Goal: Task Accomplishment & Management: Complete application form

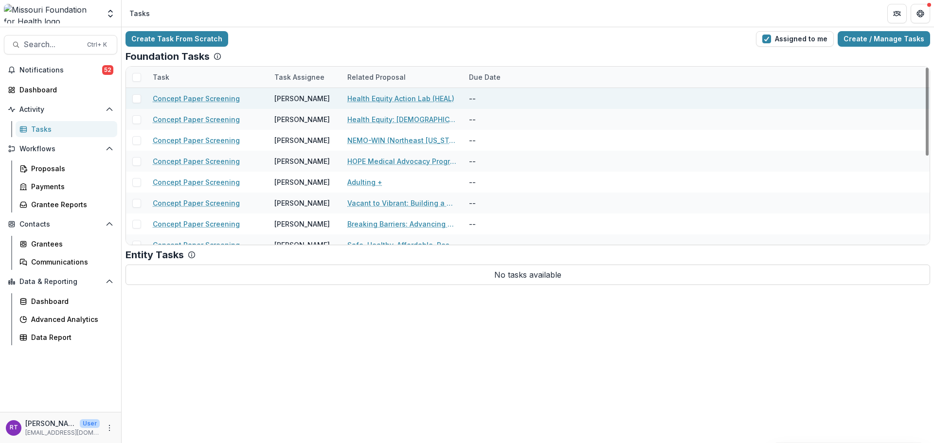
click at [418, 101] on link "Health Equity Action Lab (HEAL)" at bounding box center [400, 98] width 107 height 10
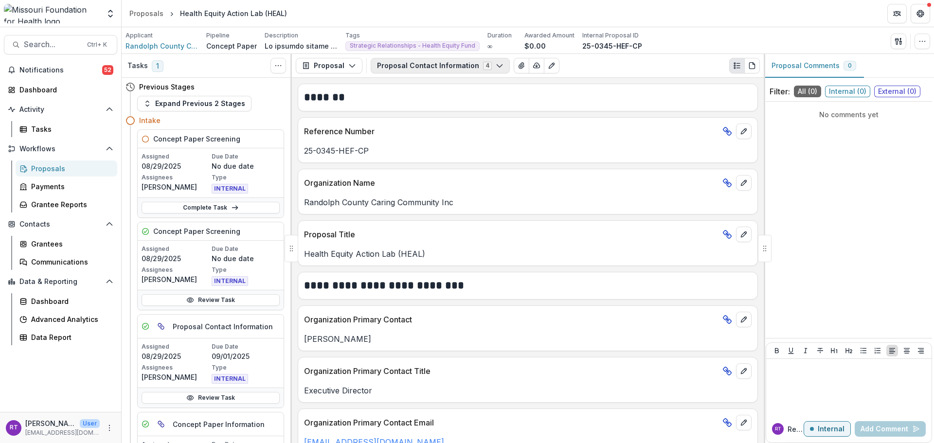
click at [451, 67] on button "Proposal Contact Information 4" at bounding box center [440, 66] width 139 height 16
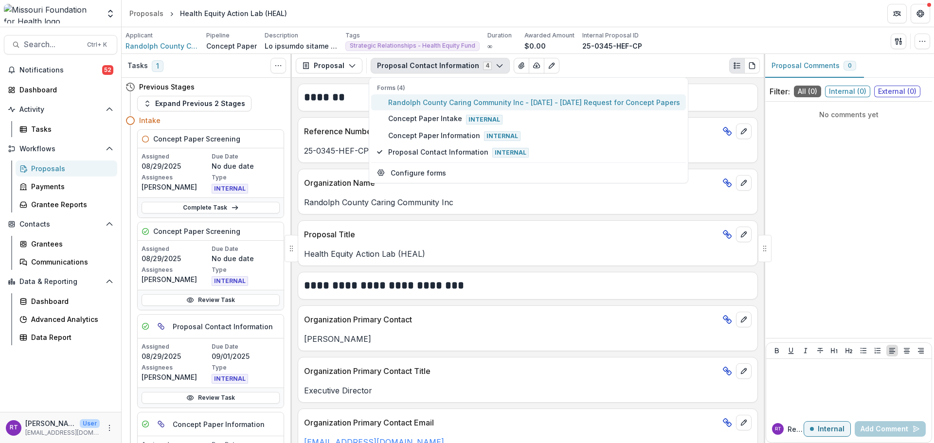
click at [447, 102] on span "Randolph County Caring Community Inc - [DATE] - [DATE] Request for Concept Pape…" at bounding box center [534, 102] width 292 height 10
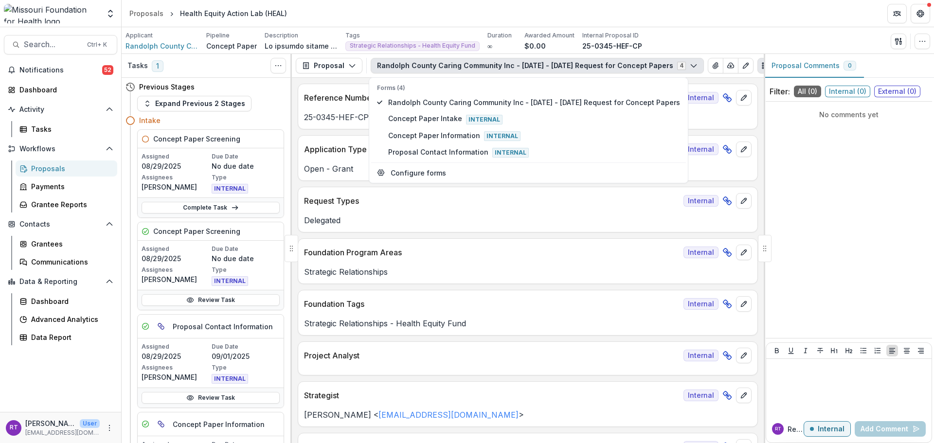
click at [756, 37] on div "Applicant Randolph County Caring Community Inc Pipeline Concept Paper Descripti…" at bounding box center [528, 41] width 805 height 20
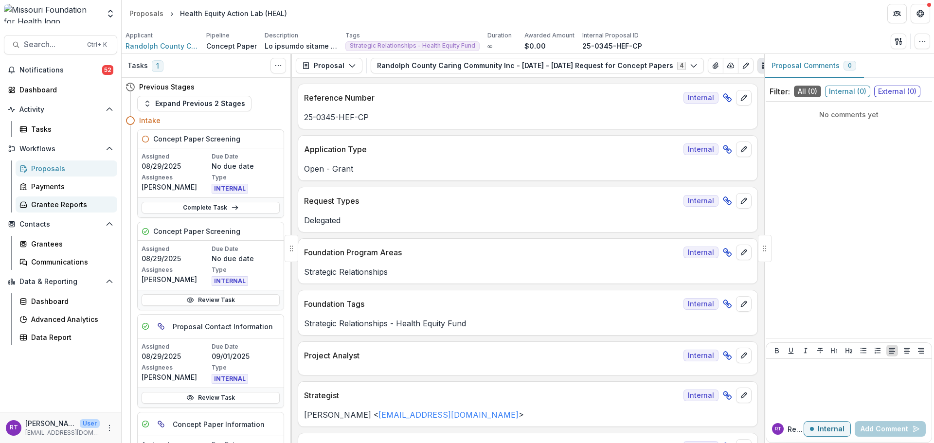
click at [73, 207] on div "Grantee Reports" at bounding box center [70, 204] width 78 height 10
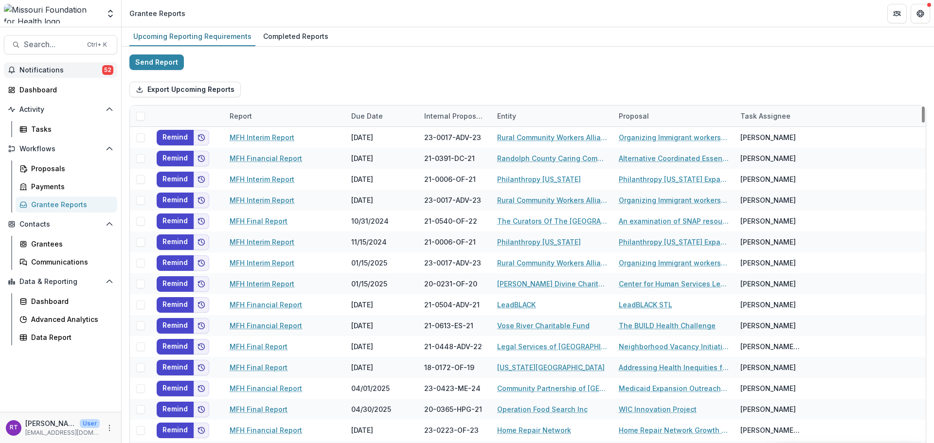
click at [81, 69] on span "Notifications" at bounding box center [60, 70] width 83 height 8
click at [396, 62] on div "Send Report Export Upcoming Reports Report Due Date Internal Proposal ID Entity…" at bounding box center [527, 258] width 797 height 409
click at [70, 128] on div "Tasks" at bounding box center [70, 129] width 78 height 10
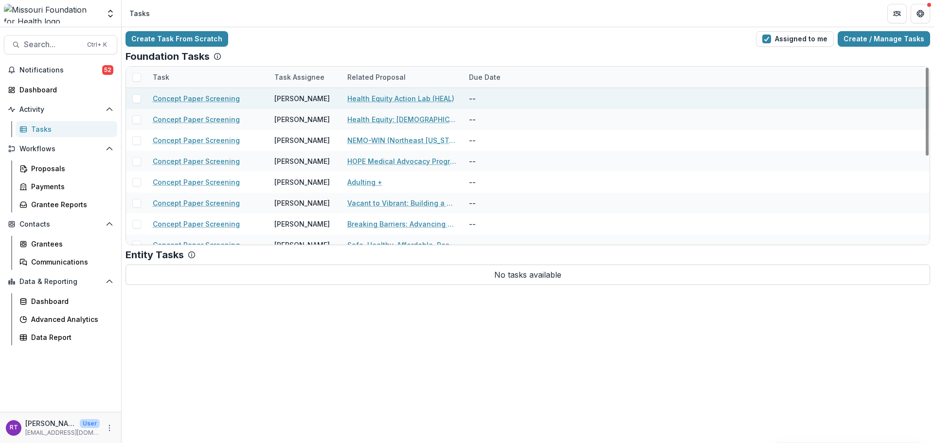
click at [435, 103] on link "Health Equity Action Lab (HEAL)" at bounding box center [400, 98] width 107 height 10
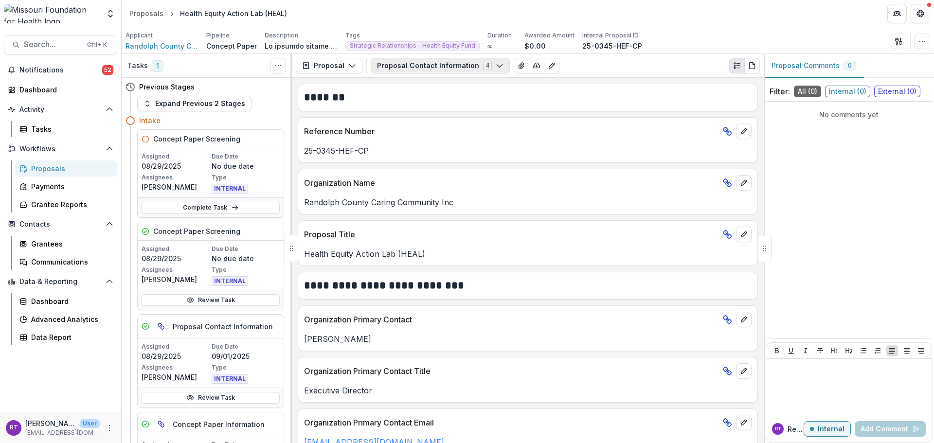
click at [439, 61] on button "Proposal Contact Information 4" at bounding box center [440, 66] width 139 height 16
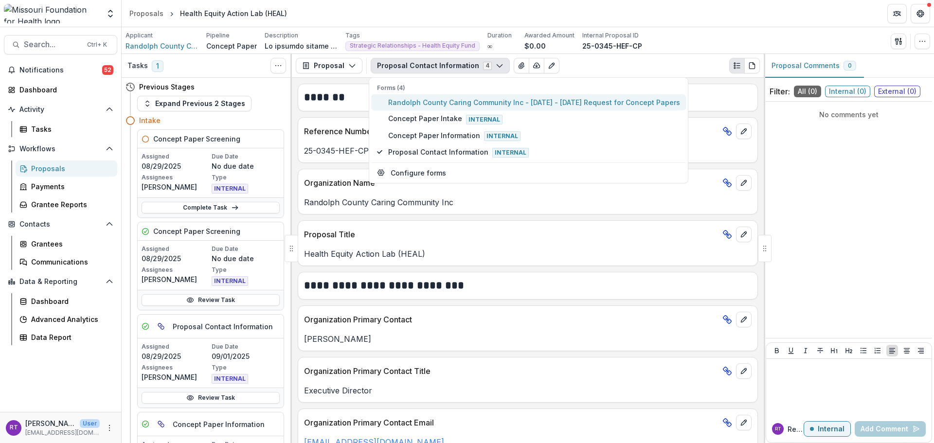
click at [440, 101] on span "Randolph County Caring Community Inc - [DATE] - [DATE] Request for Concept Pape…" at bounding box center [534, 102] width 292 height 10
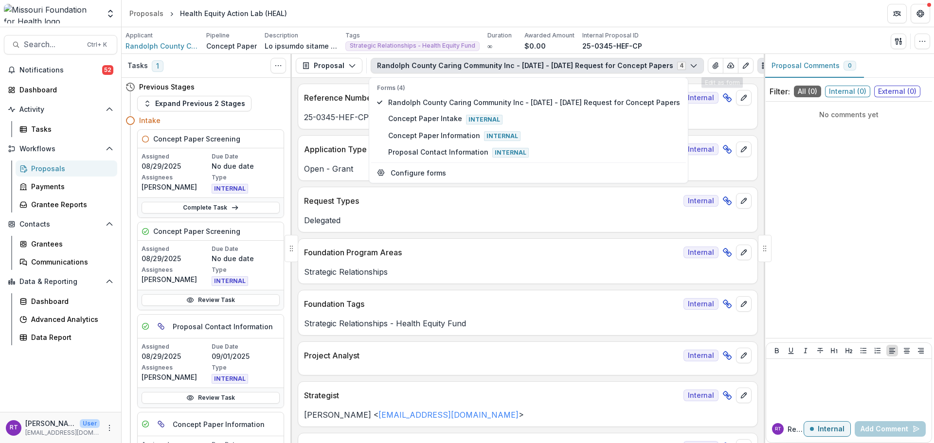
click at [741, 37] on div "Applicant Randolph County Caring Community Inc Pipeline Concept Paper Descripti…" at bounding box center [528, 41] width 805 height 20
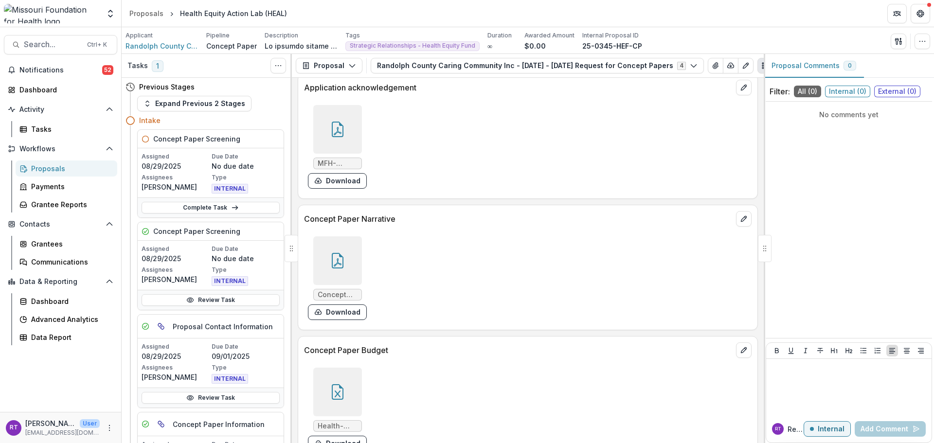
scroll to position [2676, 0]
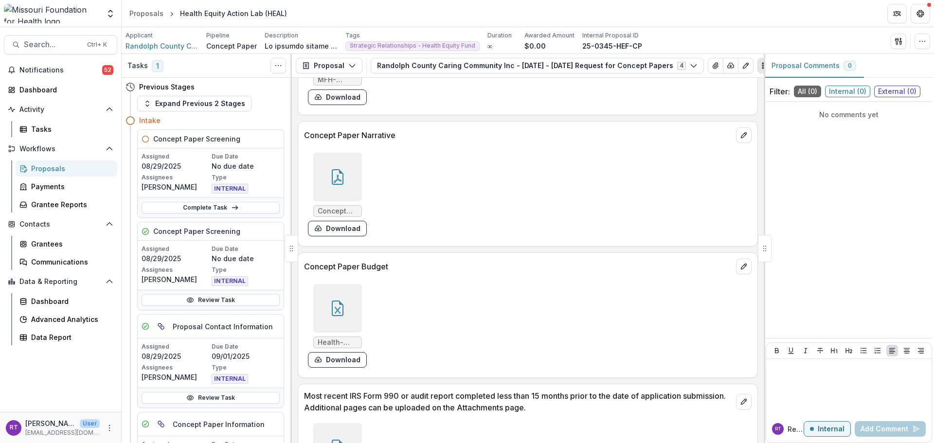
click at [334, 326] on div at bounding box center [337, 308] width 49 height 49
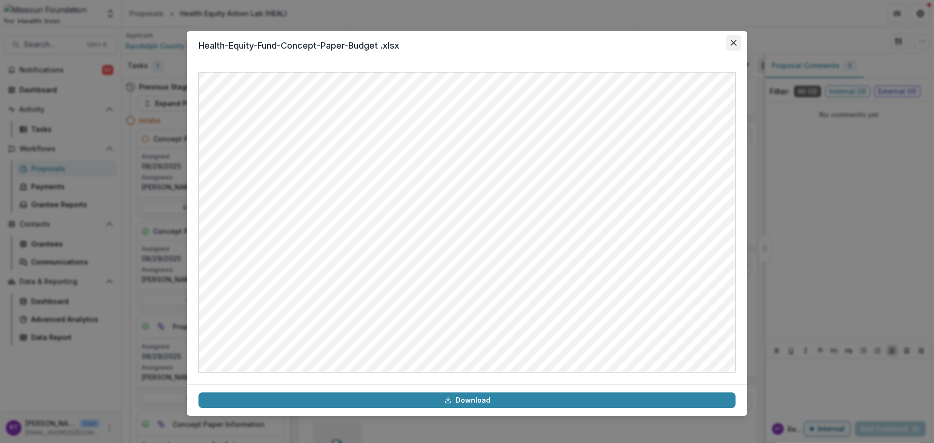
click at [731, 48] on button "Close" at bounding box center [734, 43] width 16 height 16
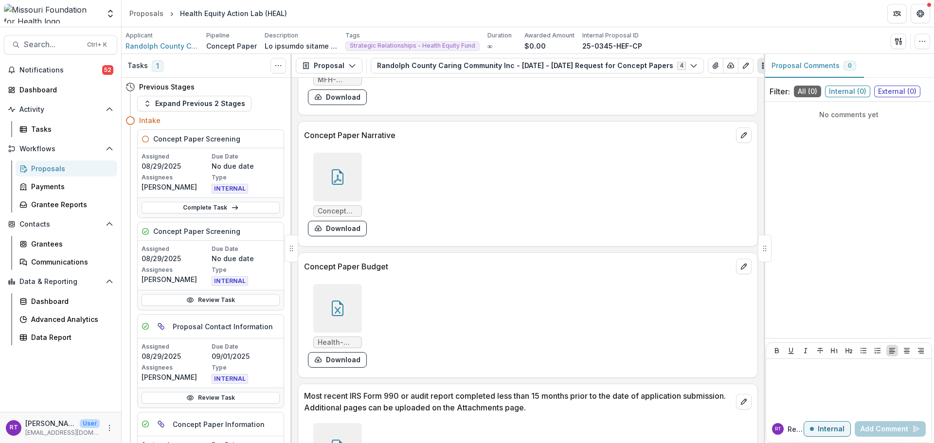
click at [344, 182] on icon at bounding box center [338, 177] width 16 height 16
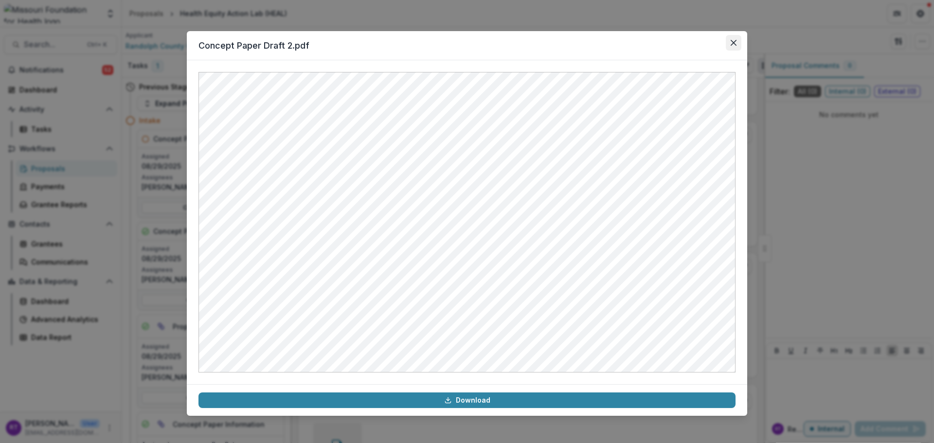
click at [732, 42] on icon "Close" at bounding box center [734, 43] width 6 height 6
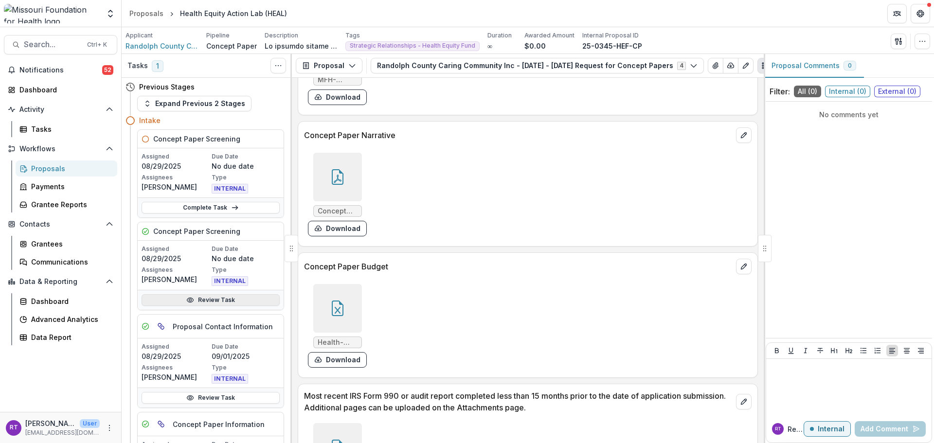
click at [201, 295] on link "Review Task" at bounding box center [211, 300] width 138 height 12
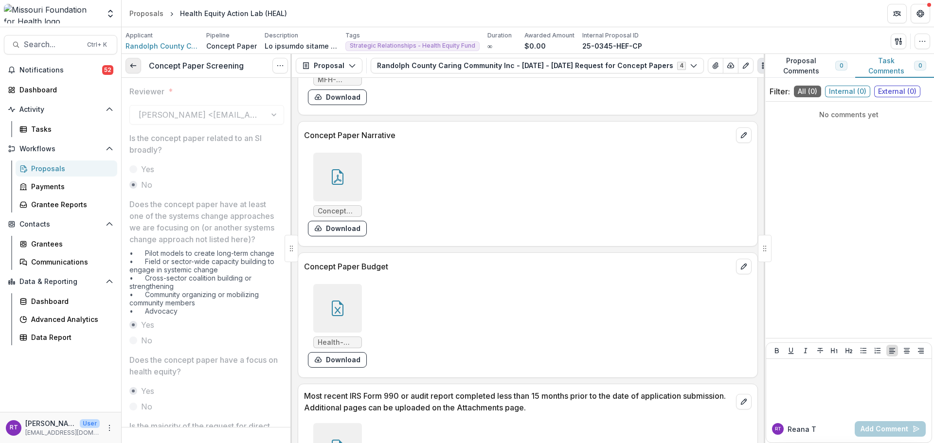
click at [138, 72] on link at bounding box center [134, 66] width 16 height 16
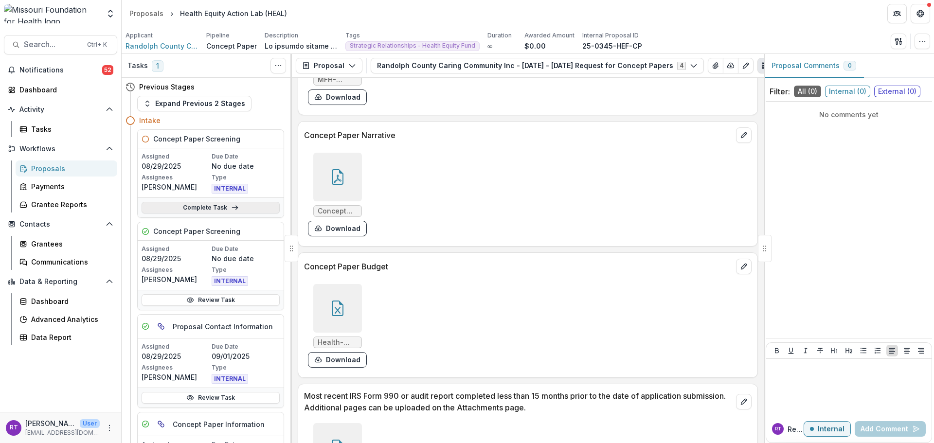
click at [231, 207] on icon at bounding box center [235, 208] width 8 height 8
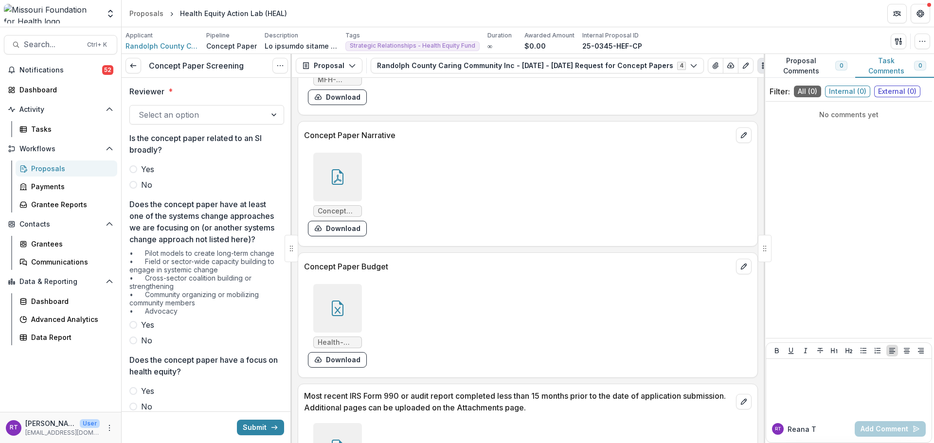
click at [228, 122] on div at bounding box center [198, 115] width 119 height 14
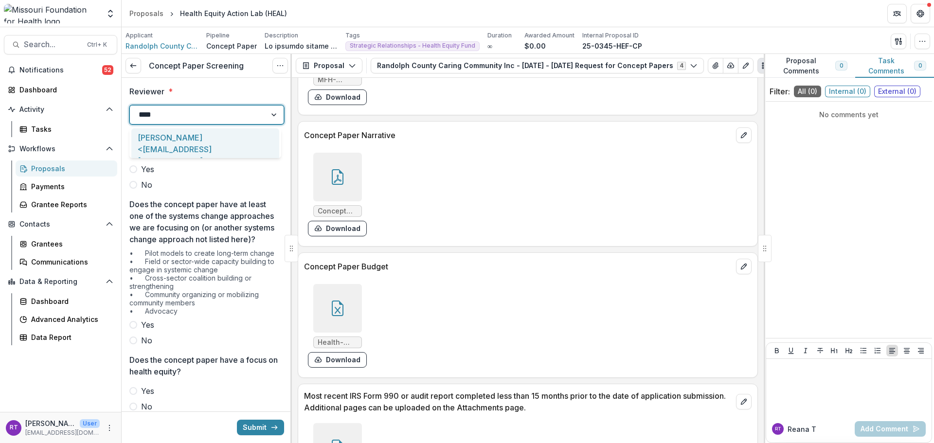
type input "*****"
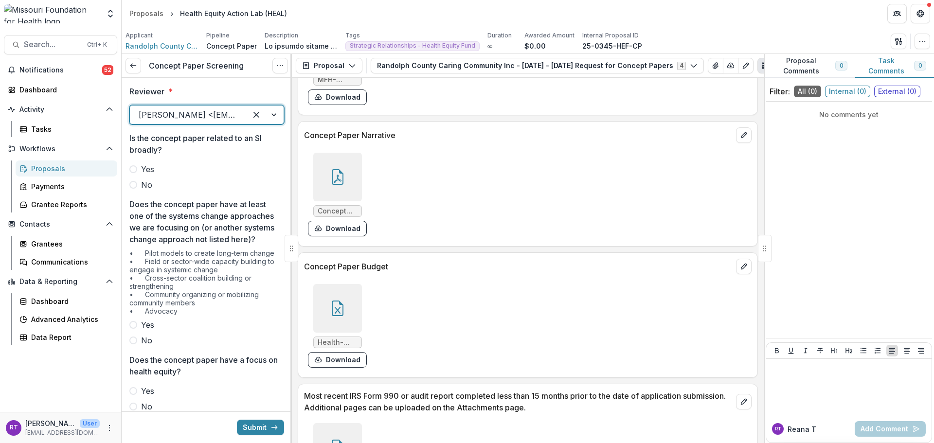
click at [146, 189] on span "No" at bounding box center [146, 185] width 11 height 12
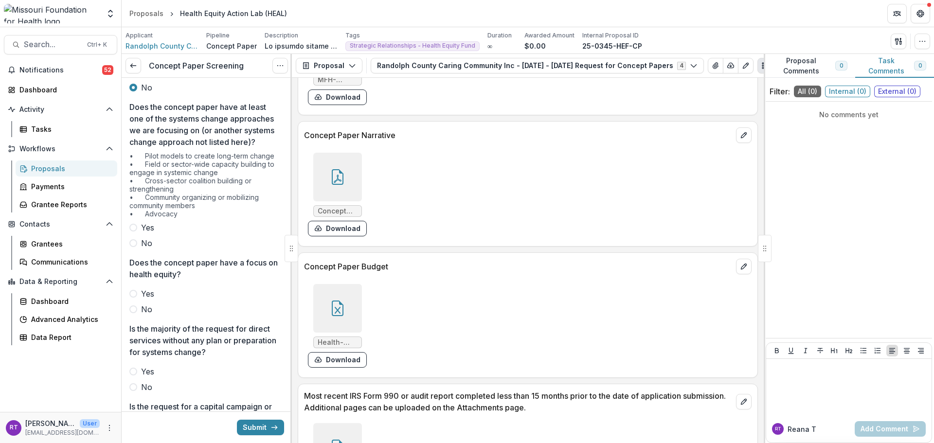
click at [144, 234] on span "Yes" at bounding box center [147, 228] width 13 height 12
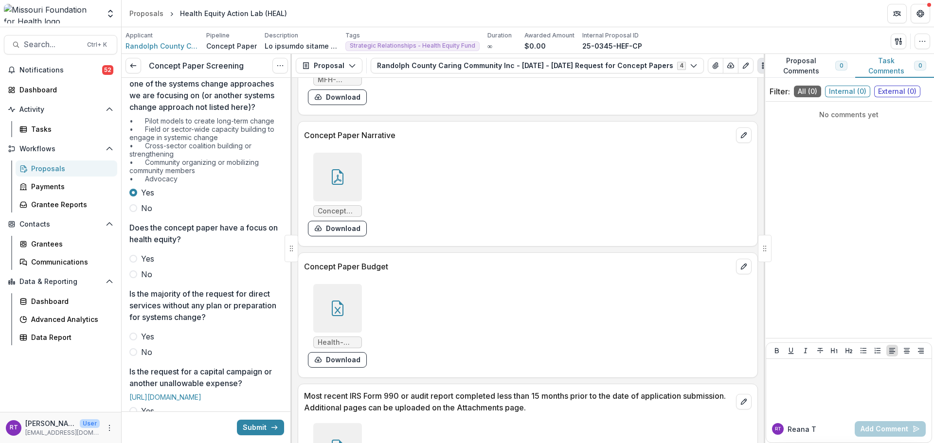
scroll to position [195, 0]
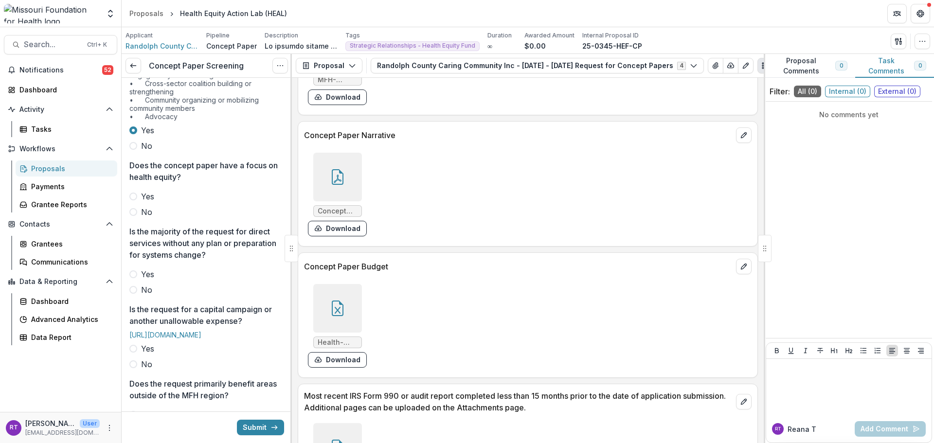
click at [145, 202] on span "Yes" at bounding box center [147, 197] width 13 height 12
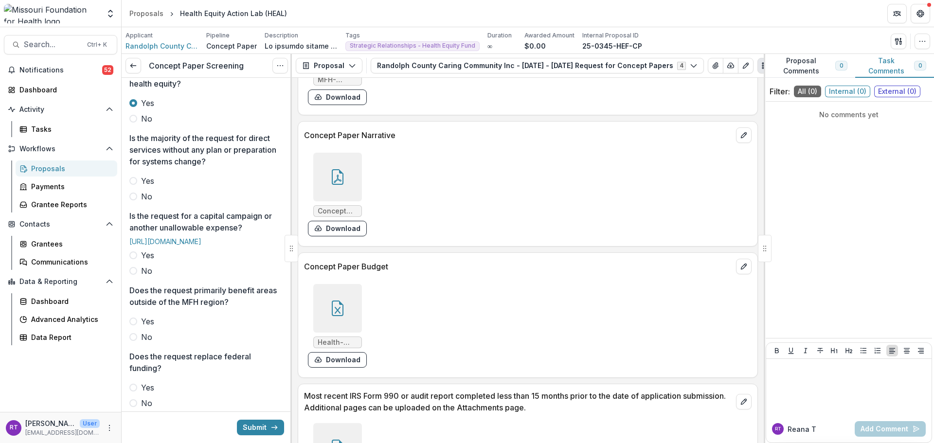
scroll to position [292, 0]
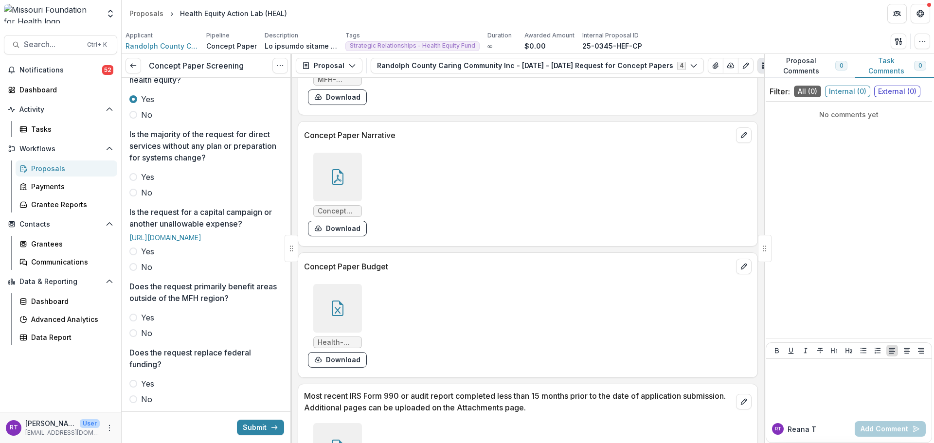
click at [146, 199] on span "No" at bounding box center [146, 193] width 11 height 12
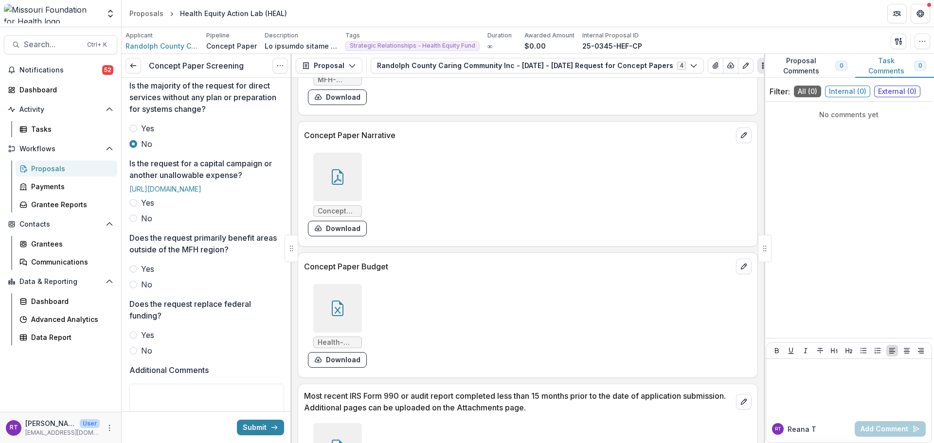
click at [143, 224] on span "No" at bounding box center [146, 219] width 11 height 12
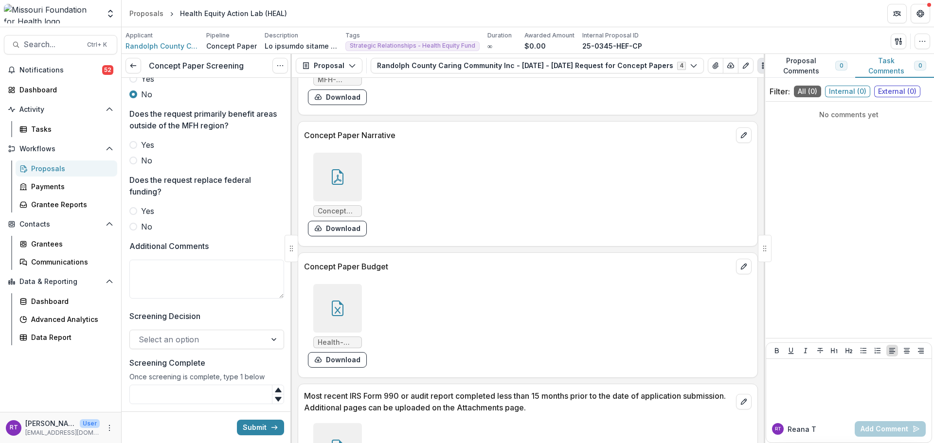
scroll to position [487, 0]
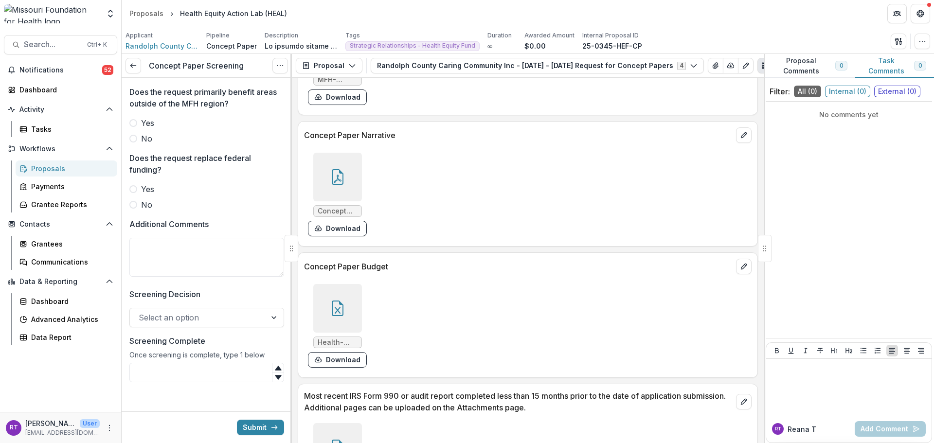
click at [147, 145] on span "No" at bounding box center [146, 139] width 11 height 12
click at [146, 211] on span "No" at bounding box center [146, 205] width 11 height 12
click at [166, 277] on textarea "Additional Comments" at bounding box center [206, 257] width 155 height 39
type textarea "*"
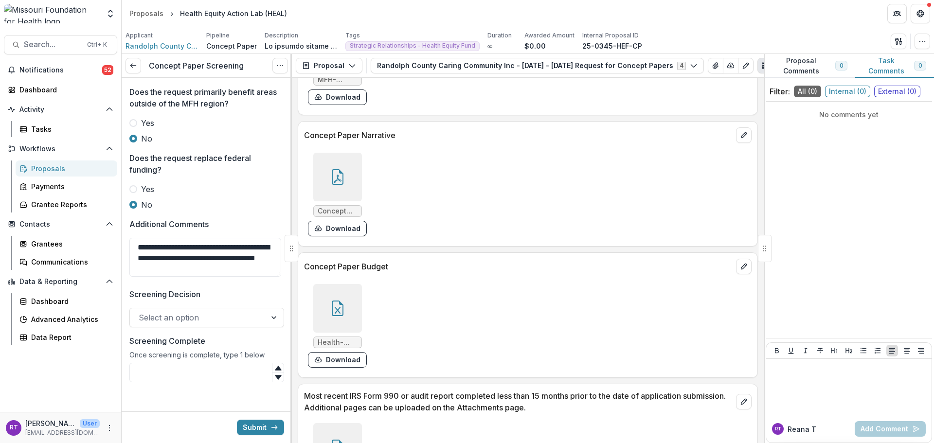
type textarea "**********"
click at [194, 300] on p "Screening Decision" at bounding box center [164, 295] width 71 height 12
click at [141, 324] on input "Screening Decision" at bounding box center [140, 318] width 2 height 12
click at [201, 325] on div at bounding box center [198, 318] width 119 height 14
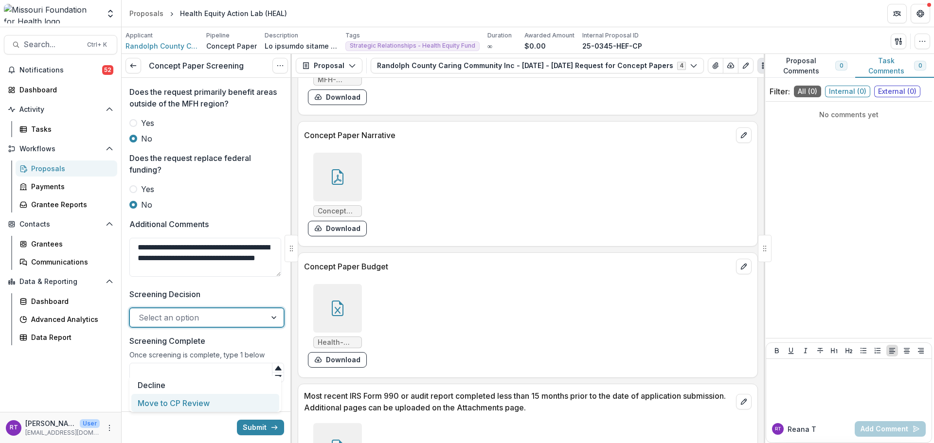
click at [203, 397] on div "Move to CP Review" at bounding box center [205, 403] width 148 height 18
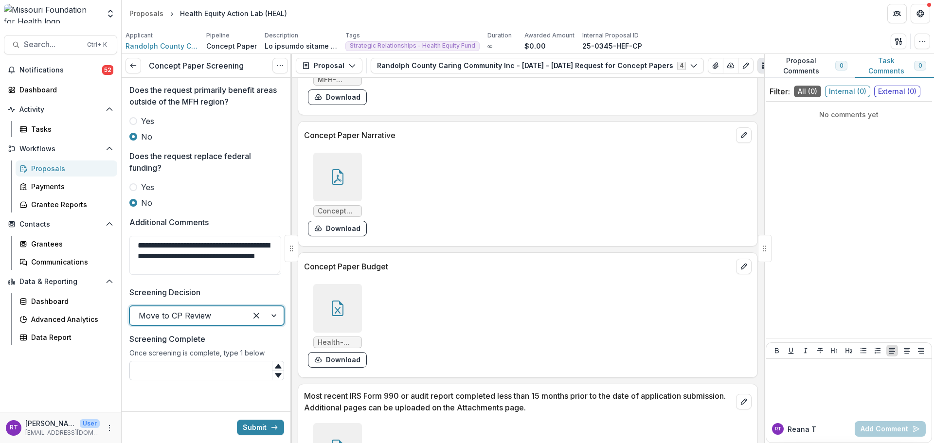
scroll to position [533, 0]
click at [207, 377] on input "Screening Complete" at bounding box center [206, 370] width 155 height 19
type input "*"
click at [248, 423] on button "Submit" at bounding box center [260, 428] width 47 height 16
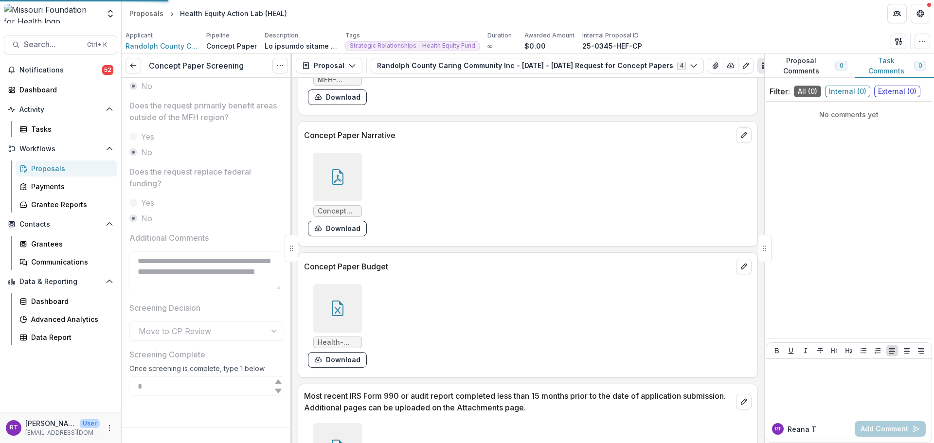
scroll to position [518, 0]
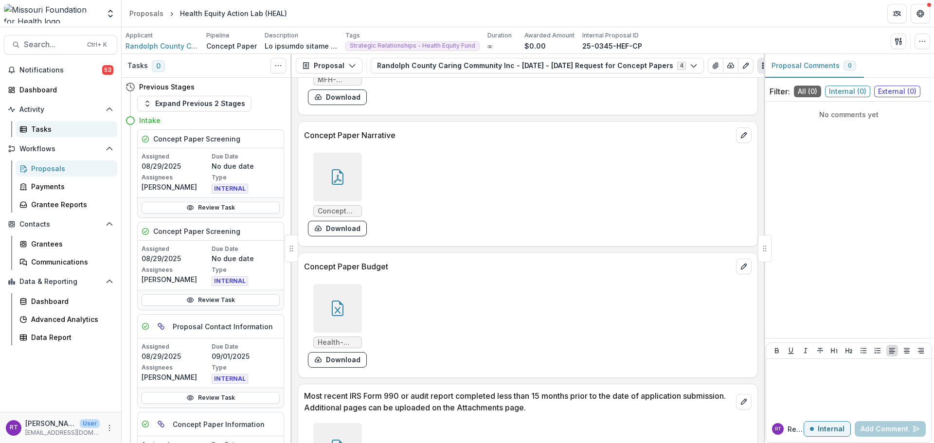
click at [45, 128] on div "Tasks" at bounding box center [70, 129] width 78 height 10
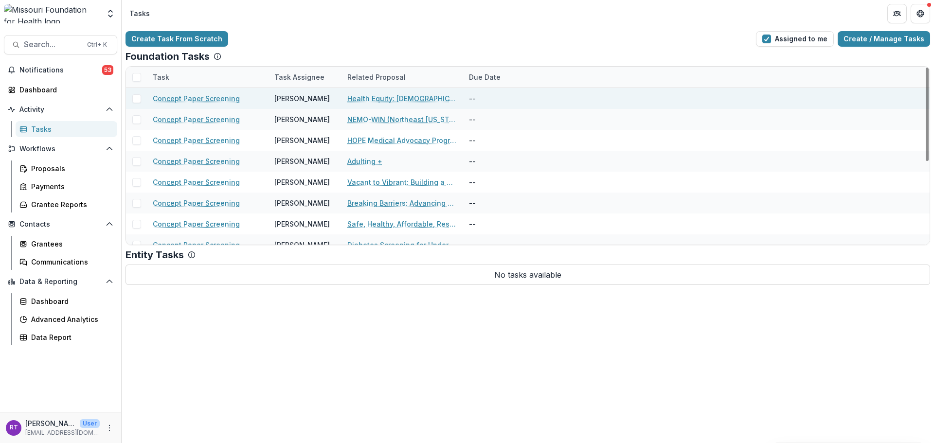
click at [405, 96] on link "Health Equity: [DEMOGRAPHIC_DATA] Youth & Transforming the Narrative" at bounding box center [402, 98] width 110 height 10
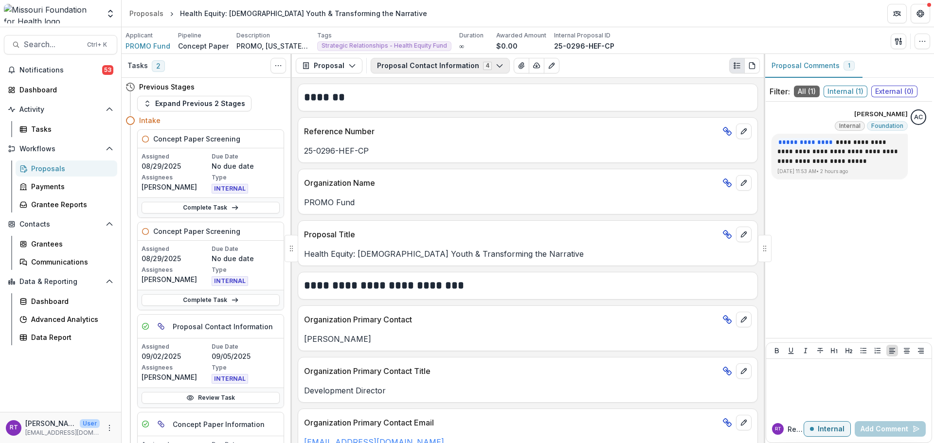
click at [398, 64] on button "Proposal Contact Information 4" at bounding box center [440, 66] width 139 height 16
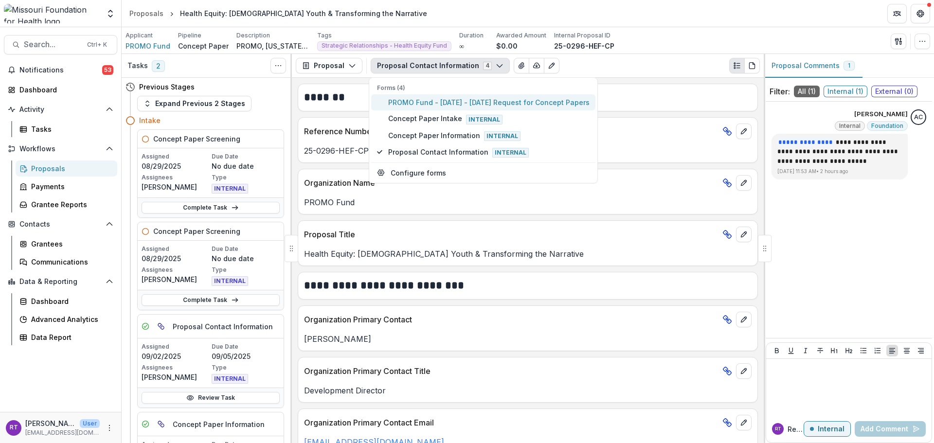
click at [415, 96] on button "PROMO Fund - [DATE] - [DATE] Request for Concept Papers" at bounding box center [483, 102] width 224 height 16
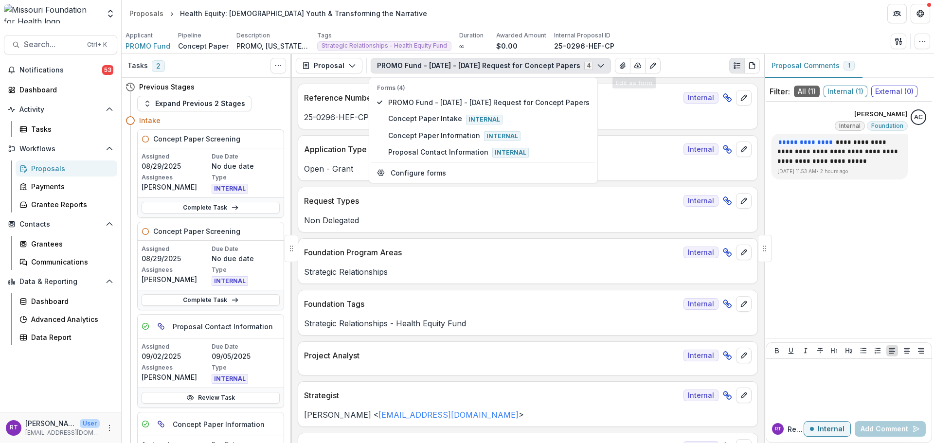
click at [660, 35] on div "Applicant PROMO Fund Pipeline Concept Paper Description PROMO, [US_STATE]’s sta…" at bounding box center [528, 41] width 805 height 20
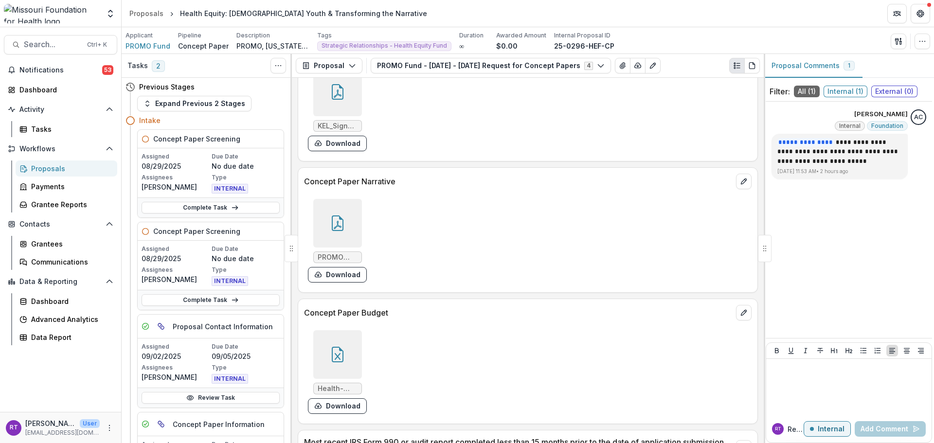
scroll to position [2530, 0]
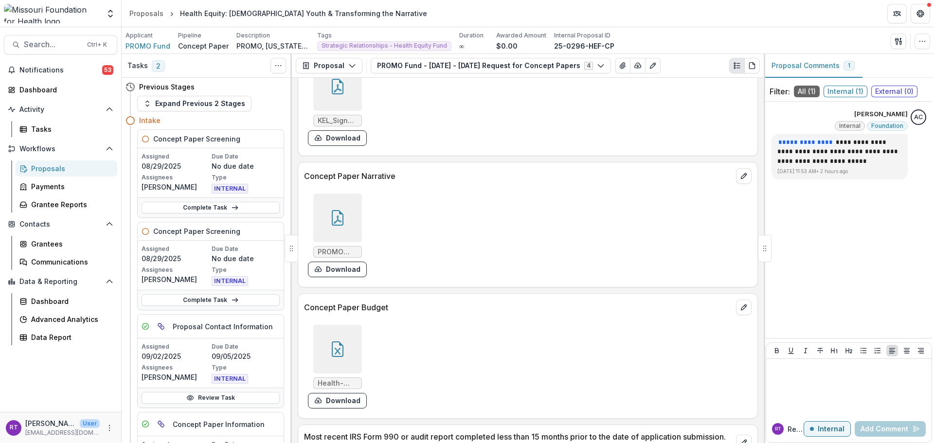
click at [343, 219] on icon at bounding box center [338, 218] width 16 height 16
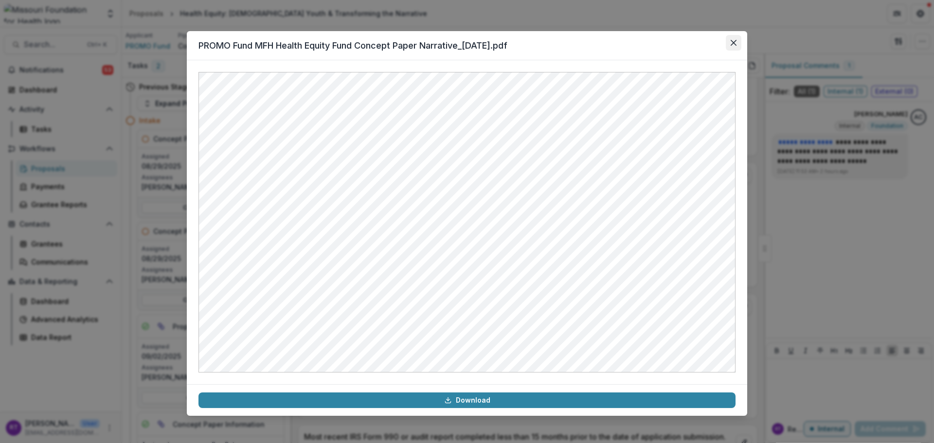
click at [730, 46] on button "Close" at bounding box center [734, 43] width 16 height 16
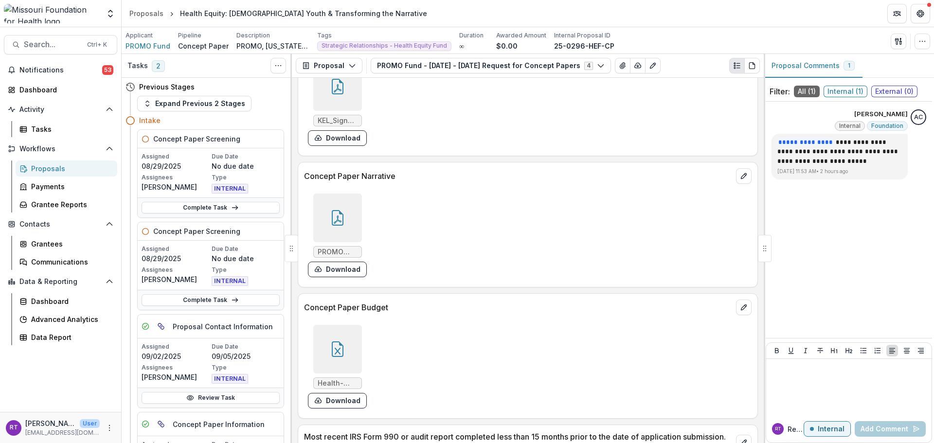
click at [332, 353] on icon at bounding box center [338, 350] width 16 height 16
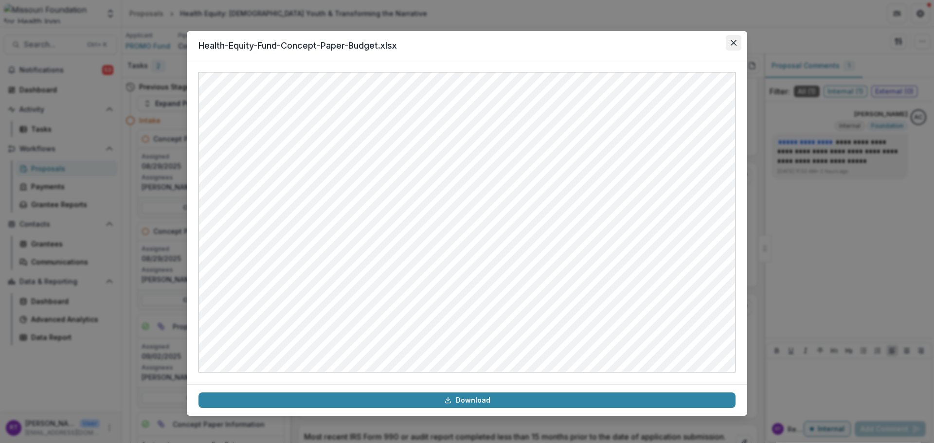
click at [738, 43] on button "Close" at bounding box center [734, 43] width 16 height 16
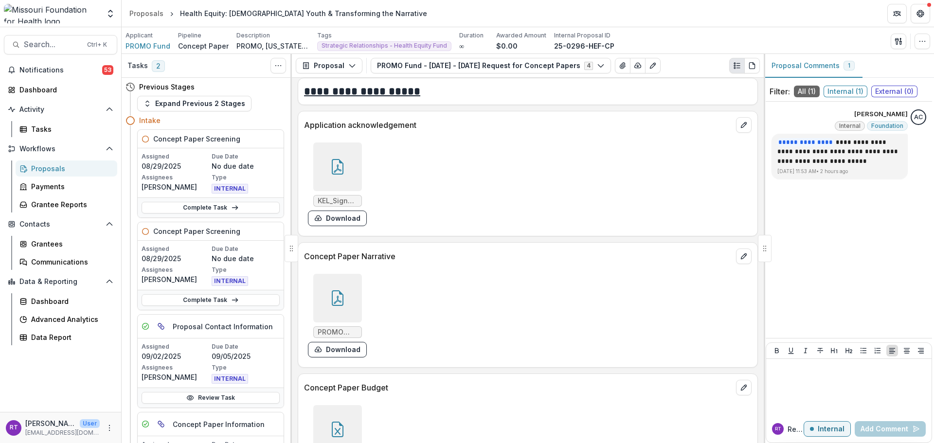
scroll to position [2433, 0]
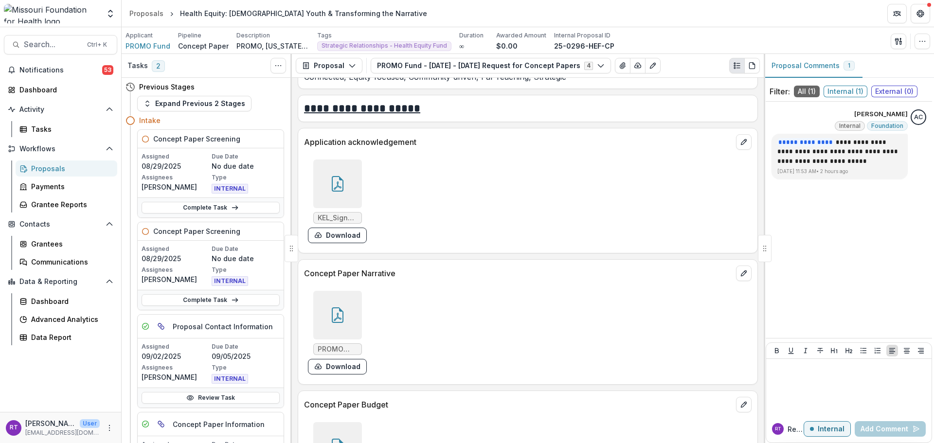
click at [332, 305] on div at bounding box center [337, 315] width 49 height 49
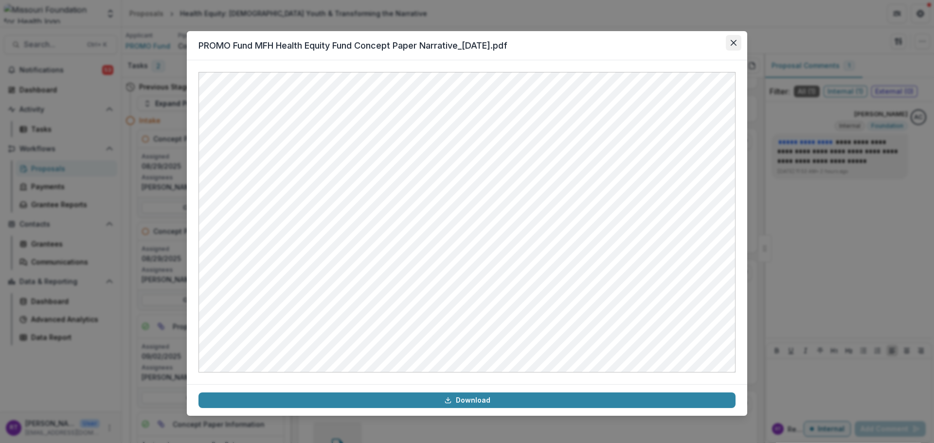
click at [734, 45] on icon "Close" at bounding box center [734, 43] width 6 height 6
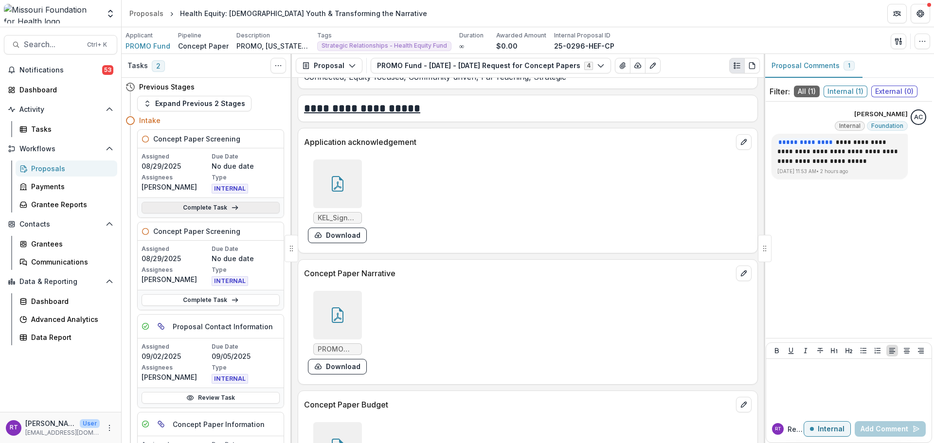
click at [212, 207] on link "Complete Task" at bounding box center [211, 208] width 138 height 12
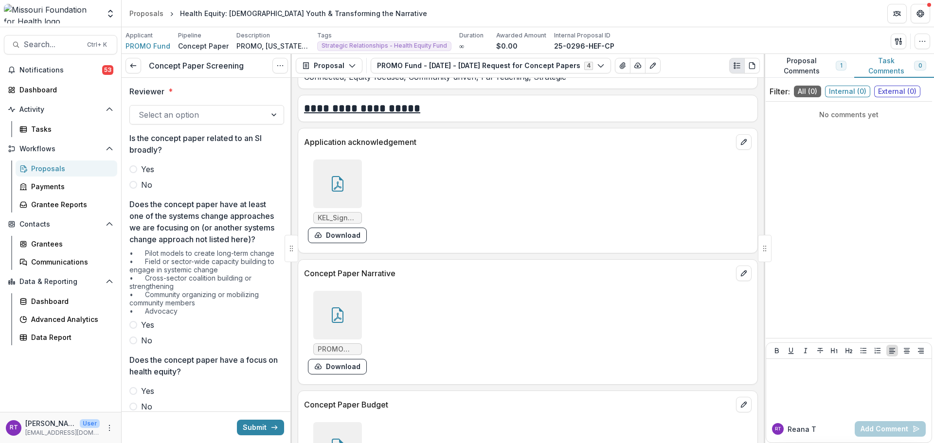
click at [161, 106] on div "Select an option" at bounding box center [206, 114] width 155 height 19
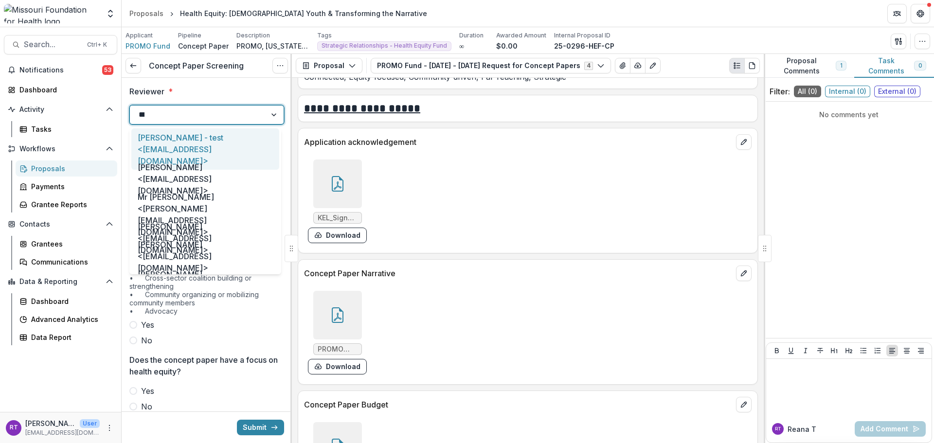
type input "*****"
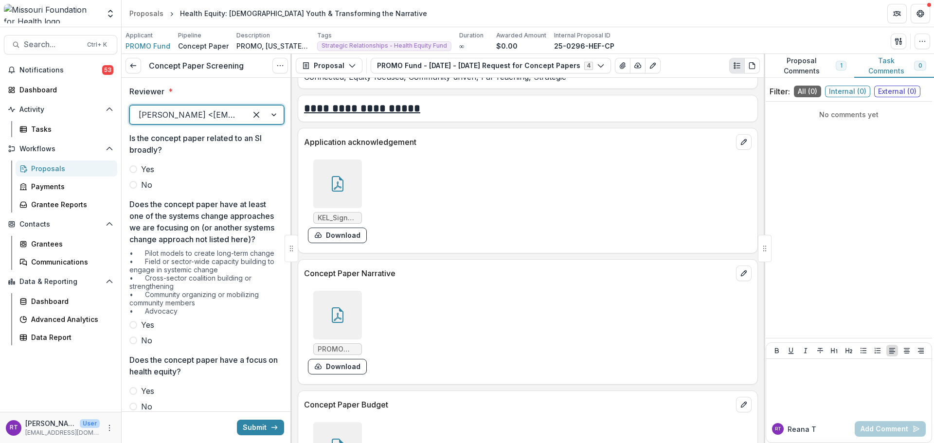
click at [150, 182] on span "No" at bounding box center [146, 185] width 11 height 12
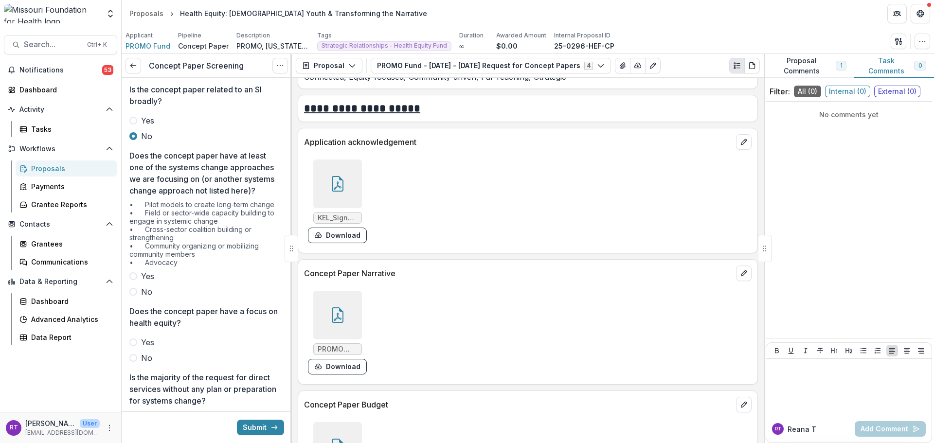
click at [147, 282] on span "Yes" at bounding box center [147, 277] width 13 height 12
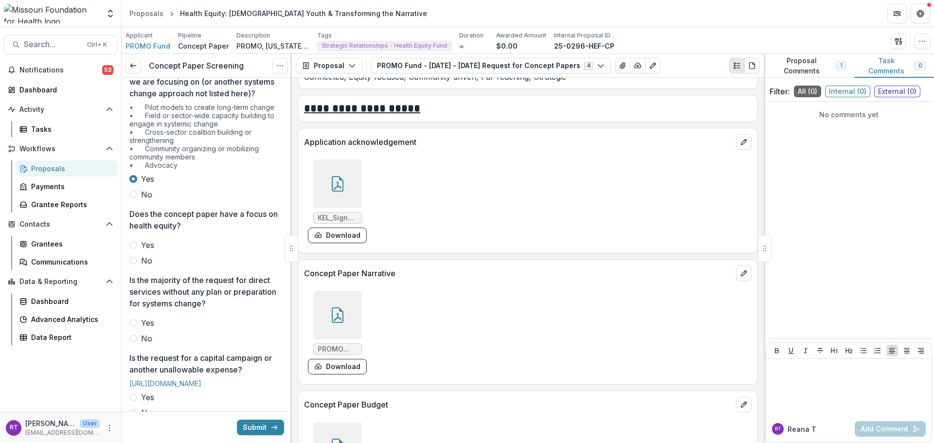
click at [149, 251] on span "Yes" at bounding box center [147, 245] width 13 height 12
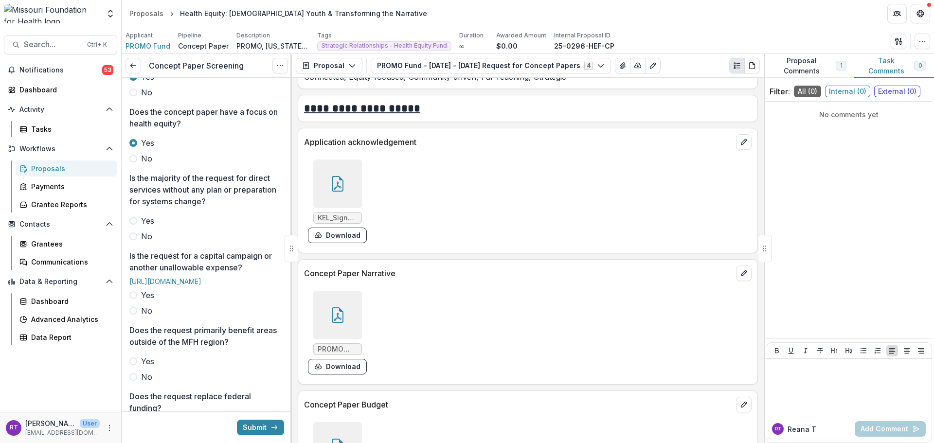
scroll to position [292, 0]
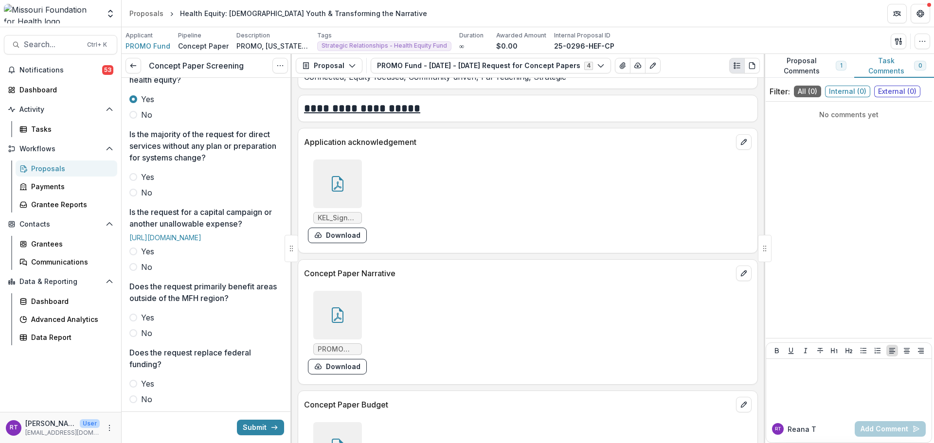
click at [144, 199] on span "No" at bounding box center [146, 193] width 11 height 12
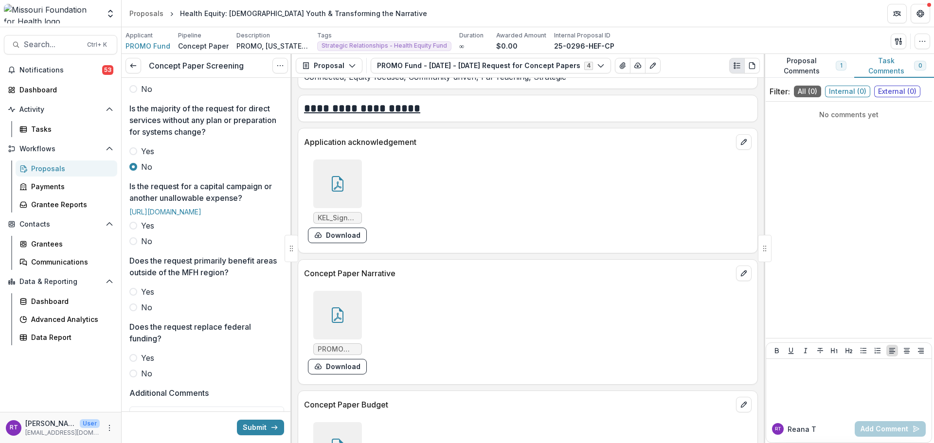
scroll to position [341, 0]
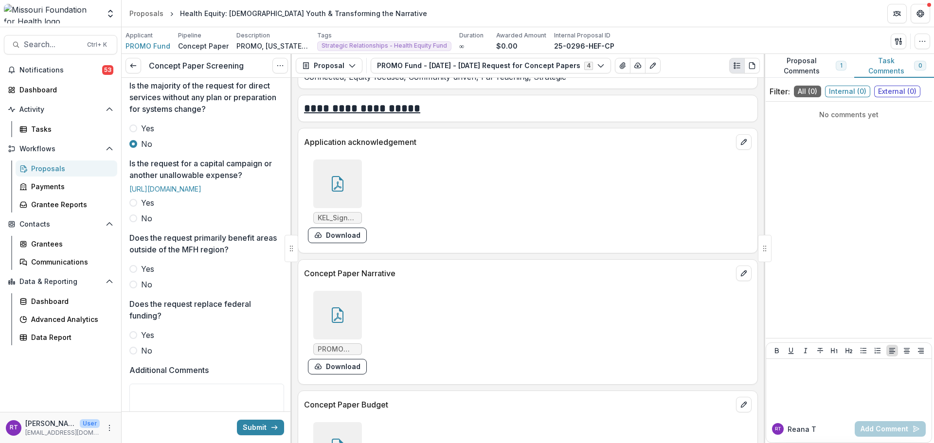
click at [147, 224] on span "No" at bounding box center [146, 219] width 11 height 12
click at [148, 290] on span "No" at bounding box center [146, 285] width 11 height 12
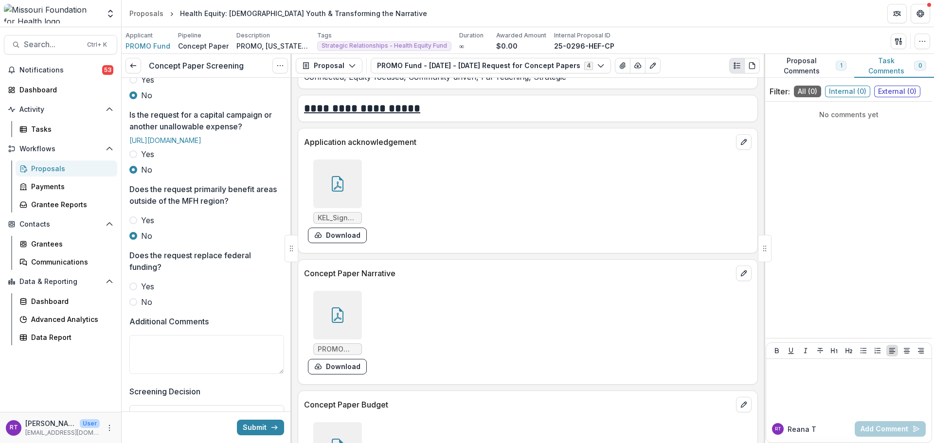
click at [148, 308] on span "No" at bounding box center [146, 302] width 11 height 12
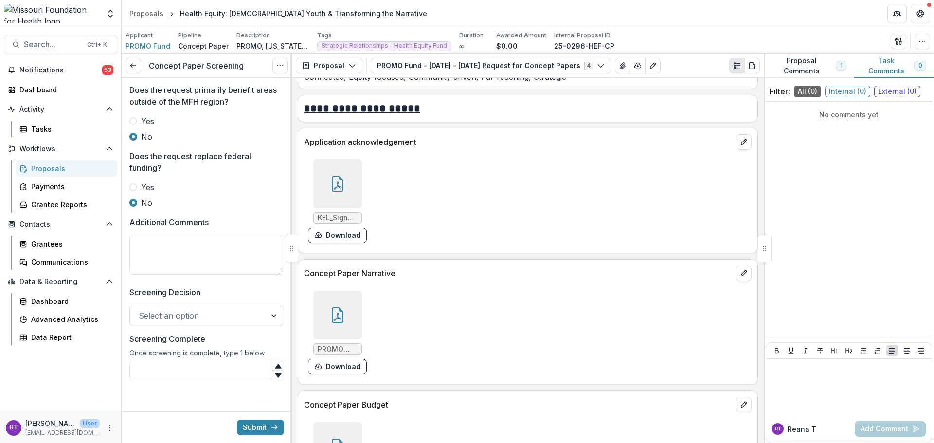
scroll to position [533, 0]
click at [197, 266] on textarea "Additional Comments" at bounding box center [206, 255] width 155 height 39
type textarea "**********"
click at [231, 317] on div at bounding box center [198, 316] width 119 height 14
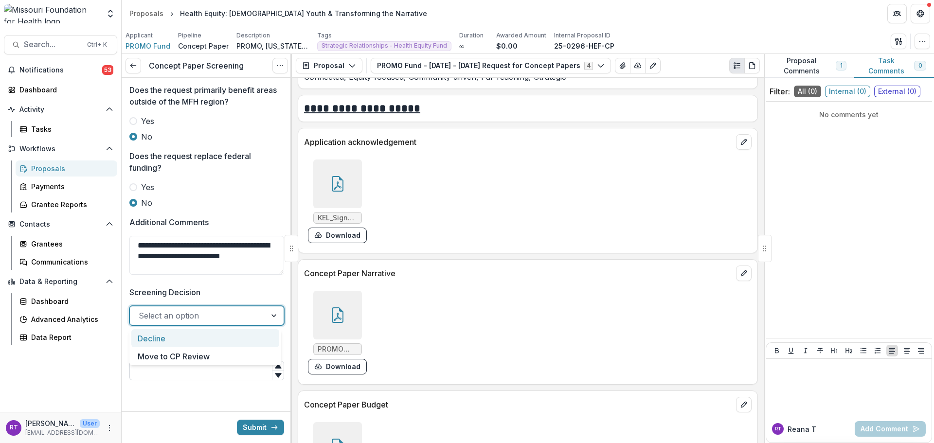
click at [230, 361] on div "Move to CP Review" at bounding box center [205, 356] width 148 height 18
click at [212, 366] on input "Screening Complete" at bounding box center [206, 370] width 155 height 19
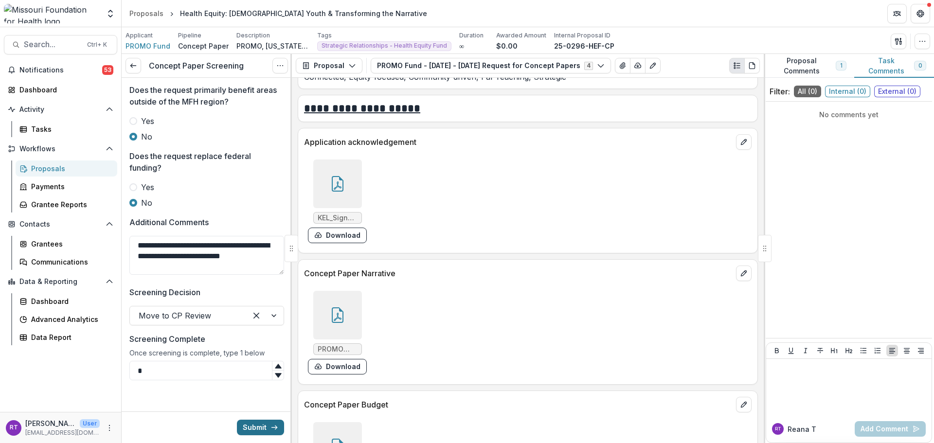
type input "*"
click at [244, 423] on button "Submit" at bounding box center [260, 428] width 47 height 16
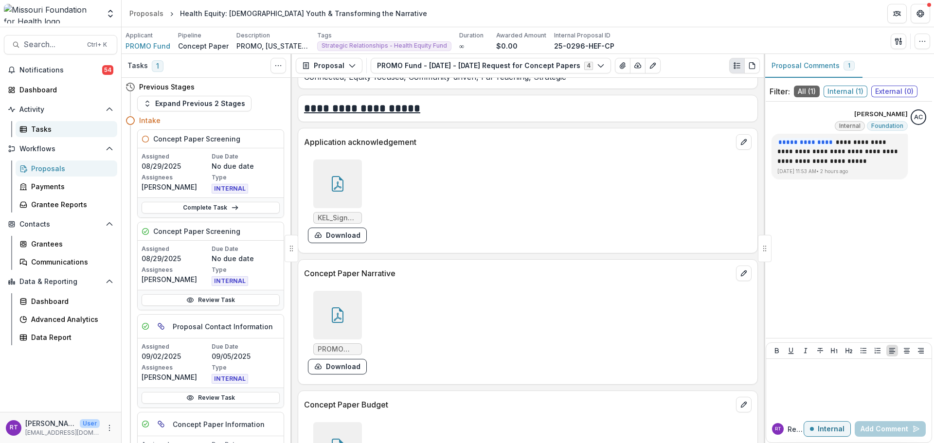
click at [49, 131] on div "Tasks" at bounding box center [70, 129] width 78 height 10
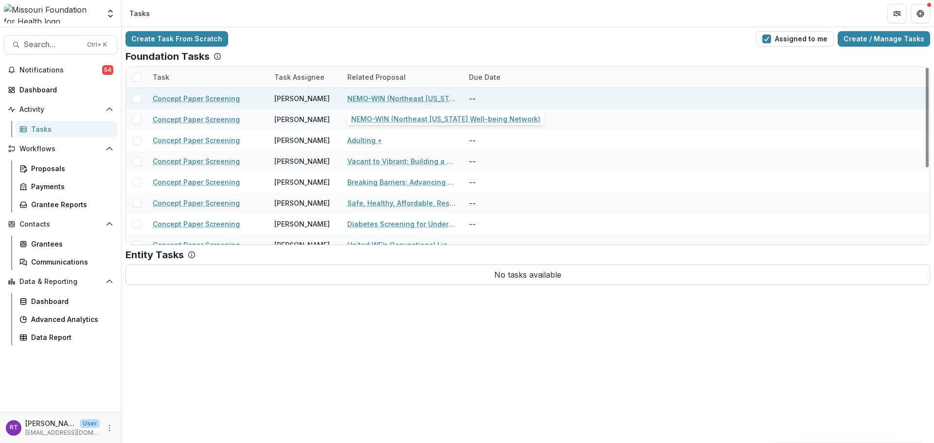
click at [439, 101] on link "NEMO-WIN (Northeast [US_STATE] Well-being Network)" at bounding box center [402, 98] width 110 height 10
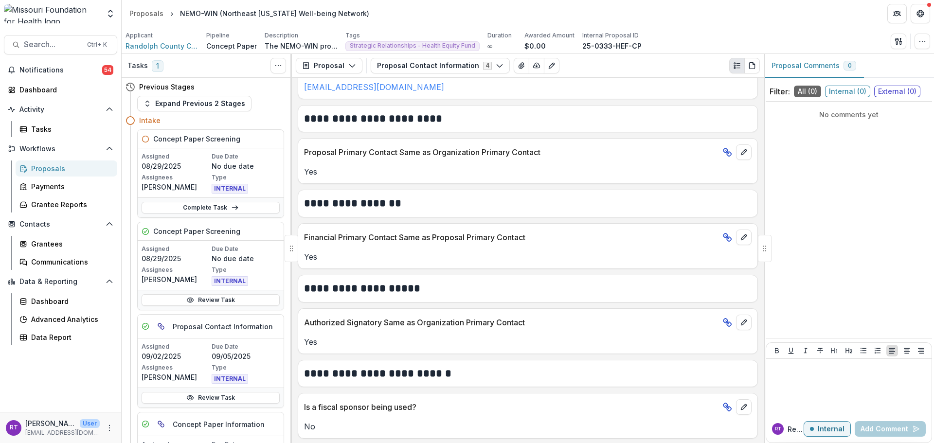
scroll to position [357, 0]
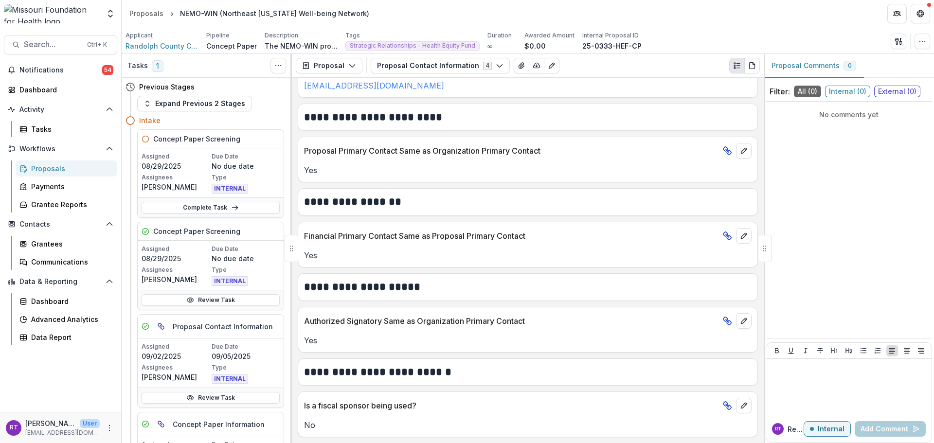
click at [464, 74] on div "Proposal Proposal Payments Reports Grant Agreements Board Summaries Bank Detail…" at bounding box center [528, 66] width 472 height 24
click at [466, 72] on button "Proposal Contact Information 4" at bounding box center [440, 66] width 139 height 16
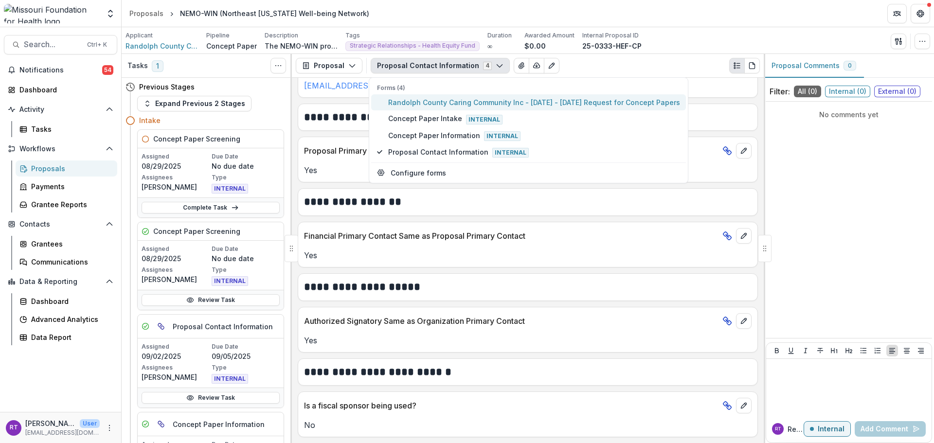
click at [464, 101] on span "Randolph County Caring Community Inc - [DATE] - [DATE] Request for Concept Pape…" at bounding box center [534, 102] width 292 height 10
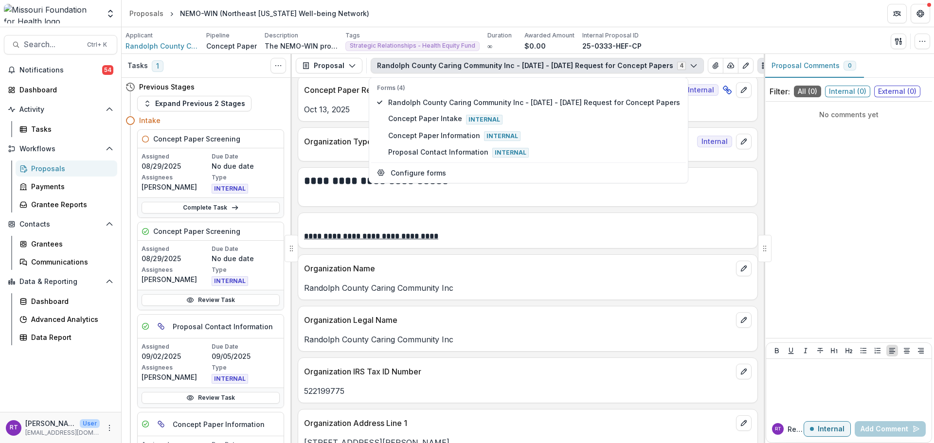
click at [669, 28] on div "Applicant Randolph County Caring Community Inc Pipeline Concept Paper Descripti…" at bounding box center [528, 40] width 813 height 27
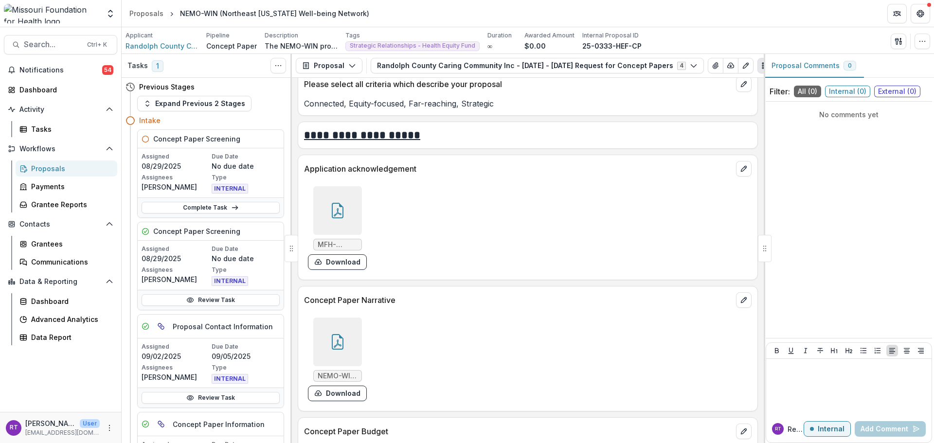
scroll to position [2498, 0]
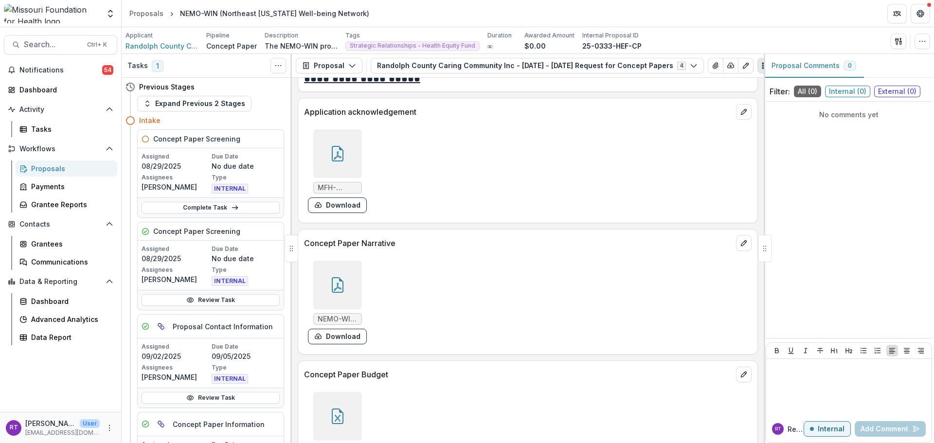
click at [354, 393] on div at bounding box center [337, 416] width 49 height 49
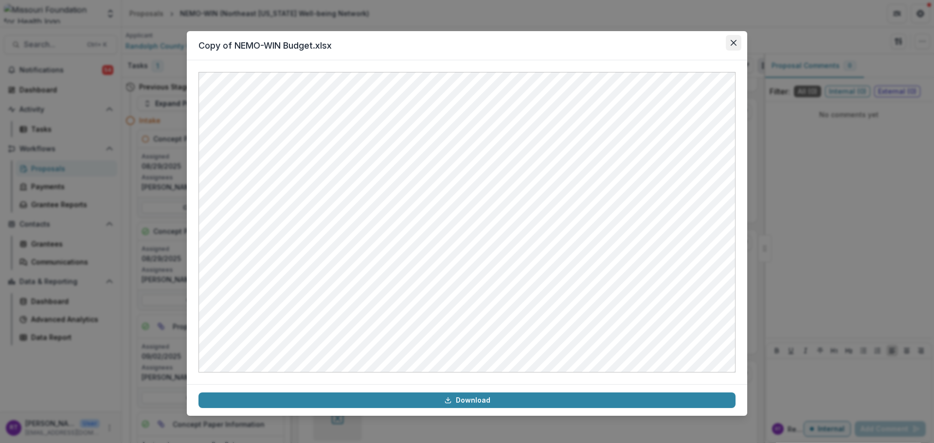
click at [732, 39] on button "Close" at bounding box center [734, 43] width 16 height 16
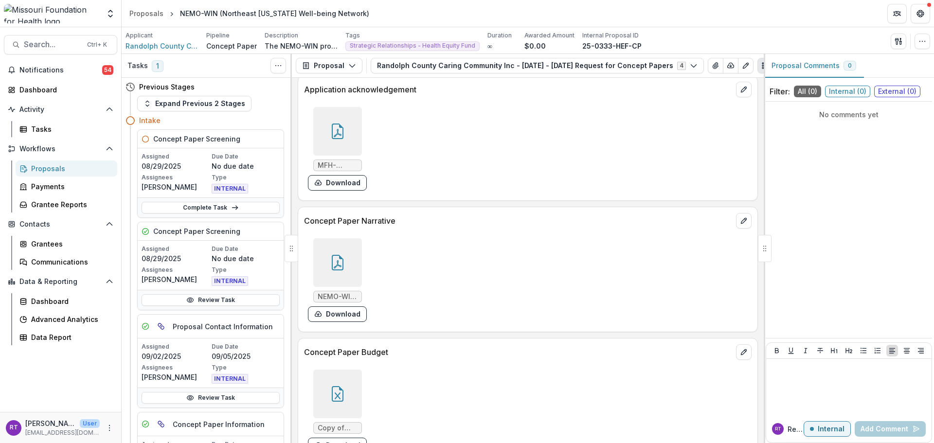
scroll to position [2521, 0]
click at [352, 378] on div at bounding box center [337, 393] width 49 height 49
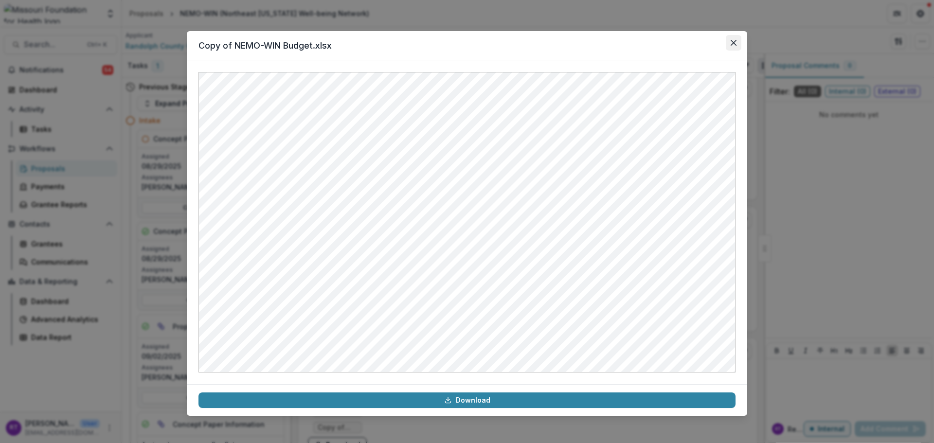
click at [734, 46] on button "Close" at bounding box center [734, 43] width 16 height 16
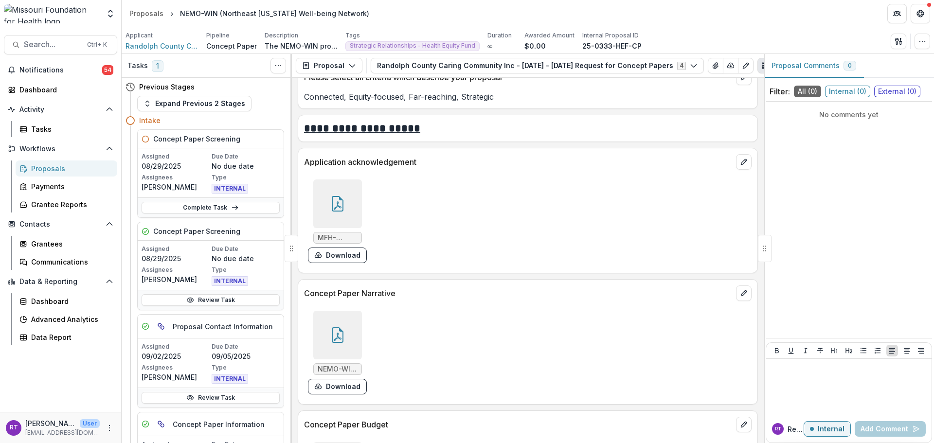
click at [337, 348] on div "NEMO-WIN Concept Paper.pdf Download" at bounding box center [337, 353] width 59 height 84
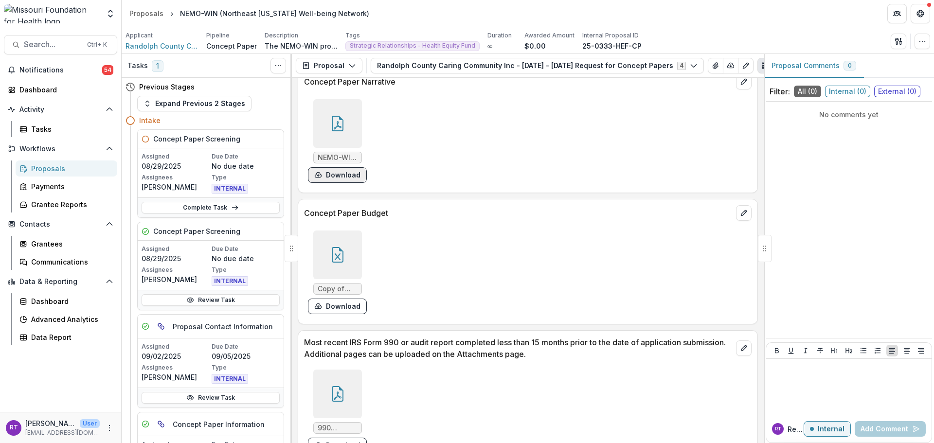
scroll to position [2667, 0]
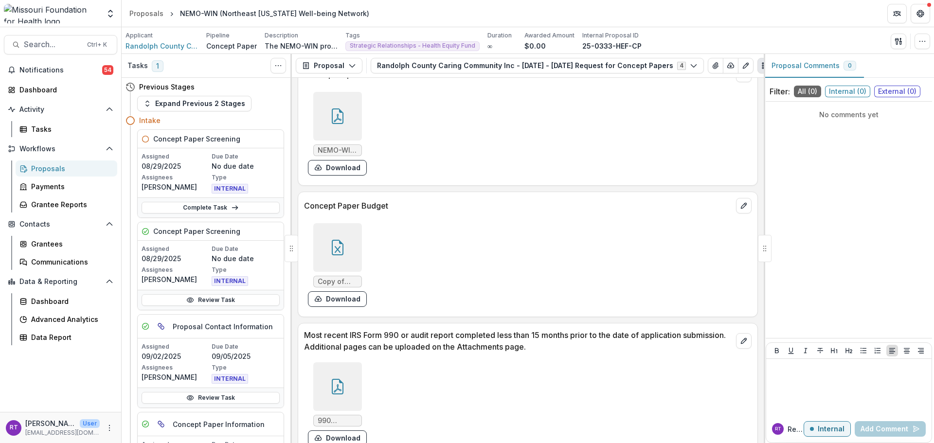
click at [355, 112] on div at bounding box center [337, 116] width 49 height 49
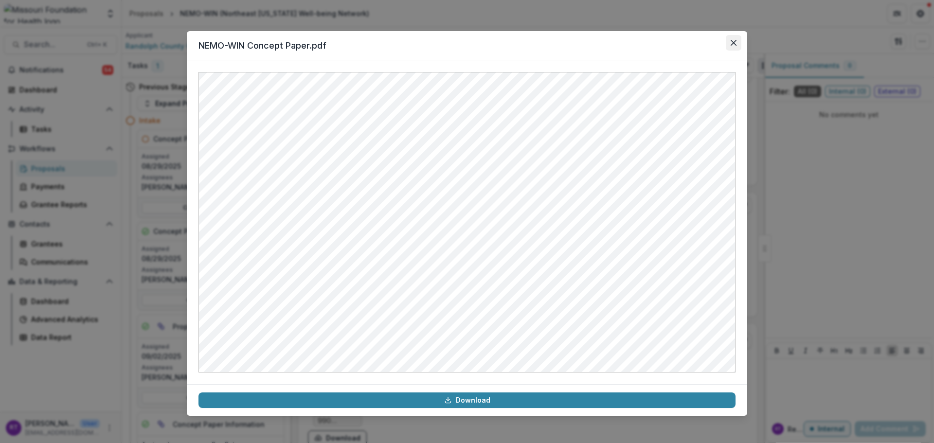
click at [729, 45] on button "Close" at bounding box center [734, 43] width 16 height 16
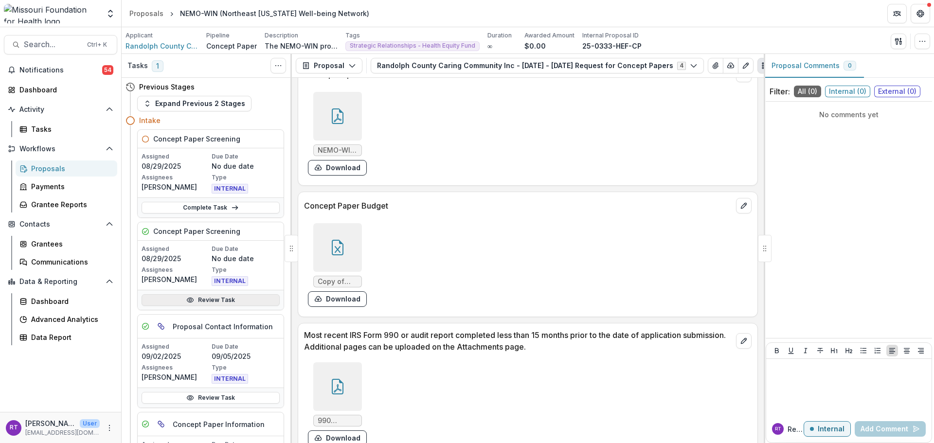
click at [256, 299] on link "Review Task" at bounding box center [211, 300] width 138 height 12
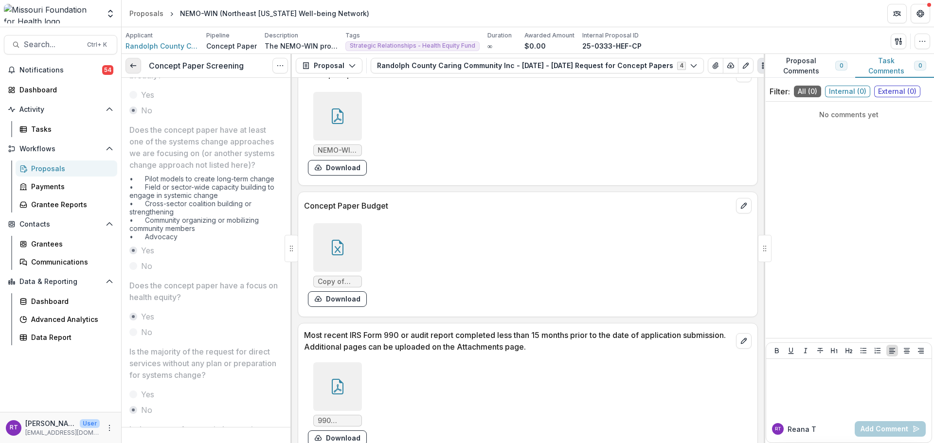
scroll to position [13, 0]
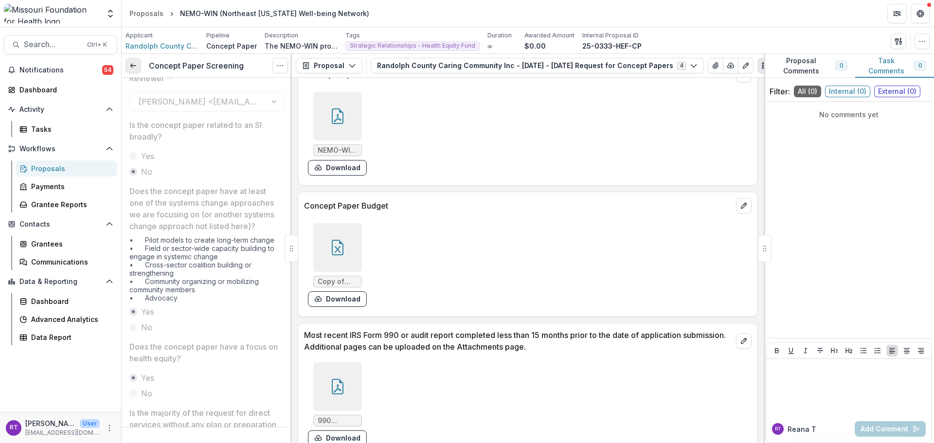
click at [135, 70] on icon at bounding box center [133, 66] width 8 height 8
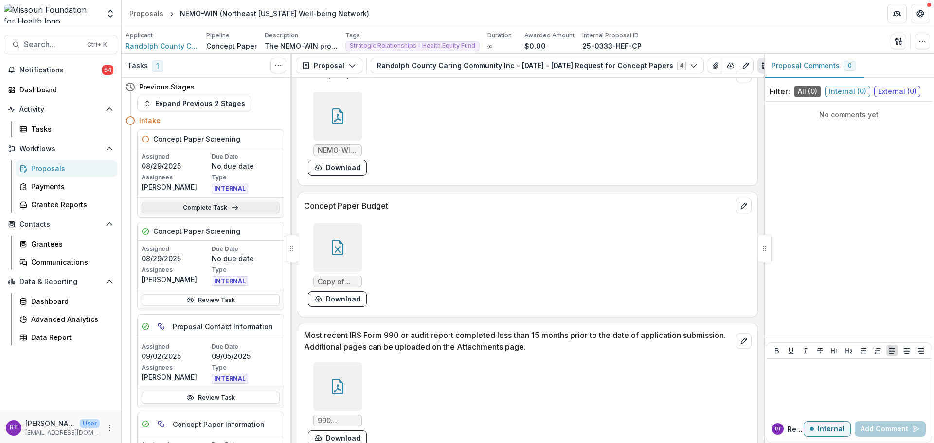
click at [225, 207] on link "Complete Task" at bounding box center [211, 208] width 138 height 12
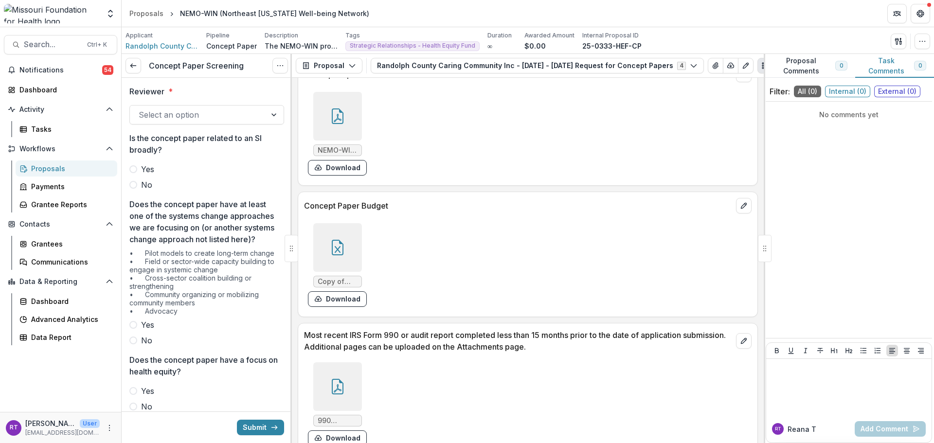
click at [227, 116] on div at bounding box center [198, 115] width 119 height 14
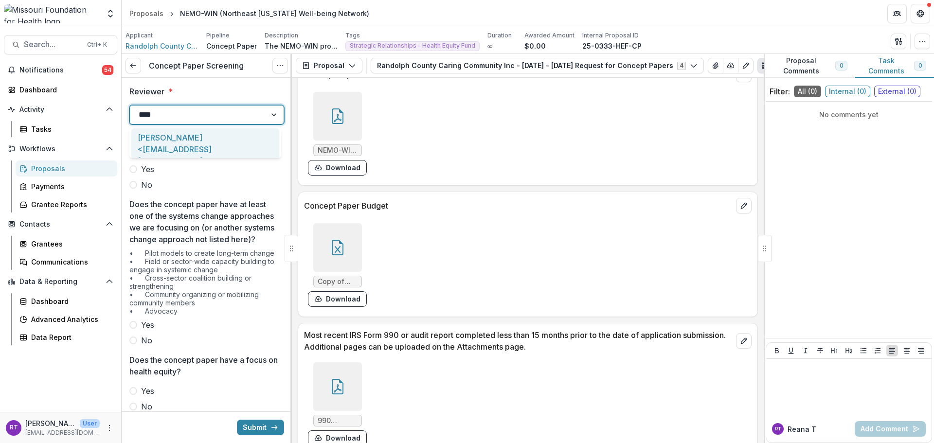
type input "*****"
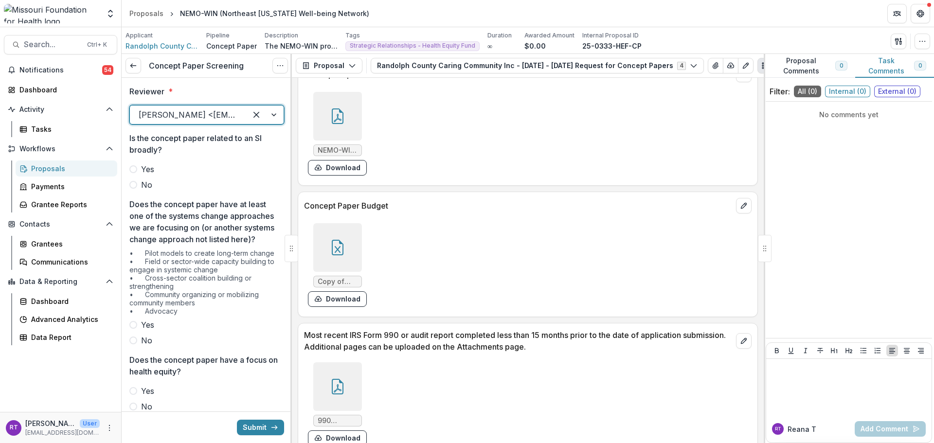
click at [148, 183] on span "No" at bounding box center [146, 185] width 11 height 12
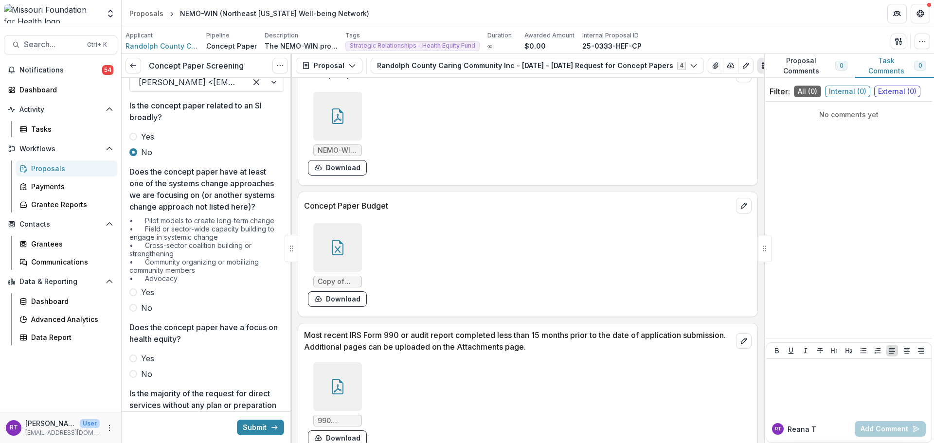
scroll to position [49, 0]
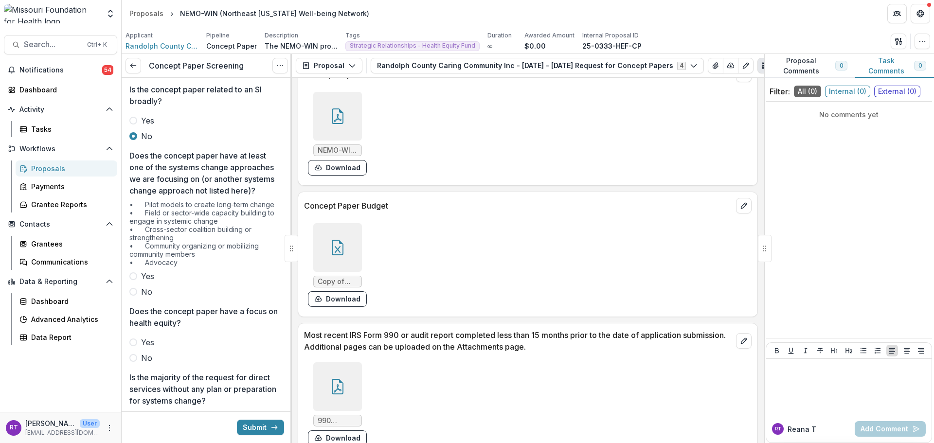
click at [137, 294] on div "Yes No" at bounding box center [206, 284] width 155 height 27
click at [139, 282] on label "Yes" at bounding box center [206, 277] width 155 height 12
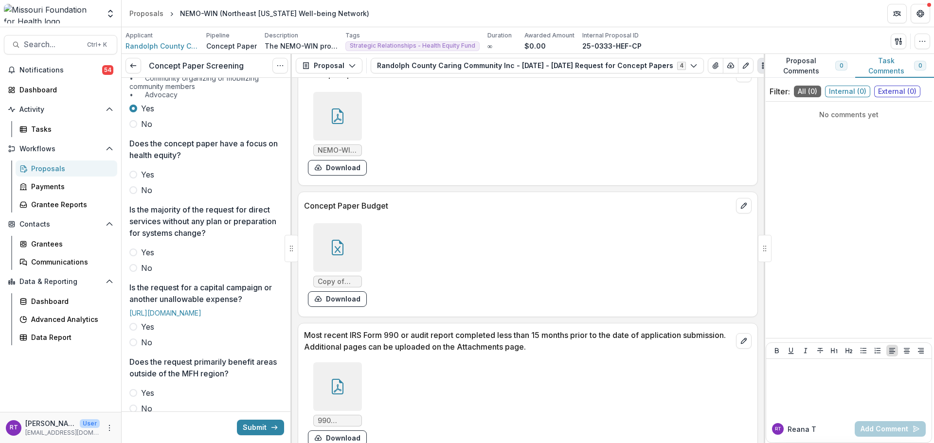
scroll to position [195, 0]
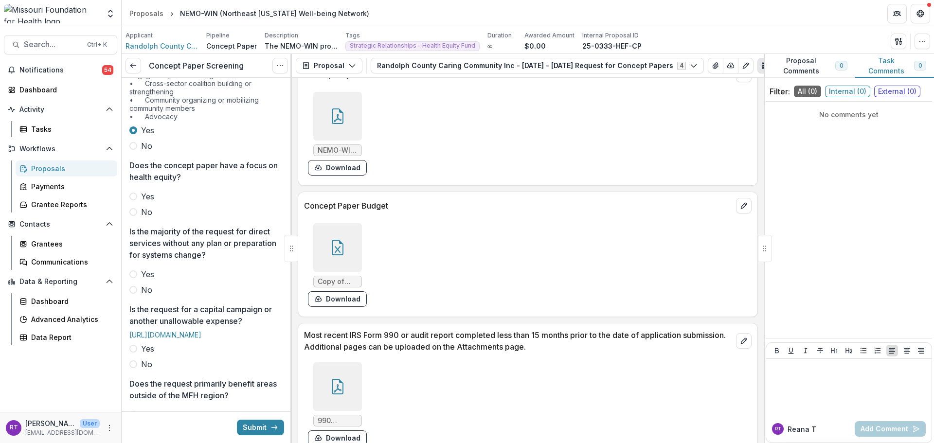
click at [136, 202] on label "Yes" at bounding box center [206, 197] width 155 height 12
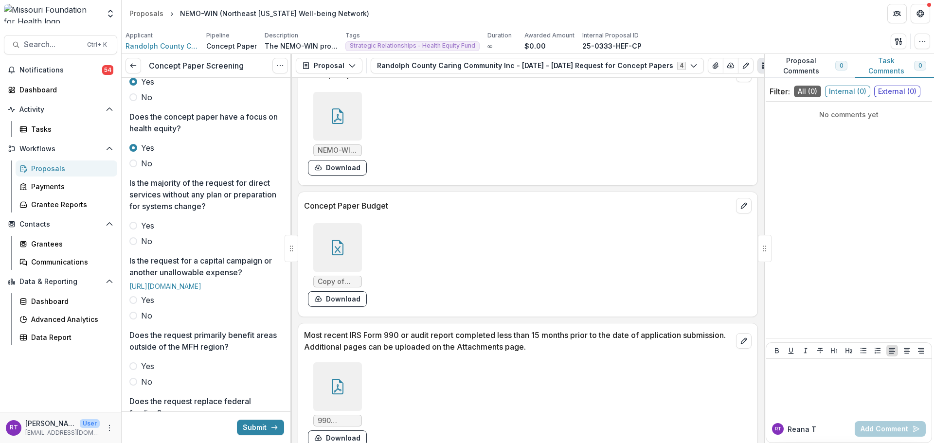
click at [142, 247] on span "No" at bounding box center [146, 241] width 11 height 12
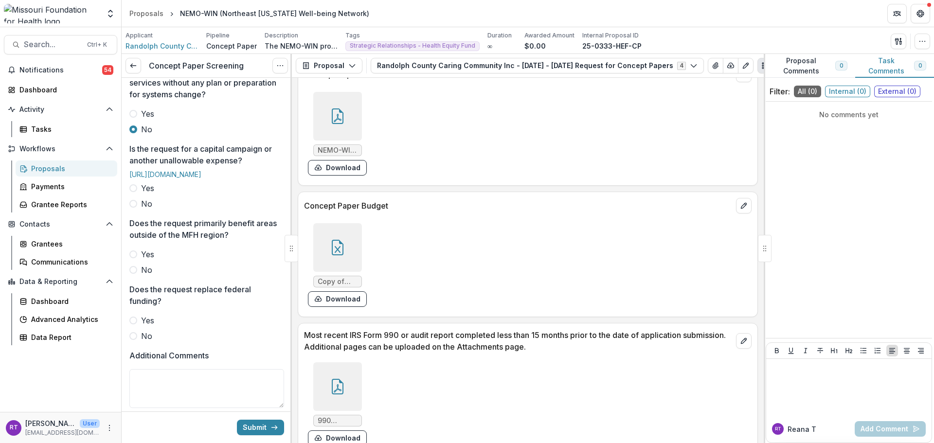
scroll to position [389, 0]
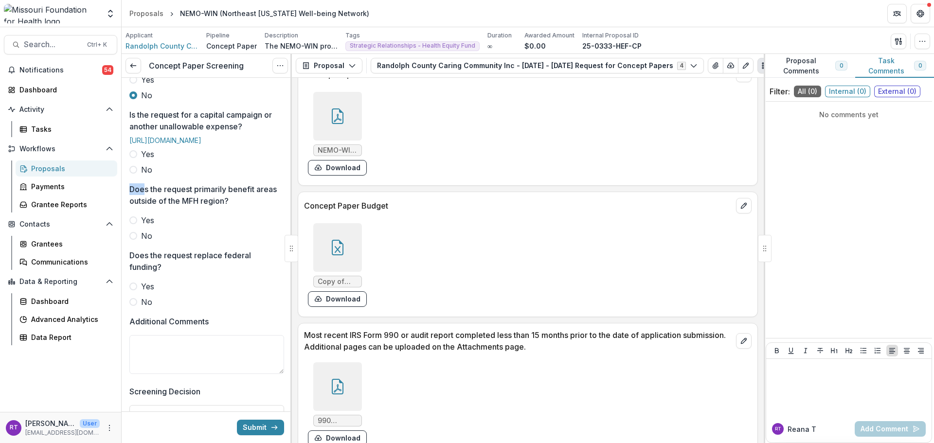
click at [145, 223] on div "Reviewer * [PERSON_NAME] <[EMAIL_ADDRESS][DOMAIN_NAME]> Is the concept paper re…" at bounding box center [206, 92] width 155 height 807
click at [145, 176] on span "No" at bounding box center [146, 170] width 11 height 12
click at [145, 289] on div "Reviewer * [PERSON_NAME] <[EMAIL_ADDRESS][DOMAIN_NAME]> Is the concept paper re…" at bounding box center [206, 92] width 155 height 807
click at [139, 242] on label "No" at bounding box center [206, 236] width 155 height 12
click at [145, 308] on span "No" at bounding box center [146, 302] width 11 height 12
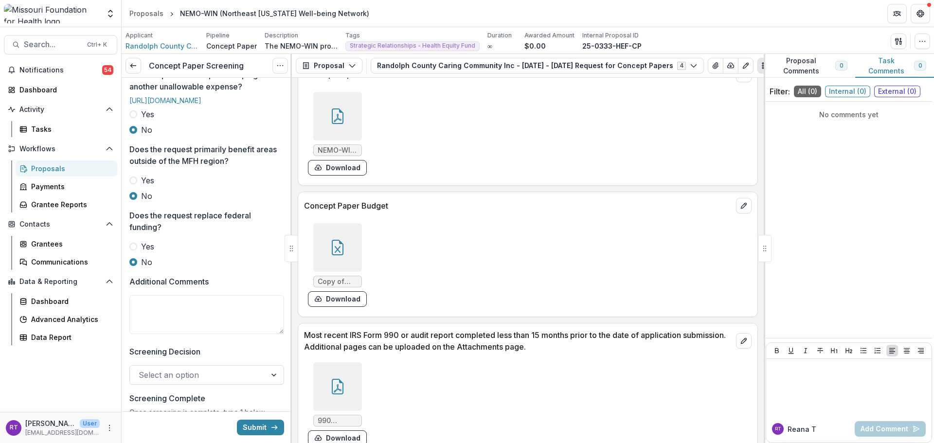
scroll to position [487, 0]
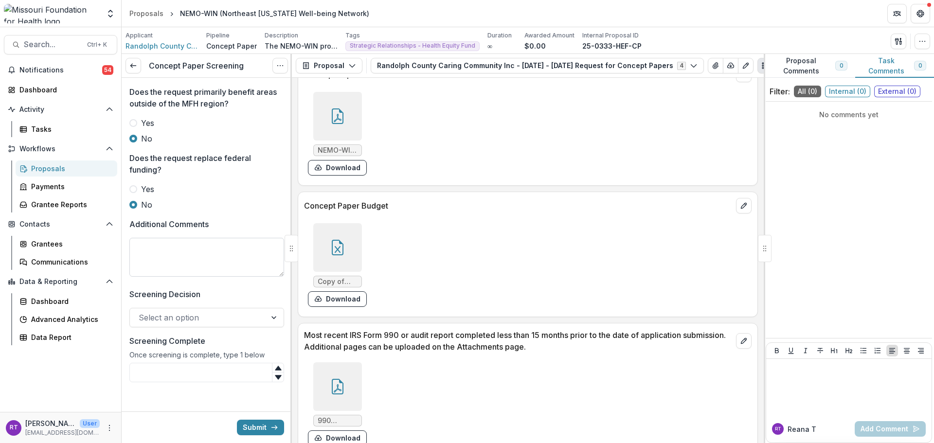
click at [172, 277] on textarea "Additional Comments" at bounding box center [206, 257] width 155 height 39
type textarea "**********"
click at [207, 318] on div at bounding box center [198, 316] width 119 height 14
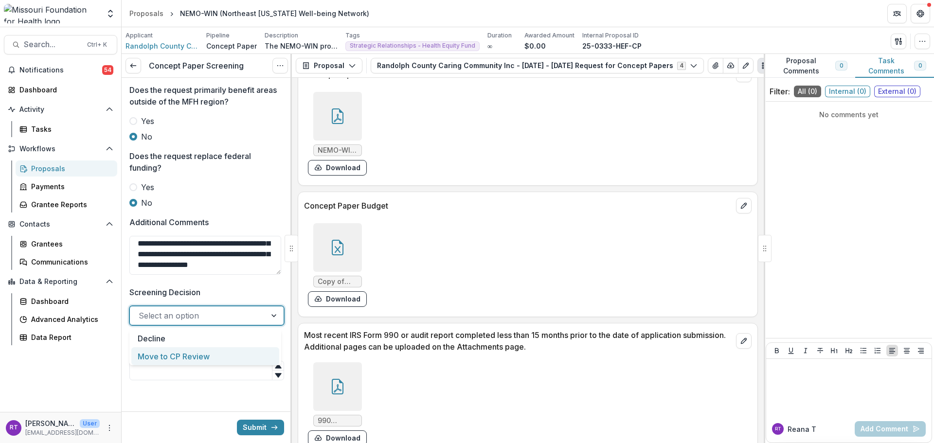
click at [199, 359] on div "Move to CP Review" at bounding box center [205, 356] width 148 height 18
click at [198, 371] on input "Screening Complete" at bounding box center [206, 370] width 155 height 19
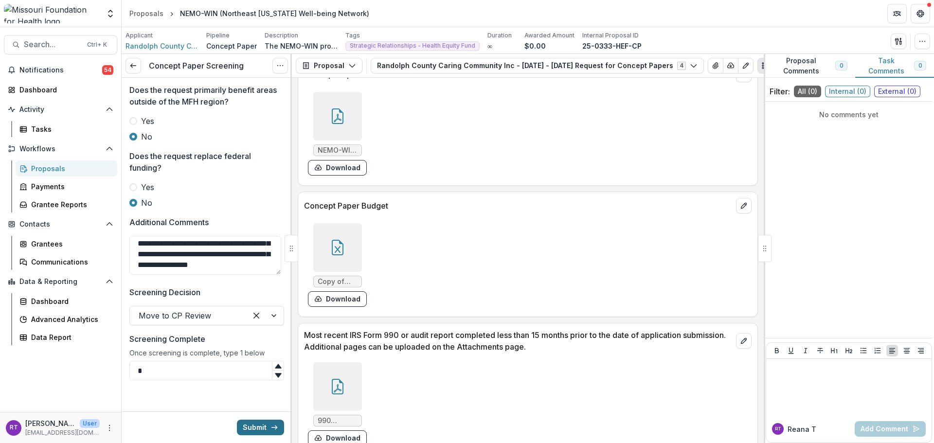
type input "*"
click at [254, 429] on button "Submit" at bounding box center [260, 428] width 47 height 16
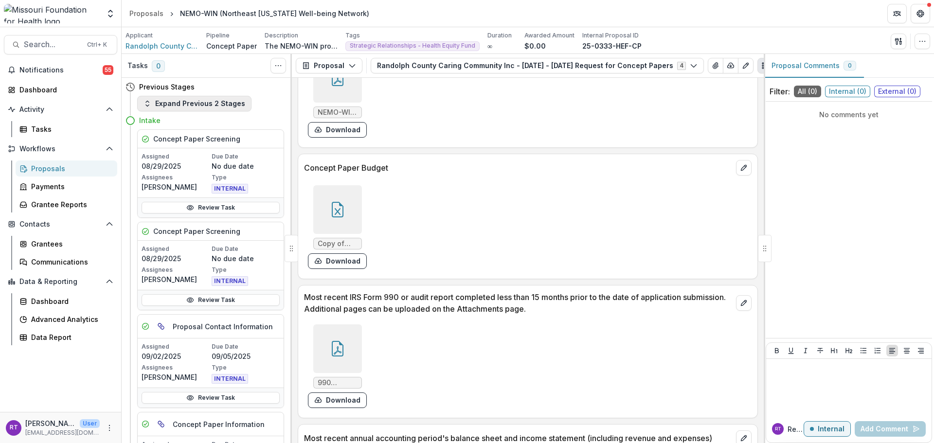
scroll to position [2716, 0]
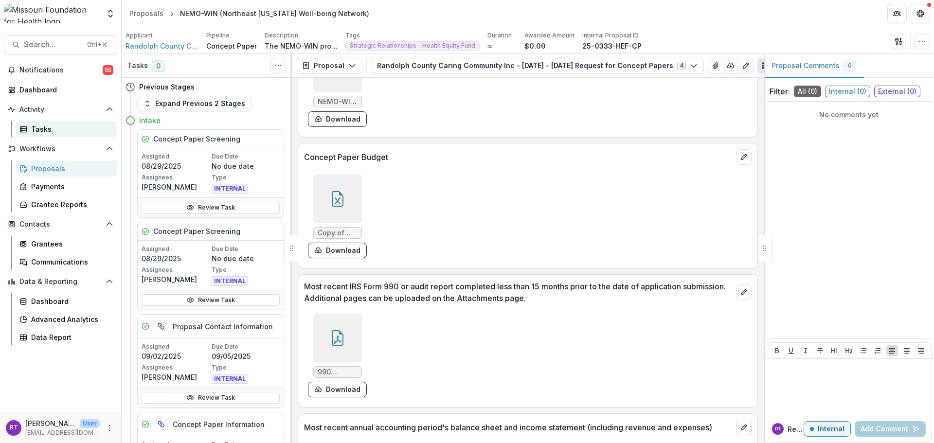
click at [49, 136] on link "Tasks" at bounding box center [67, 129] width 102 height 16
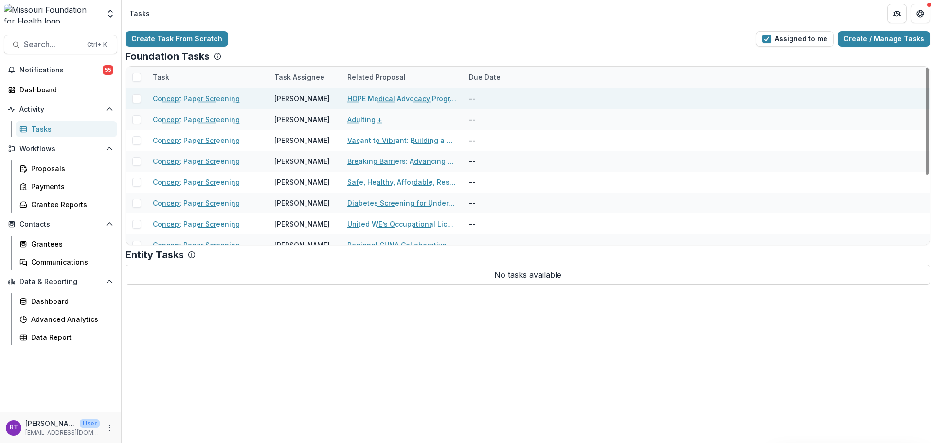
click at [403, 99] on link "HOPE Medical Advocacy Program" at bounding box center [402, 98] width 110 height 10
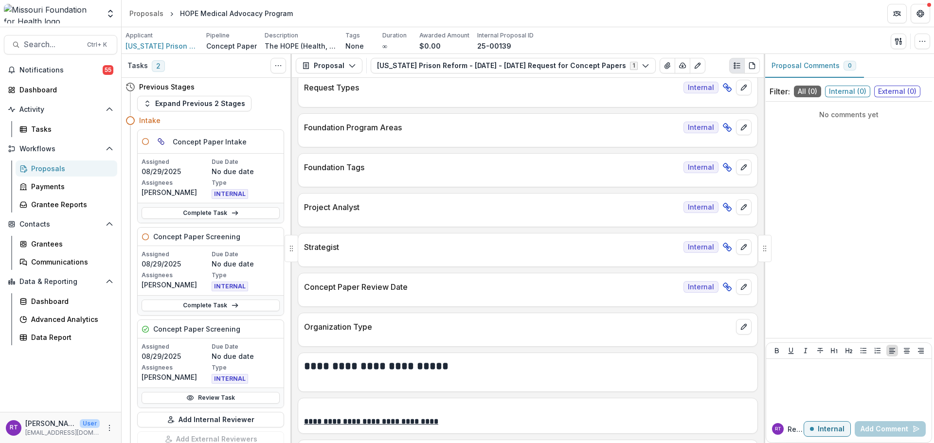
scroll to position [341, 0]
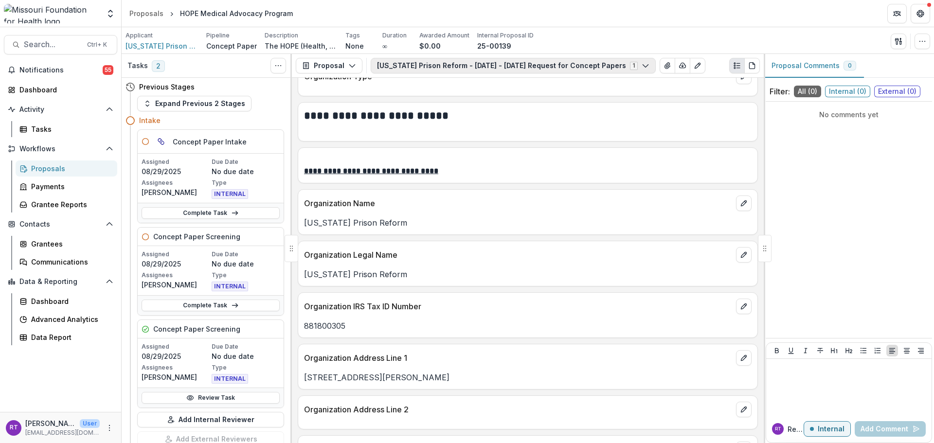
click at [500, 70] on button "[US_STATE] Prison Reform - [DATE] - [DATE] Request for Concept Papers 1" at bounding box center [513, 66] width 285 height 16
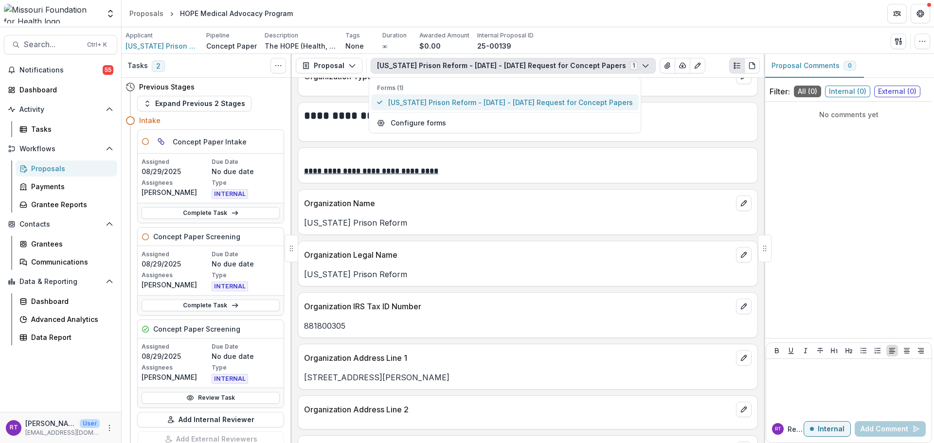
click at [476, 102] on span "[US_STATE] Prison Reform - [DATE] - [DATE] Request for Concept Papers" at bounding box center [510, 102] width 245 height 10
click at [657, 34] on div "Applicant [US_STATE] Prison Reform Pipeline Concept Paper Description The HOPE …" at bounding box center [528, 41] width 805 height 20
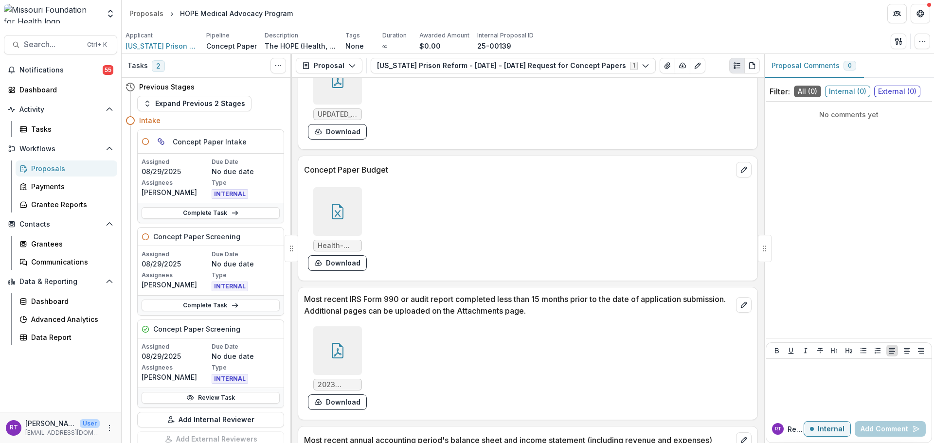
scroll to position [2589, 0]
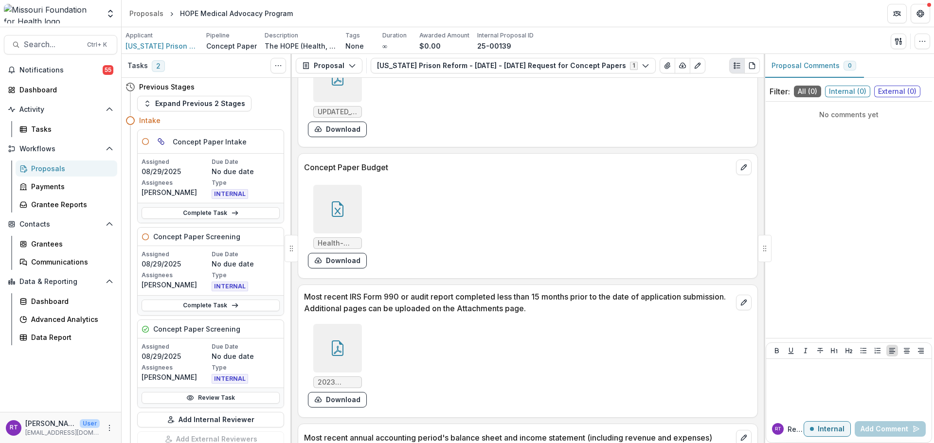
click at [307, 209] on div "Health-Equity-Fund-Concept-Paper-Budget_MPR.xlsx Download" at bounding box center [450, 226] width 292 height 91
click at [315, 214] on div at bounding box center [337, 209] width 49 height 49
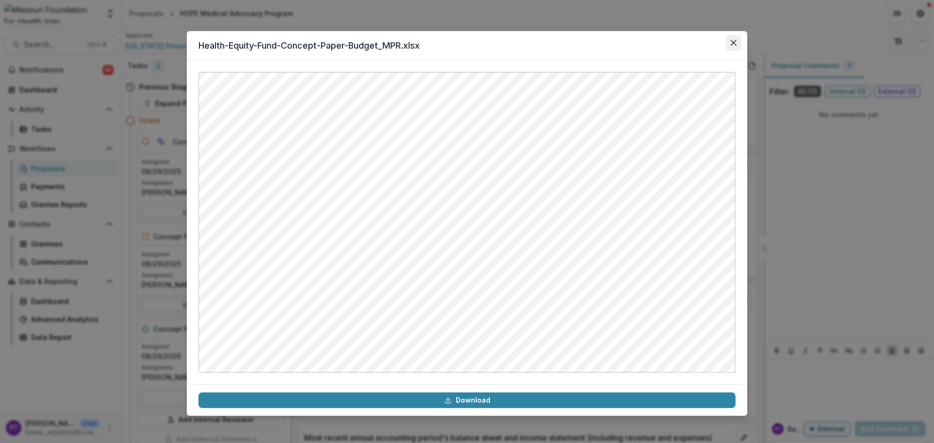
click at [727, 47] on button "Close" at bounding box center [734, 43] width 16 height 16
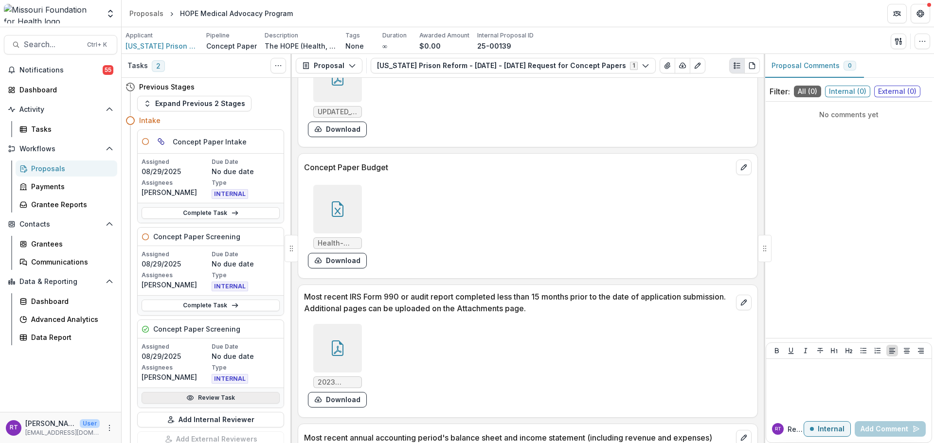
click at [210, 397] on link "Review Task" at bounding box center [211, 398] width 138 height 12
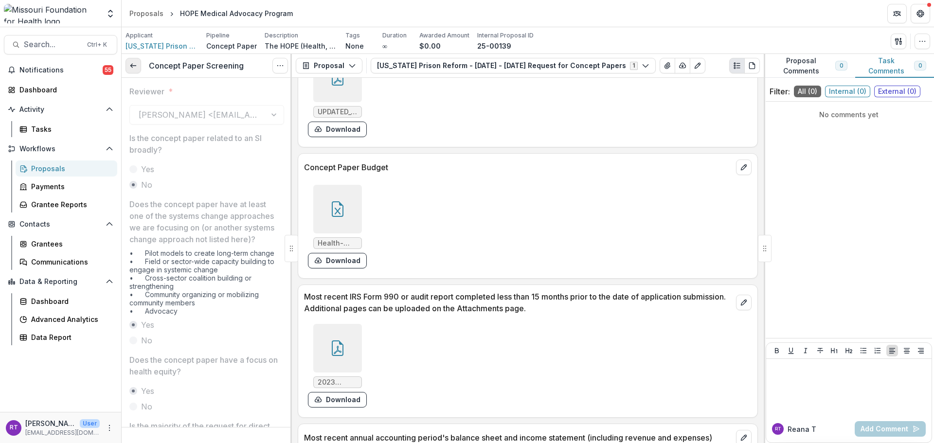
click at [136, 64] on icon at bounding box center [133, 66] width 8 height 8
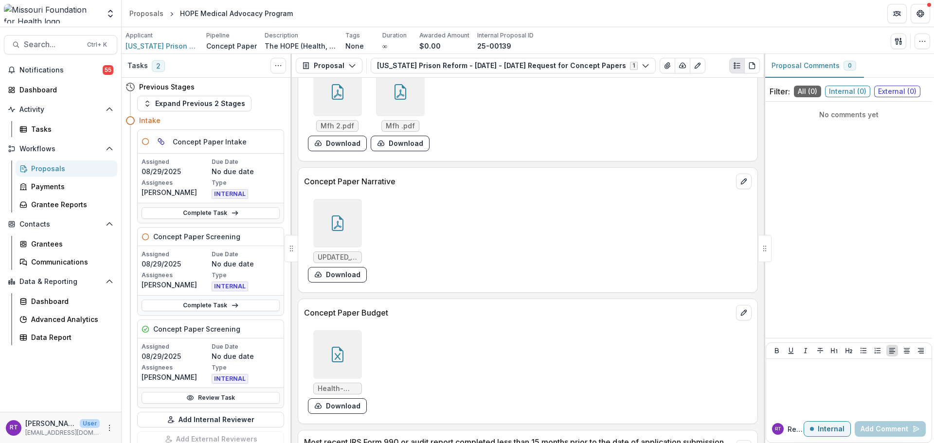
scroll to position [2443, 0]
click at [349, 408] on button "Download" at bounding box center [337, 407] width 59 height 16
click at [332, 226] on icon at bounding box center [338, 224] width 16 height 16
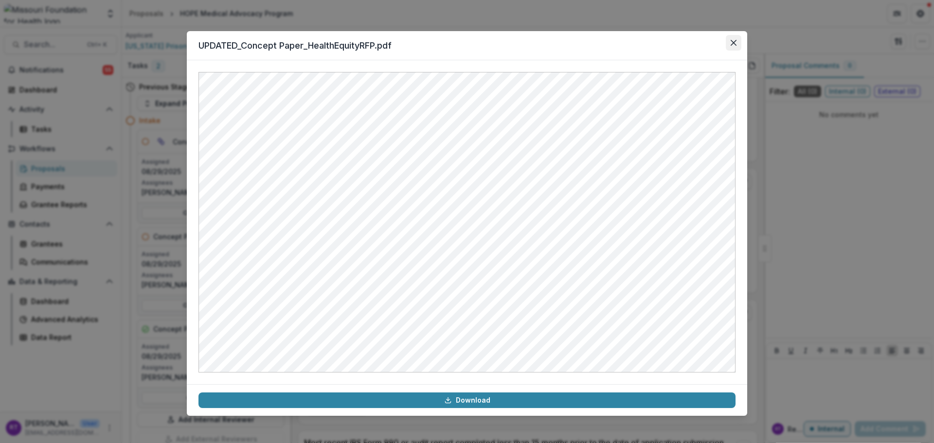
click at [732, 44] on icon "Close" at bounding box center [734, 43] width 6 height 6
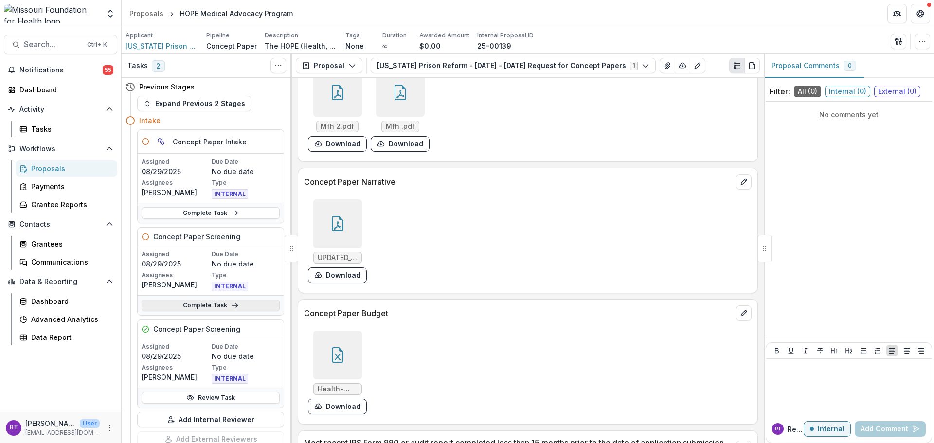
click at [196, 308] on link "Complete Task" at bounding box center [211, 306] width 138 height 12
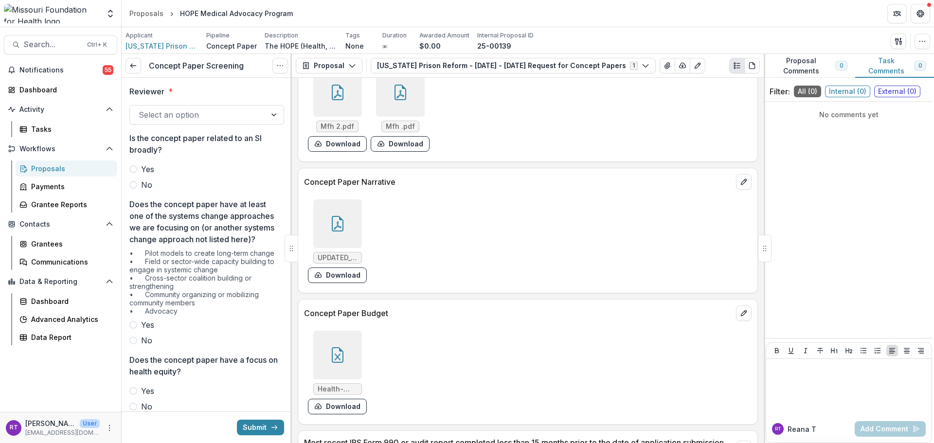
click at [173, 123] on div "Select an option" at bounding box center [198, 115] width 136 height 16
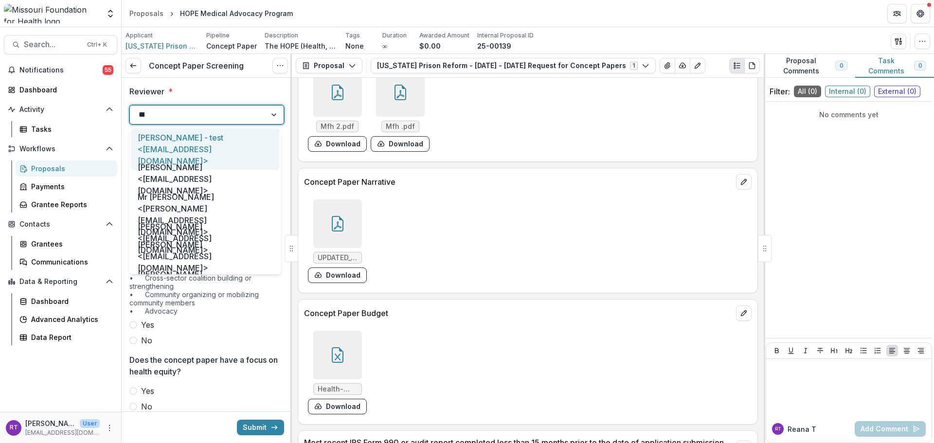
type input "*****"
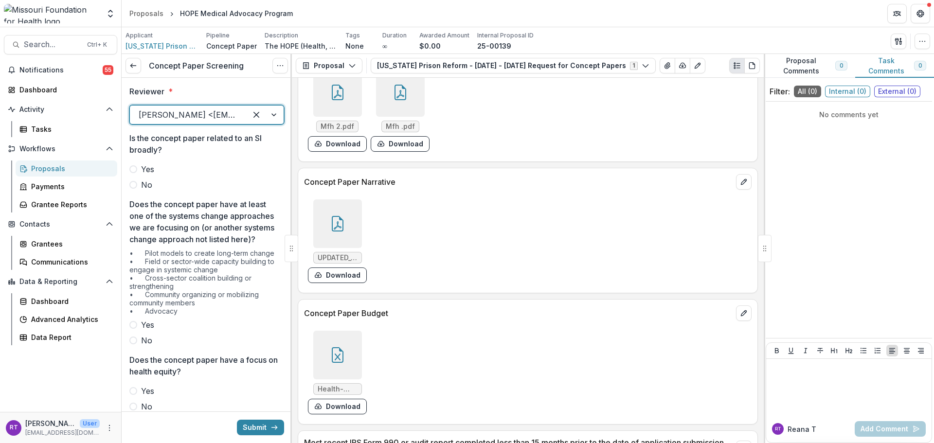
click at [143, 181] on span "No" at bounding box center [146, 185] width 11 height 12
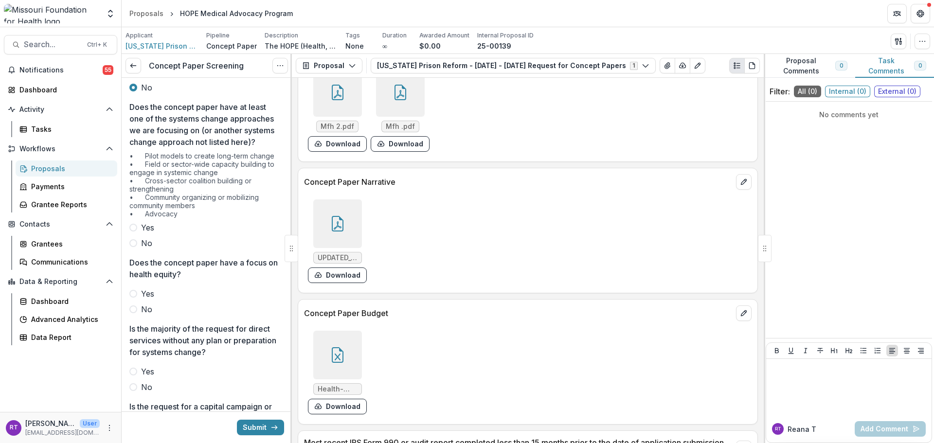
click at [145, 234] on span "Yes" at bounding box center [147, 228] width 13 height 12
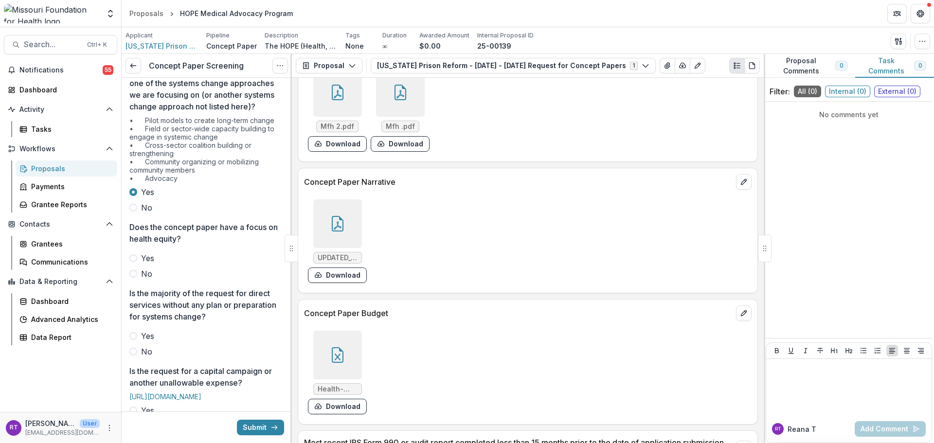
scroll to position [195, 0]
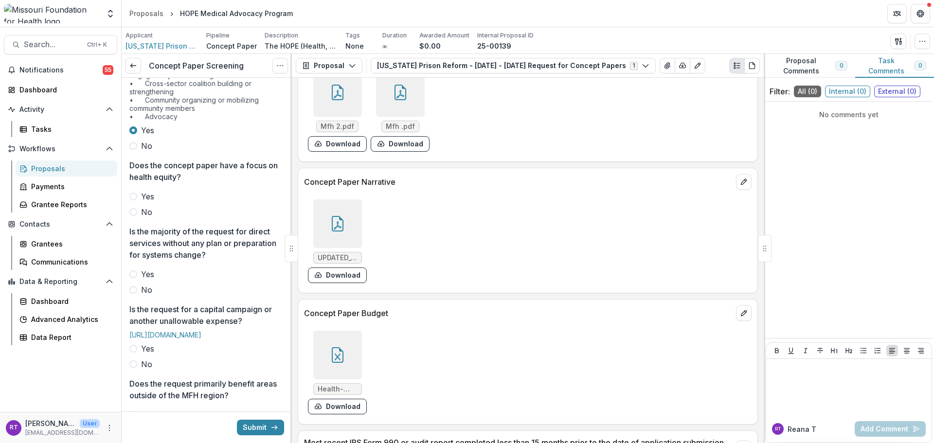
click at [152, 202] on span "Yes" at bounding box center [147, 197] width 13 height 12
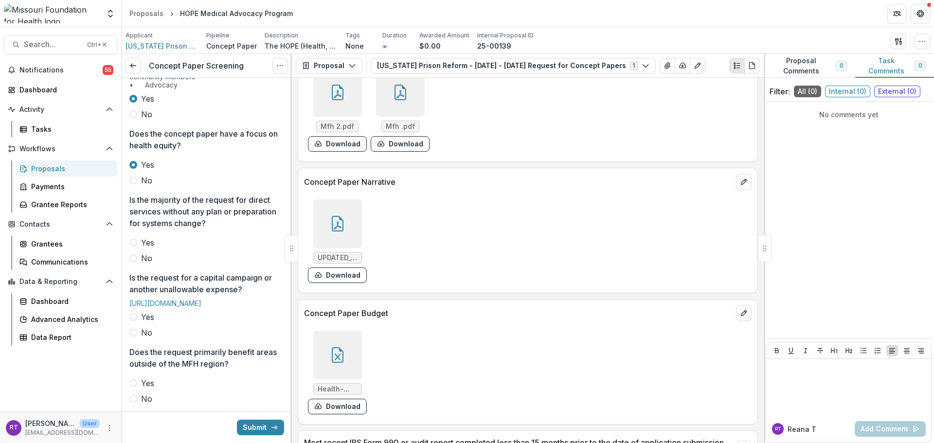
scroll to position [243, 0]
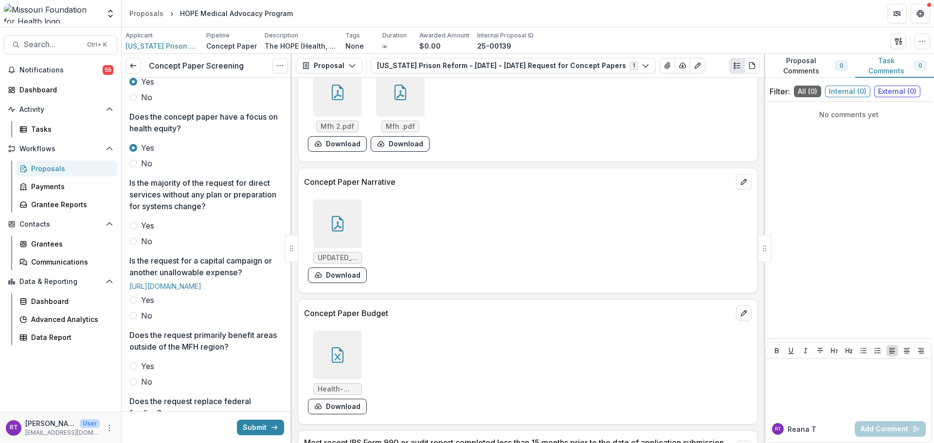
click at [135, 245] on span at bounding box center [133, 241] width 8 height 8
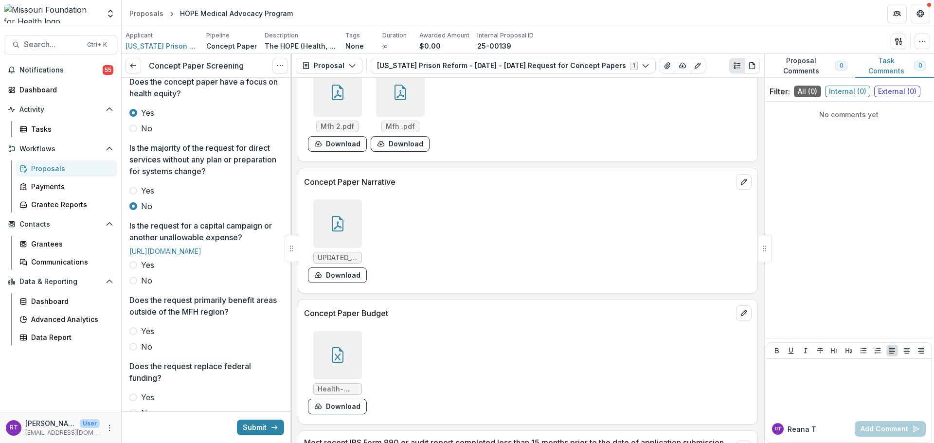
scroll to position [341, 0]
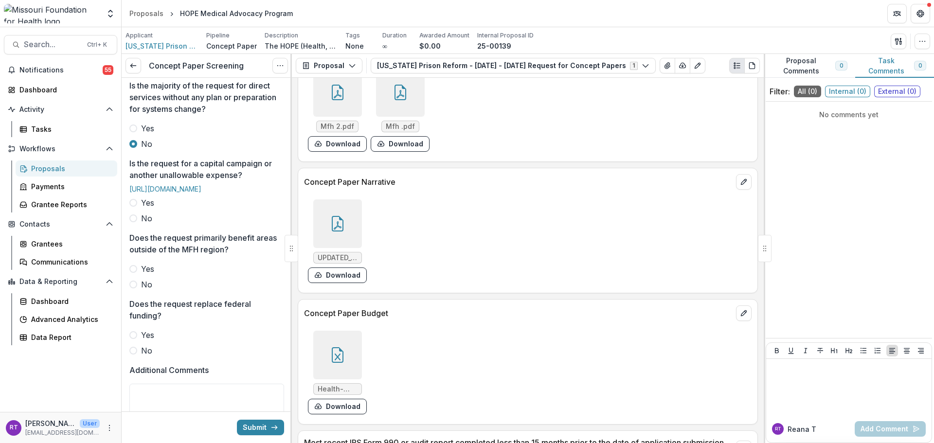
click at [142, 224] on span "No" at bounding box center [146, 219] width 11 height 12
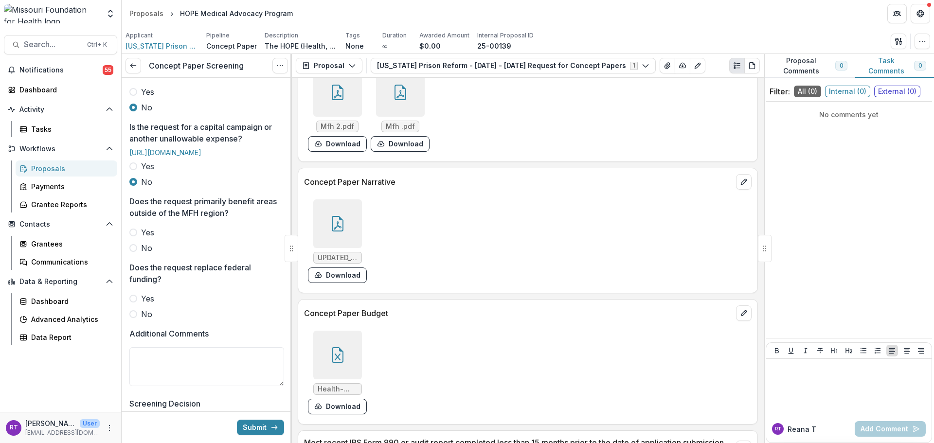
scroll to position [438, 0]
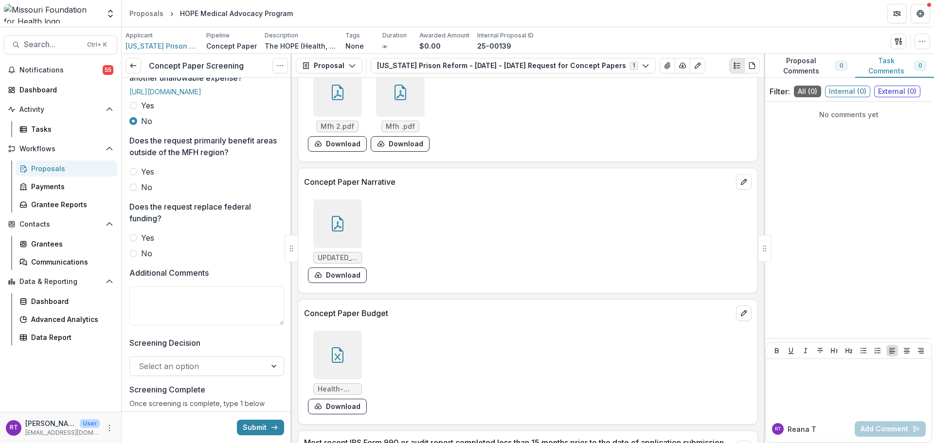
click at [148, 193] on span "No" at bounding box center [146, 187] width 11 height 12
click at [136, 257] on span at bounding box center [133, 254] width 8 height 8
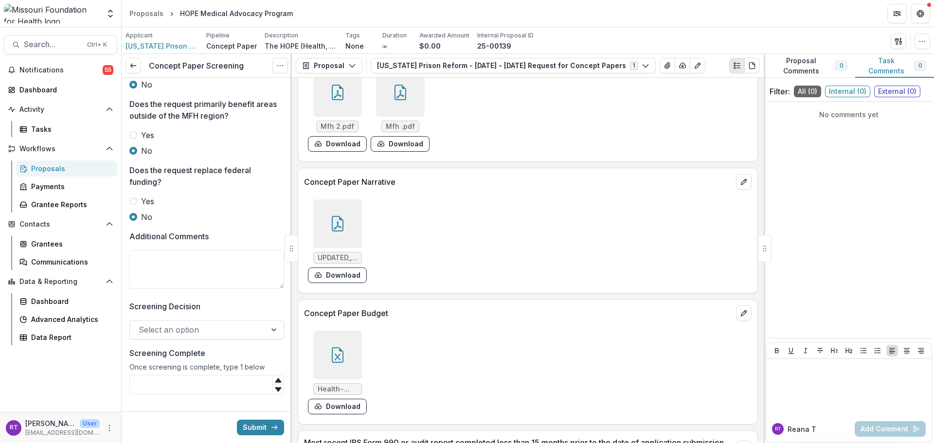
scroll to position [533, 0]
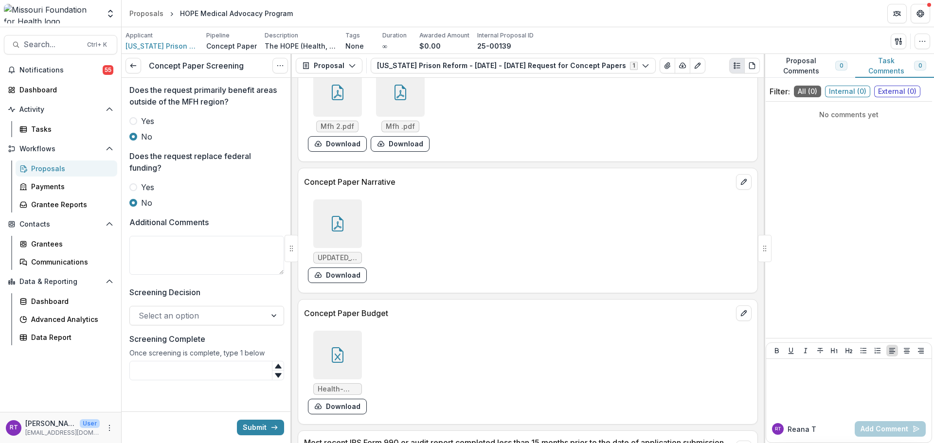
click at [182, 311] on div at bounding box center [198, 316] width 119 height 14
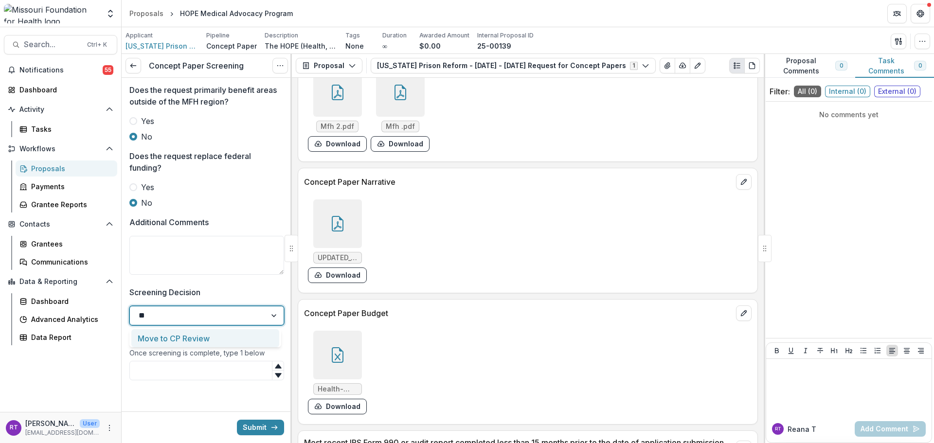
type input "*"
click at [177, 352] on div "Move to CP Review" at bounding box center [205, 356] width 148 height 18
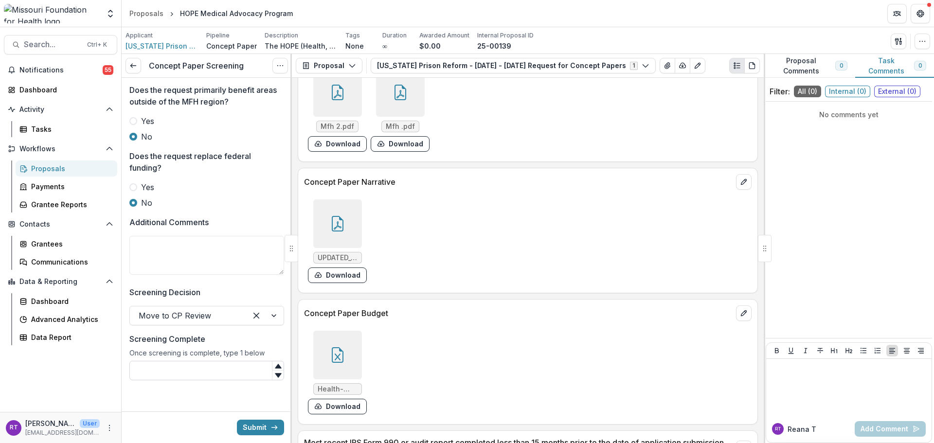
click at [174, 365] on input "Screening Complete" at bounding box center [206, 370] width 155 height 19
type input "*"
click at [261, 433] on button "Submit" at bounding box center [260, 428] width 47 height 16
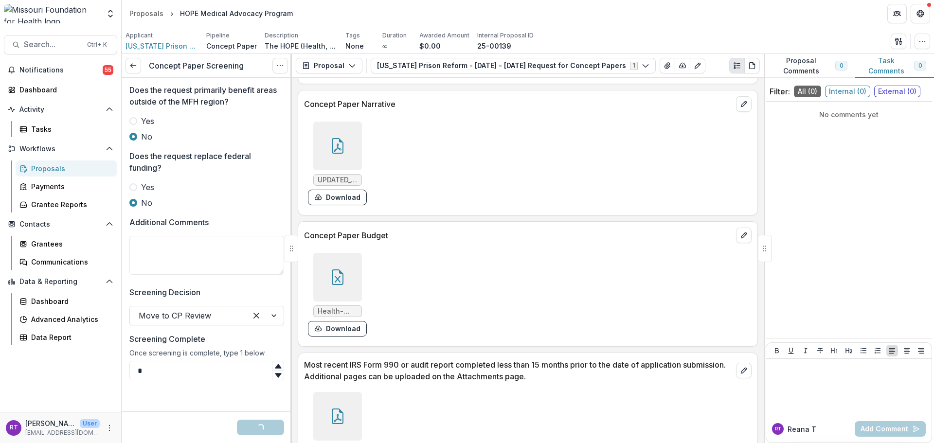
scroll to position [2540, 0]
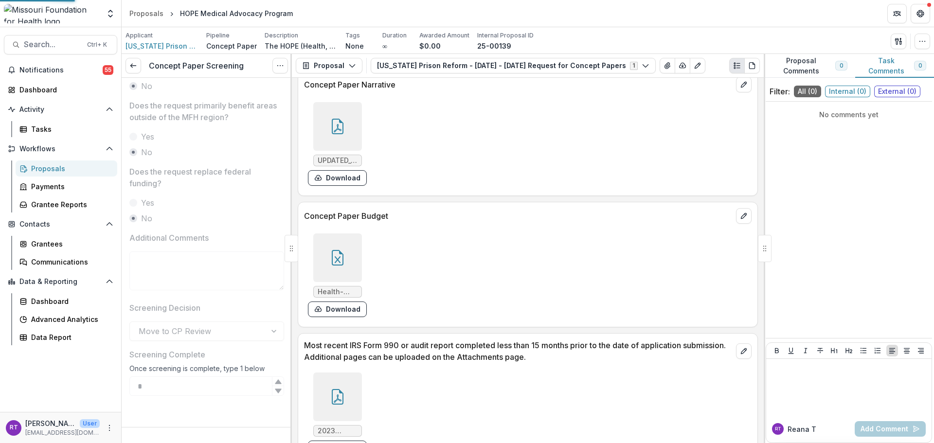
scroll to position [518, 0]
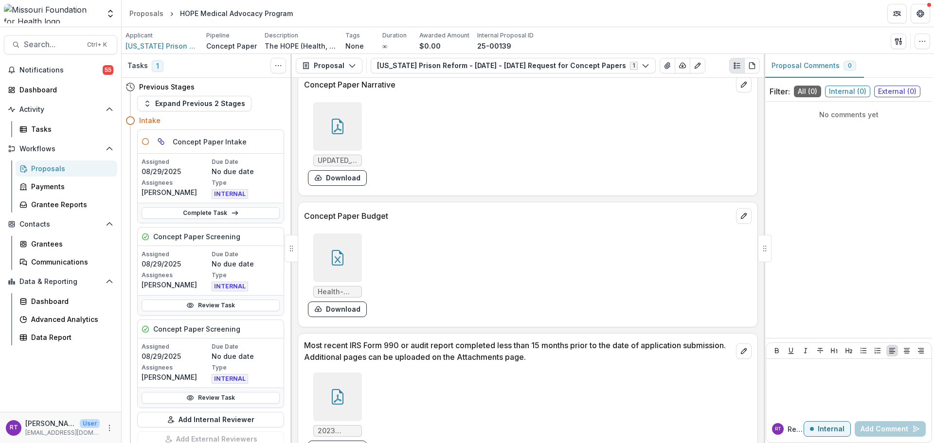
click at [53, 166] on div "Proposals" at bounding box center [70, 168] width 78 height 10
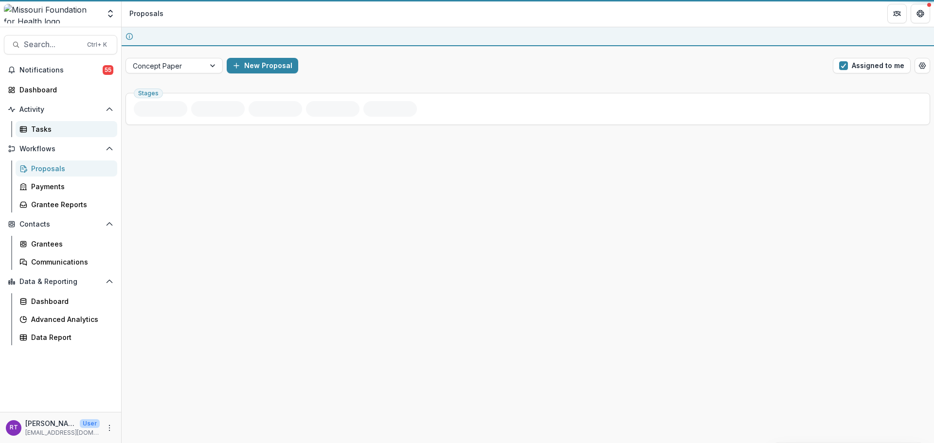
click at [50, 136] on link "Tasks" at bounding box center [67, 129] width 102 height 16
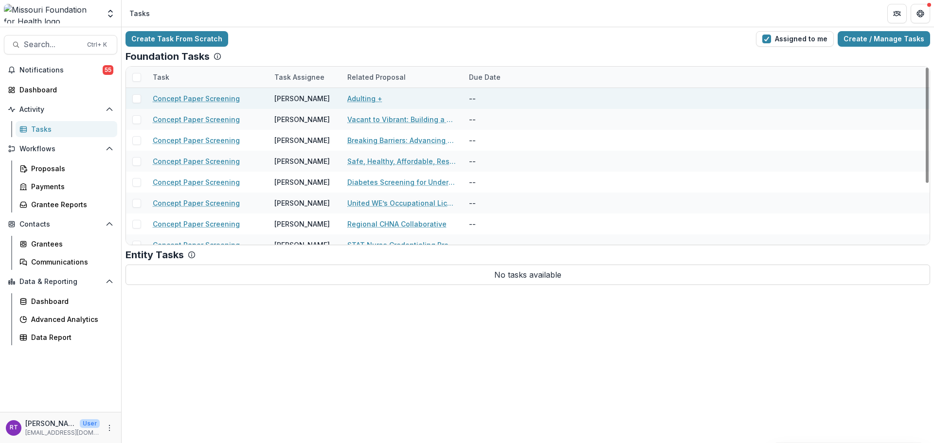
click at [359, 94] on link "Adulting +" at bounding box center [364, 98] width 35 height 10
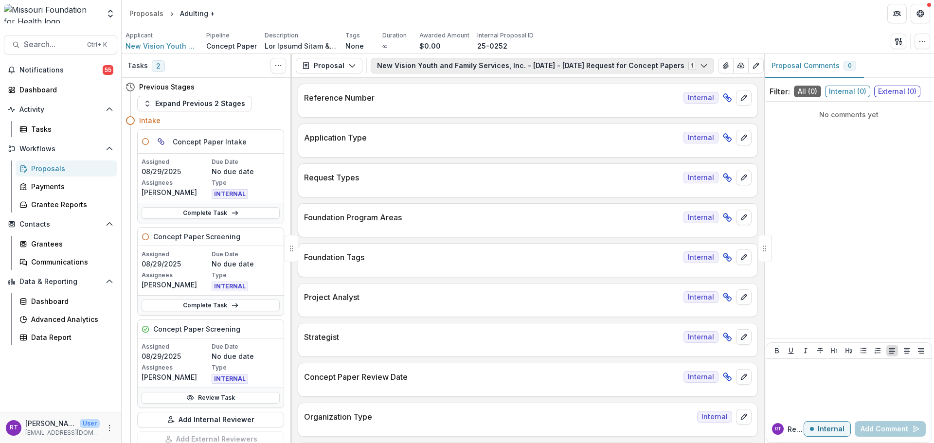
click at [513, 71] on button "New Vision Youth and Family Services, Inc. - [DATE] - [DATE] Request for Concep…" at bounding box center [543, 66] width 344 height 16
click at [554, 53] on div "Applicant New Vision Youth and Family Services, Inc. Pipeline Concept Paper Des…" at bounding box center [528, 40] width 813 height 27
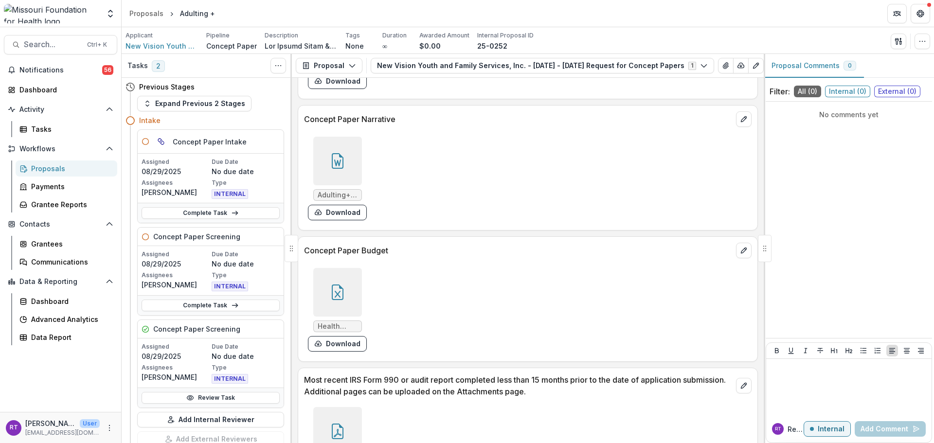
scroll to position [2579, 0]
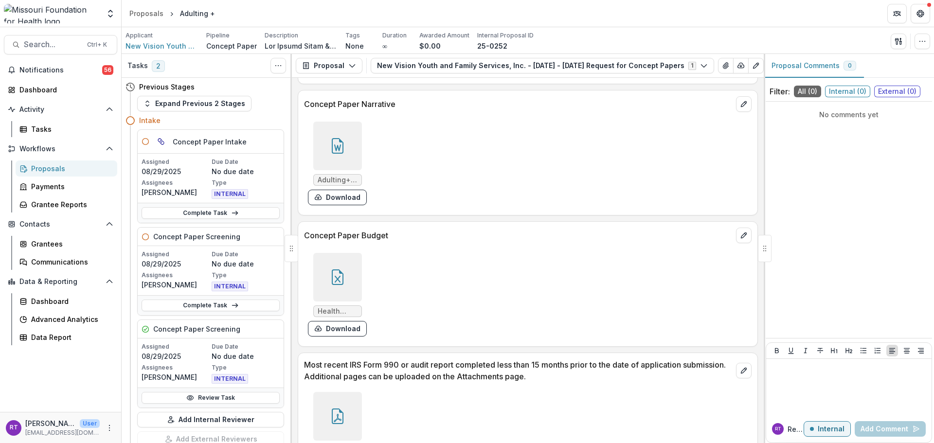
click at [319, 262] on div at bounding box center [337, 277] width 49 height 49
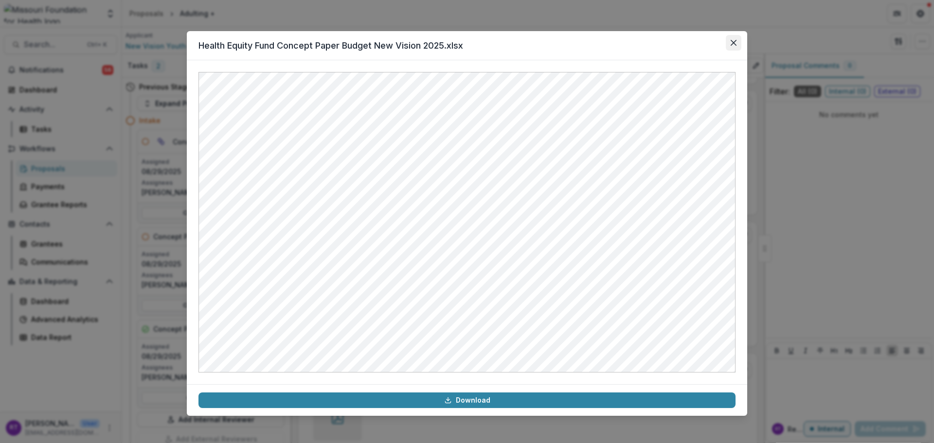
click at [732, 44] on icon "Close" at bounding box center [734, 43] width 6 height 6
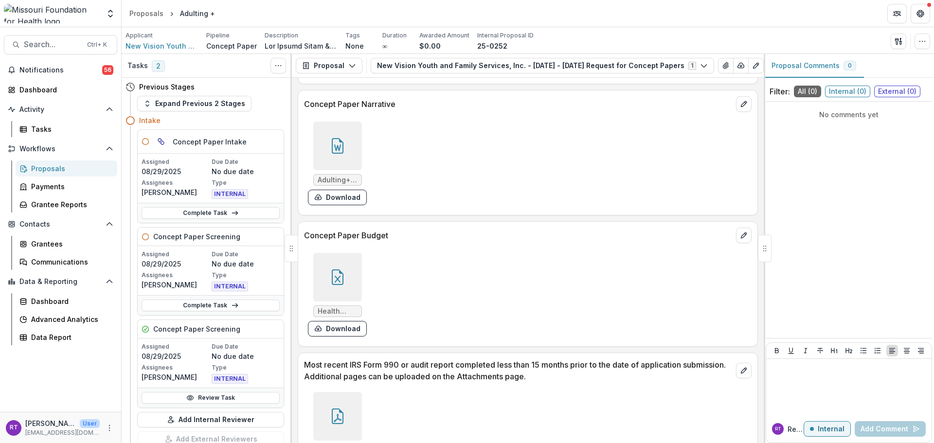
click at [341, 164] on div at bounding box center [337, 146] width 49 height 49
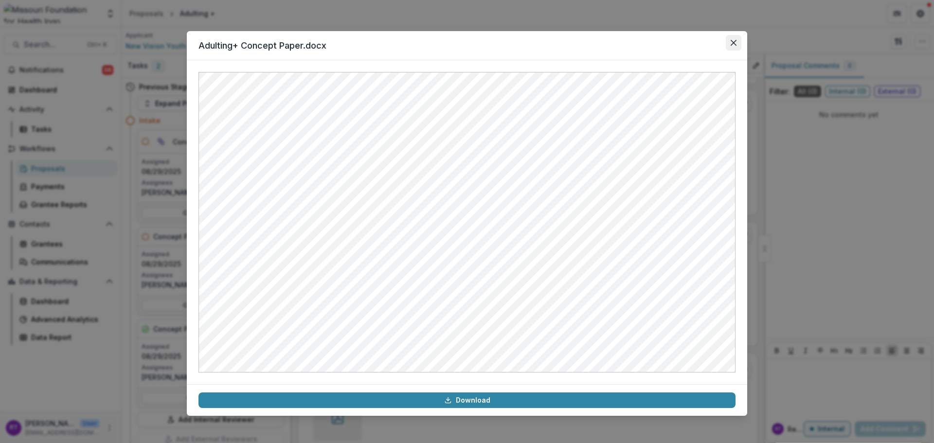
click at [730, 43] on button "Close" at bounding box center [734, 43] width 16 height 16
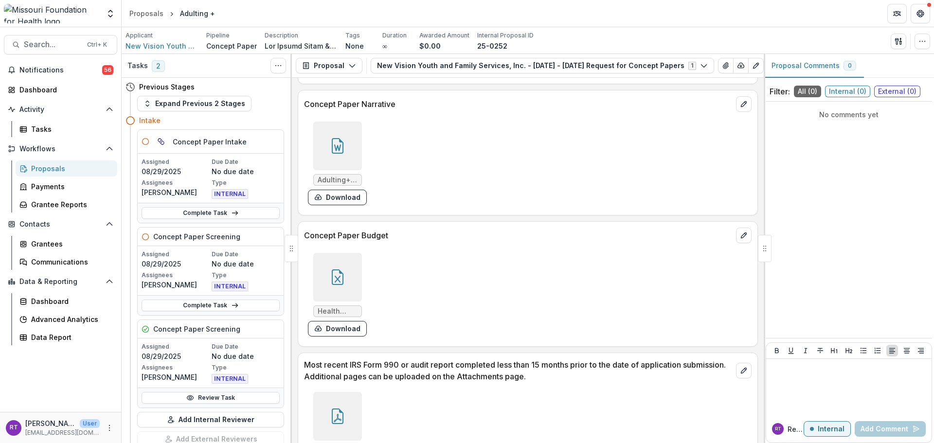
click at [368, 283] on div "Health Equity Fund Concept Paper Budget New Vision 2025.xlsx Download" at bounding box center [450, 294] width 292 height 91
click at [298, 261] on div at bounding box center [292, 248] width 14 height 27
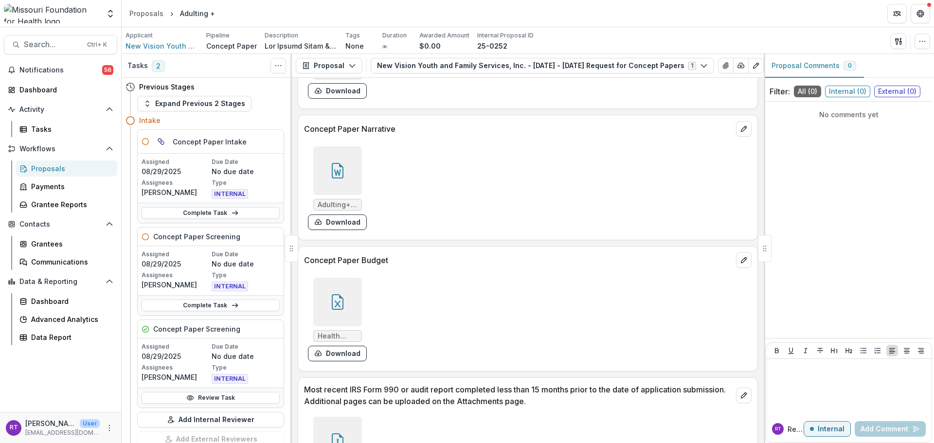
click at [348, 268] on div "Concept Paper Budget Health Equity Fund Concept Paper Budget New Vision 2025.xl…" at bounding box center [528, 309] width 460 height 126
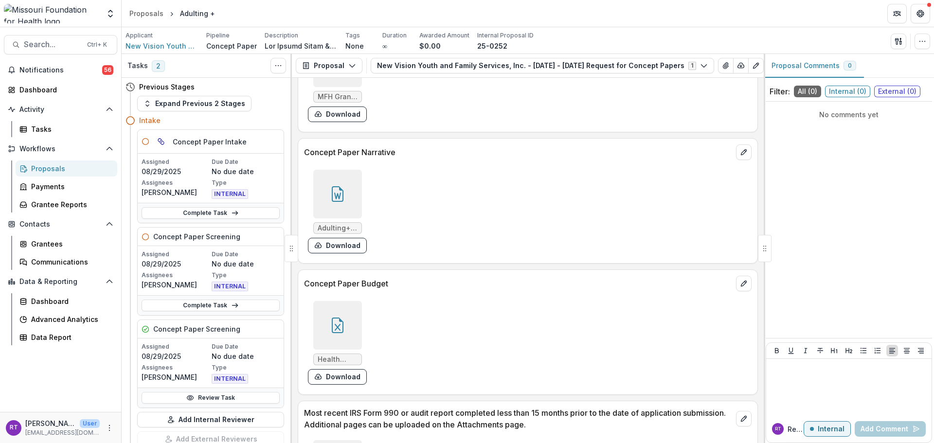
scroll to position [2530, 0]
click at [357, 338] on div at bounding box center [337, 326] width 49 height 49
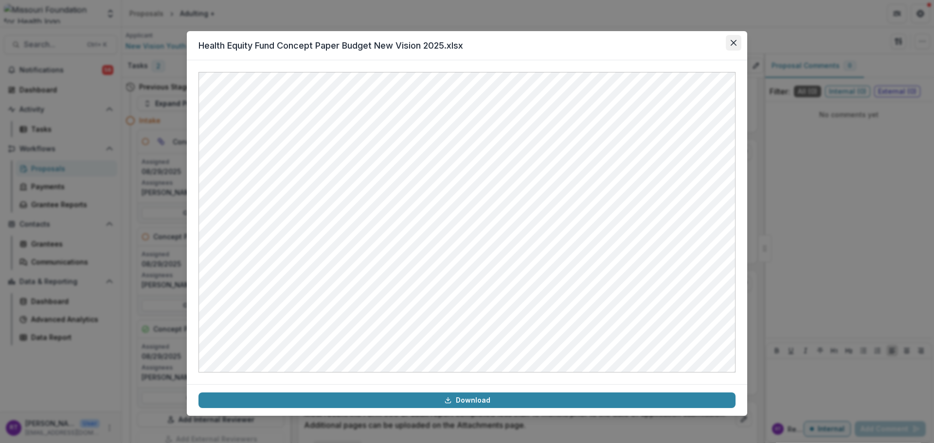
click at [733, 42] on icon "Close" at bounding box center [734, 43] width 6 height 6
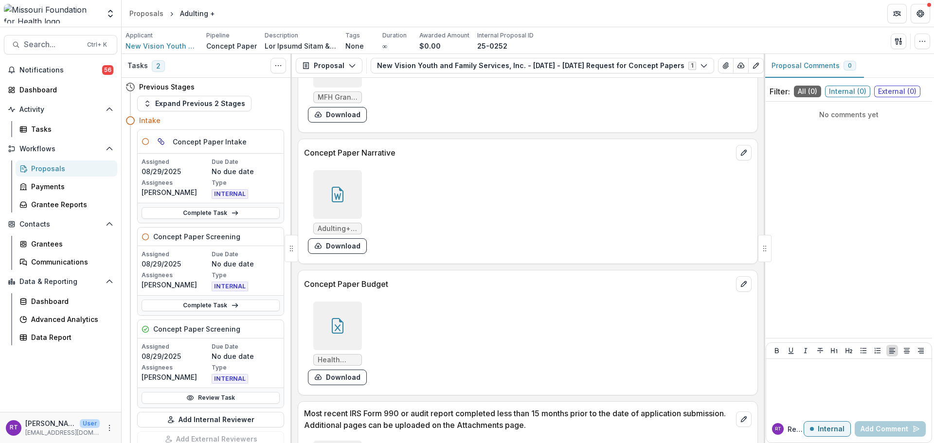
click at [344, 212] on div at bounding box center [337, 194] width 49 height 49
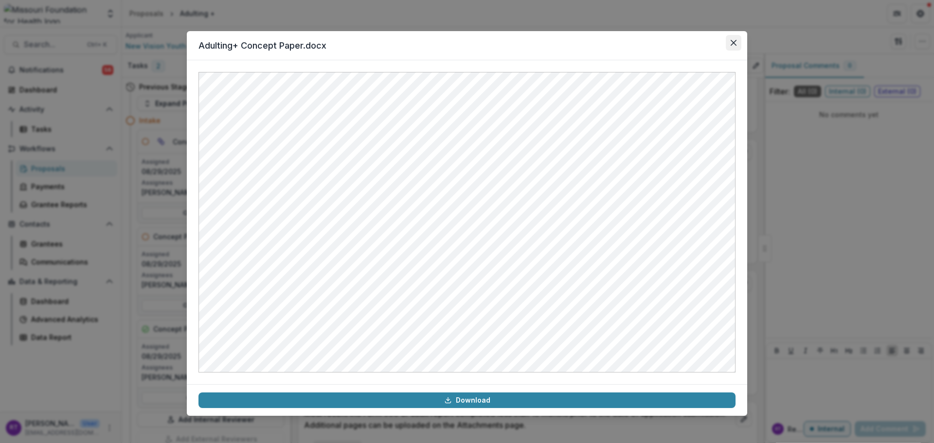
click at [730, 46] on button "Close" at bounding box center [734, 43] width 16 height 16
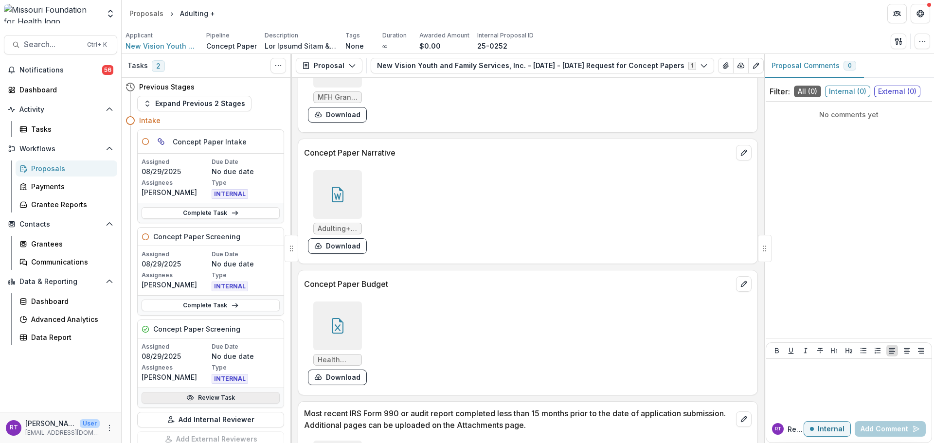
click at [194, 395] on link "Review Task" at bounding box center [211, 398] width 138 height 12
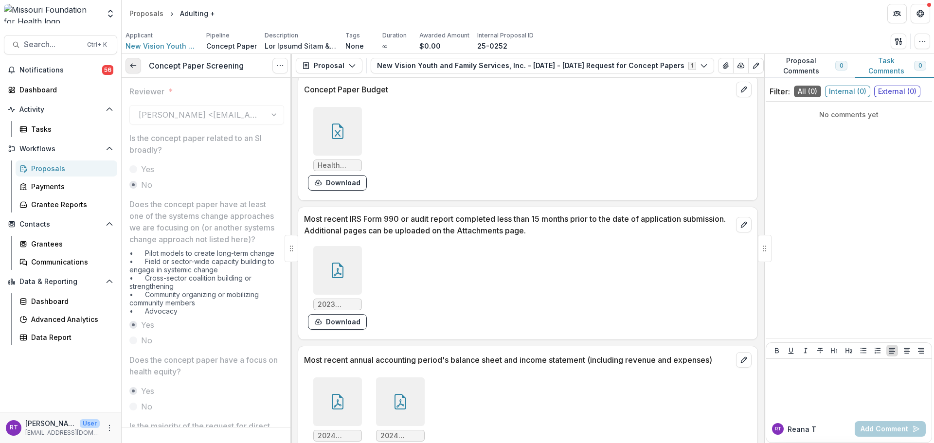
click at [136, 63] on icon at bounding box center [133, 66] width 8 height 8
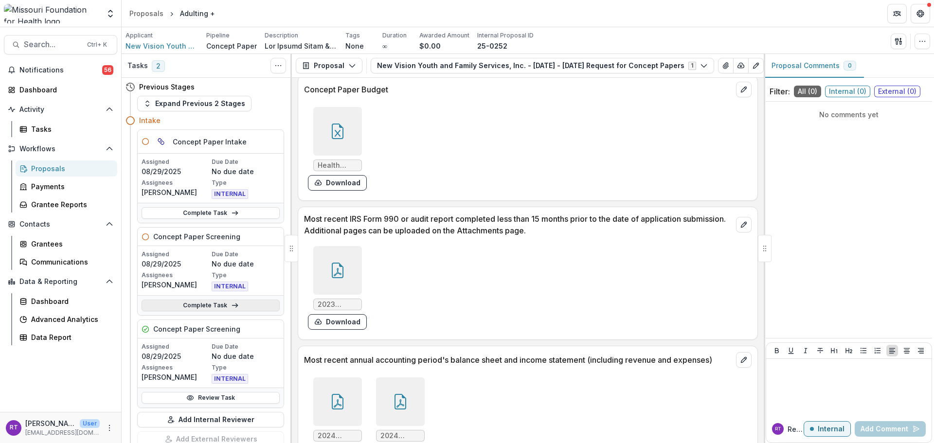
click at [231, 303] on icon at bounding box center [235, 306] width 8 height 8
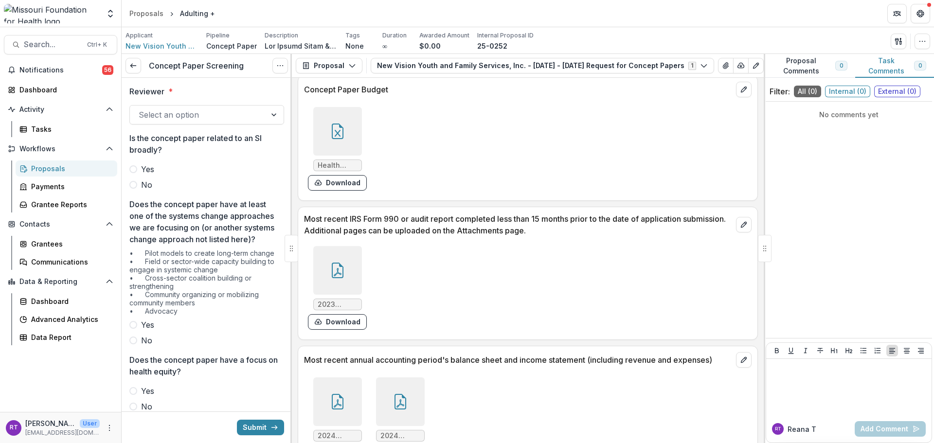
click at [231, 119] on div at bounding box center [198, 115] width 119 height 14
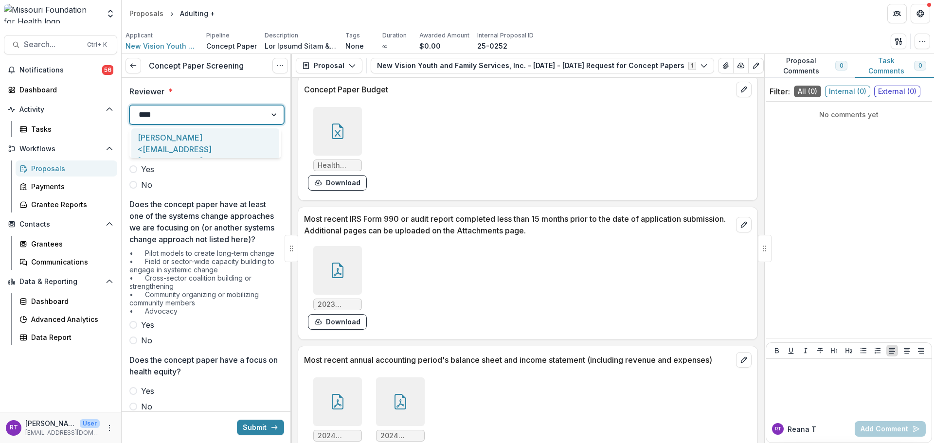
type input "*****"
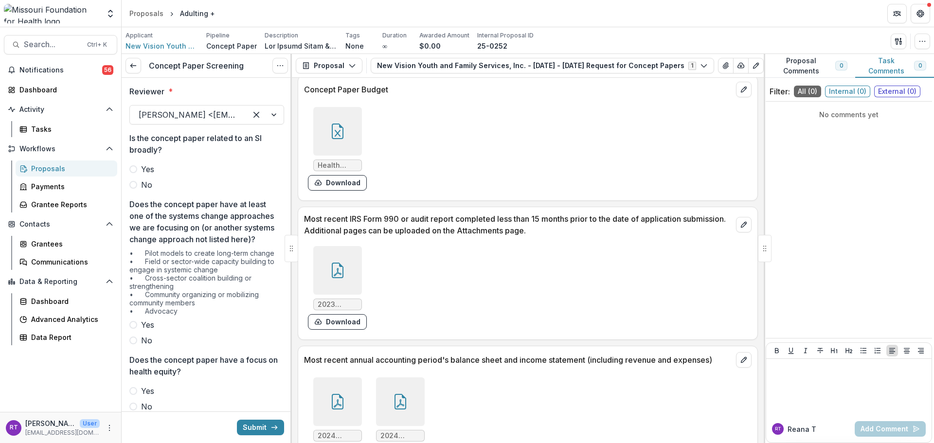
click at [139, 184] on label "No" at bounding box center [206, 185] width 155 height 12
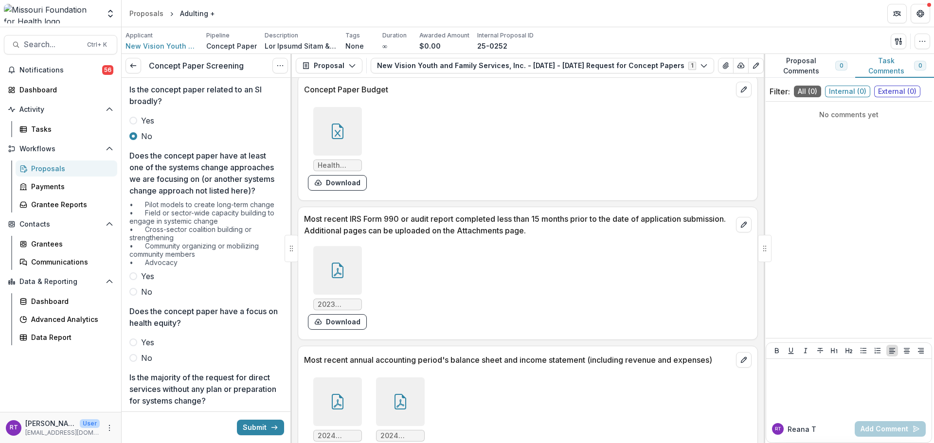
click at [144, 282] on span "Yes" at bounding box center [147, 277] width 13 height 12
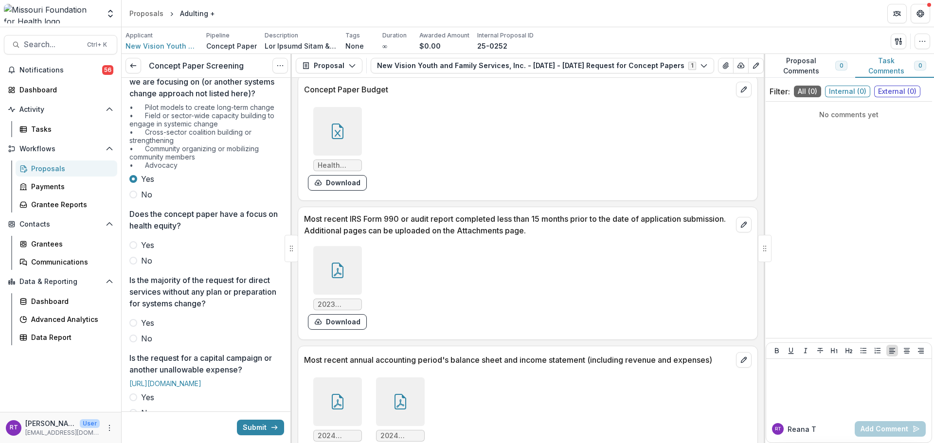
click at [153, 251] on span "Yes" at bounding box center [147, 245] width 13 height 12
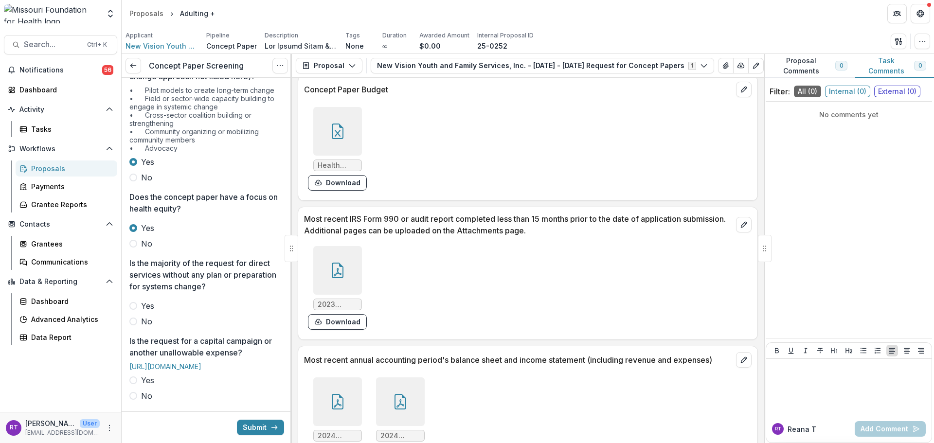
click at [152, 254] on div "Reviewer * [PERSON_NAME] <[EMAIL_ADDRESS][DOMAIN_NAME]> Is the concept paper re…" at bounding box center [206, 318] width 155 height 807
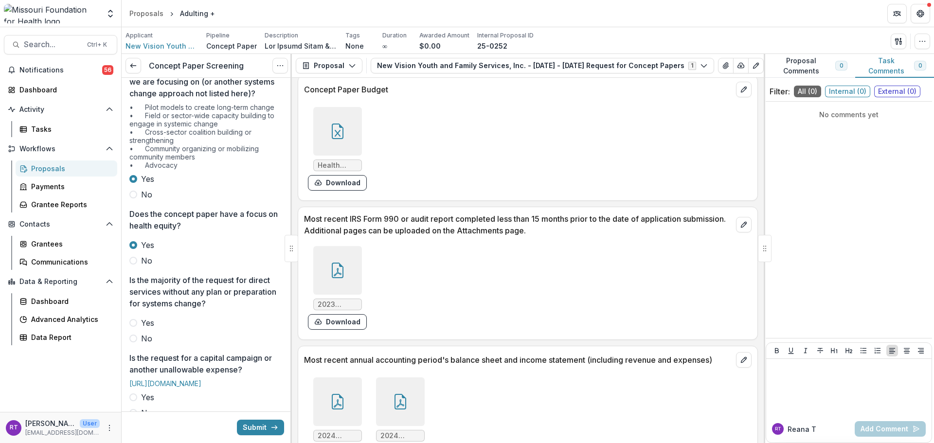
click at [138, 344] on label "No" at bounding box center [206, 339] width 155 height 12
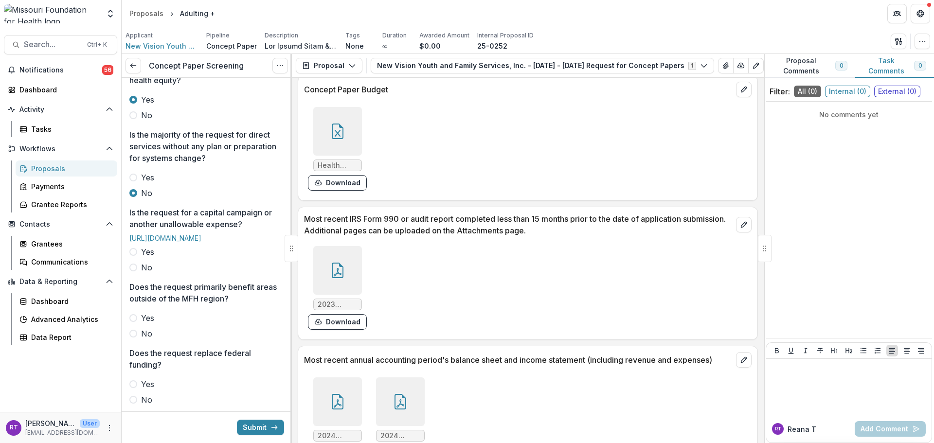
scroll to position [292, 0]
click at [142, 319] on div "Reviewer * [PERSON_NAME] <[EMAIL_ADDRESS][DOMAIN_NAME]> Is the concept paper re…" at bounding box center [206, 189] width 155 height 807
click at [140, 273] on label "No" at bounding box center [206, 267] width 155 height 12
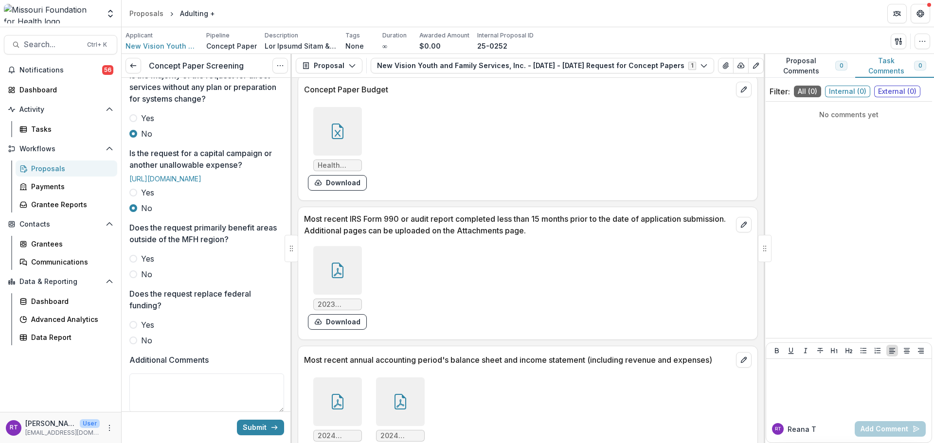
scroll to position [389, 0]
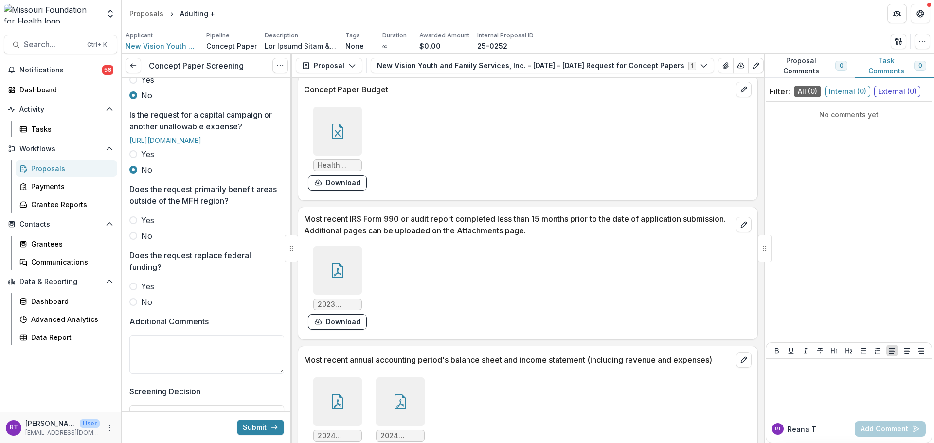
click at [148, 242] on span "No" at bounding box center [146, 236] width 11 height 12
click at [152, 308] on label "No" at bounding box center [206, 302] width 155 height 12
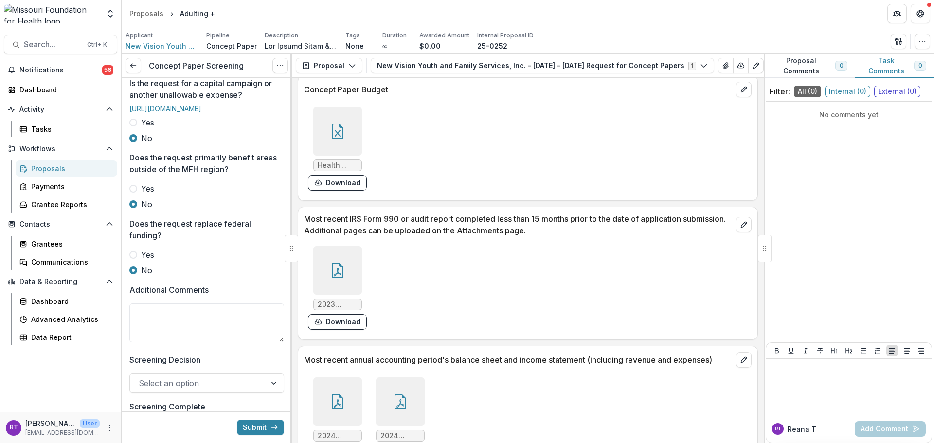
scroll to position [438, 0]
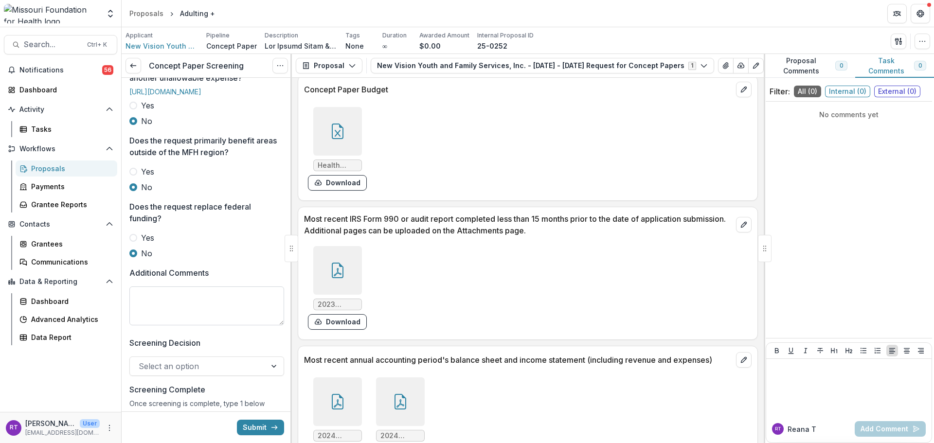
click at [214, 326] on textarea "Additional Comments" at bounding box center [206, 306] width 155 height 39
type textarea "*"
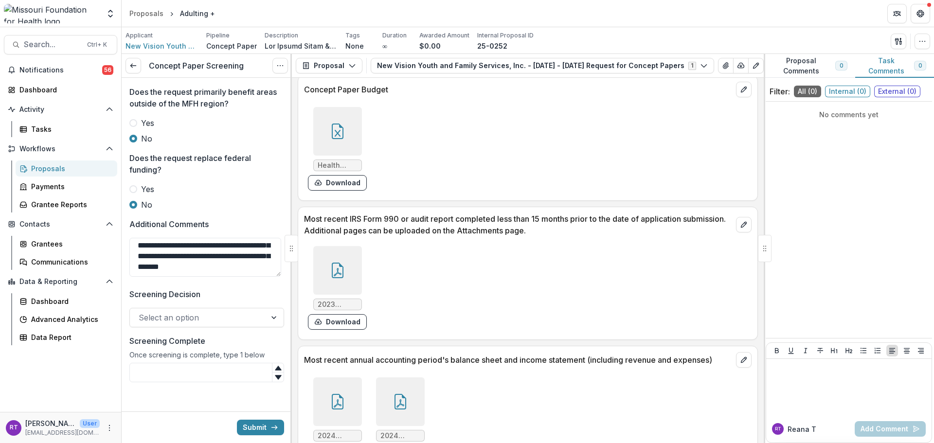
scroll to position [533, 0]
type textarea "**********"
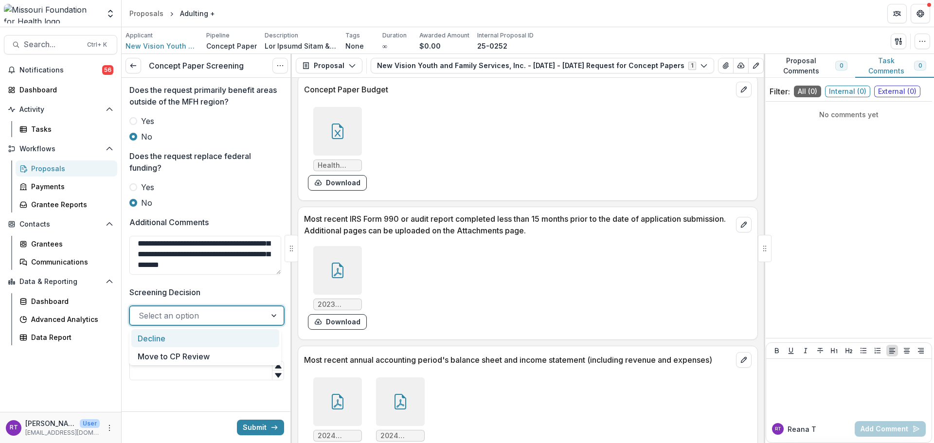
click at [212, 318] on div at bounding box center [198, 316] width 119 height 14
click at [218, 350] on div "Move to CP Review" at bounding box center [205, 356] width 148 height 18
click at [207, 368] on input "Screening Complete" at bounding box center [206, 370] width 155 height 19
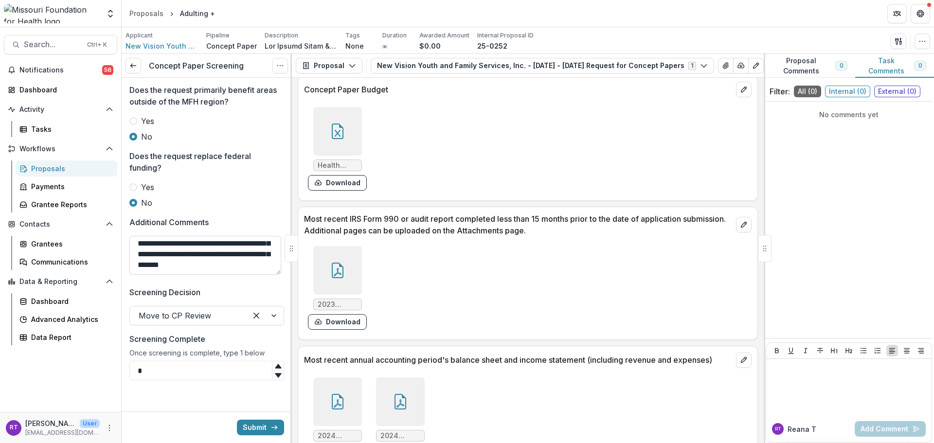
type input "*"
drag, startPoint x: 227, startPoint y: 266, endPoint x: 140, endPoint y: 270, distance: 87.6
click at [140, 269] on textarea "**********" at bounding box center [205, 255] width 152 height 39
type textarea "**********"
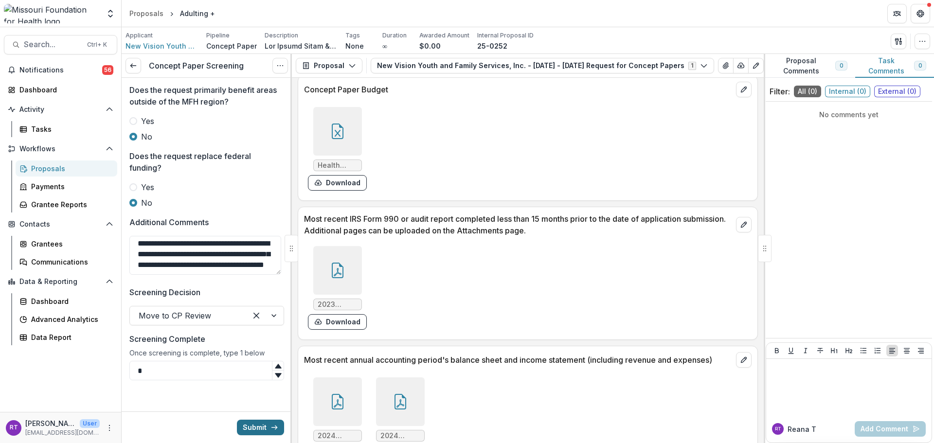
click at [241, 423] on button "Submit" at bounding box center [260, 428] width 47 height 16
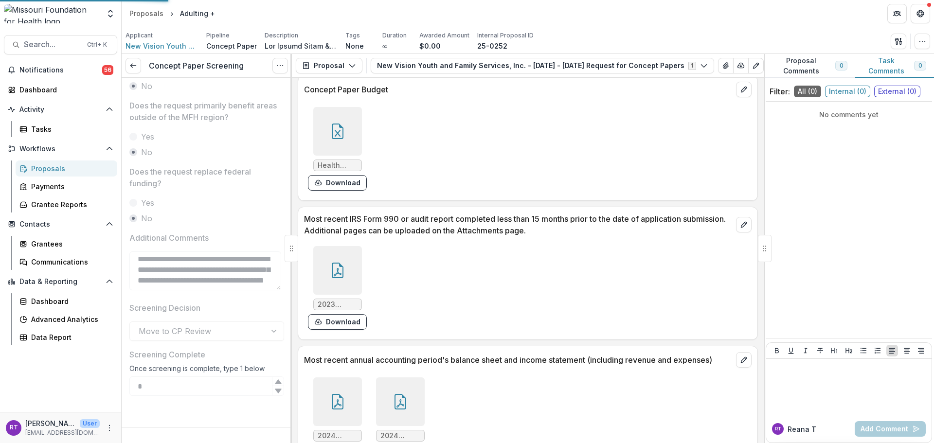
scroll to position [518, 0]
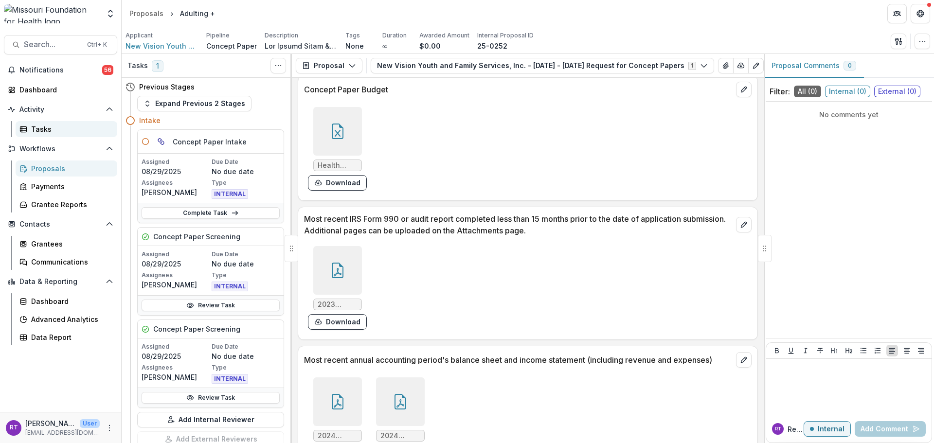
click at [84, 129] on div "Tasks" at bounding box center [70, 129] width 78 height 10
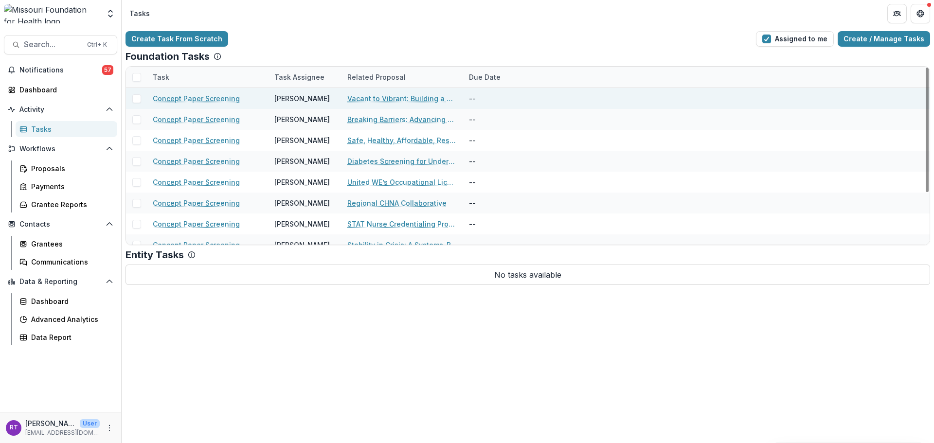
click at [408, 94] on link "Vacant to Vibrant: Building a Collaborative and Equitable System to Transform S…" at bounding box center [402, 98] width 110 height 10
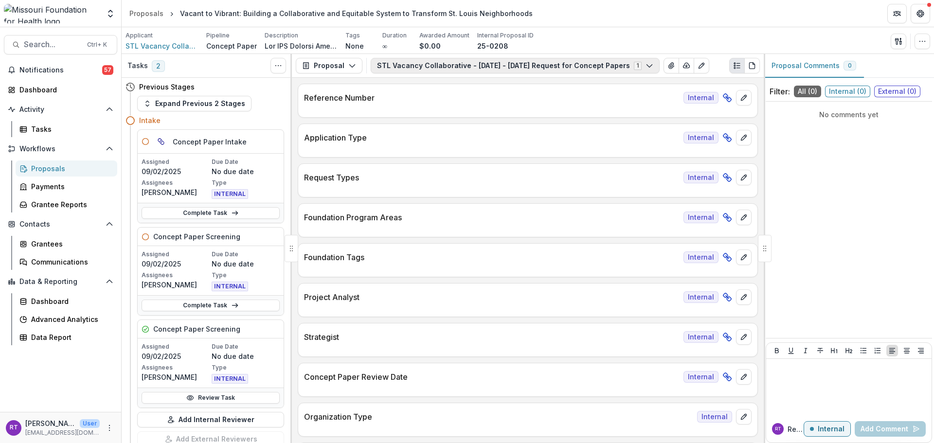
click at [565, 68] on button "STL Vacancy Collaborative - [DATE] - [DATE] Request for Concept Papers 1" at bounding box center [515, 66] width 289 height 16
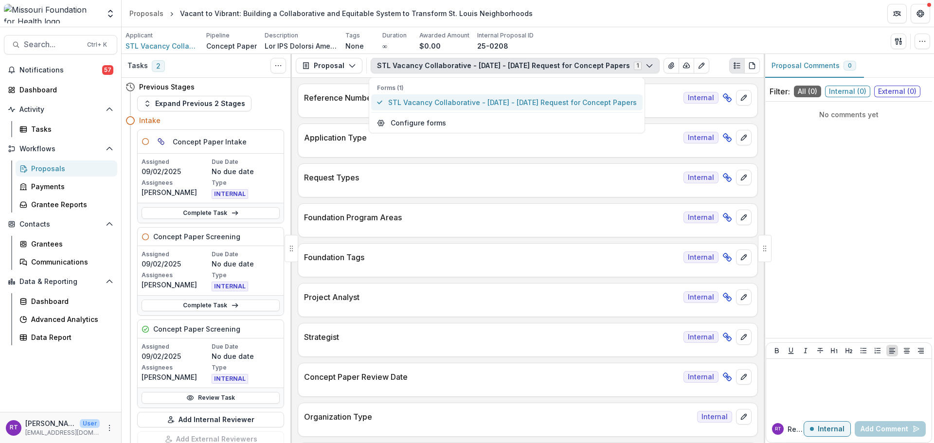
click at [549, 100] on span "STL Vacancy Collaborative - [DATE] - [DATE] Request for Concept Papers" at bounding box center [512, 102] width 249 height 10
click at [599, 30] on div "Applicant STL Vacancy Collaborative Pipeline Concept Paper Description Descript…" at bounding box center [528, 40] width 813 height 27
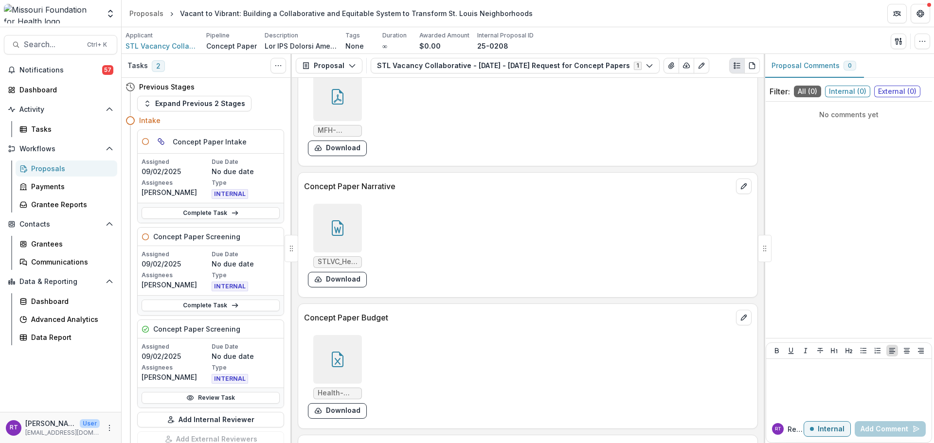
scroll to position [2822, 0]
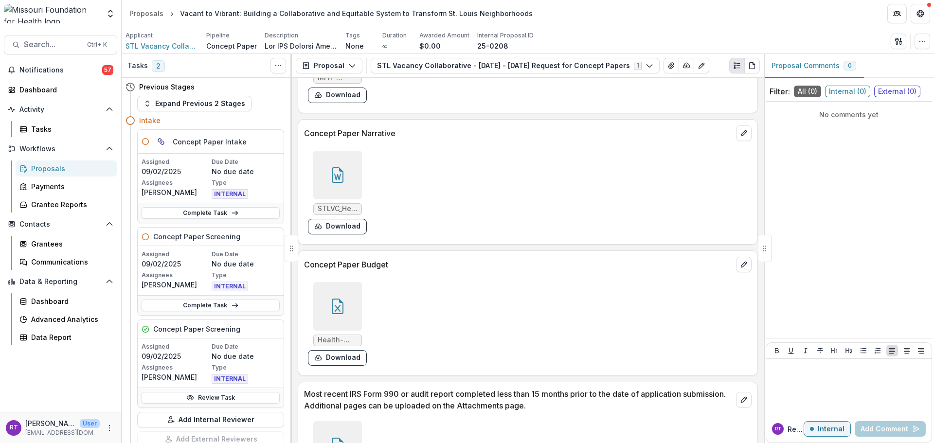
click at [349, 311] on div at bounding box center [337, 306] width 49 height 49
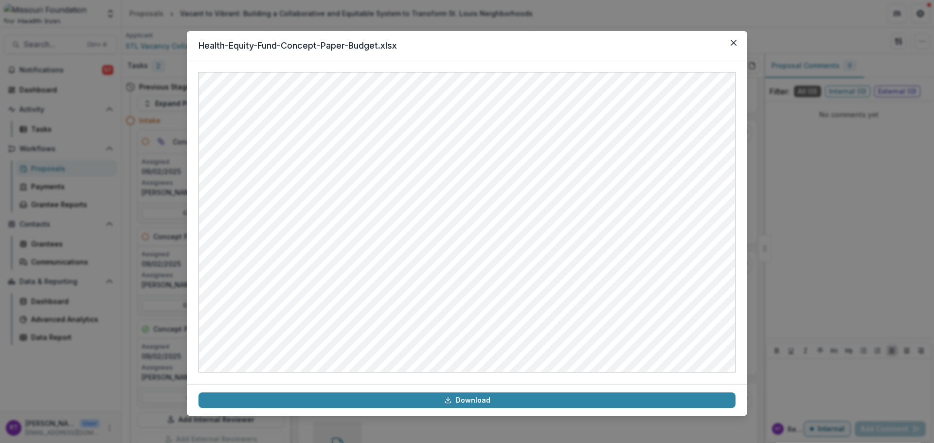
click at [725, 46] on header "Health-Equity-Fund-Concept-Paper-Budget.xlsx" at bounding box center [467, 45] width 561 height 29
click at [729, 46] on button "Close" at bounding box center [734, 43] width 16 height 16
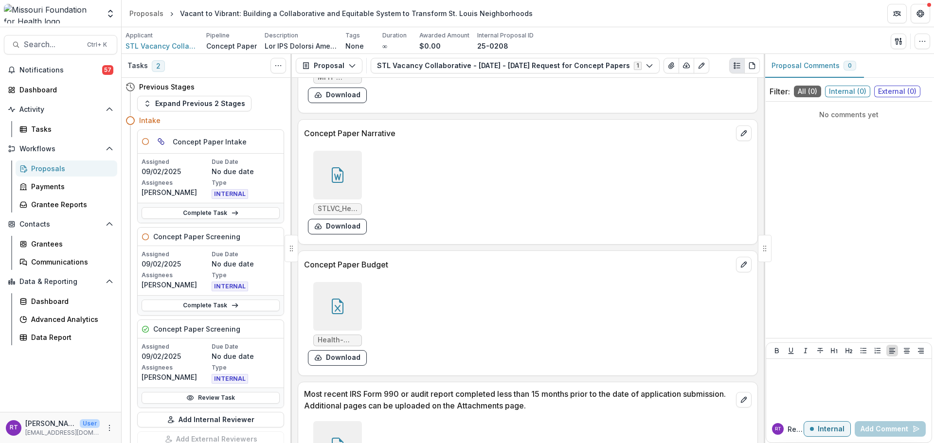
drag, startPoint x: 316, startPoint y: 201, endPoint x: 331, endPoint y: 188, distance: 20.0
click at [317, 199] on div "STLVC_Health_Equity_Concept_Paper.docx Download" at bounding box center [337, 193] width 59 height 84
click at [331, 188] on div at bounding box center [337, 175] width 49 height 49
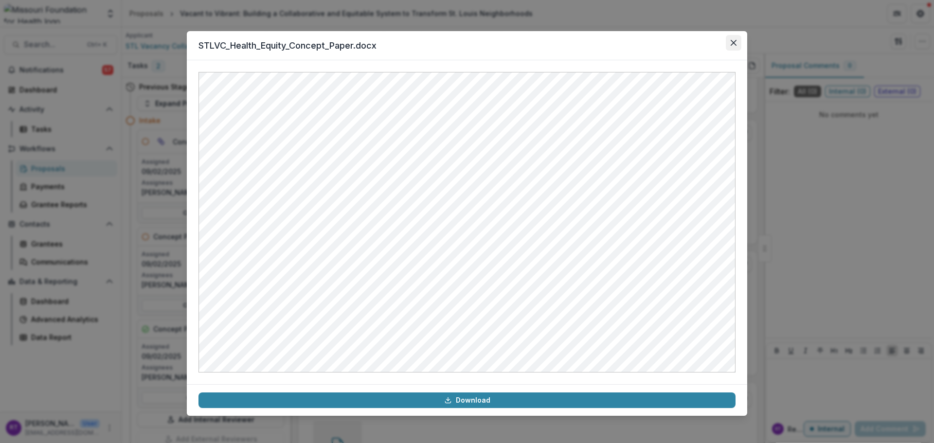
click at [734, 42] on icon "Close" at bounding box center [734, 43] width 6 height 6
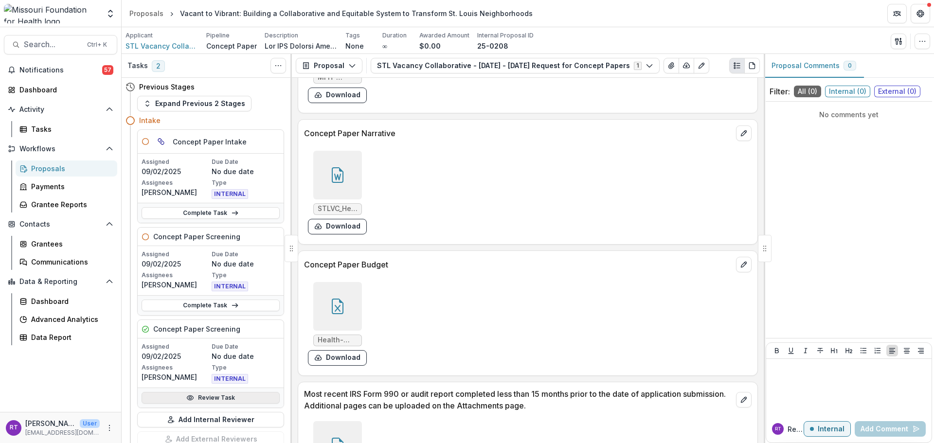
click at [203, 393] on link "Review Task" at bounding box center [211, 398] width 138 height 12
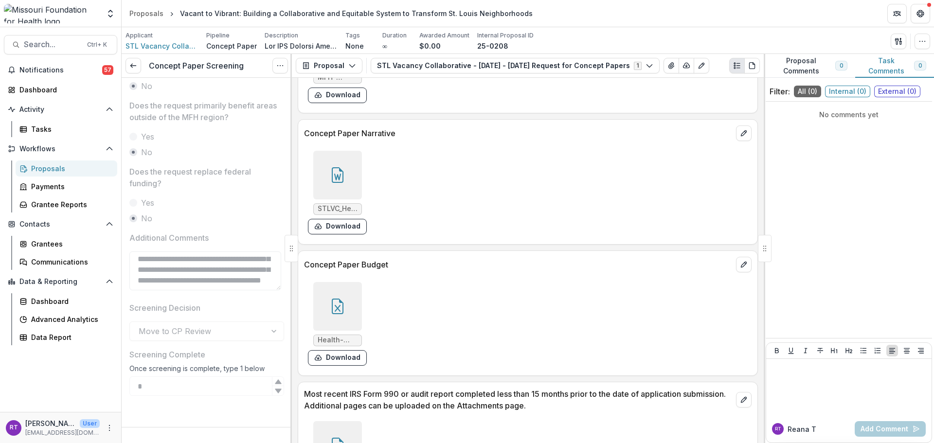
scroll to position [34, 0]
click at [139, 67] on link at bounding box center [134, 66] width 16 height 16
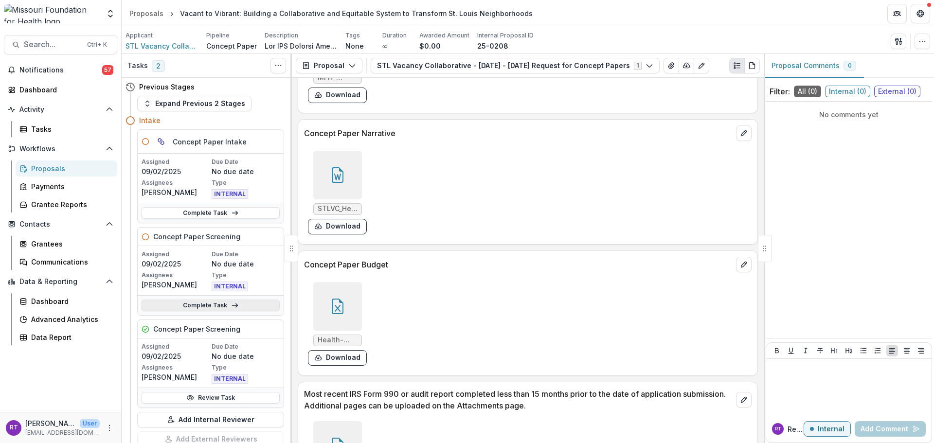
click at [209, 307] on link "Complete Task" at bounding box center [211, 306] width 138 height 12
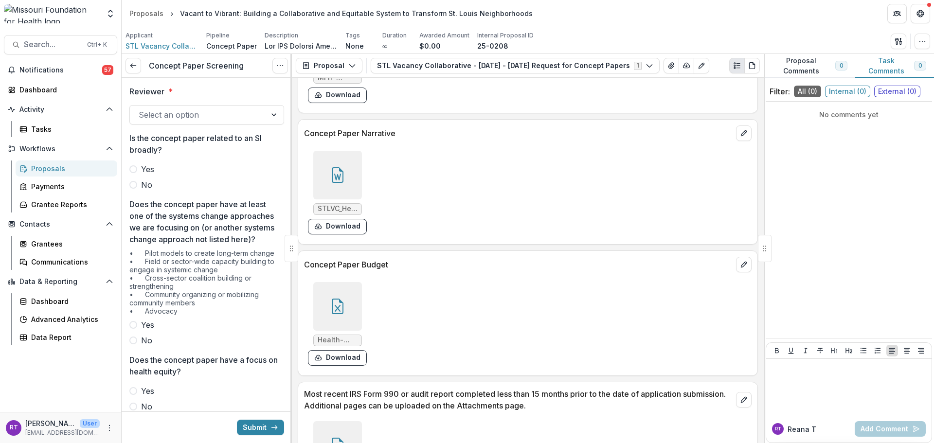
click at [196, 110] on div at bounding box center [198, 115] width 119 height 14
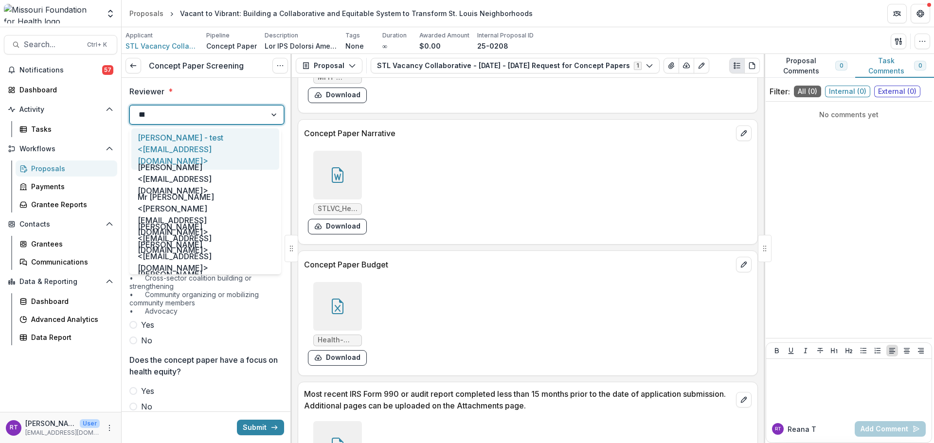
type input "*****"
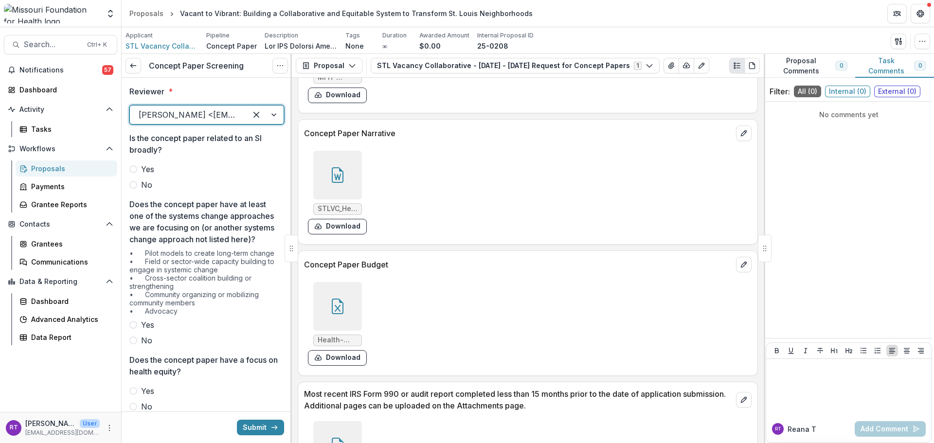
click at [155, 163] on div at bounding box center [206, 162] width 155 height 4
click at [152, 170] on span "Yes" at bounding box center [147, 169] width 13 height 12
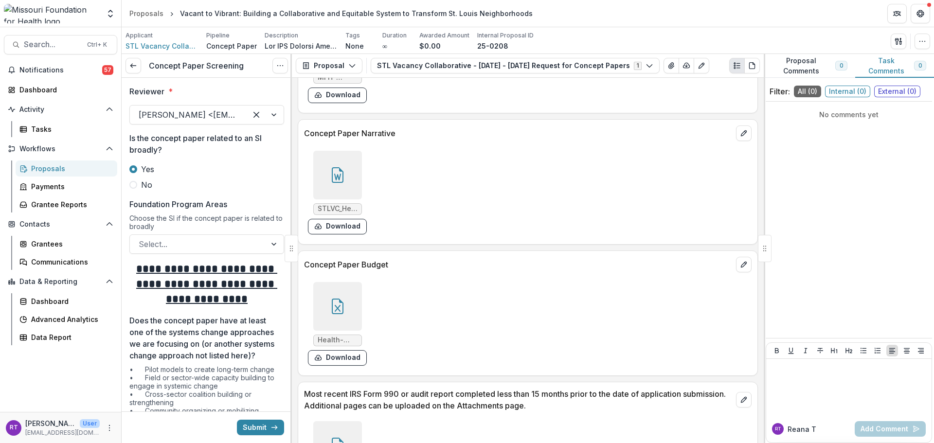
click at [140, 185] on label "No" at bounding box center [206, 185] width 155 height 12
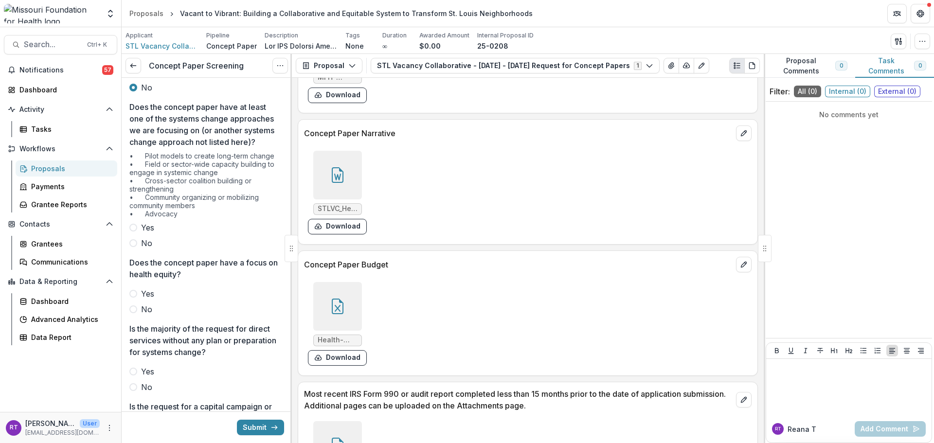
click at [149, 234] on span "Yes" at bounding box center [147, 228] width 13 height 12
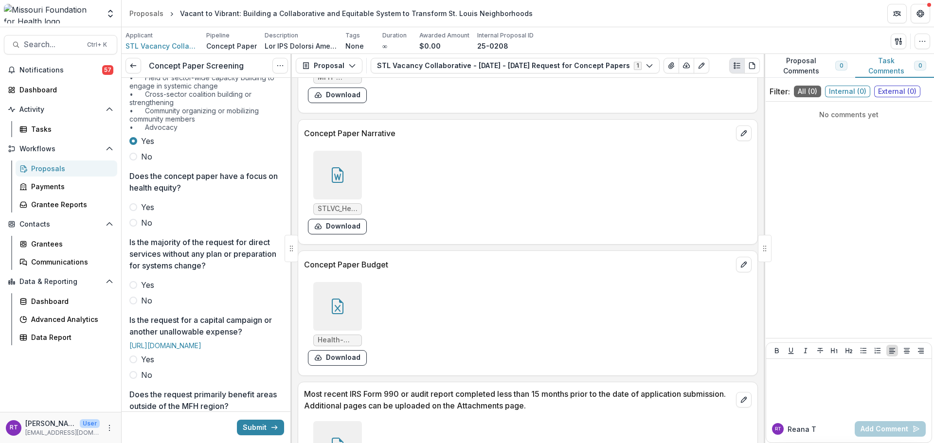
scroll to position [195, 0]
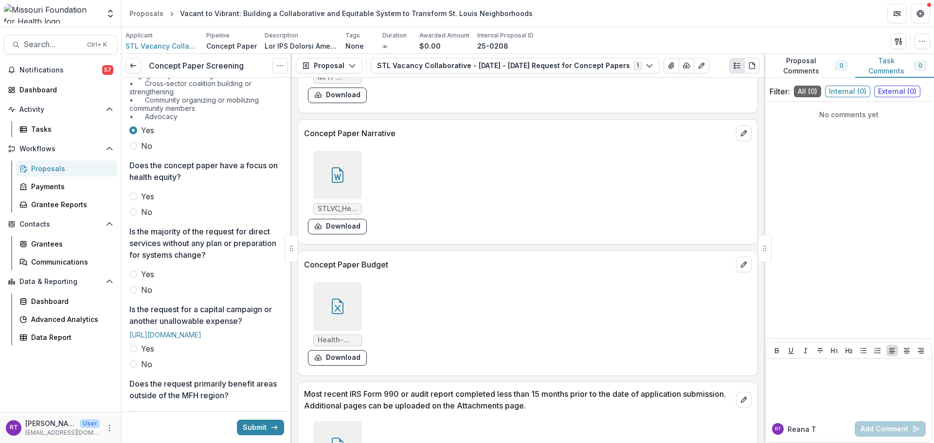
click at [143, 218] on span "No" at bounding box center [146, 212] width 11 height 12
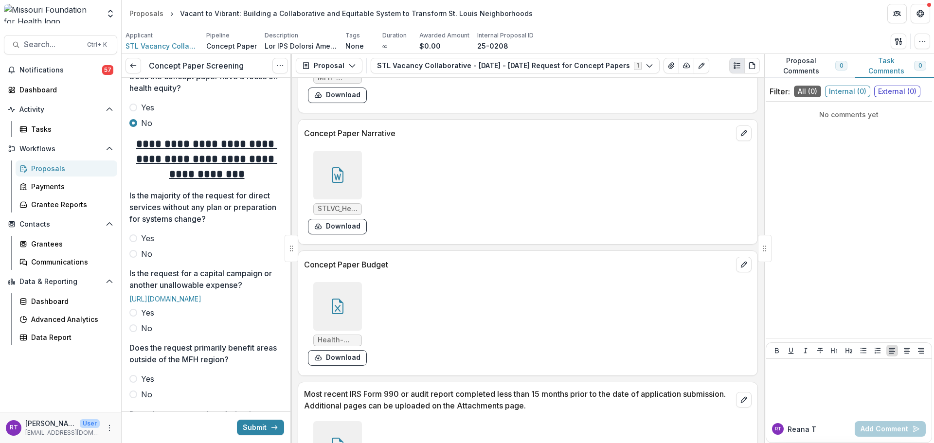
scroll to position [292, 0]
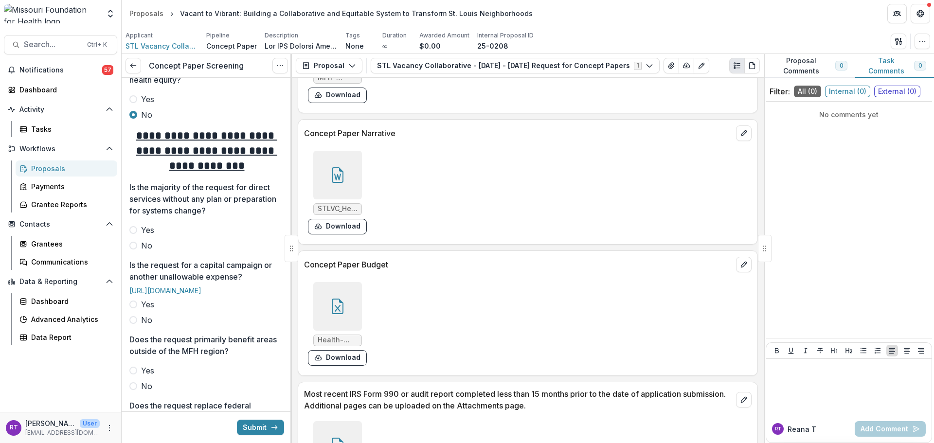
click at [146, 105] on span "Yes" at bounding box center [147, 99] width 13 height 12
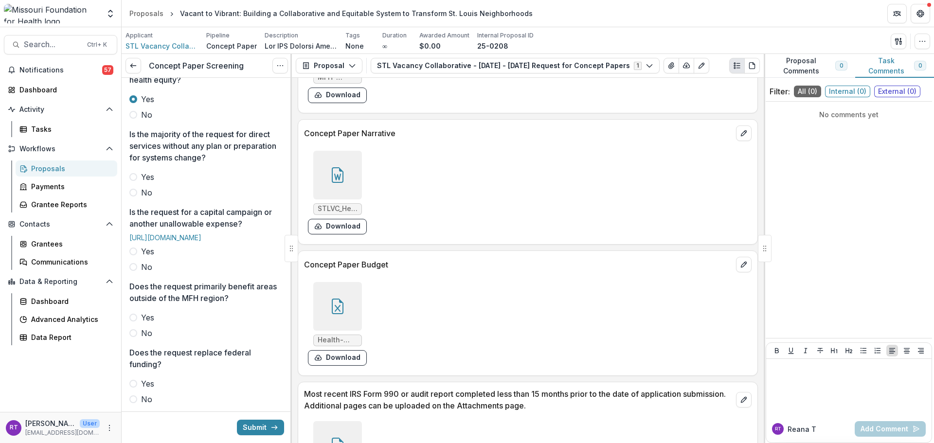
click at [144, 199] on span "No" at bounding box center [146, 193] width 11 height 12
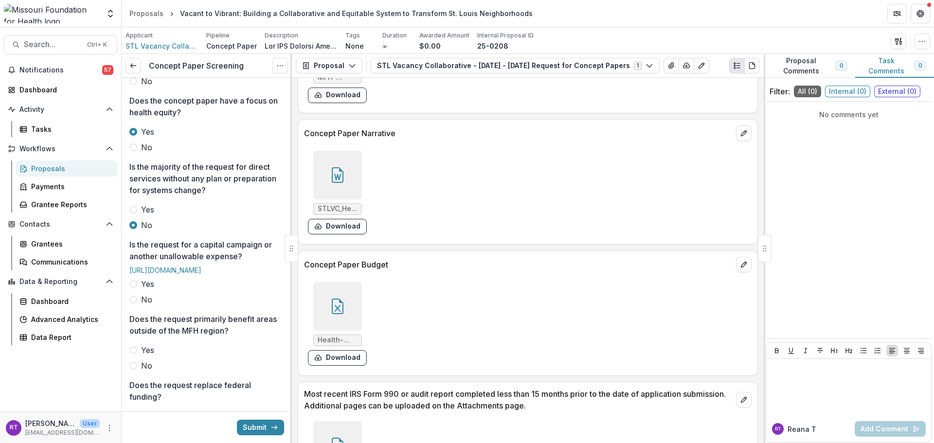
click at [145, 278] on div "[URL][DOMAIN_NAME]" at bounding box center [206, 272] width 155 height 12
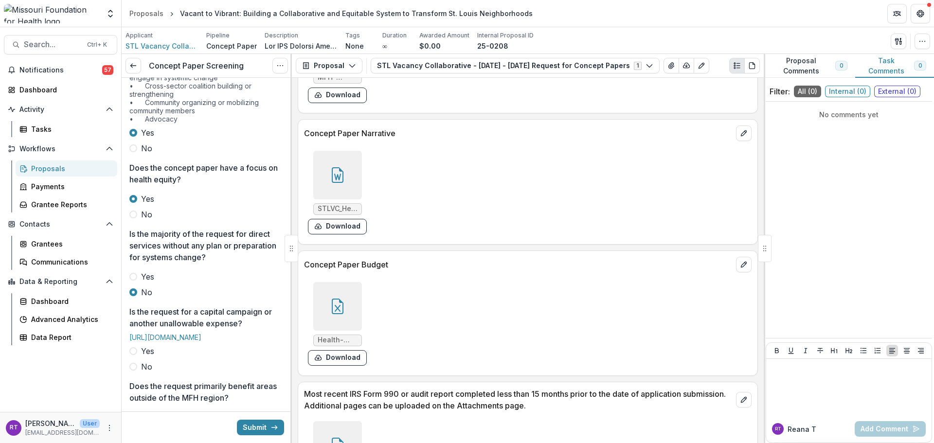
scroll to position [341, 0]
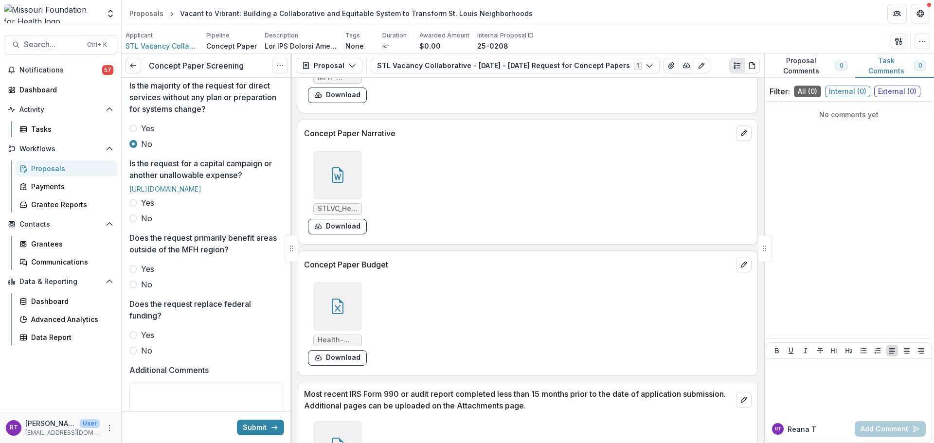
click at [142, 224] on span "No" at bounding box center [146, 219] width 11 height 12
click at [138, 290] on label "No" at bounding box center [206, 285] width 155 height 12
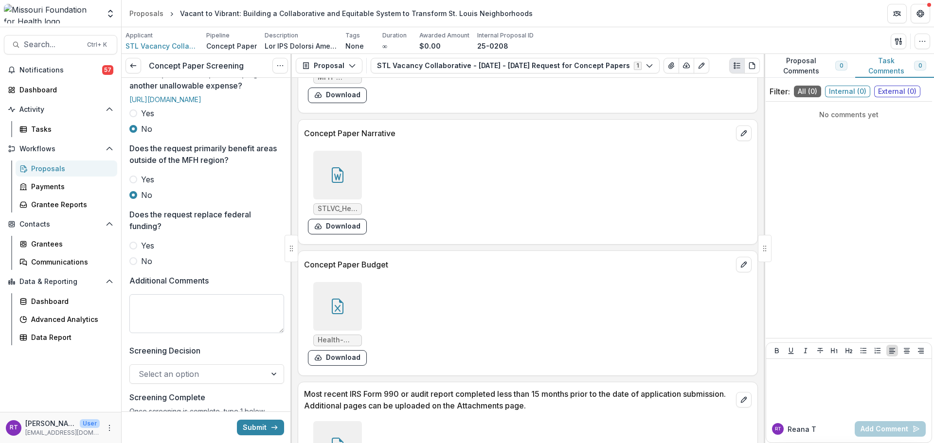
scroll to position [438, 0]
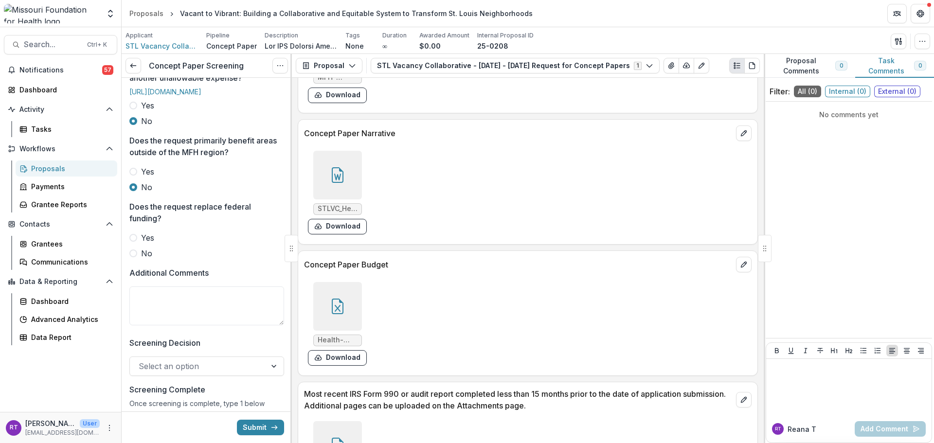
click at [140, 259] on label "No" at bounding box center [206, 254] width 155 height 12
click at [160, 326] on textarea "Additional Comments" at bounding box center [206, 306] width 155 height 39
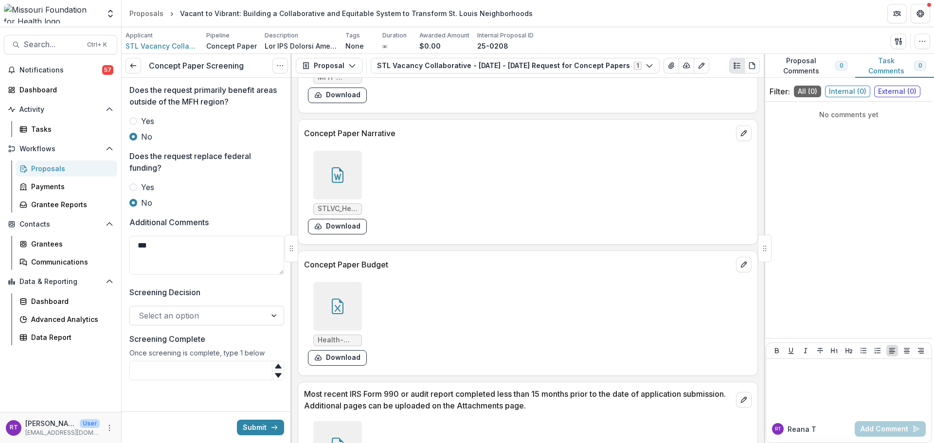
scroll to position [533, 0]
type textarea "***"
click at [198, 321] on div at bounding box center [198, 316] width 119 height 14
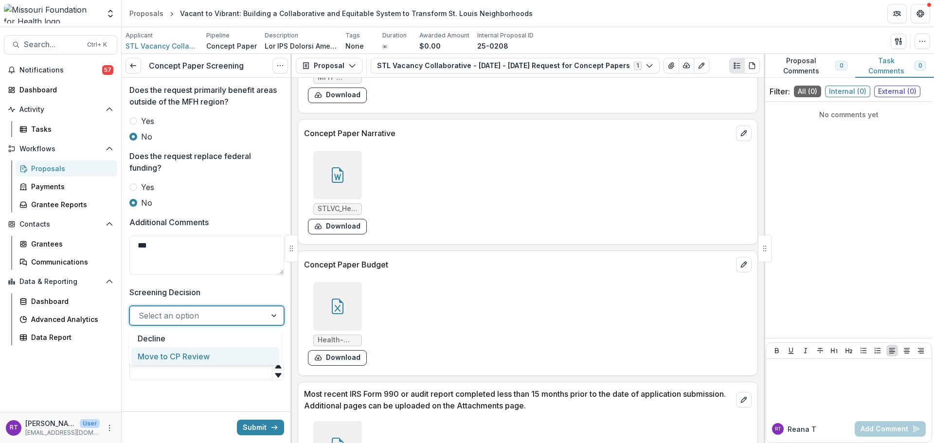
click at [190, 348] on div "Move to CP Review" at bounding box center [205, 356] width 148 height 18
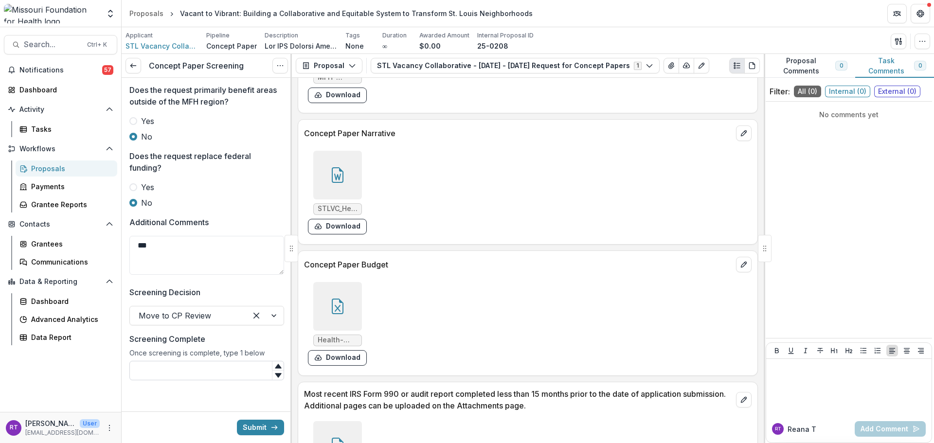
click at [193, 366] on input "Screening Complete" at bounding box center [206, 370] width 155 height 19
type input "*"
click at [244, 418] on div "Submit" at bounding box center [207, 428] width 170 height 32
click at [245, 425] on button "Submit" at bounding box center [260, 428] width 47 height 16
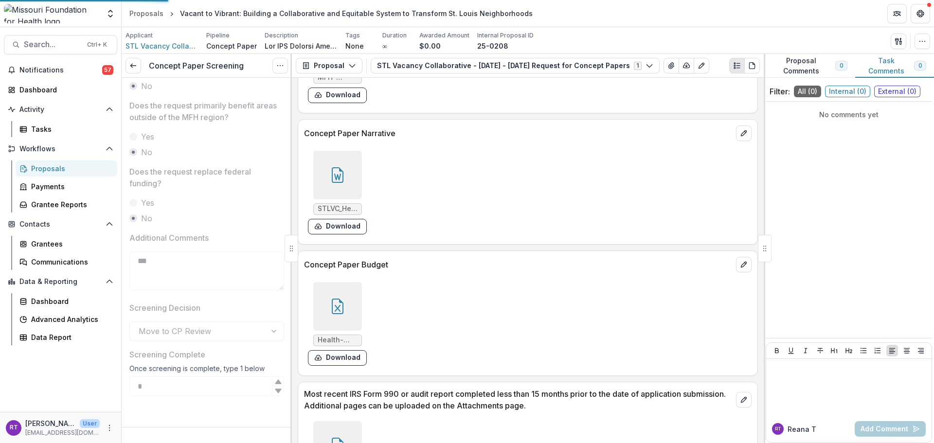
scroll to position [518, 0]
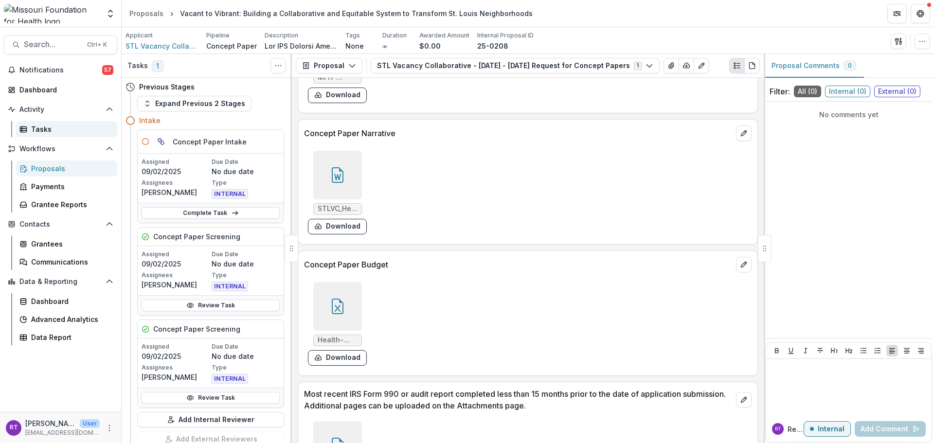
click at [47, 126] on div "Tasks" at bounding box center [70, 129] width 78 height 10
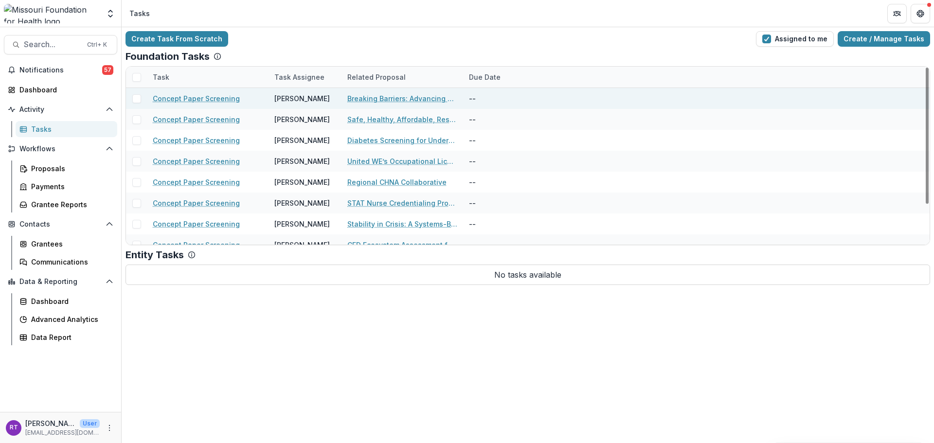
click at [413, 104] on div "Breaking Barriers: Advancing Health Equity for [DEMOGRAPHIC_DATA] Immigrants th…" at bounding box center [402, 98] width 110 height 21
click at [419, 99] on link "Breaking Barriers: Advancing Health Equity for [DEMOGRAPHIC_DATA] Immigrants th…" at bounding box center [402, 98] width 110 height 10
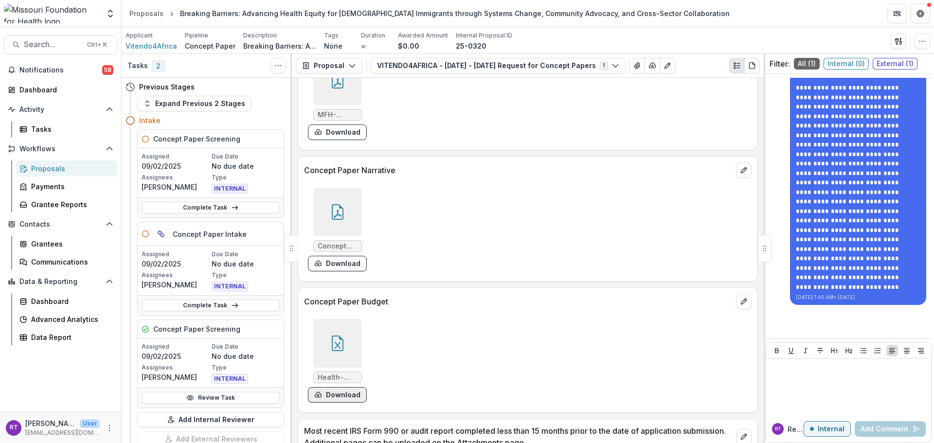
scroll to position [2579, 0]
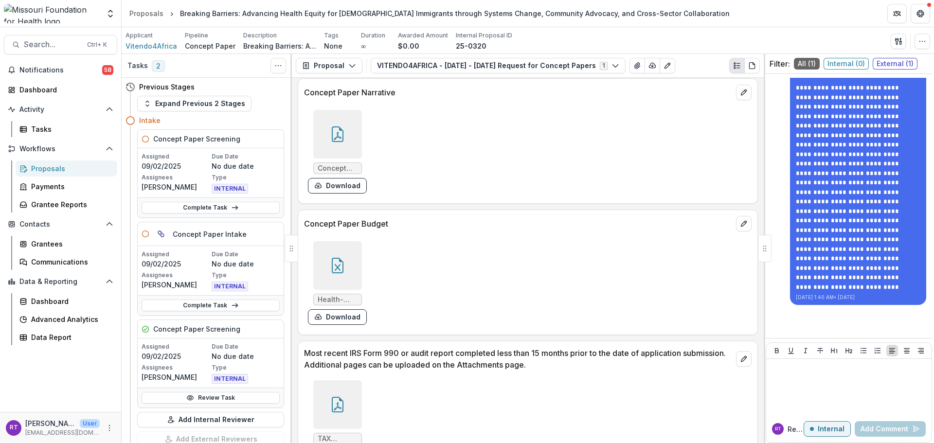
click at [342, 272] on icon at bounding box center [338, 266] width 12 height 16
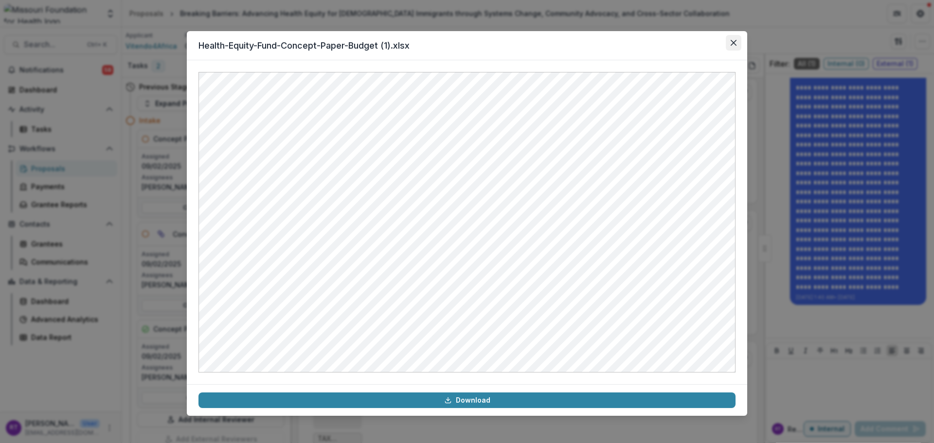
click at [735, 42] on icon "Close" at bounding box center [734, 43] width 6 height 6
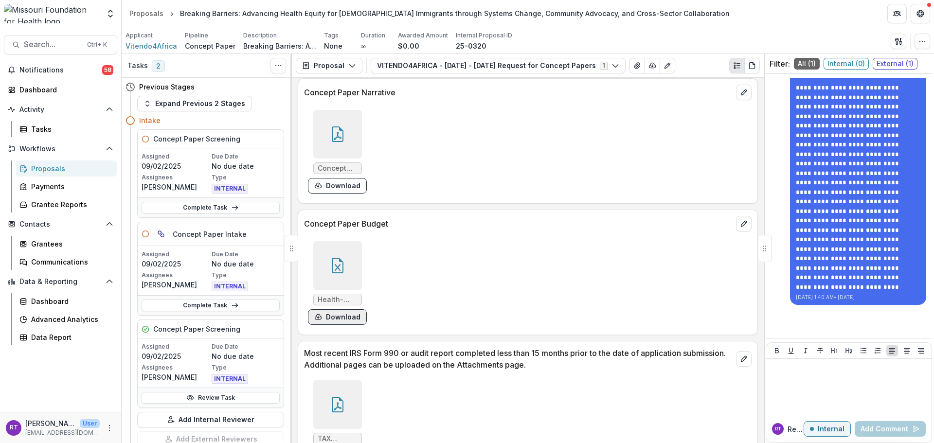
click at [358, 315] on button "Download" at bounding box center [337, 317] width 59 height 16
click at [353, 145] on div at bounding box center [337, 134] width 49 height 49
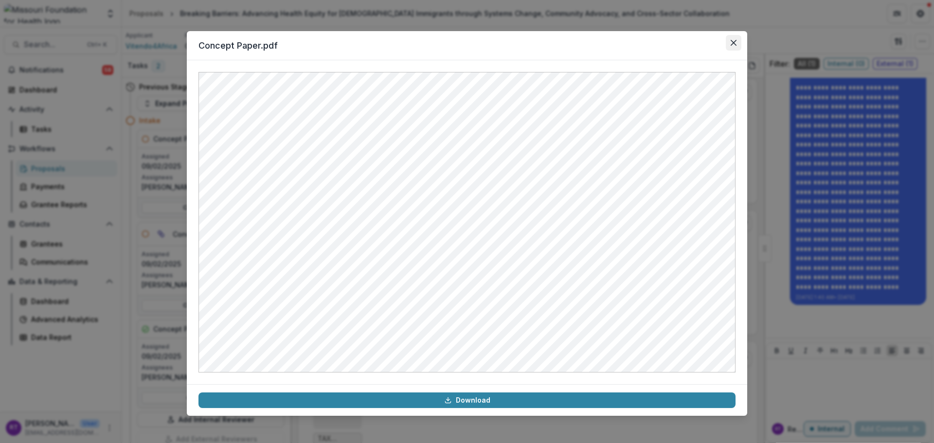
click at [729, 42] on button "Close" at bounding box center [734, 43] width 16 height 16
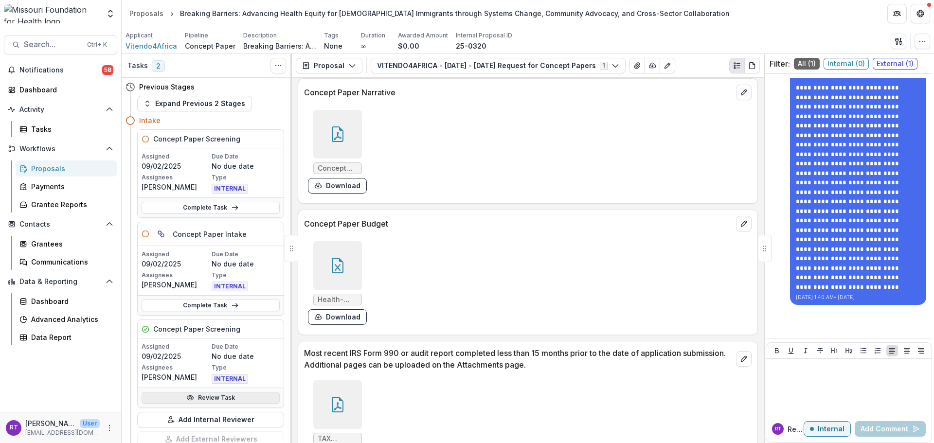
click at [221, 401] on link "Review Task" at bounding box center [211, 398] width 138 height 12
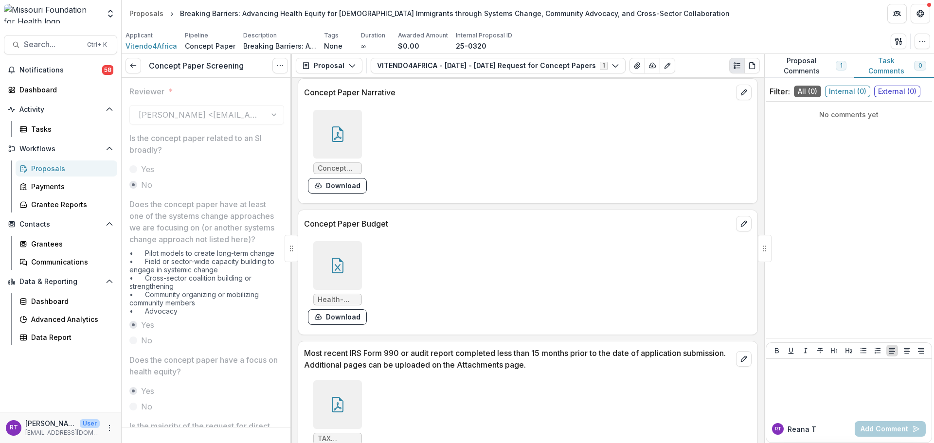
click at [125, 68] on div "Concept Paper Screening View task Reopen Task" at bounding box center [207, 66] width 170 height 24
click at [134, 69] on icon at bounding box center [133, 66] width 8 height 8
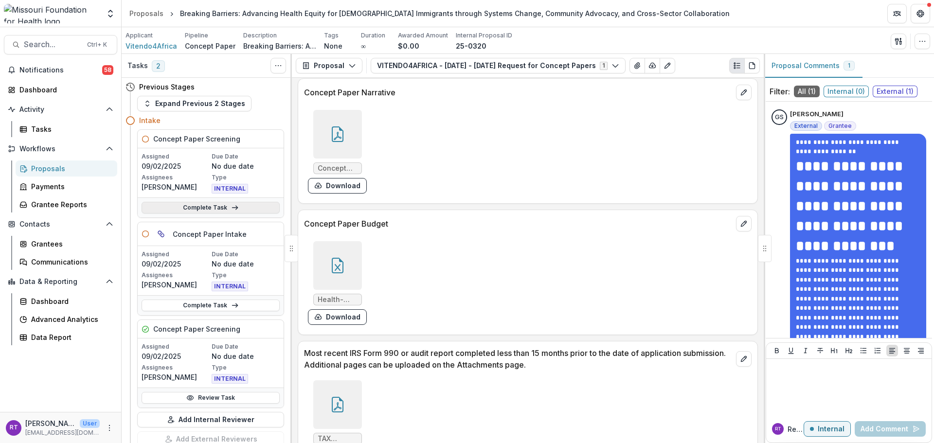
click at [210, 208] on link "Complete Task" at bounding box center [211, 208] width 138 height 12
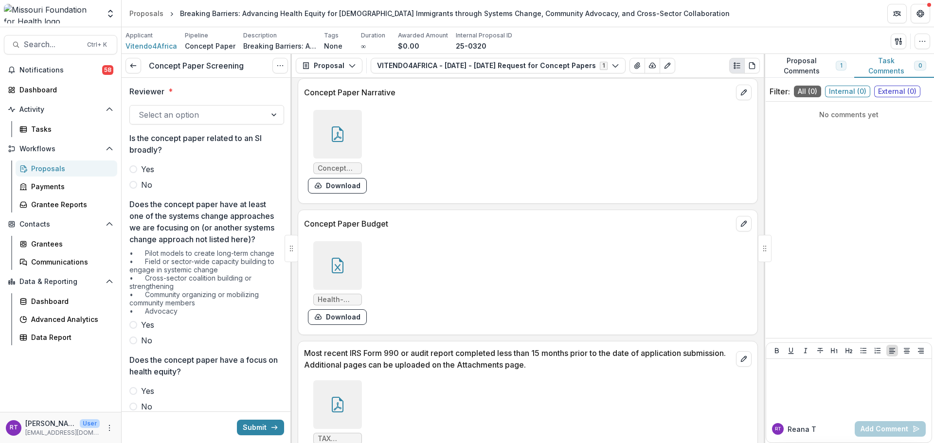
click at [214, 121] on div at bounding box center [198, 115] width 119 height 14
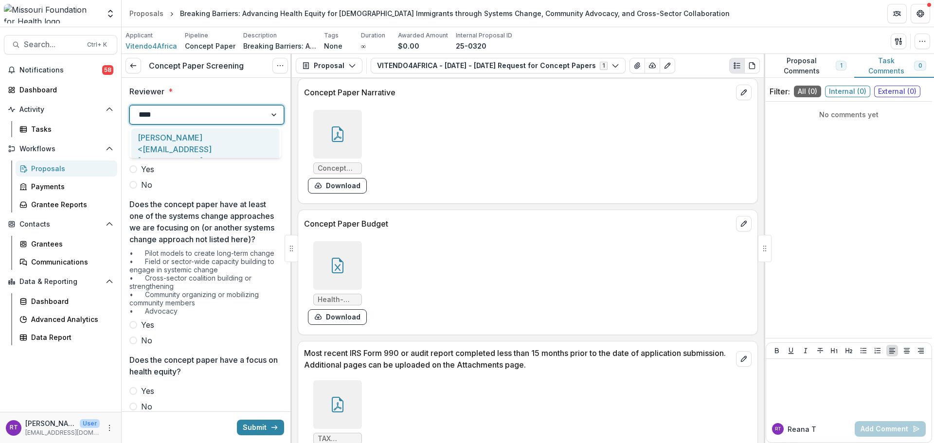
type input "*****"
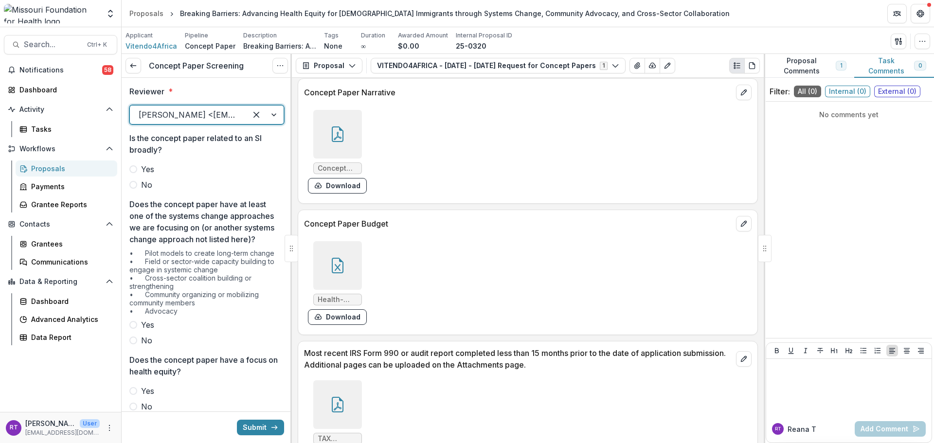
click at [146, 185] on span "No" at bounding box center [146, 185] width 11 height 12
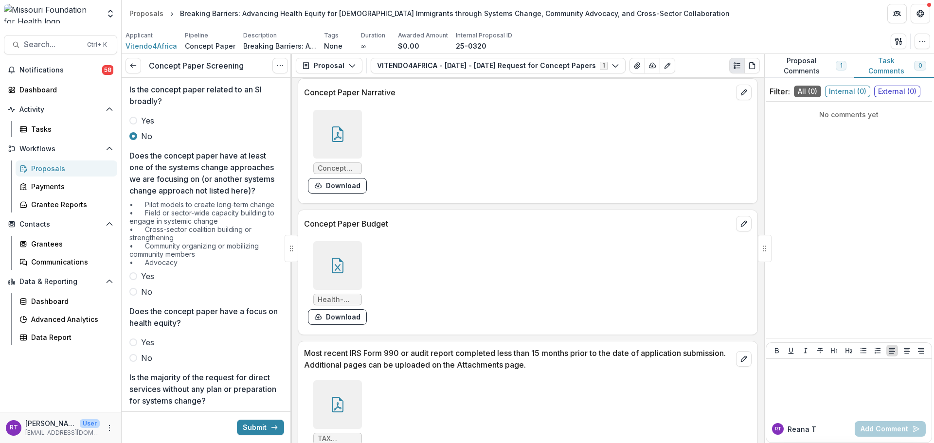
click at [148, 282] on span "Yes" at bounding box center [147, 277] width 13 height 12
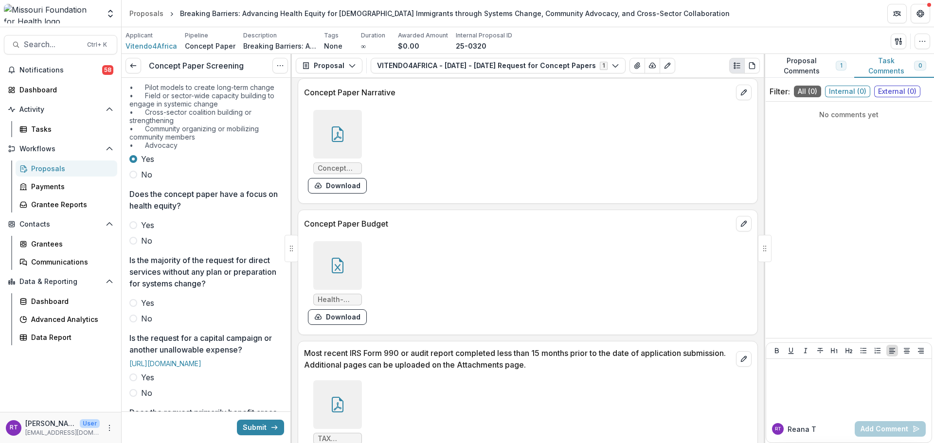
scroll to position [195, 0]
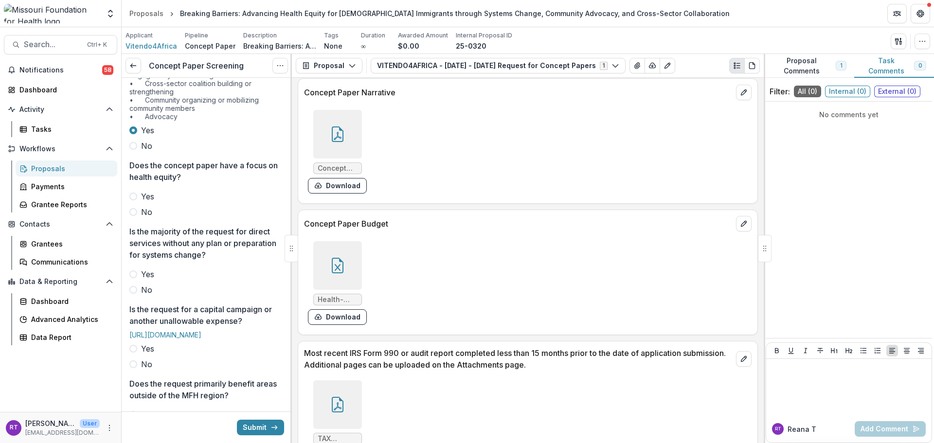
click at [141, 202] on label "Yes" at bounding box center [206, 197] width 155 height 12
click at [142, 296] on span "No" at bounding box center [146, 290] width 11 height 12
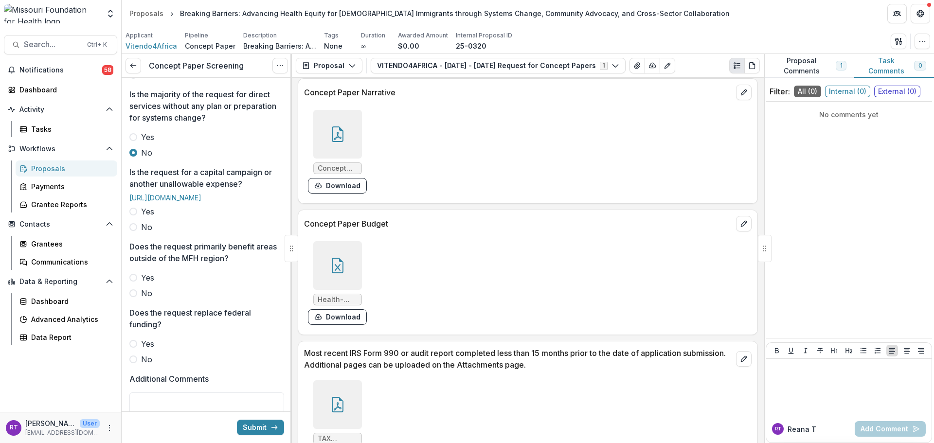
scroll to position [341, 0]
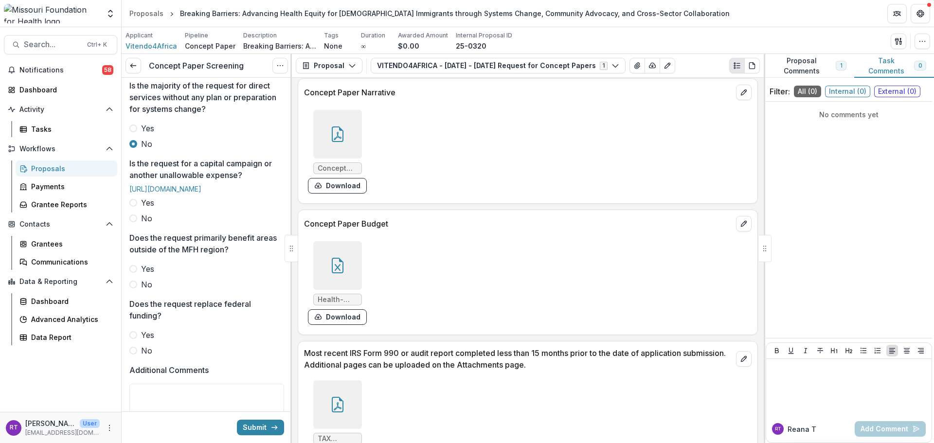
click at [136, 222] on span at bounding box center [133, 219] width 8 height 8
click at [142, 290] on span "No" at bounding box center [146, 285] width 11 height 12
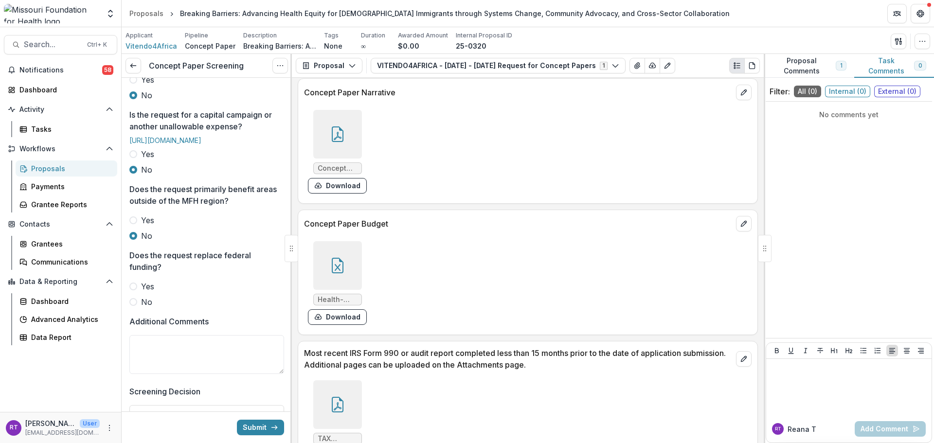
click at [145, 308] on span "No" at bounding box center [146, 302] width 11 height 12
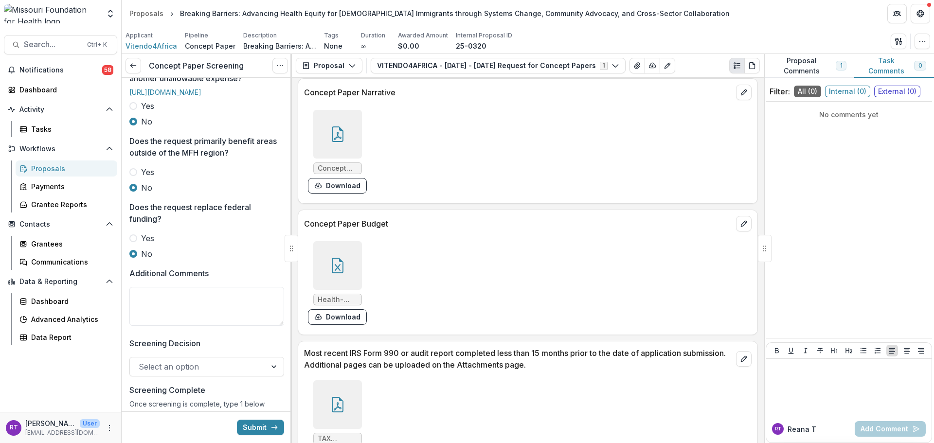
scroll to position [533, 0]
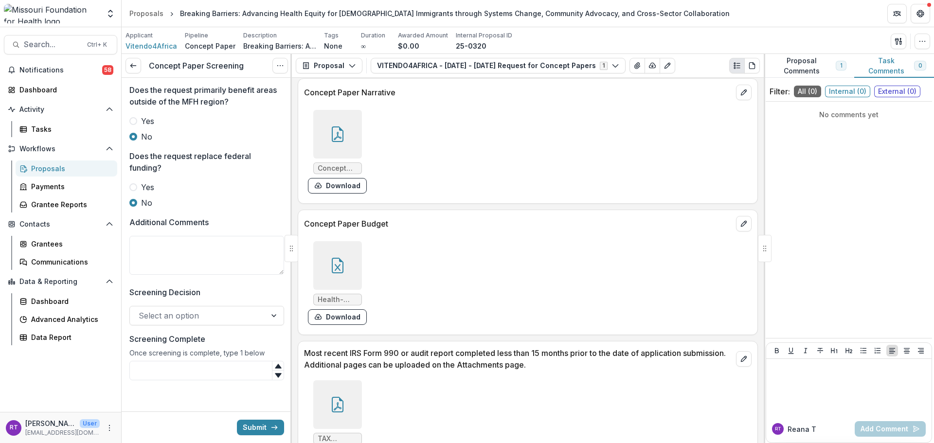
click at [181, 318] on div at bounding box center [198, 316] width 119 height 14
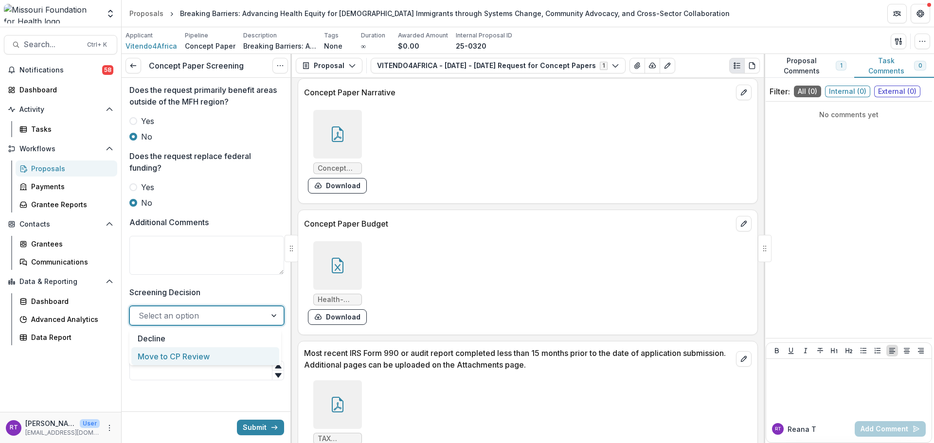
click at [179, 349] on div "Move to CP Review" at bounding box center [205, 356] width 148 height 18
click at [184, 375] on input "Screening Complete" at bounding box center [206, 370] width 155 height 19
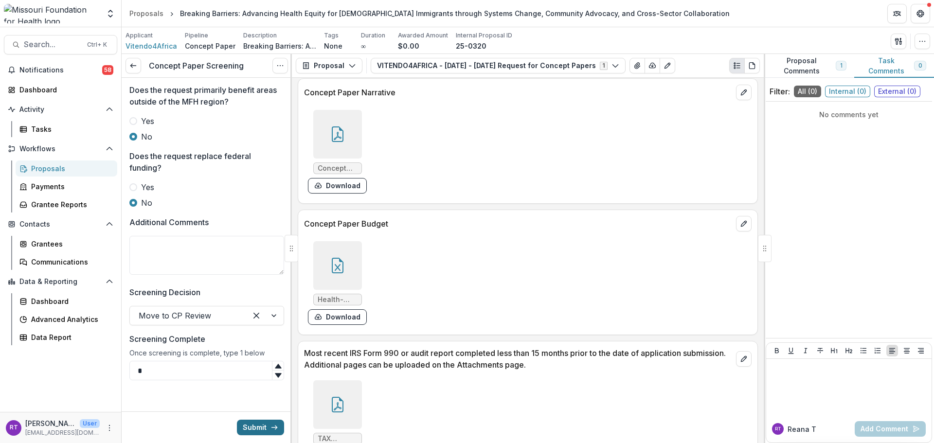
type input "*"
click at [253, 430] on button "Submit" at bounding box center [260, 428] width 47 height 16
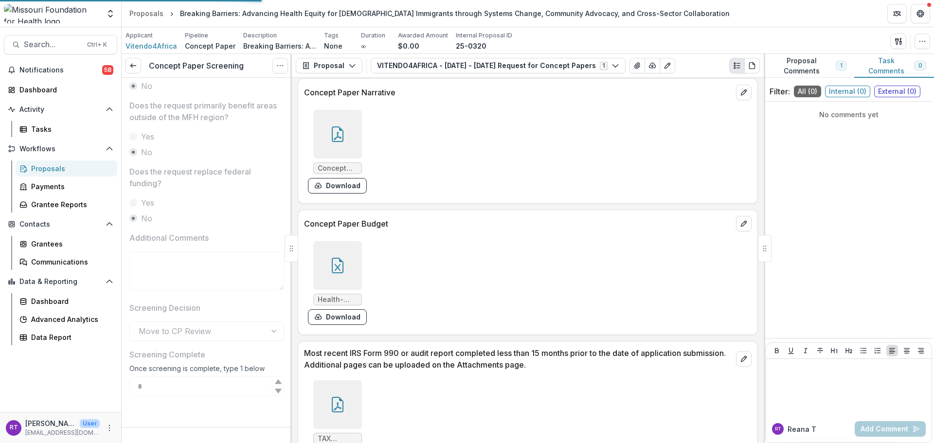
scroll to position [516, 0]
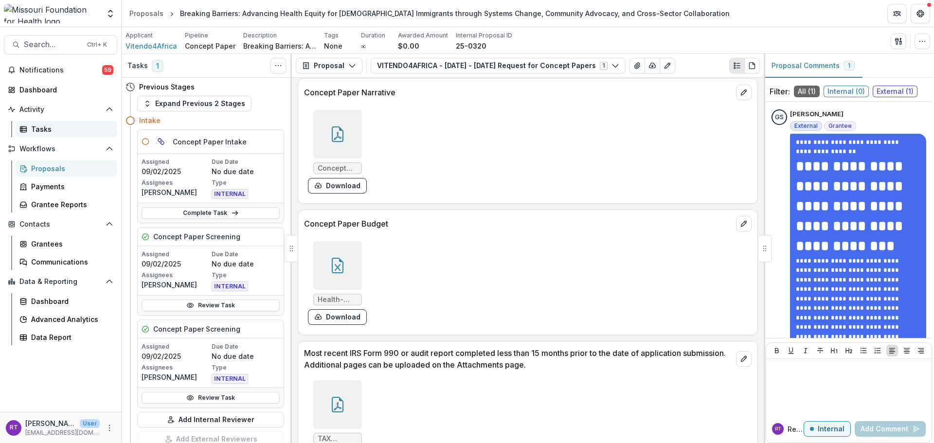
click at [47, 130] on div "Tasks" at bounding box center [70, 129] width 78 height 10
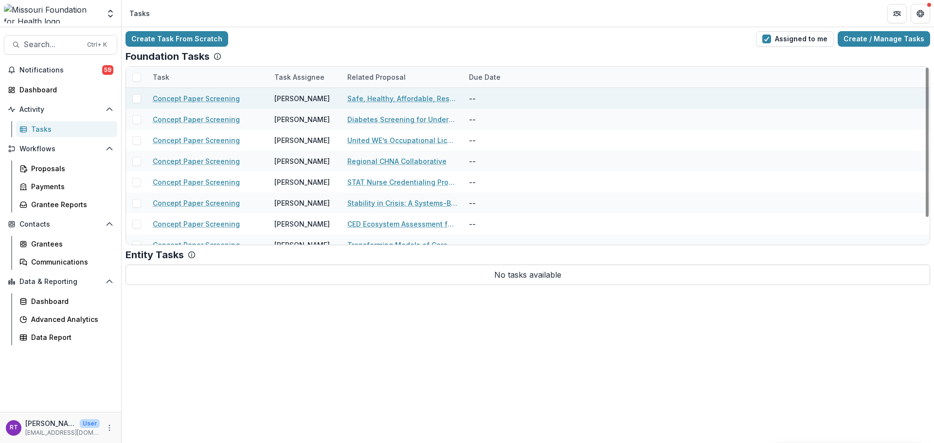
click at [416, 98] on link "Safe, Healthy, Affordable, Resilient, Communities (SHARC)" at bounding box center [402, 98] width 110 height 10
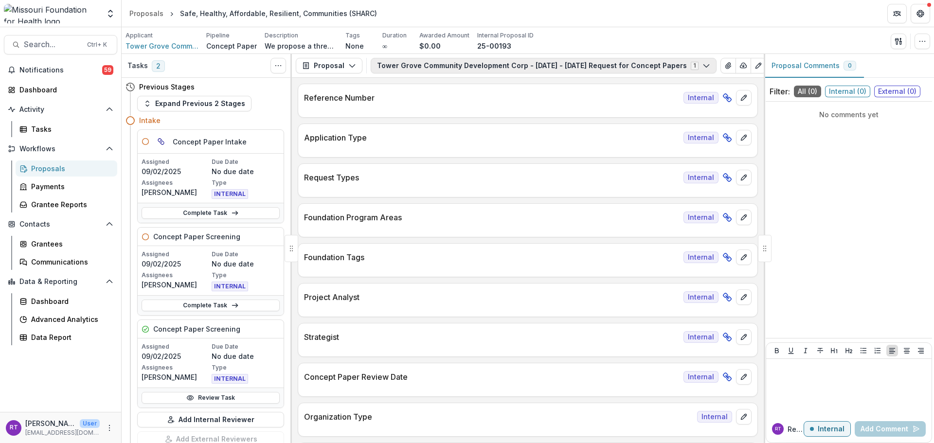
click at [481, 64] on button "Tower Grove Community Development Corp - [DATE] - [DATE] Request for Concept Pa…" at bounding box center [544, 66] width 346 height 16
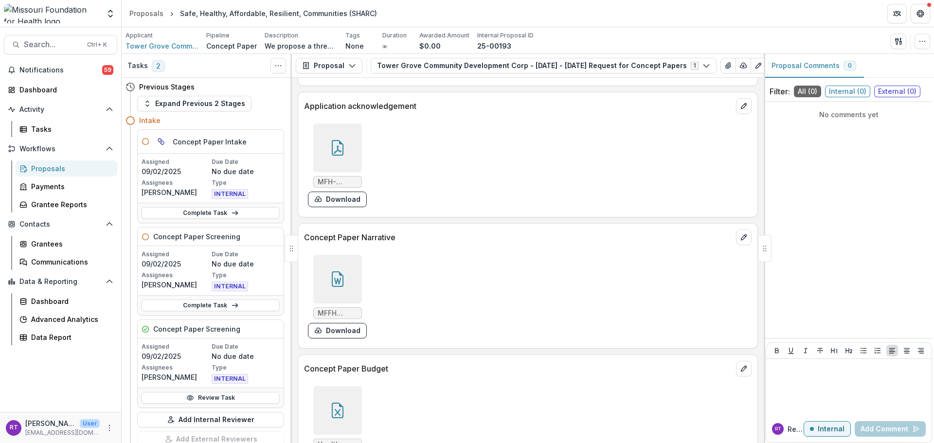
scroll to position [2579, 0]
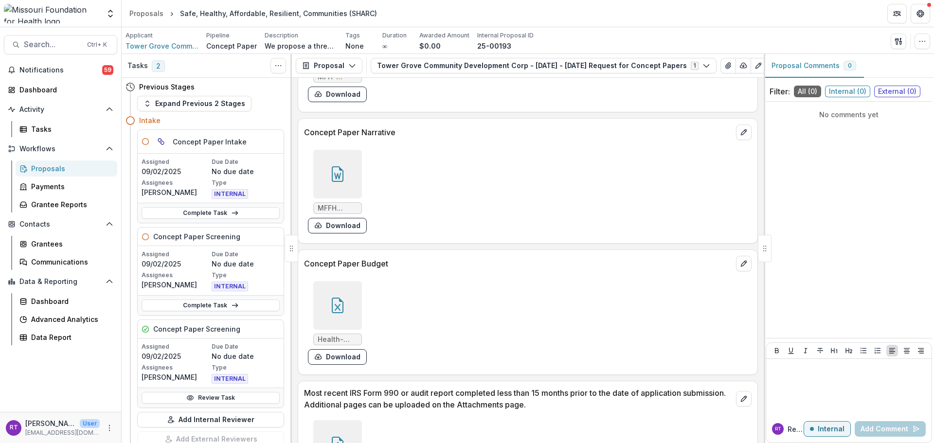
click at [325, 299] on div at bounding box center [337, 305] width 49 height 49
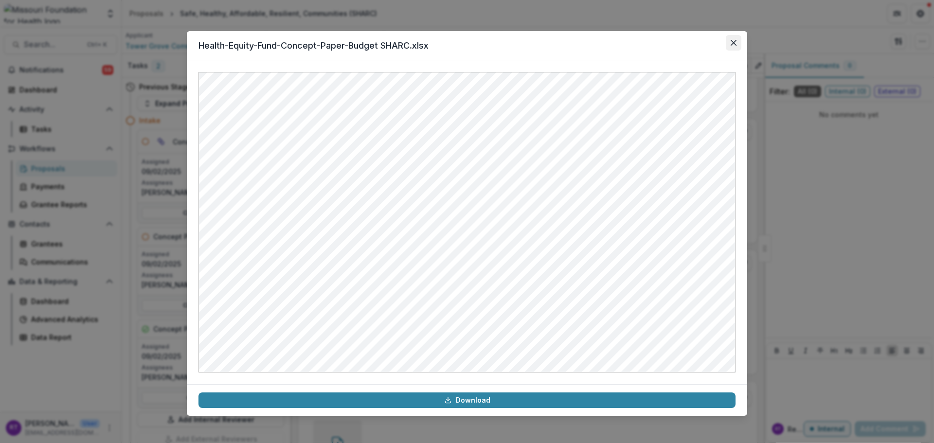
click at [731, 45] on icon "Close" at bounding box center [734, 43] width 6 height 6
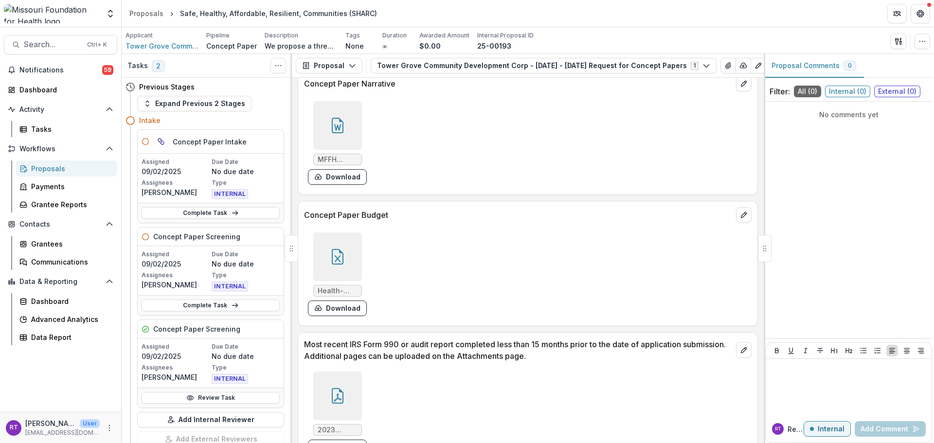
click at [367, 130] on div "MFFH Health Equity Fund Concept Paper_ Safe, Healthy, Affordable, Resilient Com…" at bounding box center [450, 142] width 292 height 91
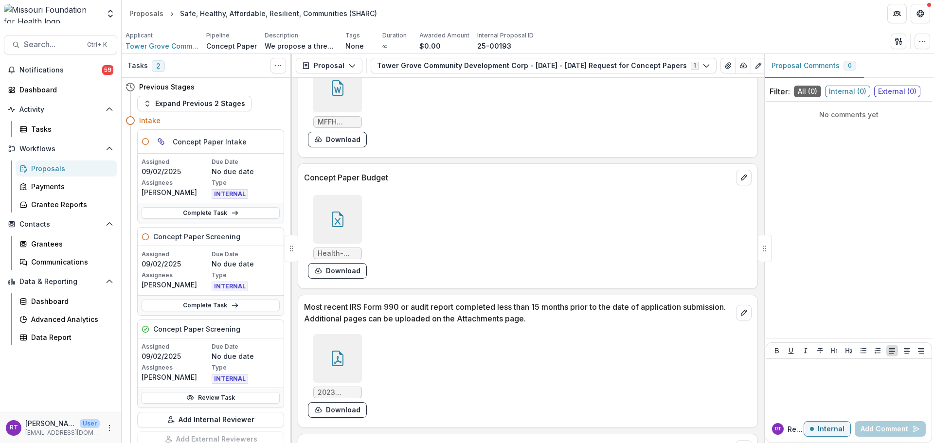
click at [355, 131] on div "MFFH Health Equity Fund Concept Paper_ Safe, Healthy, Affordable, Resilient Com…" at bounding box center [337, 106] width 59 height 84
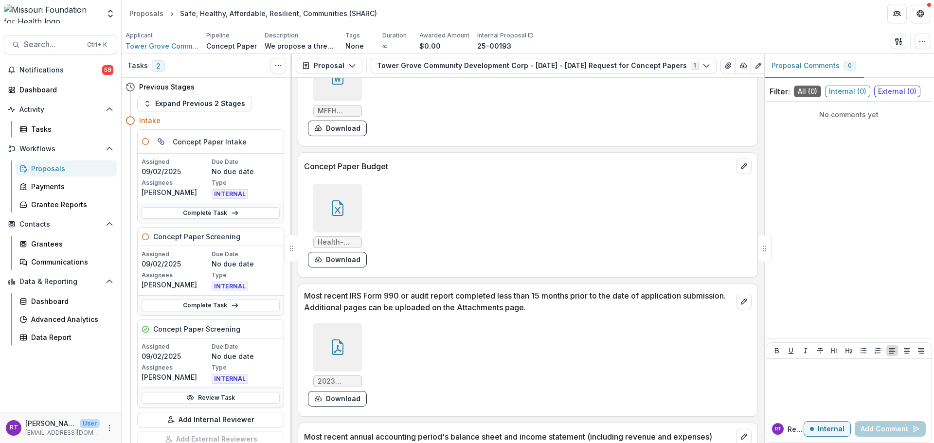
click at [345, 90] on div at bounding box center [337, 77] width 49 height 49
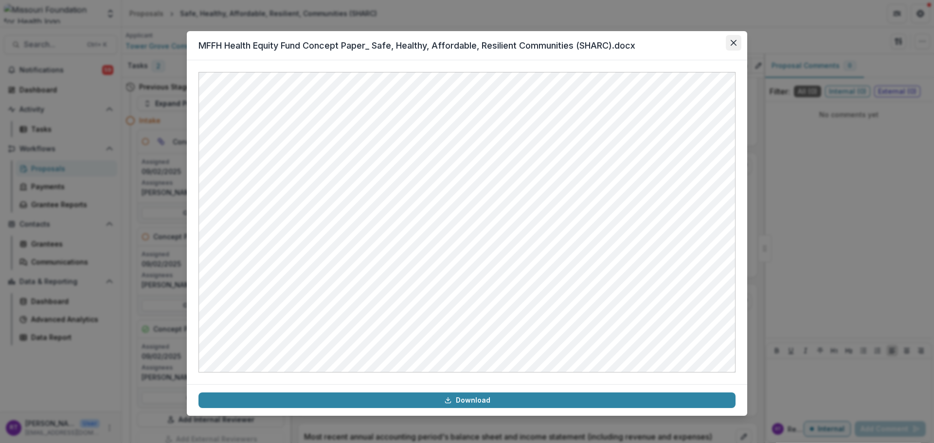
click at [737, 45] on button "Close" at bounding box center [734, 43] width 16 height 16
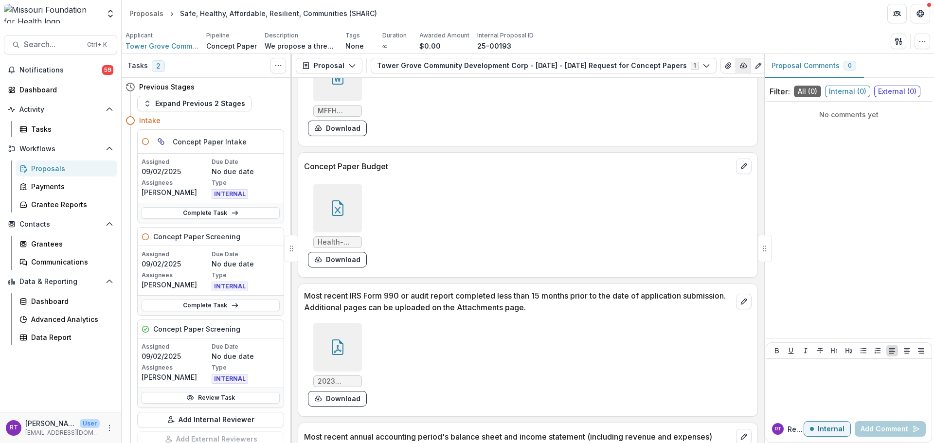
scroll to position [2651, 0]
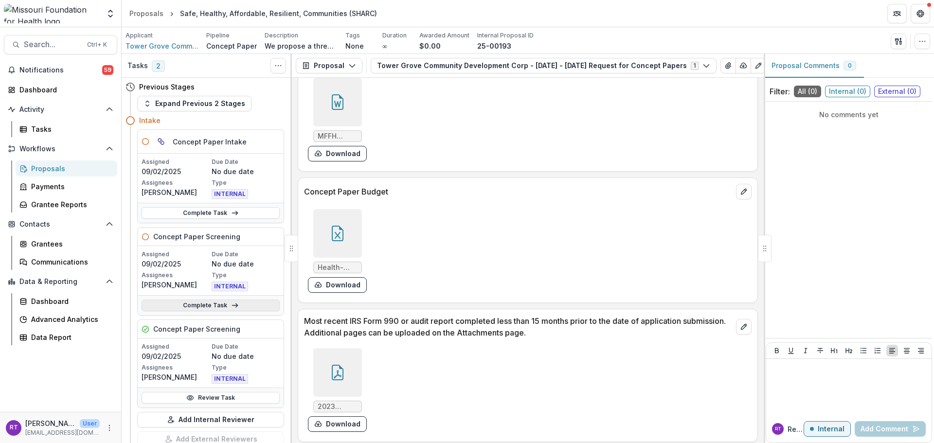
click at [200, 305] on link "Complete Task" at bounding box center [211, 306] width 138 height 12
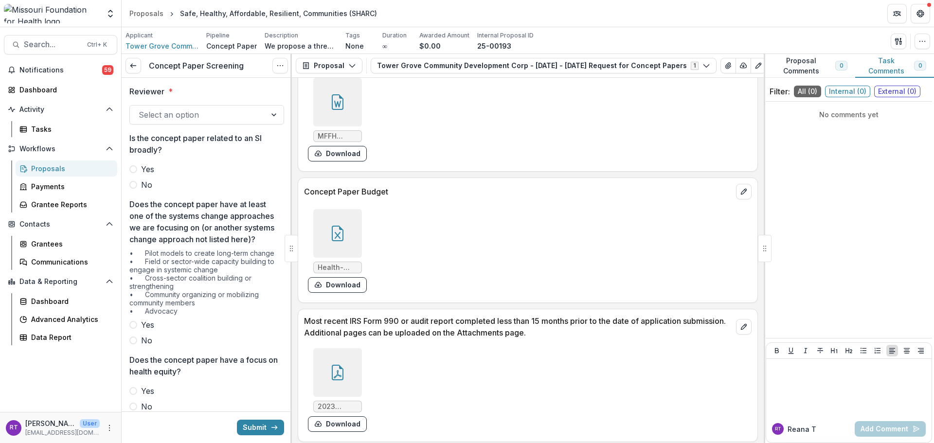
click at [210, 118] on div at bounding box center [198, 115] width 119 height 14
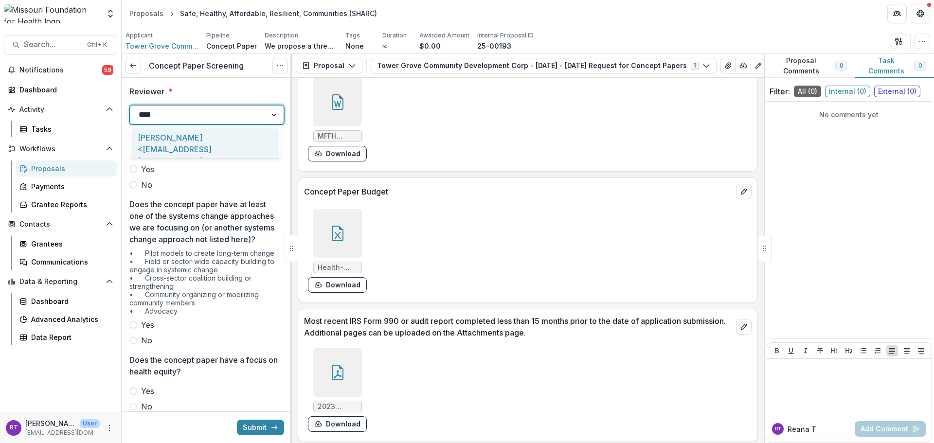
type input "*****"
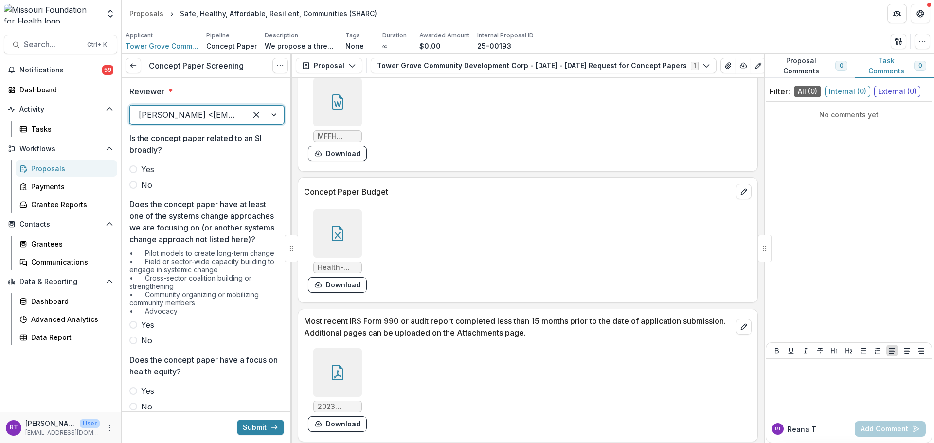
click at [135, 185] on span at bounding box center [133, 185] width 8 height 8
click at [147, 331] on span "Yes" at bounding box center [147, 325] width 13 height 12
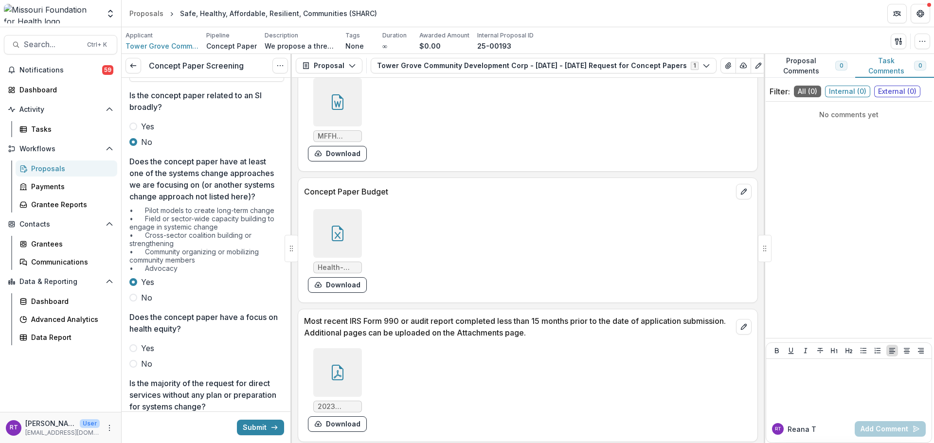
scroll to position [97, 0]
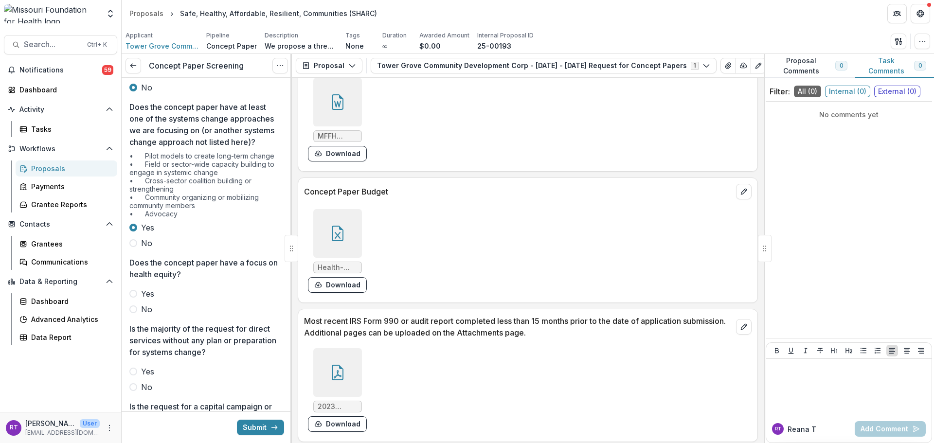
click at [144, 315] on span "No" at bounding box center [146, 310] width 11 height 12
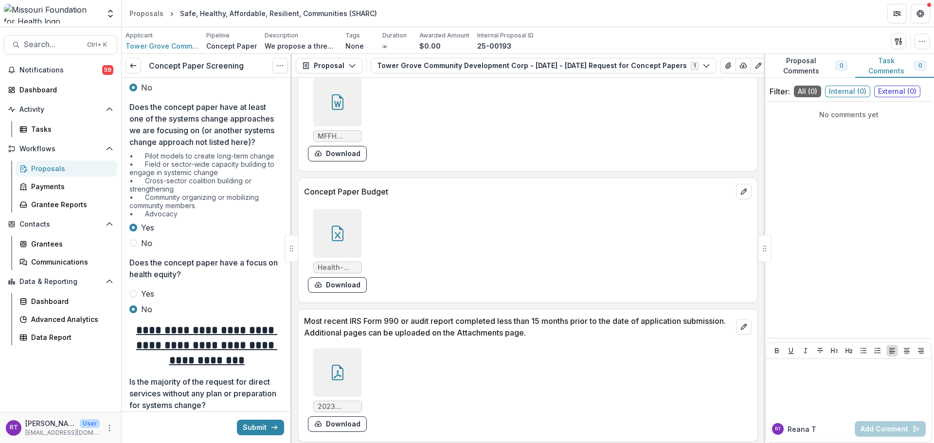
click at [143, 300] on span "Yes" at bounding box center [147, 294] width 13 height 12
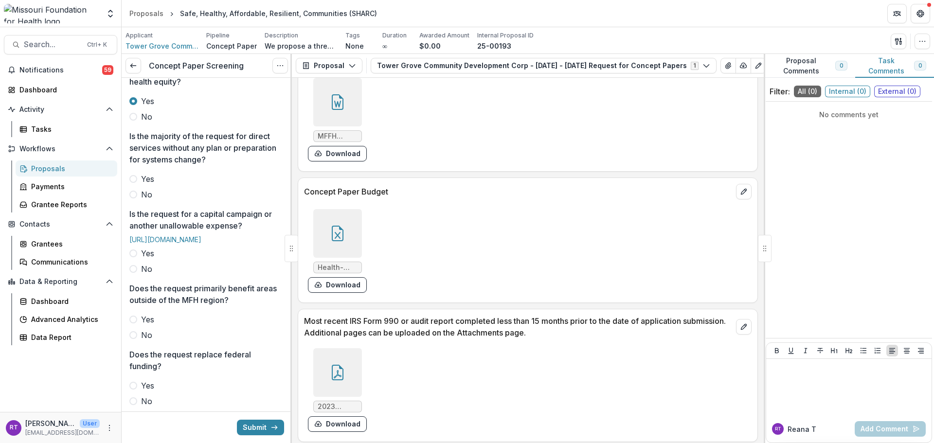
scroll to position [292, 0]
click at [142, 199] on span "No" at bounding box center [146, 193] width 11 height 12
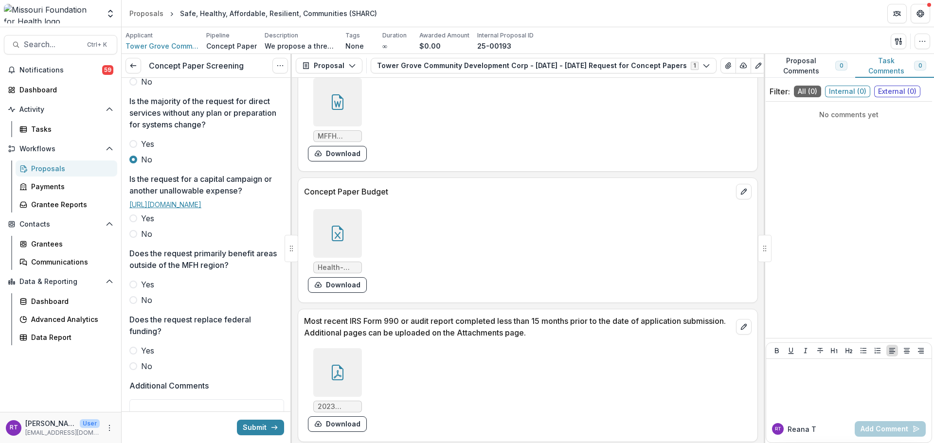
scroll to position [341, 0]
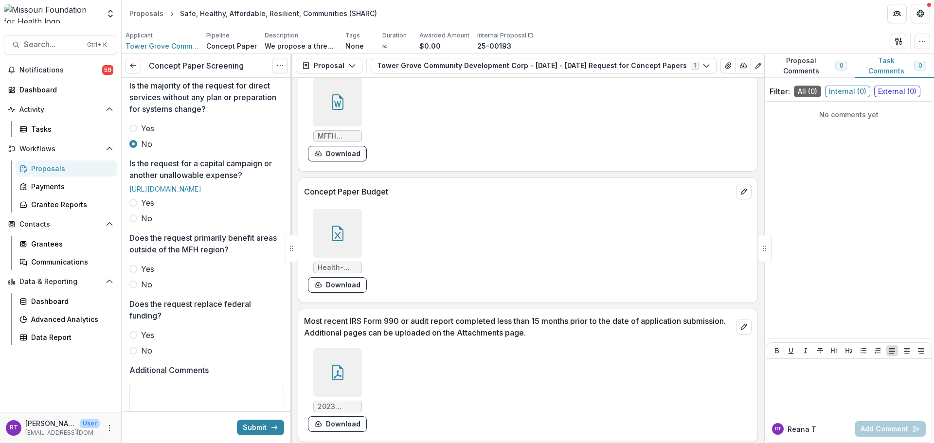
click at [150, 224] on span "No" at bounding box center [146, 219] width 11 height 12
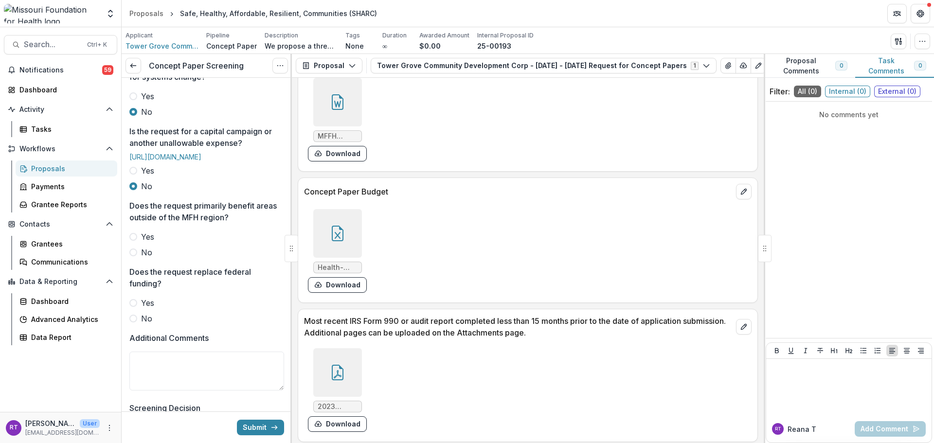
scroll to position [389, 0]
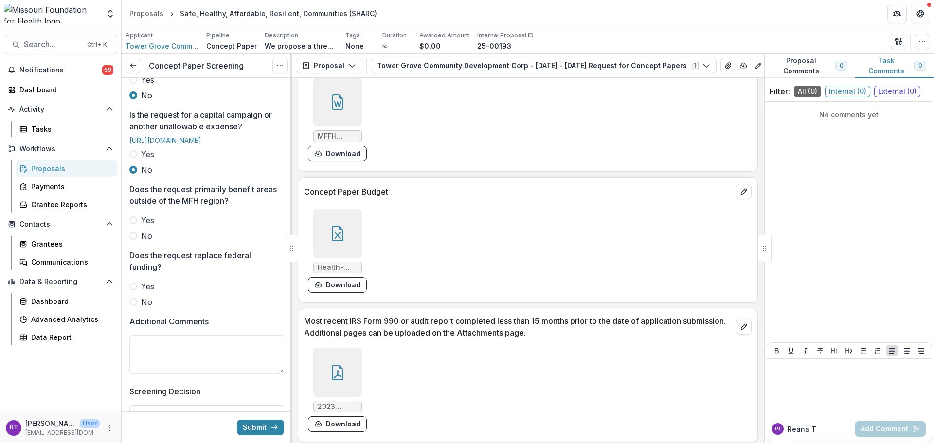
click at [141, 289] on div "Reviewer * [PERSON_NAME] <[EMAIL_ADDRESS][DOMAIN_NAME]> Is the concept paper re…" at bounding box center [206, 92] width 155 height 807
click at [144, 242] on span "No" at bounding box center [146, 236] width 11 height 12
click at [143, 308] on span "No" at bounding box center [146, 302] width 11 height 12
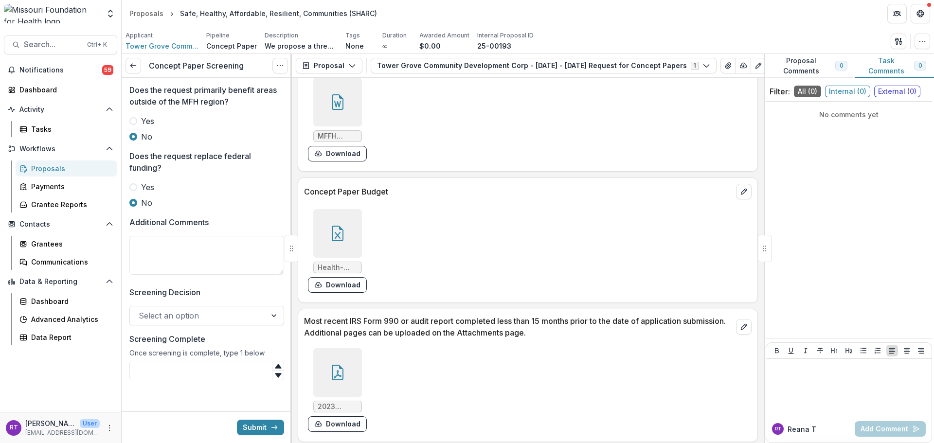
scroll to position [533, 0]
click at [179, 311] on div at bounding box center [198, 316] width 119 height 14
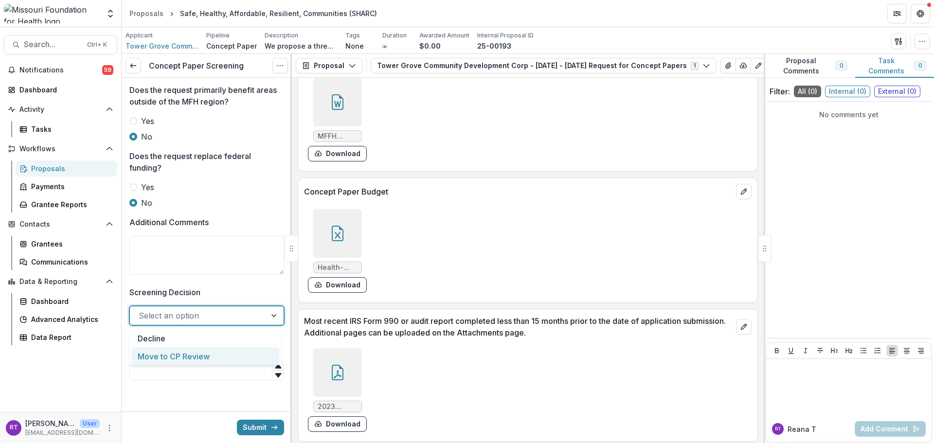
drag, startPoint x: 185, startPoint y: 343, endPoint x: 184, endPoint y: 351, distance: 8.4
click at [184, 351] on div "Decline Move to CP Review" at bounding box center [205, 347] width 152 height 36
click at [184, 351] on div "Move to CP Review" at bounding box center [205, 356] width 148 height 18
click at [188, 363] on input "Screening Complete" at bounding box center [206, 370] width 155 height 19
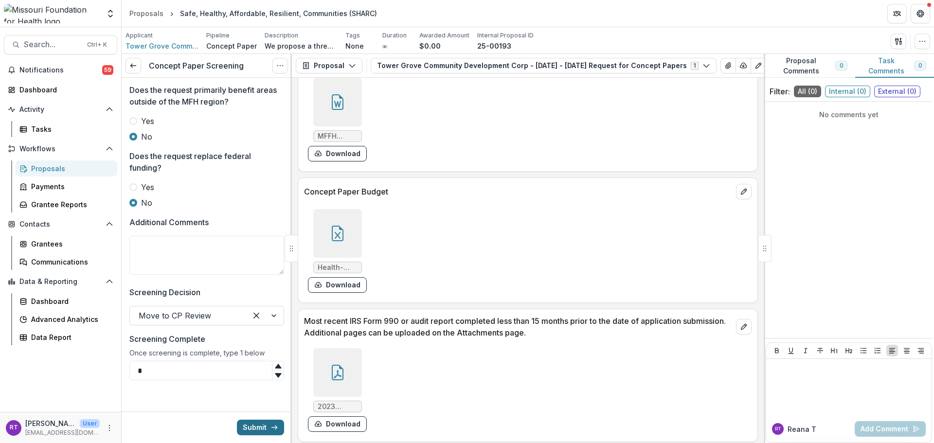
type input "*"
click at [249, 423] on button "Submit" at bounding box center [260, 428] width 47 height 16
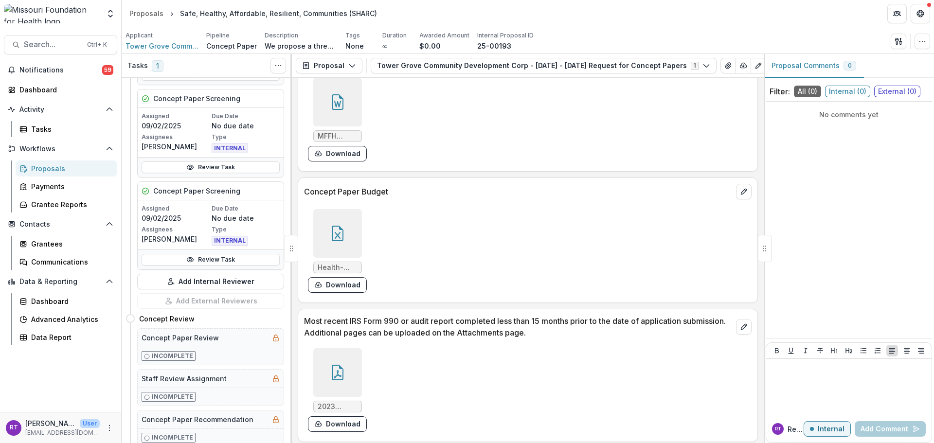
scroll to position [146, 0]
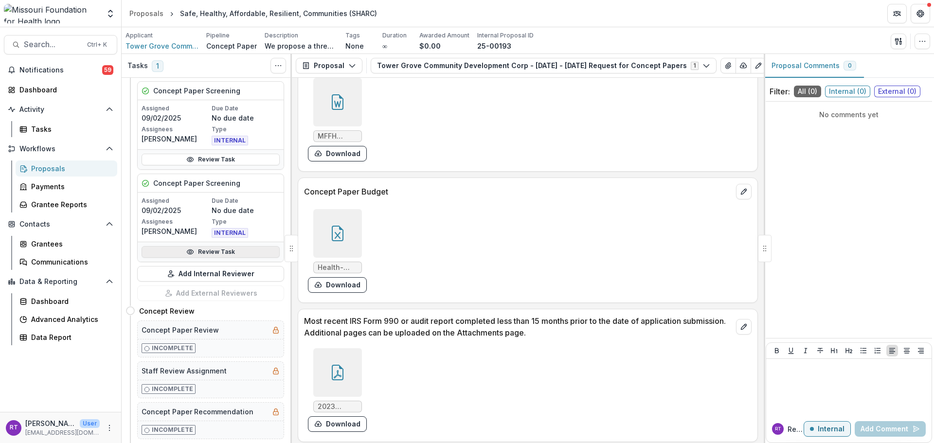
click at [213, 250] on link "Review Task" at bounding box center [211, 252] width 138 height 12
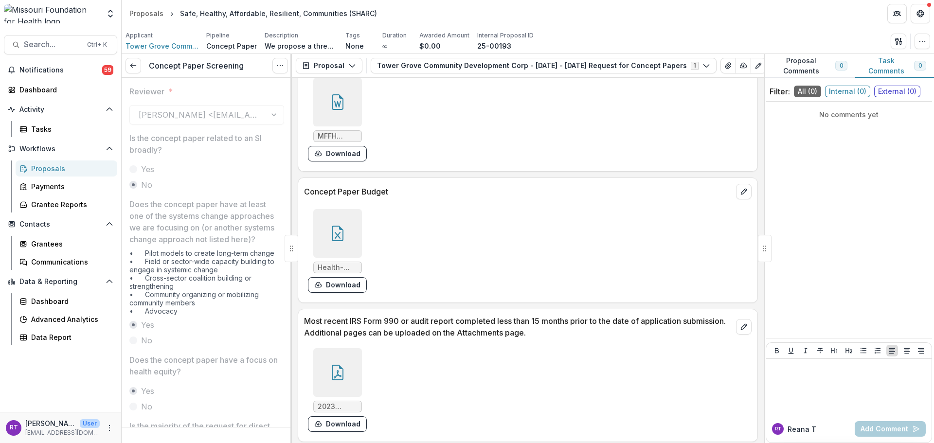
click at [87, 164] on div "Proposals" at bounding box center [70, 168] width 78 height 10
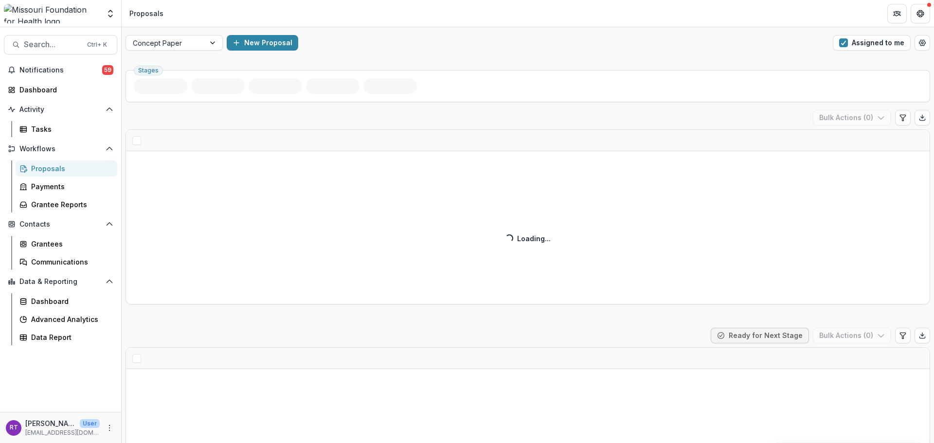
click at [56, 140] on div "Notifications 59 Dashboard Activity Tasks Workflows Proposals Payments Grantee …" at bounding box center [60, 237] width 121 height 350
click at [60, 127] on div "Tasks" at bounding box center [70, 129] width 78 height 10
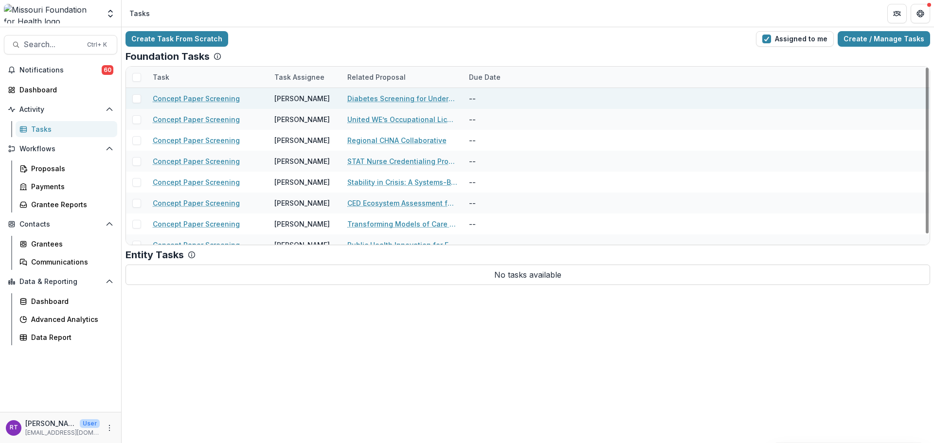
click at [382, 97] on link "Diabetes Screening for Underserved Populations" at bounding box center [402, 98] width 110 height 10
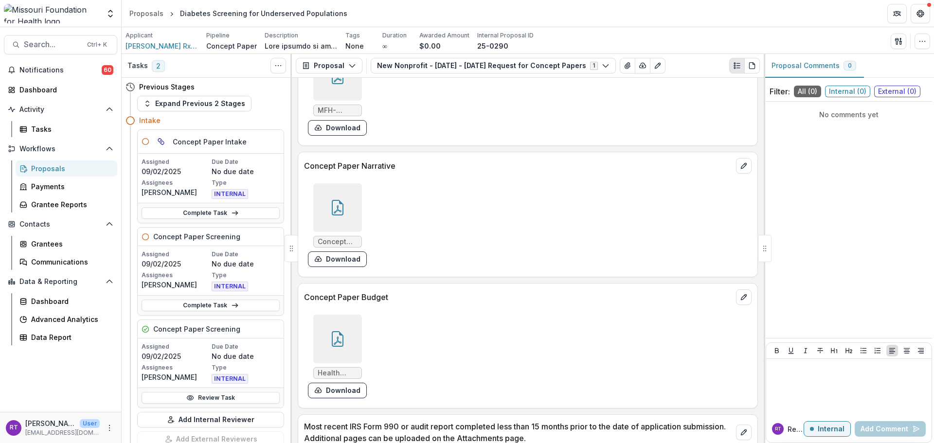
scroll to position [3260, 0]
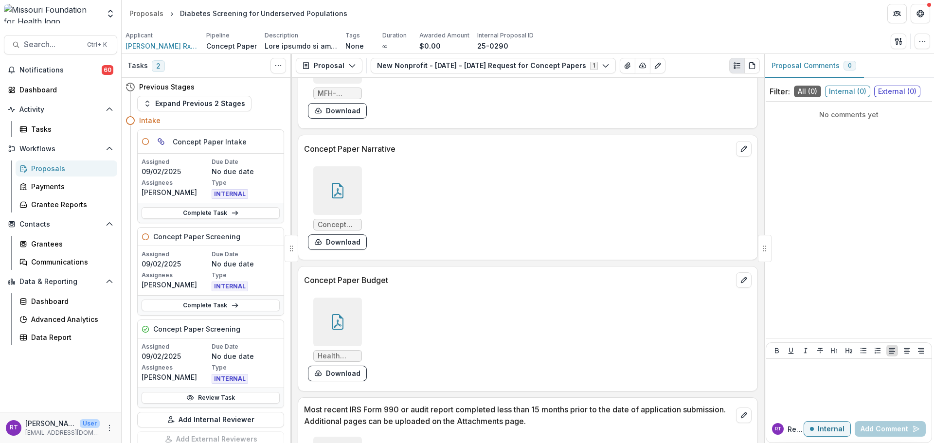
click at [340, 333] on div at bounding box center [337, 322] width 49 height 49
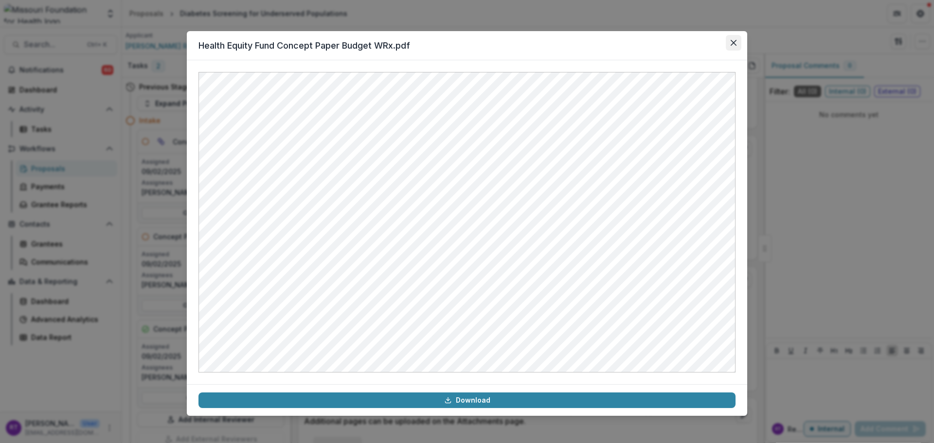
click at [736, 45] on icon "Close" at bounding box center [734, 43] width 6 height 6
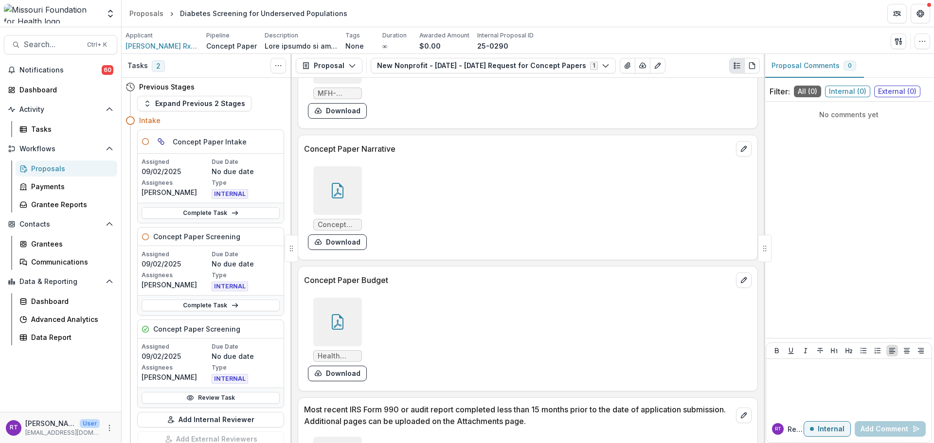
click at [341, 192] on icon at bounding box center [338, 191] width 16 height 16
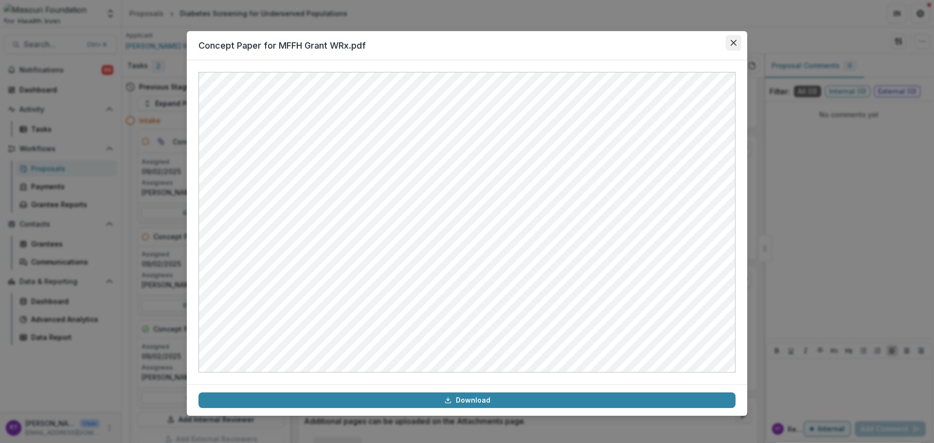
click at [728, 45] on button "Close" at bounding box center [734, 43] width 16 height 16
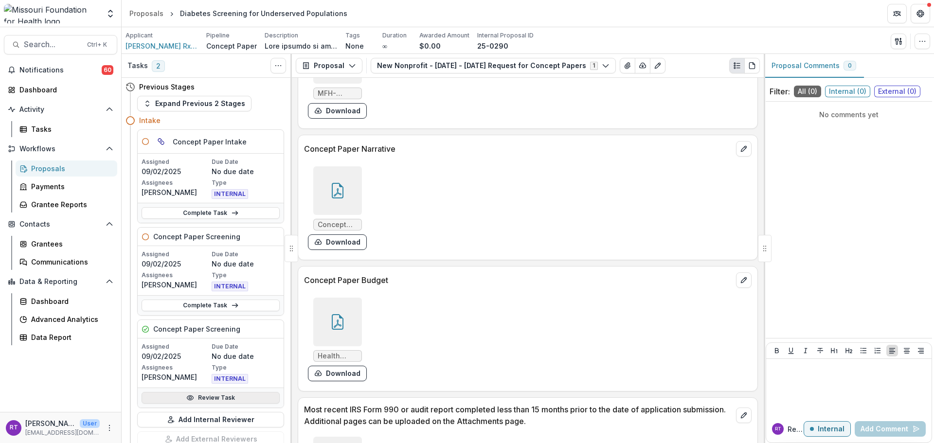
click at [198, 395] on link "Review Task" at bounding box center [211, 398] width 138 height 12
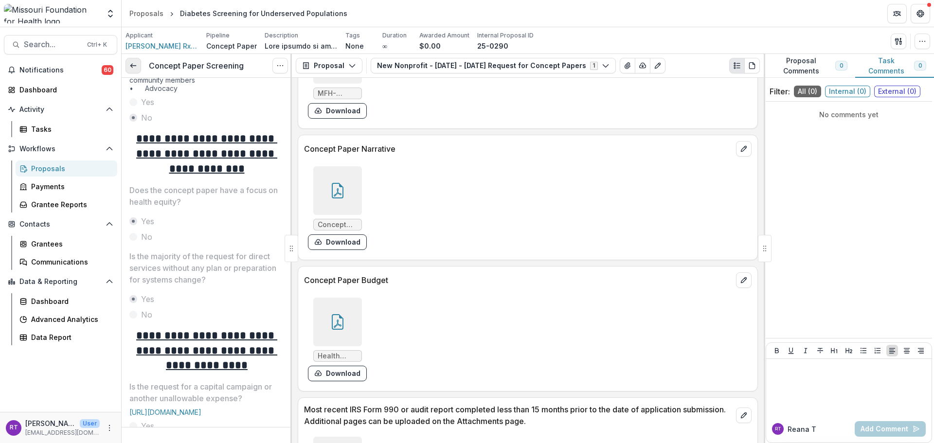
click at [133, 67] on icon at bounding box center [133, 66] width 8 height 8
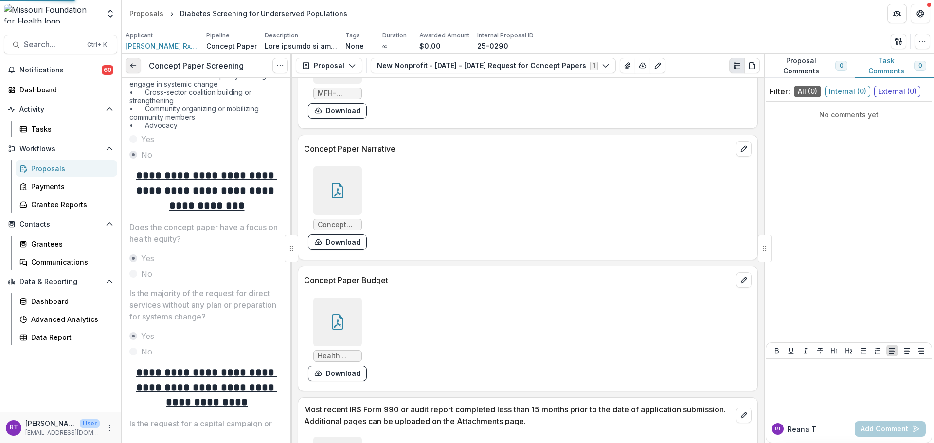
scroll to position [185, 0]
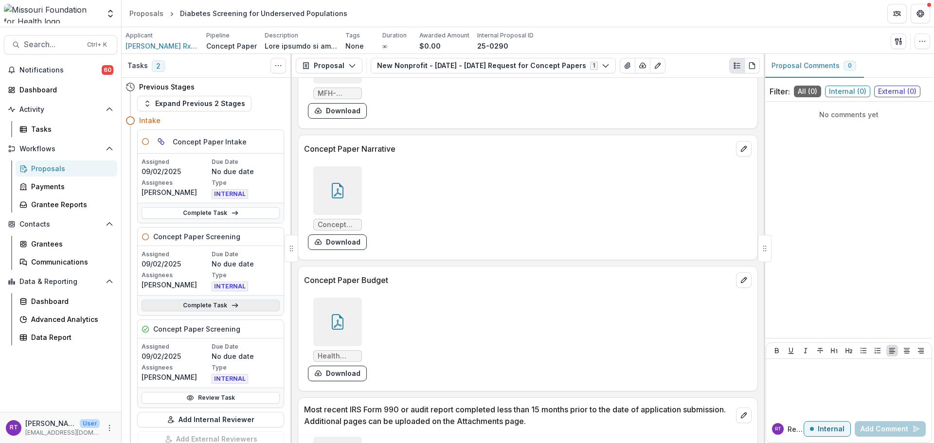
click at [216, 305] on link "Complete Task" at bounding box center [211, 306] width 138 height 12
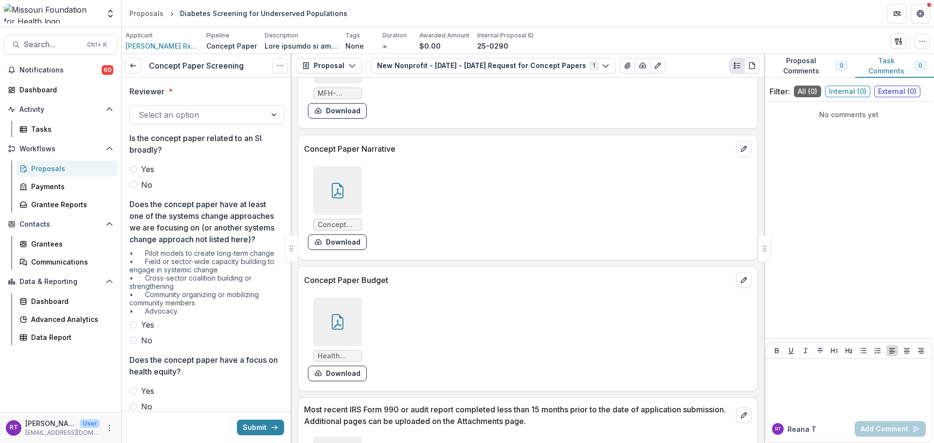
click at [199, 120] on div at bounding box center [198, 115] width 119 height 14
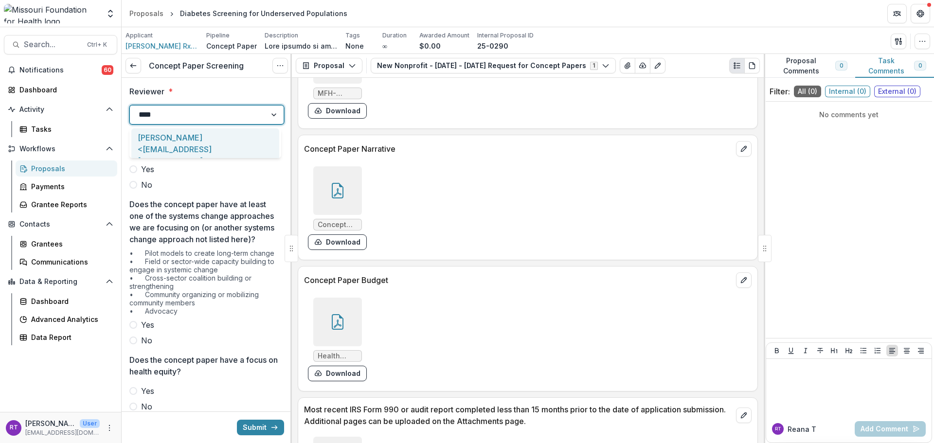
type input "*****"
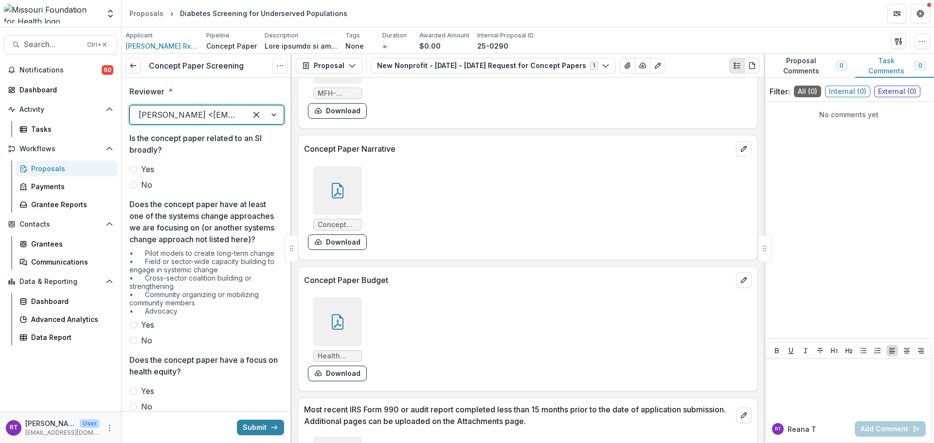
click at [137, 184] on span at bounding box center [133, 185] width 8 height 8
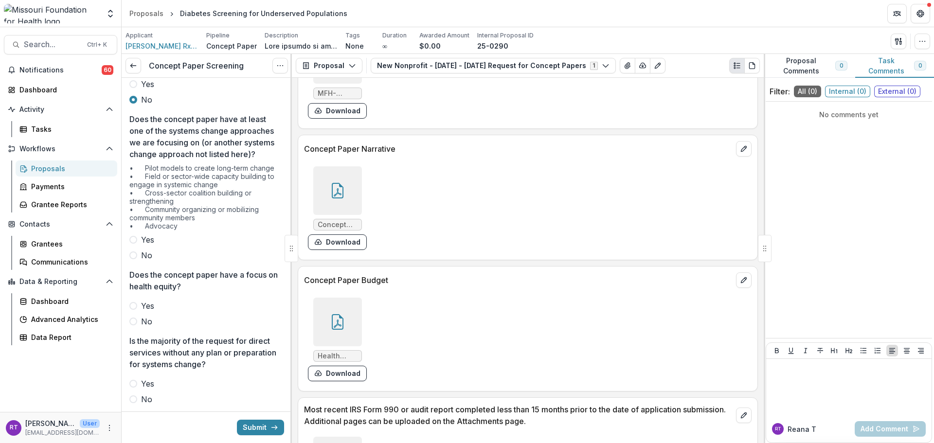
scroll to position [97, 0]
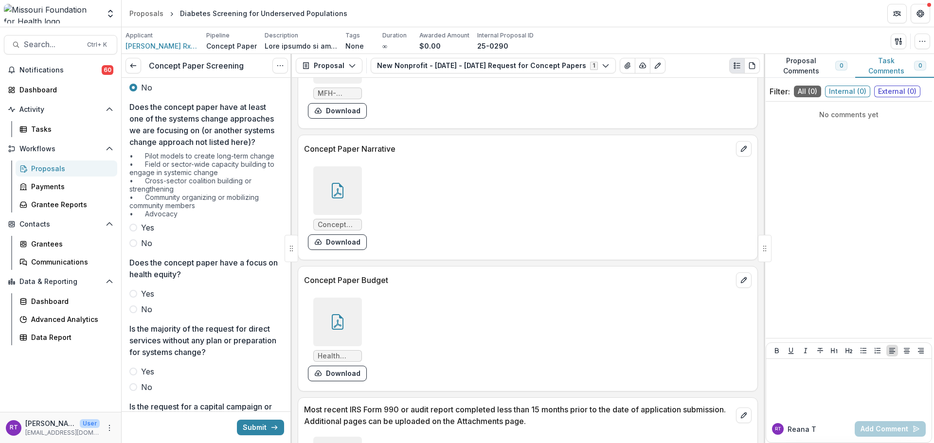
click at [141, 266] on div "Reviewer * [PERSON_NAME] <[EMAIL_ADDRESS][DOMAIN_NAME]> Is the concept paper re…" at bounding box center [206, 384] width 155 height 807
click at [139, 249] on label "No" at bounding box center [206, 243] width 155 height 12
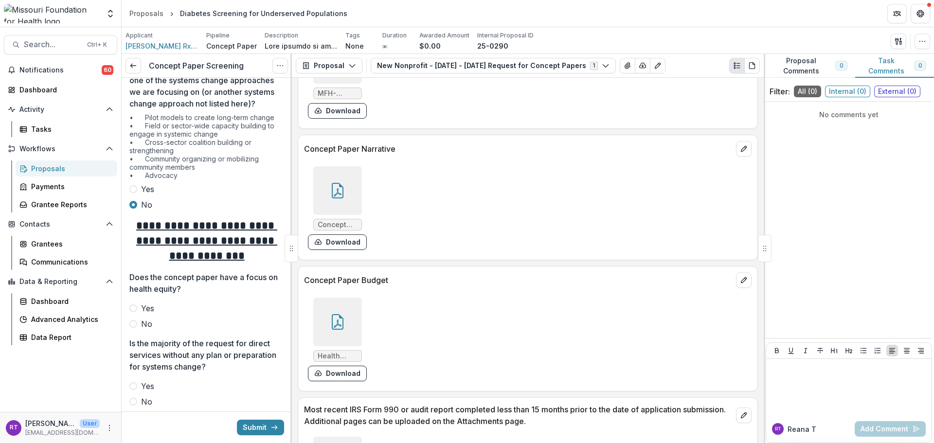
scroll to position [243, 0]
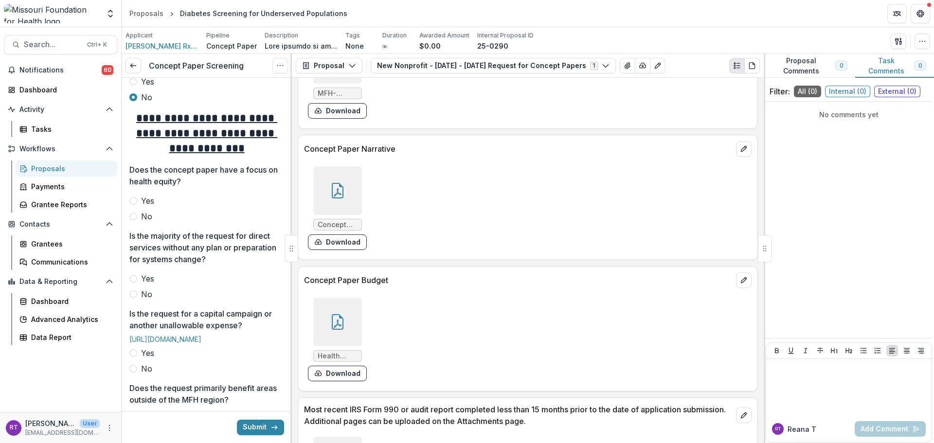
click at [146, 207] on span "Yes" at bounding box center [147, 201] width 13 height 12
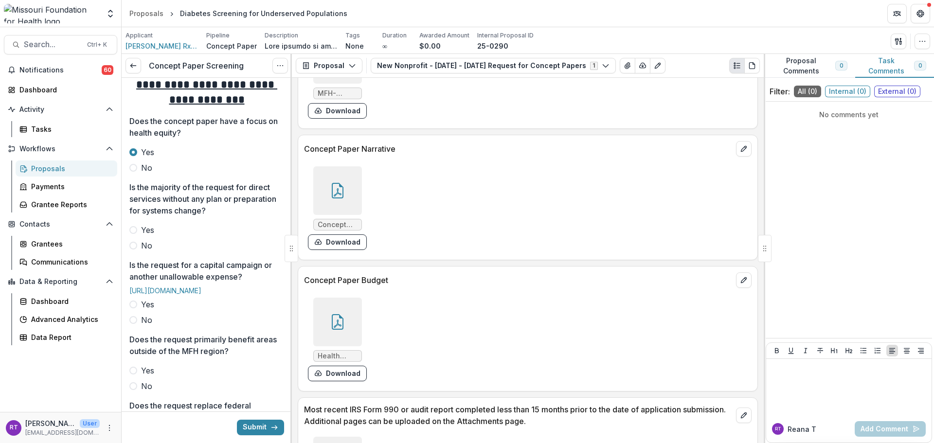
click at [147, 252] on span "No" at bounding box center [146, 246] width 11 height 12
click at [145, 236] on span "Yes" at bounding box center [147, 230] width 13 height 12
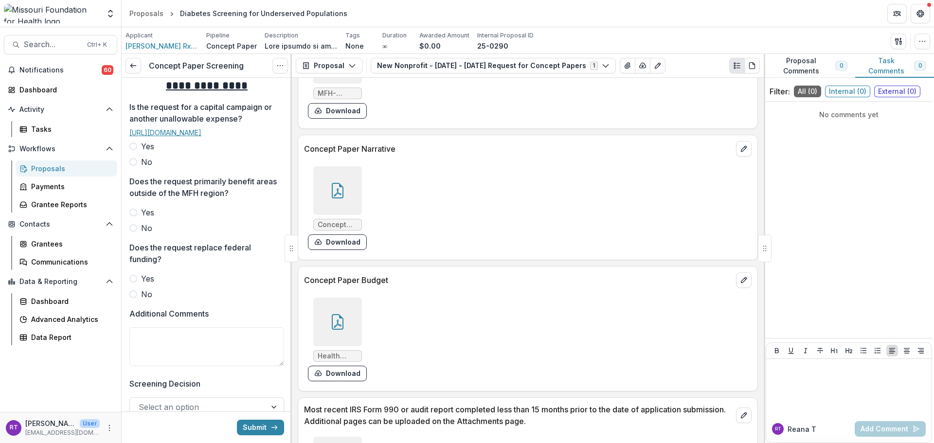
scroll to position [487, 0]
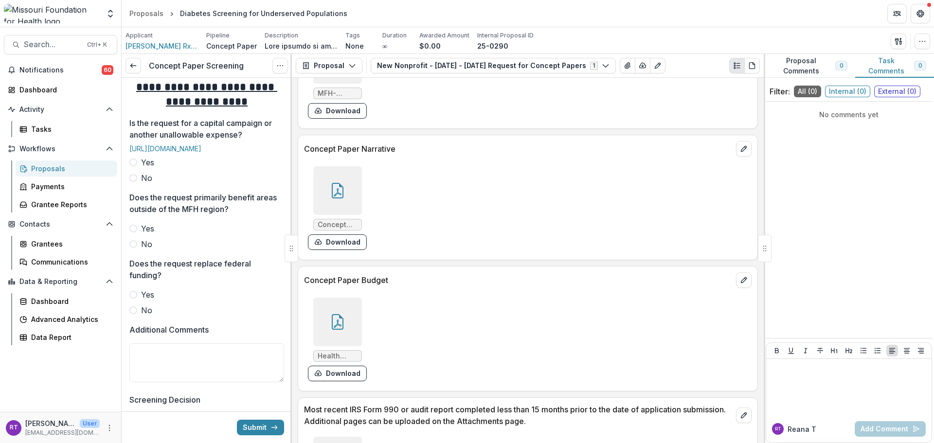
drag, startPoint x: 145, startPoint y: 223, endPoint x: 141, endPoint y: 233, distance: 10.3
click at [145, 184] on span "No" at bounding box center [146, 178] width 11 height 12
click at [135, 248] on span at bounding box center [133, 244] width 8 height 8
click at [138, 316] on label "No" at bounding box center [206, 311] width 155 height 12
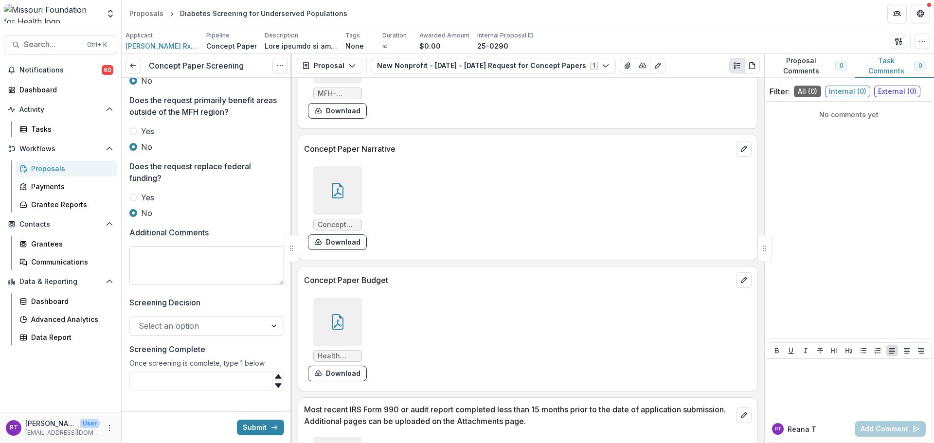
click at [208, 285] on textarea "Additional Comments" at bounding box center [206, 265] width 155 height 39
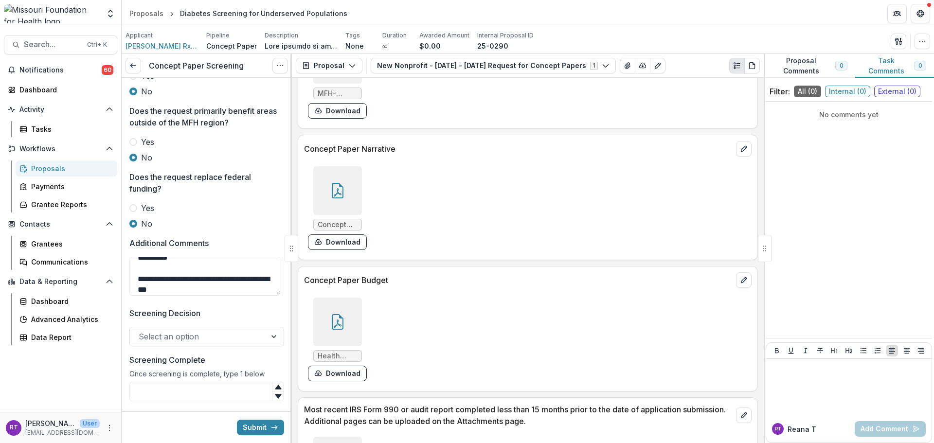
scroll to position [633, 0]
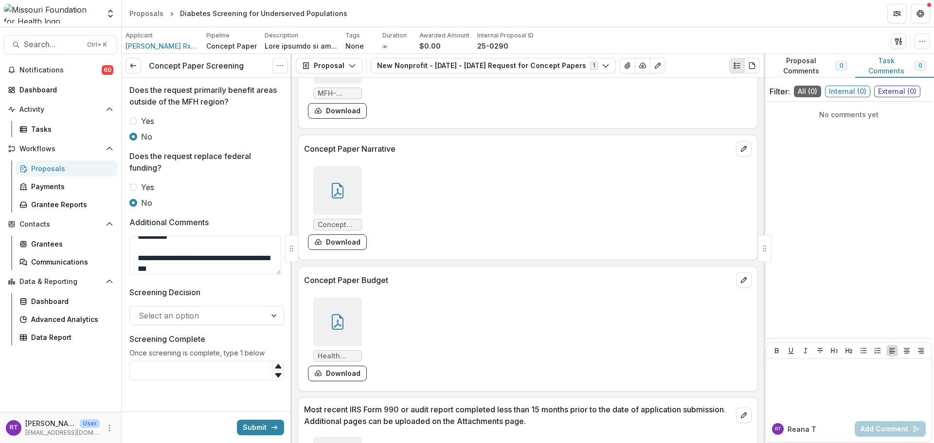
type textarea "**********"
click at [214, 324] on div "Select an option" at bounding box center [198, 316] width 136 height 16
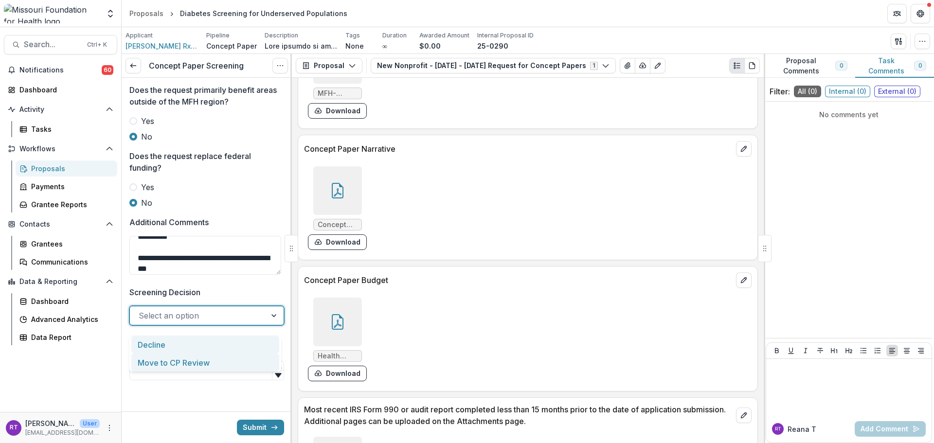
click at [206, 358] on div "Move to CP Review" at bounding box center [205, 363] width 148 height 18
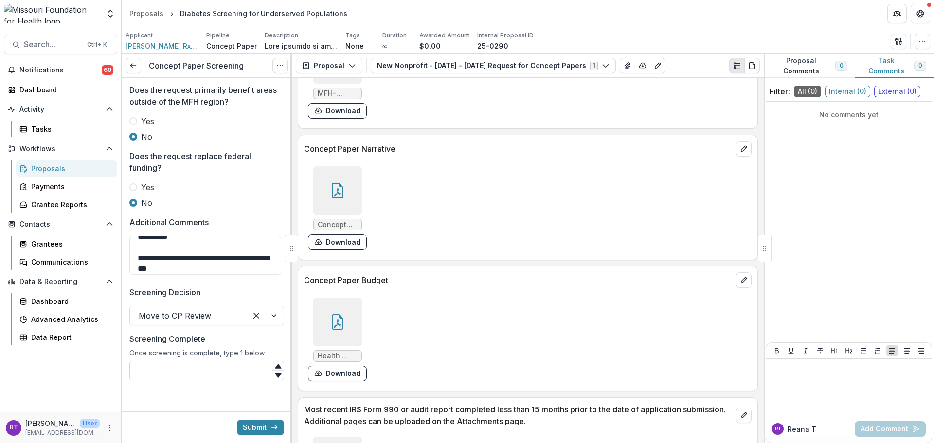
click at [204, 373] on input "Screening Complete" at bounding box center [206, 370] width 155 height 19
type input "*"
drag, startPoint x: 247, startPoint y: 423, endPoint x: 233, endPoint y: 337, distance: 86.7
click at [257, 428] on button "Submit" at bounding box center [260, 428] width 47 height 16
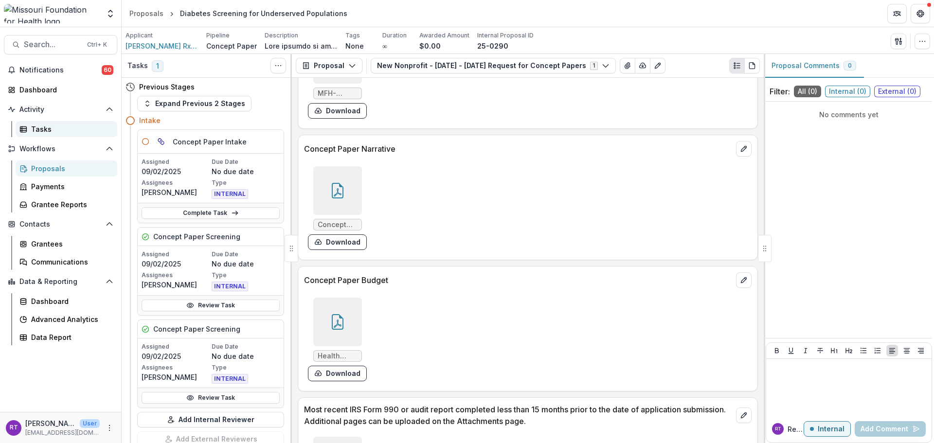
click at [65, 128] on div "Tasks" at bounding box center [70, 129] width 78 height 10
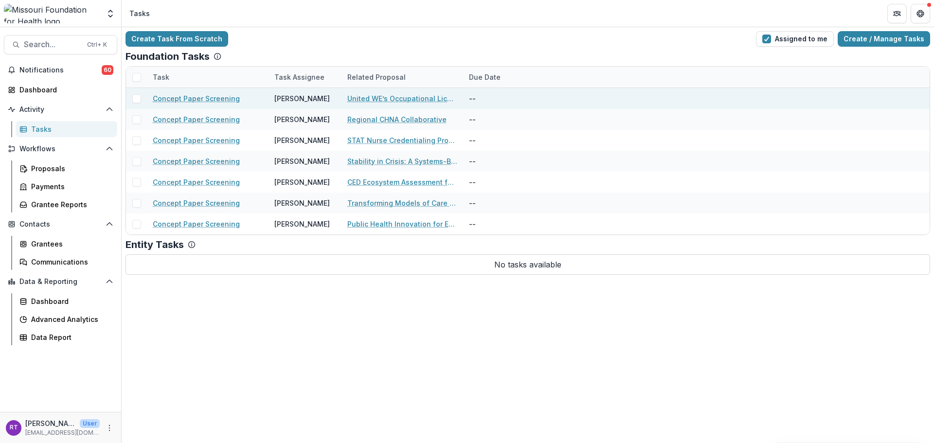
click at [402, 95] on link "United WE’s Occupational Licensing Research" at bounding box center [402, 98] width 110 height 10
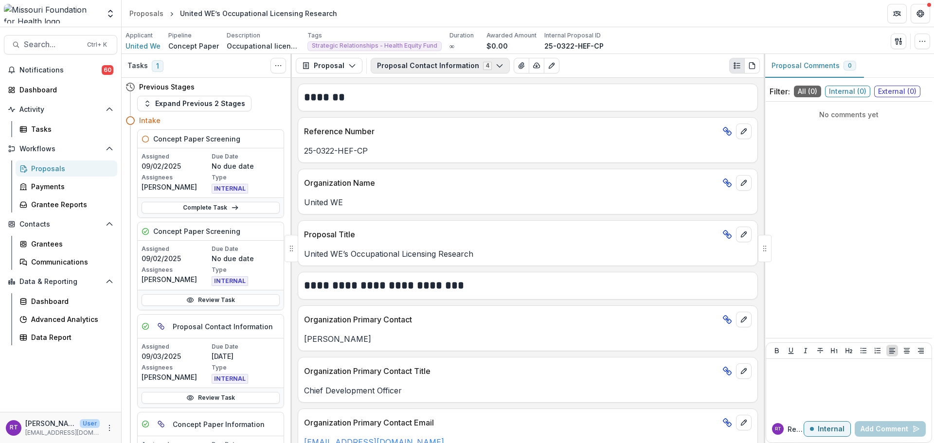
click at [440, 71] on button "Proposal Contact Information 4" at bounding box center [440, 66] width 139 height 16
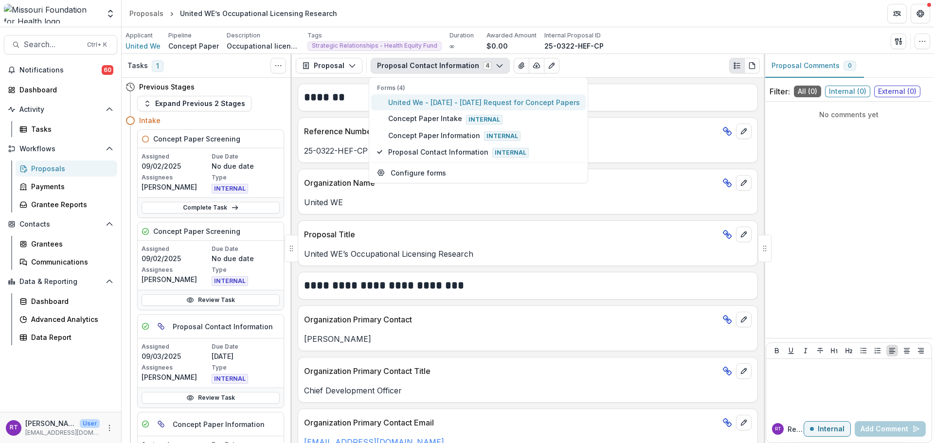
click at [446, 103] on span "United We - [DATE] - [DATE] Request for Concept Papers" at bounding box center [484, 102] width 192 height 10
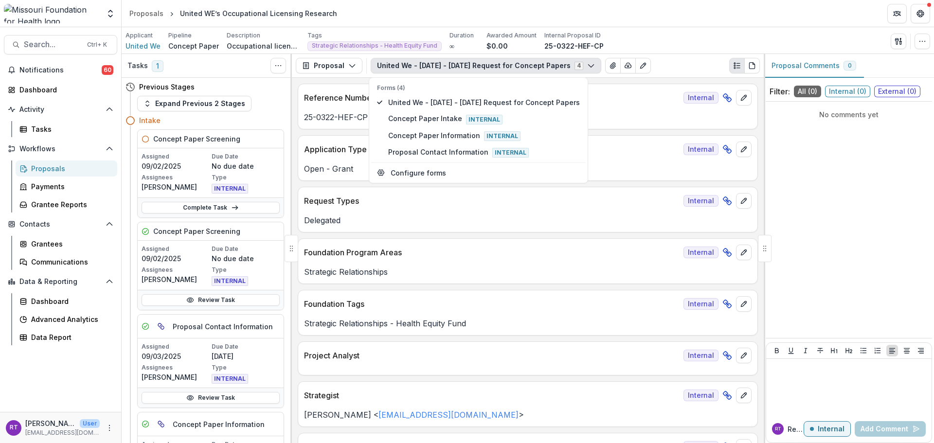
click at [673, 47] on div "Applicant United We Pipeline Concept Paper Description Description Tags Strateg…" at bounding box center [528, 41] width 805 height 20
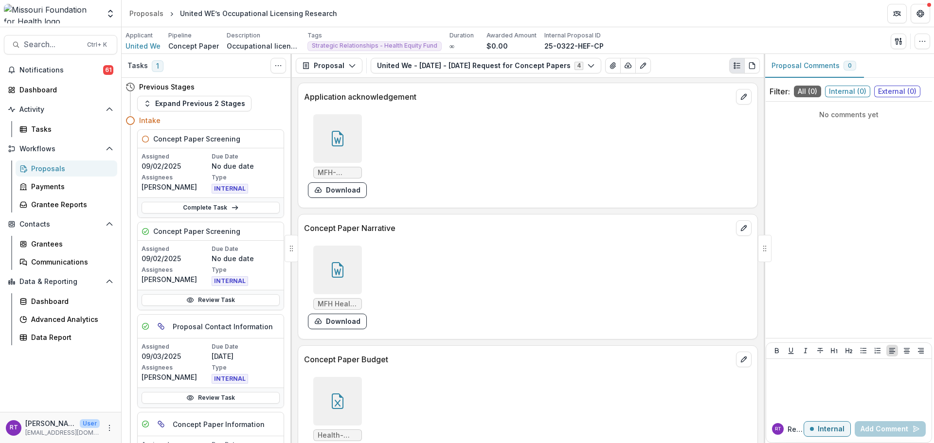
scroll to position [2530, 0]
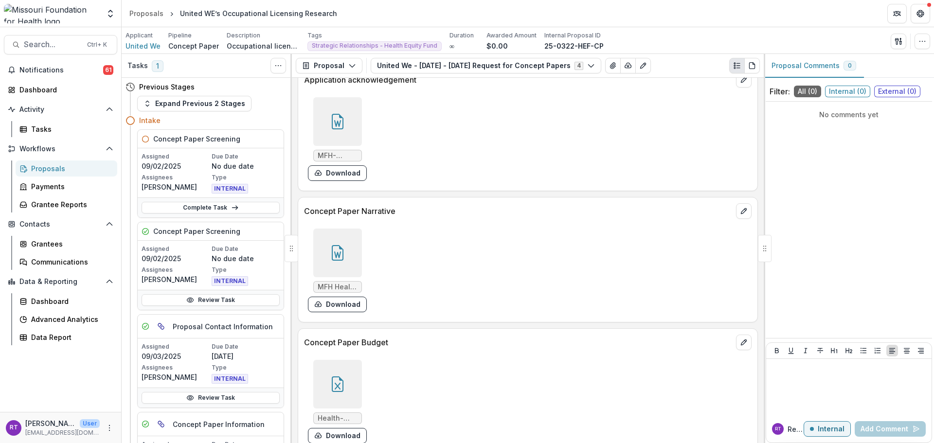
click at [346, 384] on div at bounding box center [337, 384] width 49 height 49
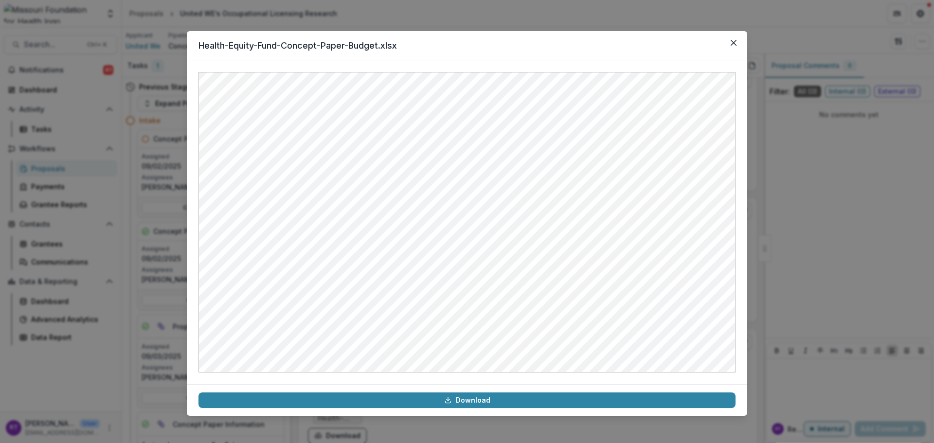
click at [755, 245] on div "Health-Equity-Fund-Concept-Paper-Budget.xlsx Download" at bounding box center [467, 221] width 934 height 443
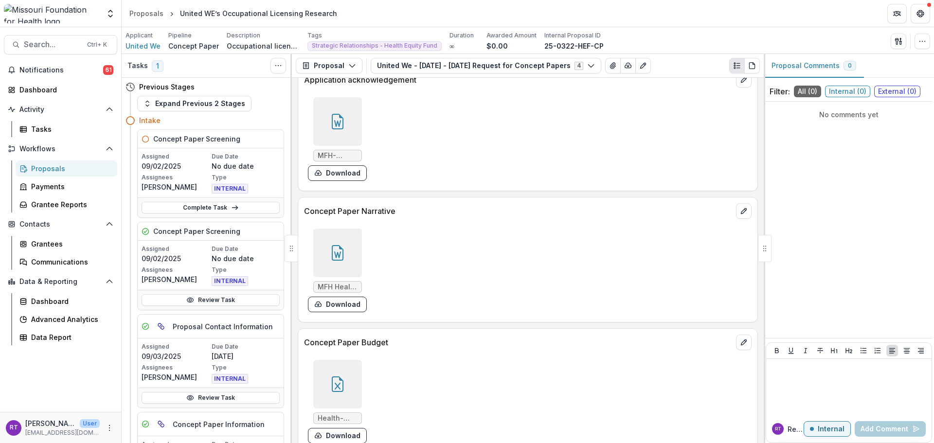
scroll to position [2531, 0]
click at [340, 247] on icon at bounding box center [338, 252] width 12 height 16
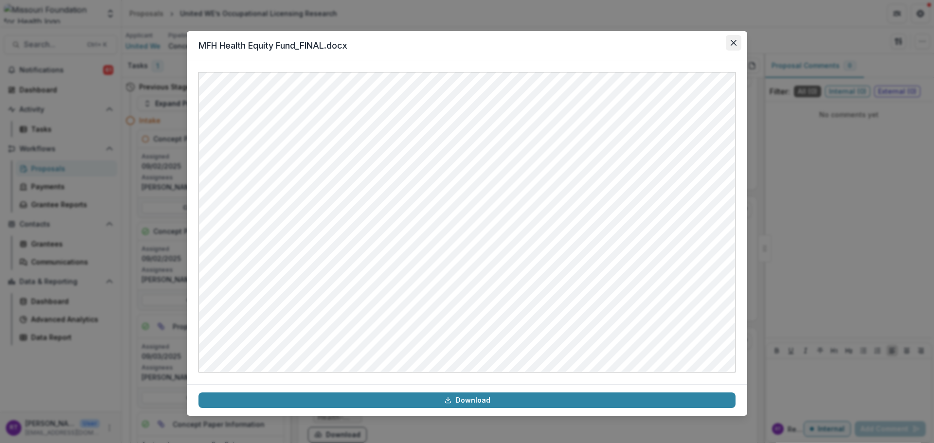
click at [732, 45] on icon "Close" at bounding box center [734, 43] width 6 height 6
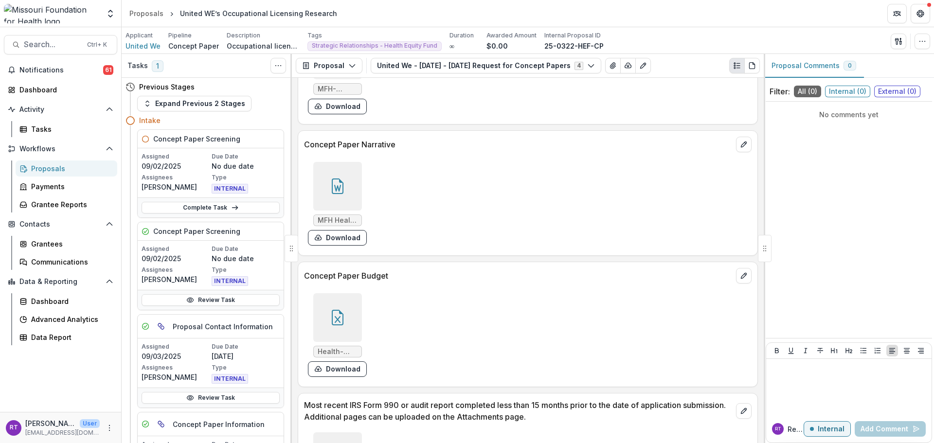
scroll to position [2580, 0]
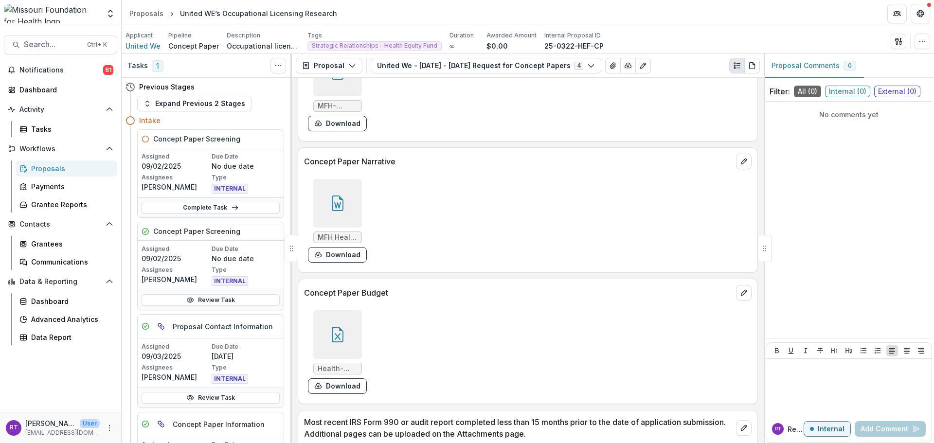
click at [339, 327] on icon at bounding box center [338, 335] width 16 height 16
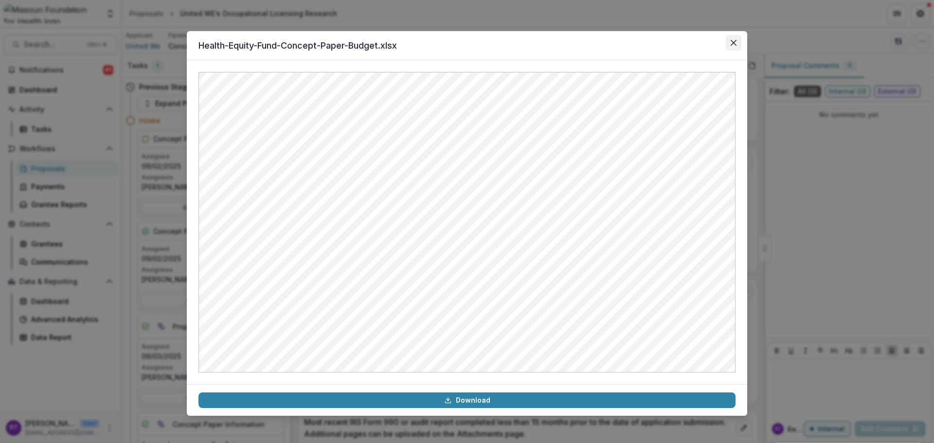
click at [736, 40] on icon "Close" at bounding box center [734, 43] width 6 height 6
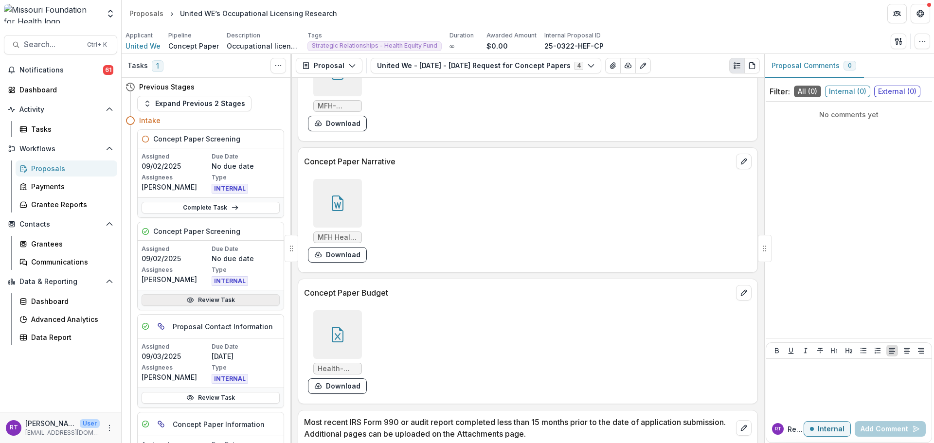
click at [228, 294] on div "Review Task" at bounding box center [211, 300] width 146 height 20
click at [229, 300] on link "Review Task" at bounding box center [211, 300] width 138 height 12
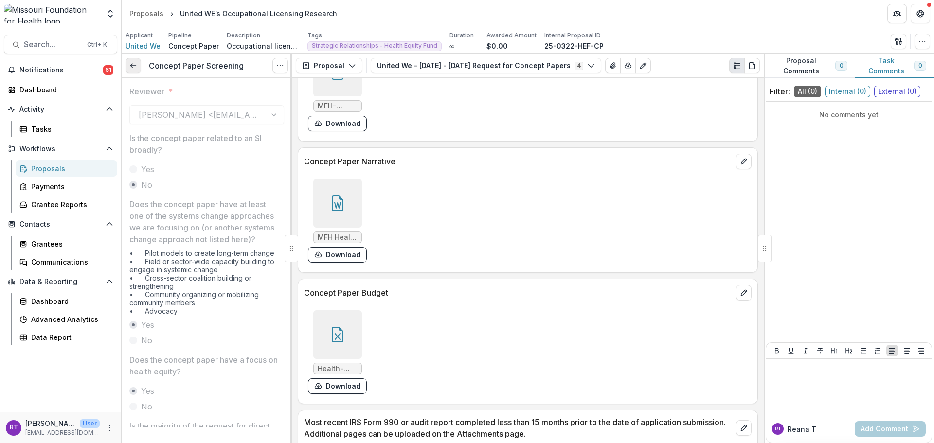
click at [132, 60] on link at bounding box center [134, 66] width 16 height 16
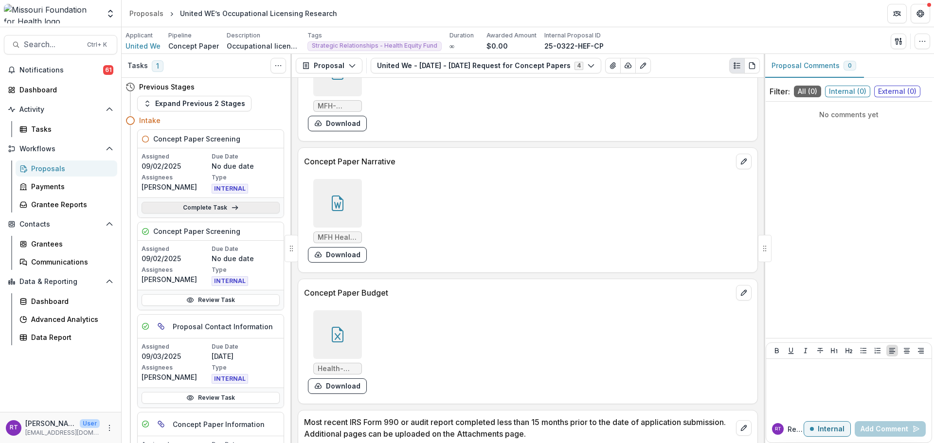
click at [210, 209] on link "Complete Task" at bounding box center [211, 208] width 138 height 12
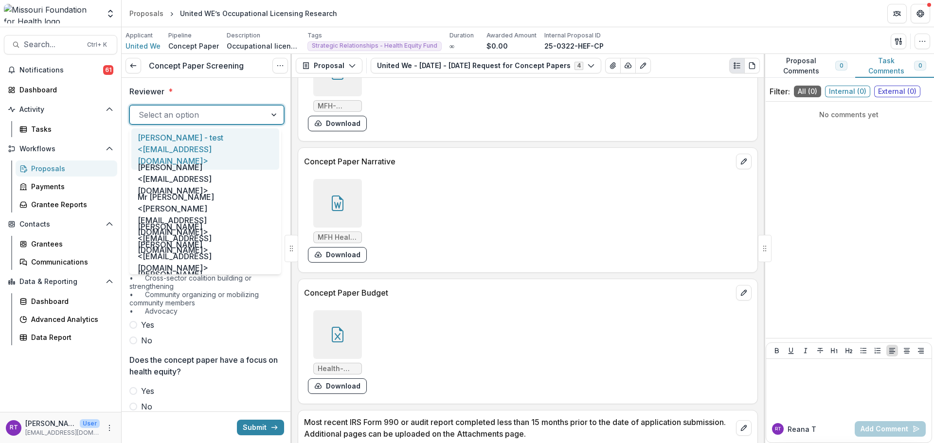
click at [218, 116] on div at bounding box center [198, 115] width 119 height 14
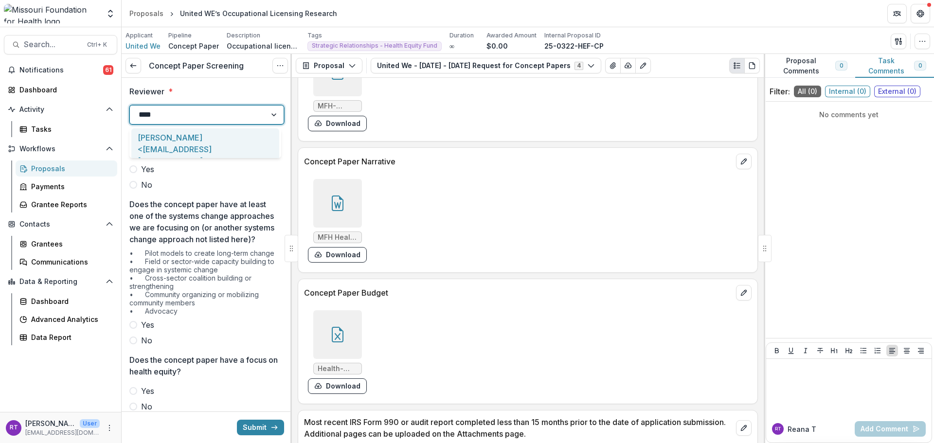
type input "*****"
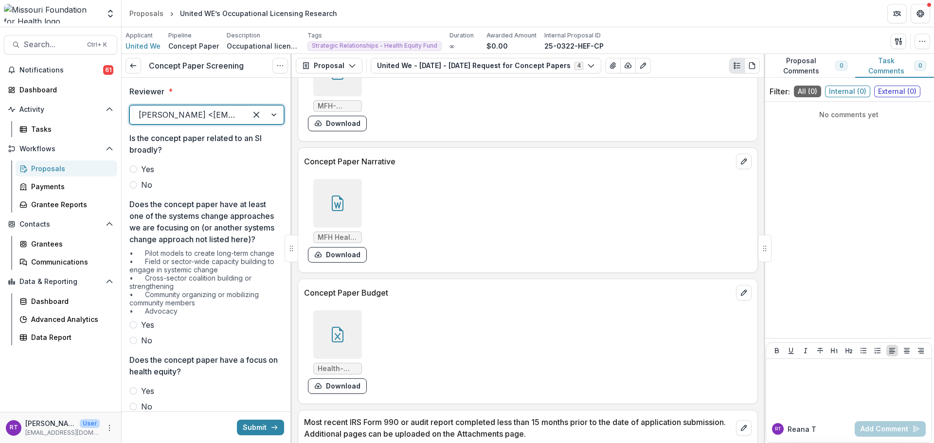
click at [144, 185] on span "No" at bounding box center [146, 185] width 11 height 12
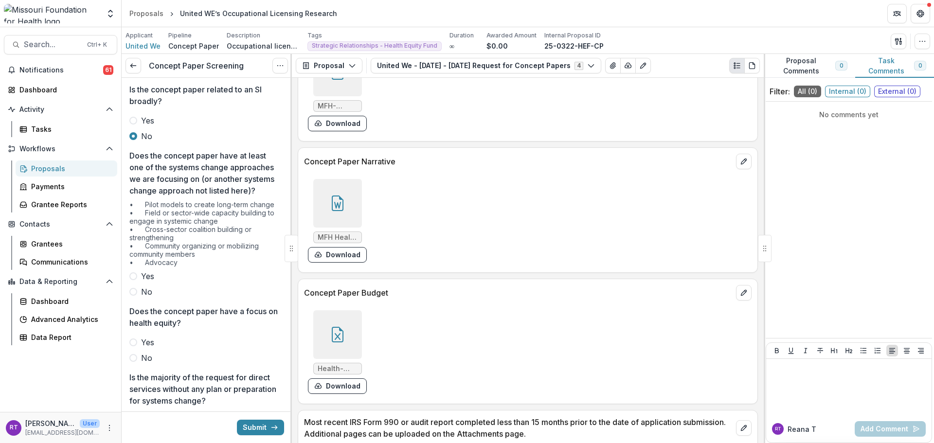
click at [147, 282] on span "Yes" at bounding box center [147, 277] width 13 height 12
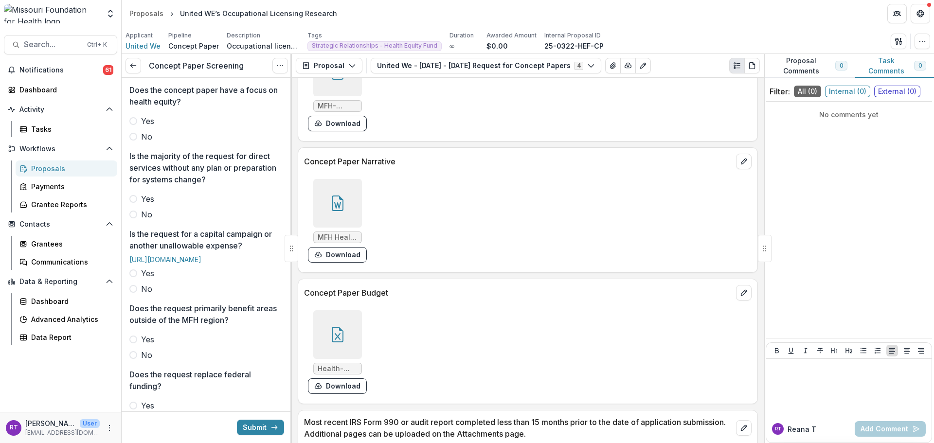
scroll to position [243, 0]
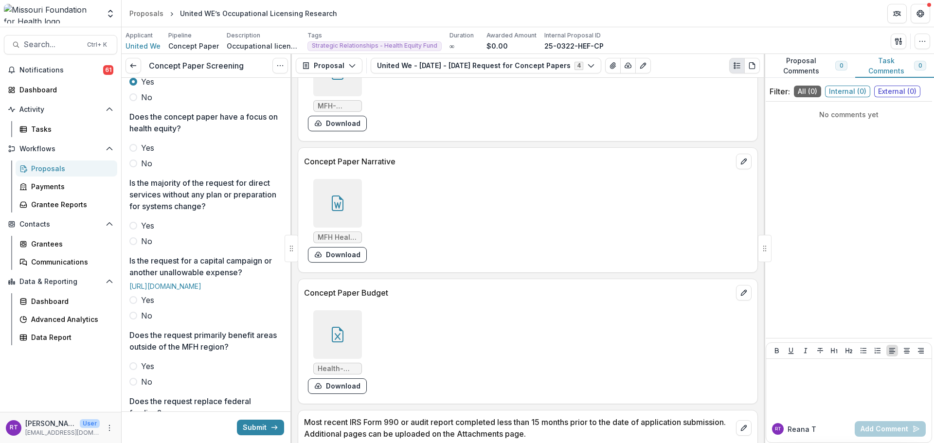
click at [154, 154] on span "Yes" at bounding box center [147, 148] width 13 height 12
click at [147, 247] on span "No" at bounding box center [146, 241] width 11 height 12
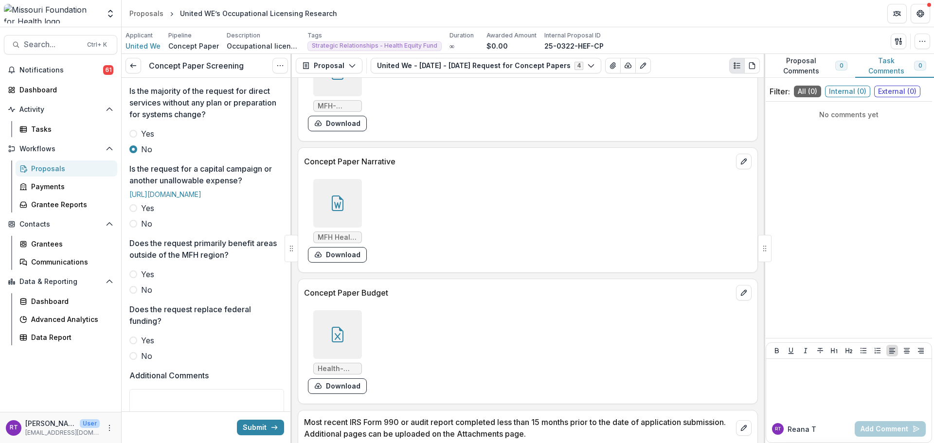
scroll to position [341, 0]
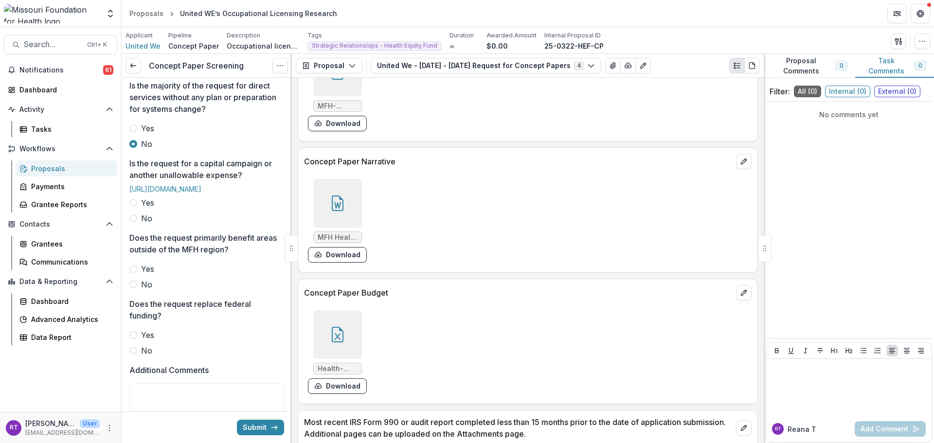
click at [145, 270] on div "Reviewer * [PERSON_NAME] <[EMAIL_ADDRESS][DOMAIN_NAME]> Is the concept paper re…" at bounding box center [206, 140] width 155 height 807
click at [145, 224] on span "No" at bounding box center [146, 219] width 11 height 12
click at [139, 338] on div "Reviewer * [PERSON_NAME] <[EMAIL_ADDRESS][DOMAIN_NAME]> Is the concept paper re…" at bounding box center [206, 140] width 155 height 807
click at [142, 290] on span "No" at bounding box center [146, 285] width 11 height 12
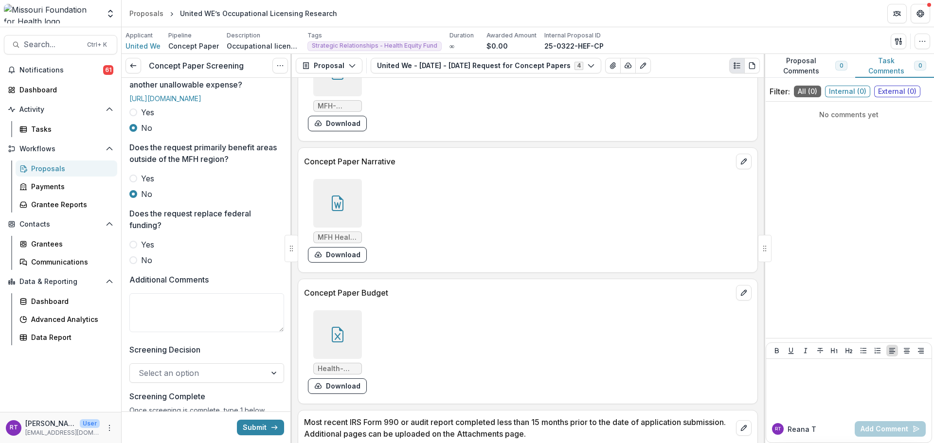
scroll to position [438, 0]
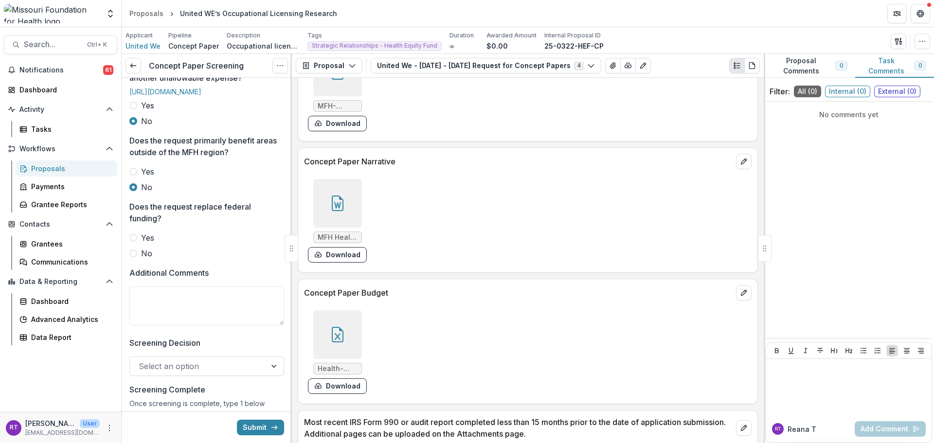
click at [141, 259] on span "No" at bounding box center [146, 254] width 11 height 12
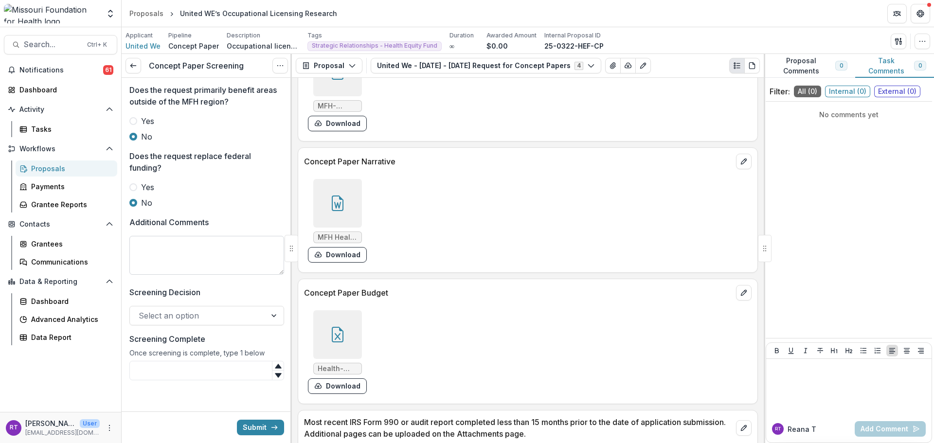
scroll to position [533, 0]
click at [164, 314] on div at bounding box center [198, 316] width 119 height 14
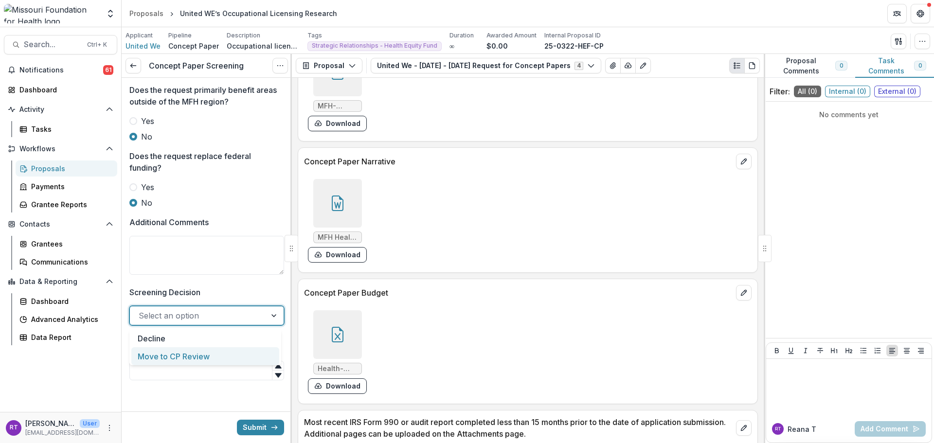
click at [169, 350] on div "Move to CP Review" at bounding box center [205, 356] width 148 height 18
click at [172, 361] on div "Once screening is complete, type 1 below" at bounding box center [206, 355] width 155 height 12
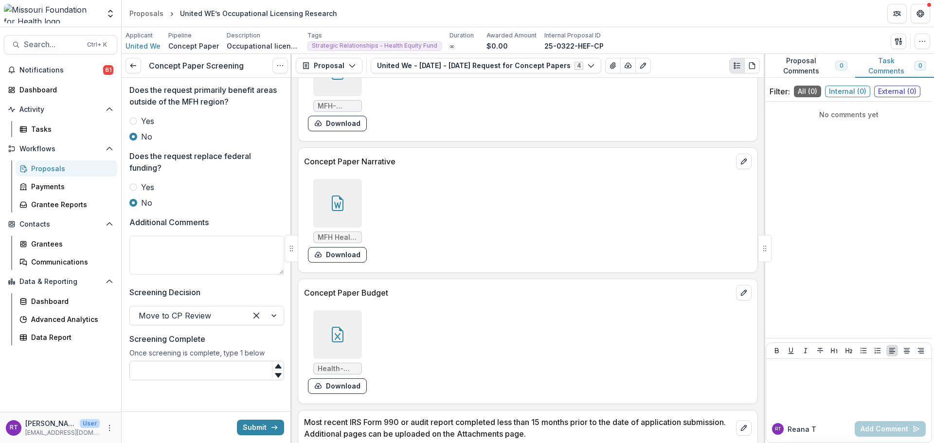
click at [172, 365] on input "Screening Complete" at bounding box center [206, 370] width 155 height 19
type input "*"
click at [251, 431] on button "Submit" at bounding box center [260, 428] width 47 height 16
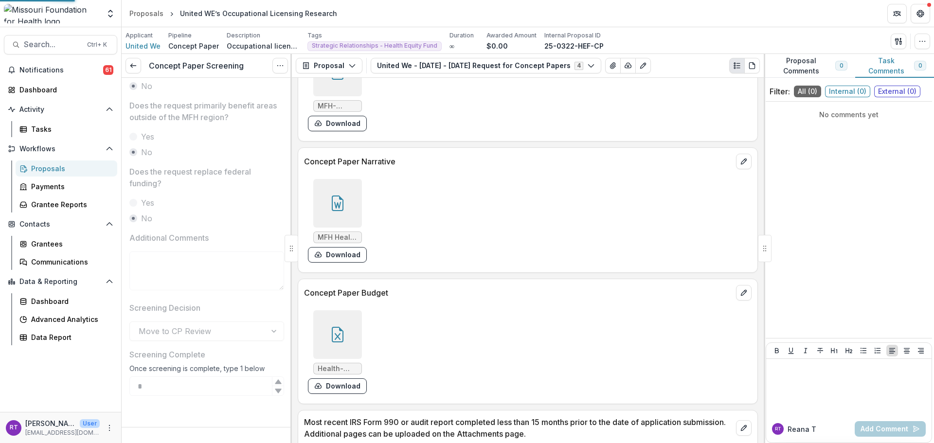
scroll to position [518, 0]
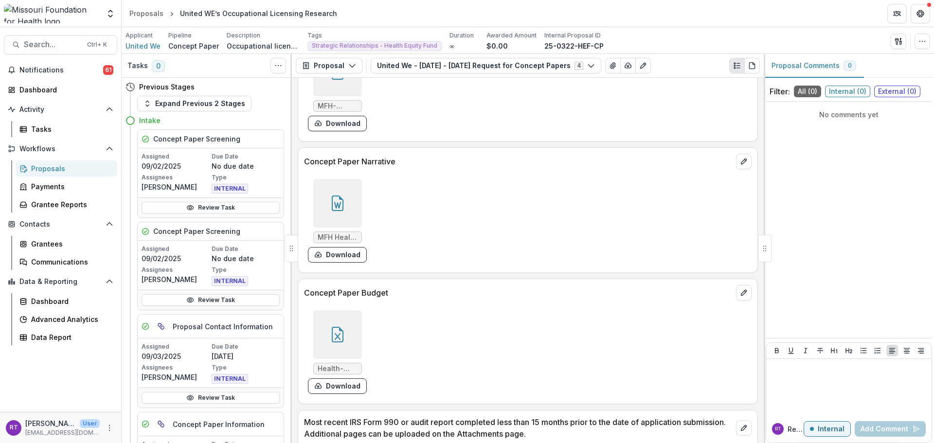
click at [68, 169] on div "Proposals" at bounding box center [70, 168] width 78 height 10
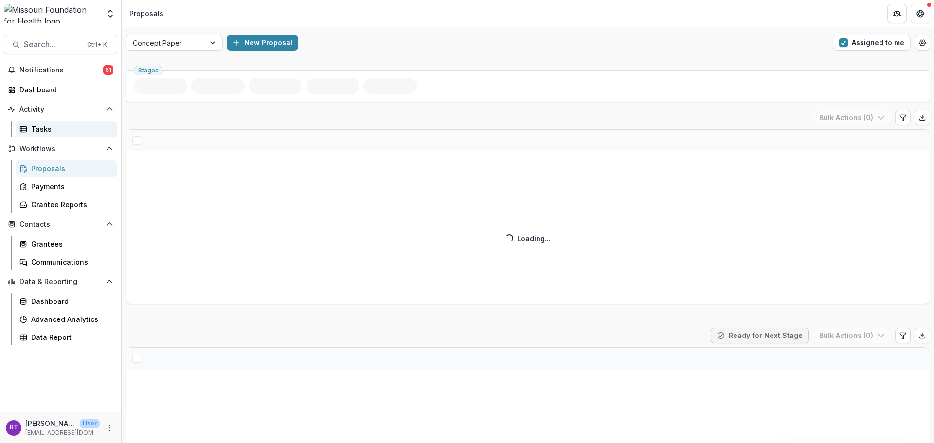
click at [37, 130] on div "Tasks" at bounding box center [70, 129] width 78 height 10
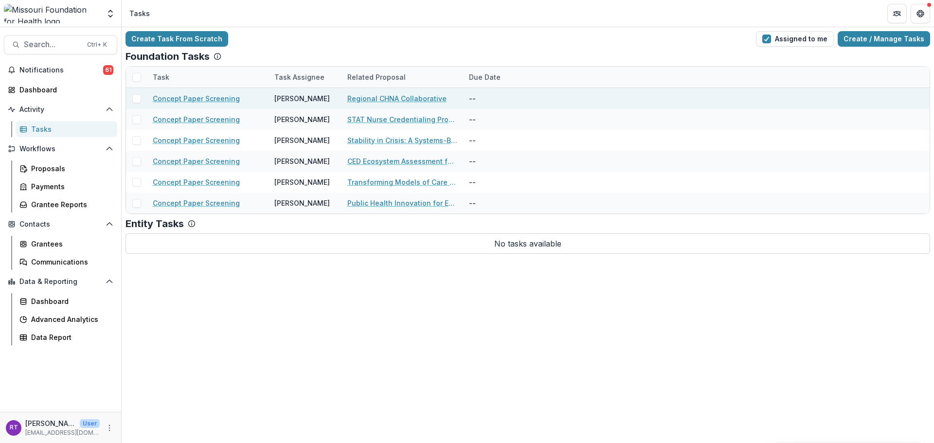
click at [416, 102] on link "Regional CHNA Collaborative" at bounding box center [396, 98] width 99 height 10
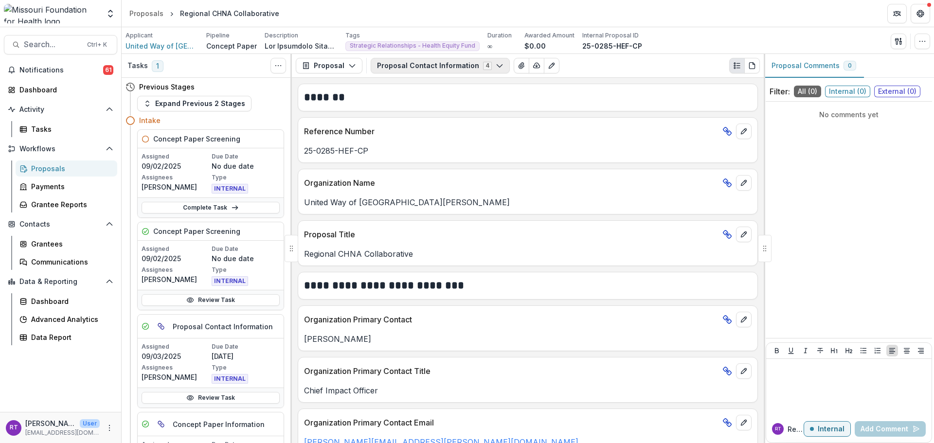
click at [479, 66] on button "Proposal Contact Information 4" at bounding box center [440, 66] width 139 height 16
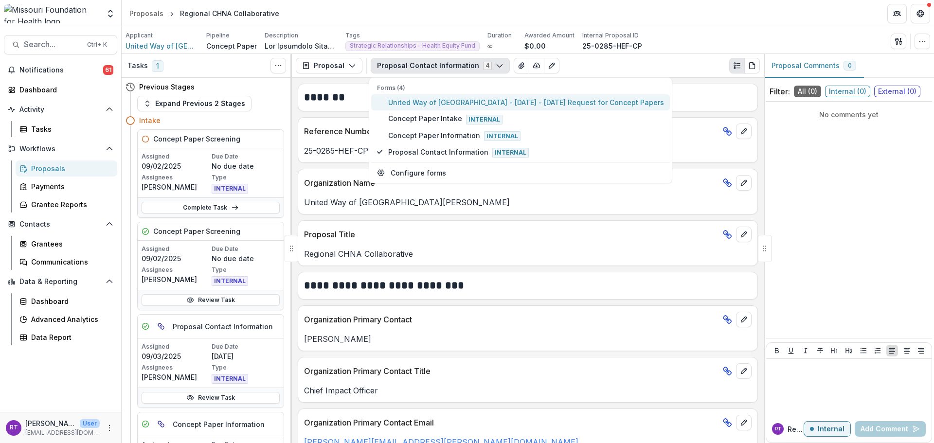
click at [485, 99] on span "United Way of [GEOGRAPHIC_DATA] - [DATE] - [DATE] Request for Concept Papers" at bounding box center [526, 102] width 276 height 10
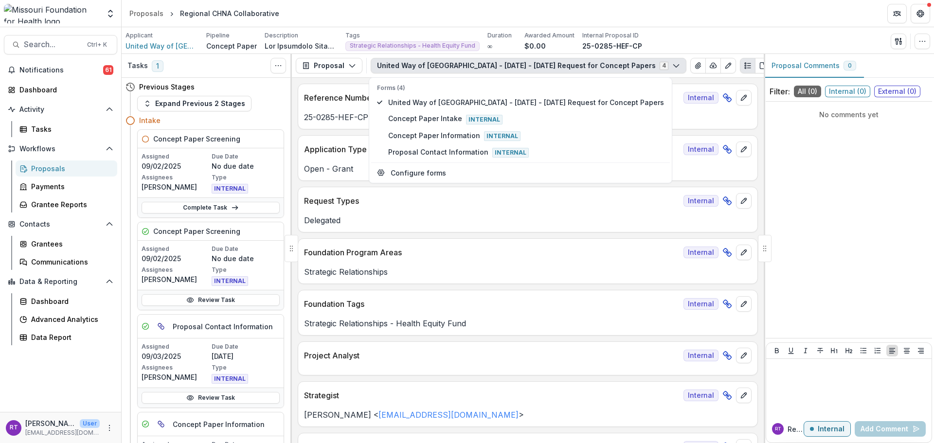
click at [665, 39] on div "Applicant United Way of Greater St. [PERSON_NAME] Concept Paper Description Des…" at bounding box center [528, 41] width 805 height 20
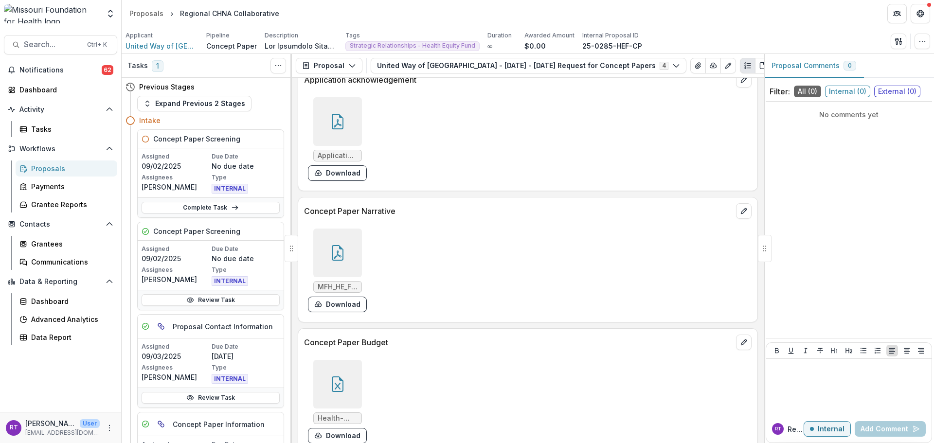
scroll to position [2579, 0]
click at [350, 378] on div at bounding box center [337, 382] width 49 height 49
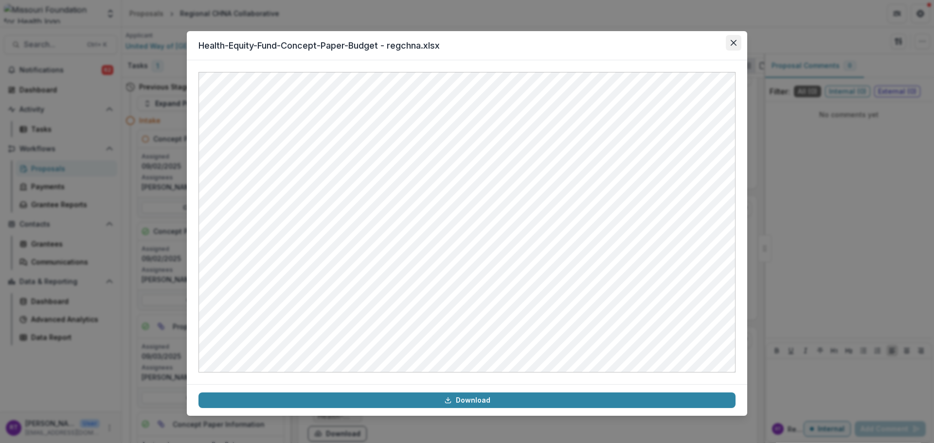
click at [735, 44] on icon "Close" at bounding box center [734, 43] width 6 height 6
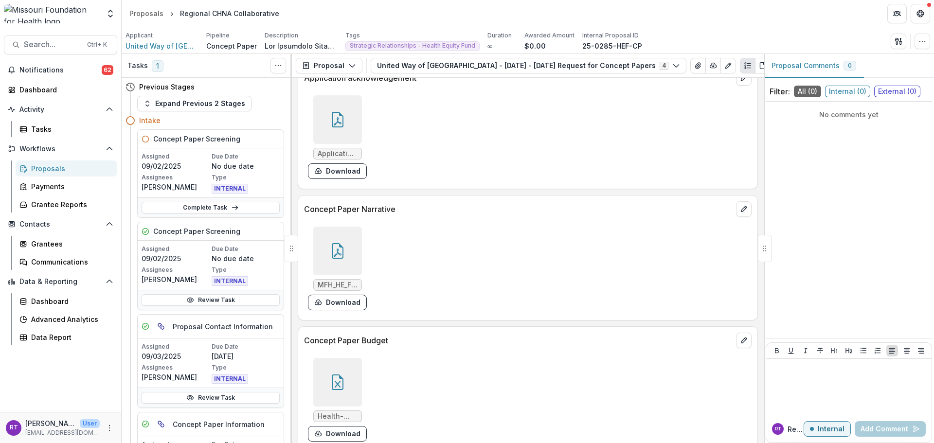
click at [364, 250] on div "MFH_HE_Fund_CHNA_August_2025_Final.pdf Download" at bounding box center [337, 269] width 59 height 84
click at [349, 252] on div at bounding box center [337, 251] width 49 height 49
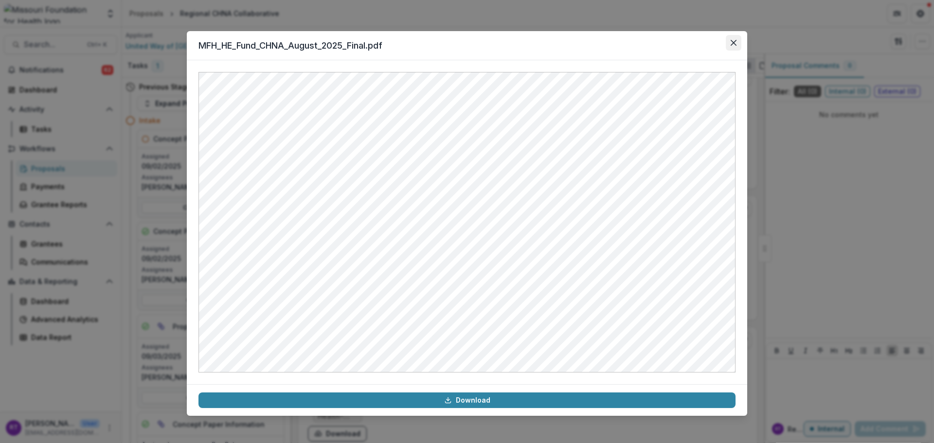
click at [727, 44] on button "Close" at bounding box center [734, 43] width 16 height 16
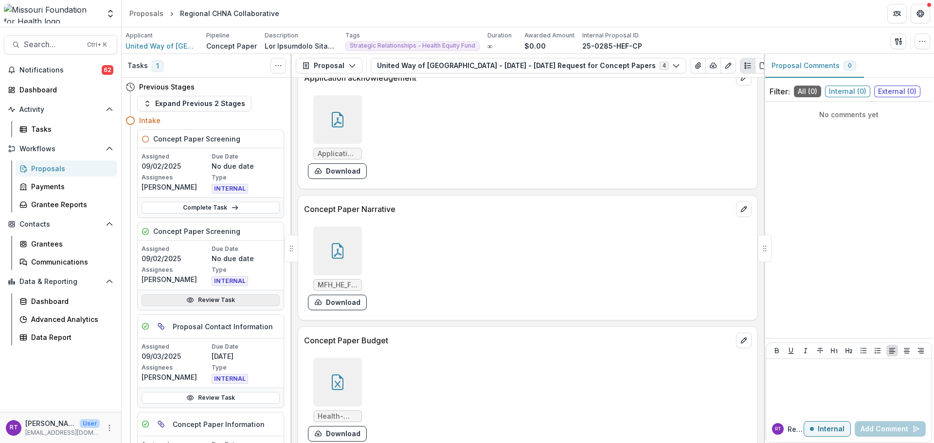
click at [205, 300] on link "Review Task" at bounding box center [211, 300] width 138 height 12
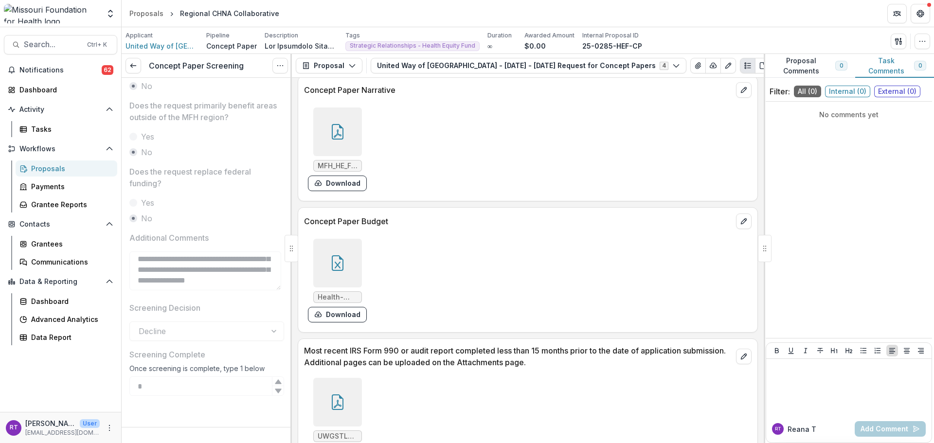
scroll to position [2579, 0]
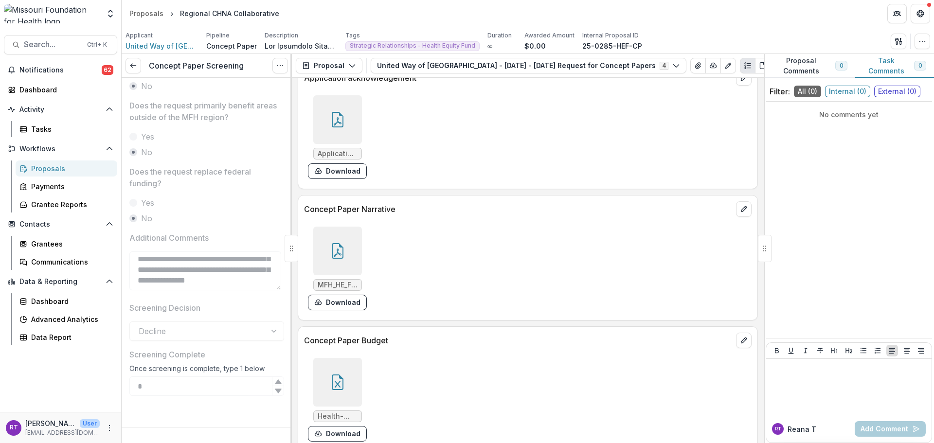
click at [348, 255] on div at bounding box center [337, 251] width 49 height 49
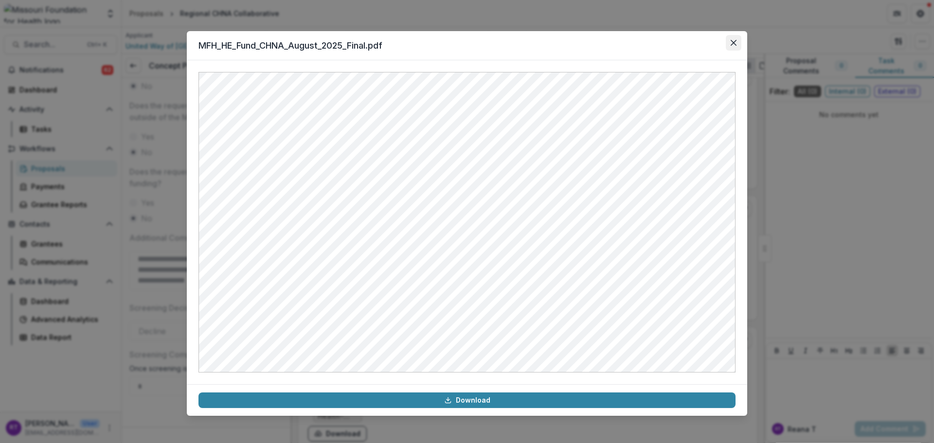
click at [737, 44] on button "Close" at bounding box center [734, 43] width 16 height 16
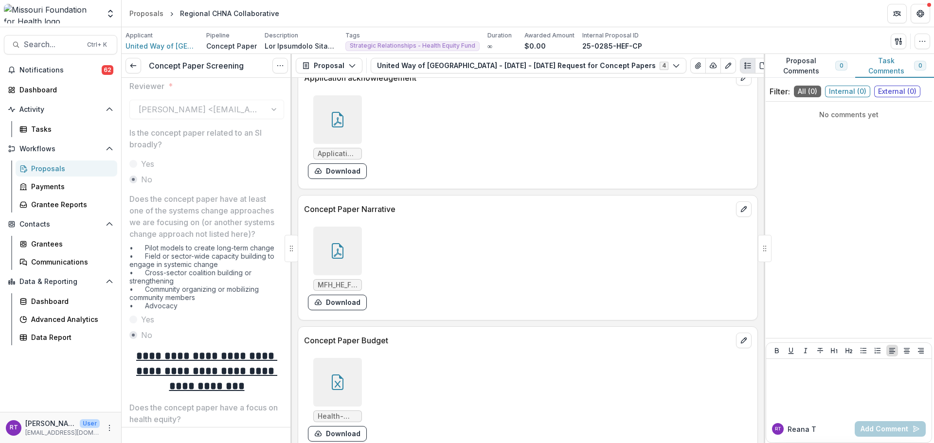
scroll to position [0, 0]
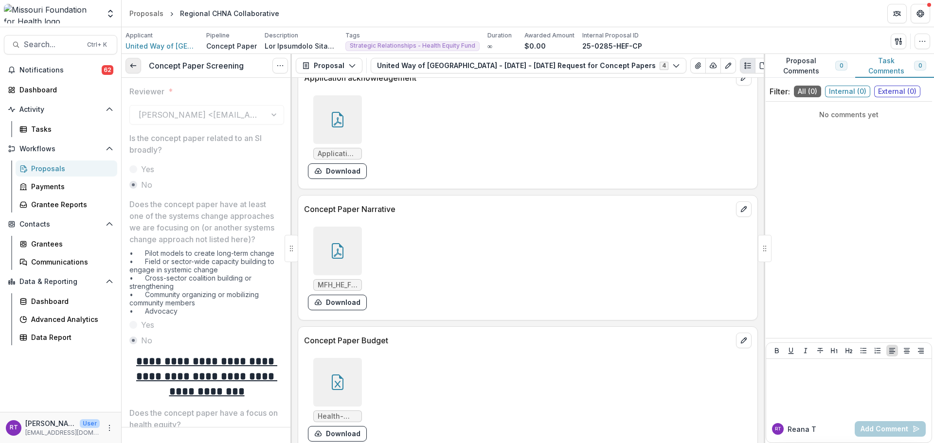
click at [137, 71] on link at bounding box center [134, 66] width 16 height 16
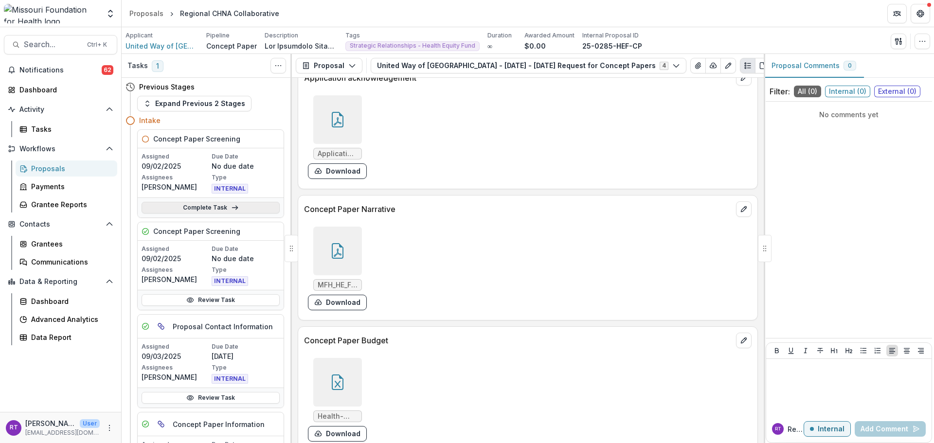
click at [219, 210] on link "Complete Task" at bounding box center [211, 208] width 138 height 12
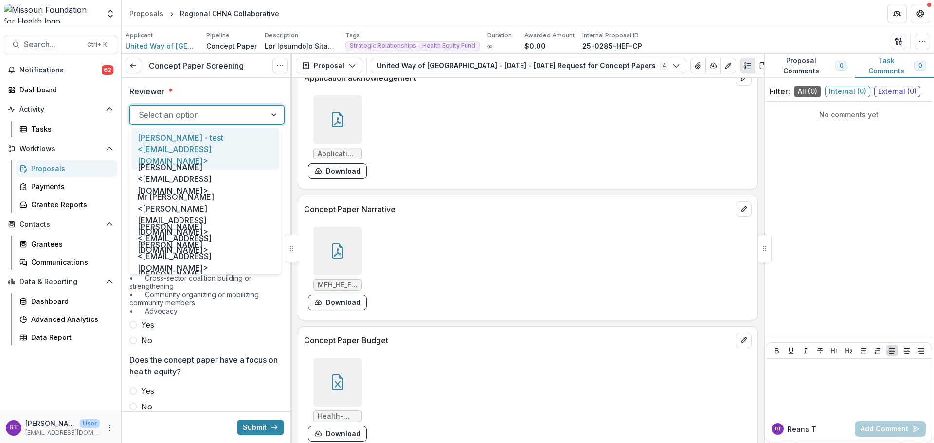
click at [215, 115] on div at bounding box center [198, 115] width 119 height 14
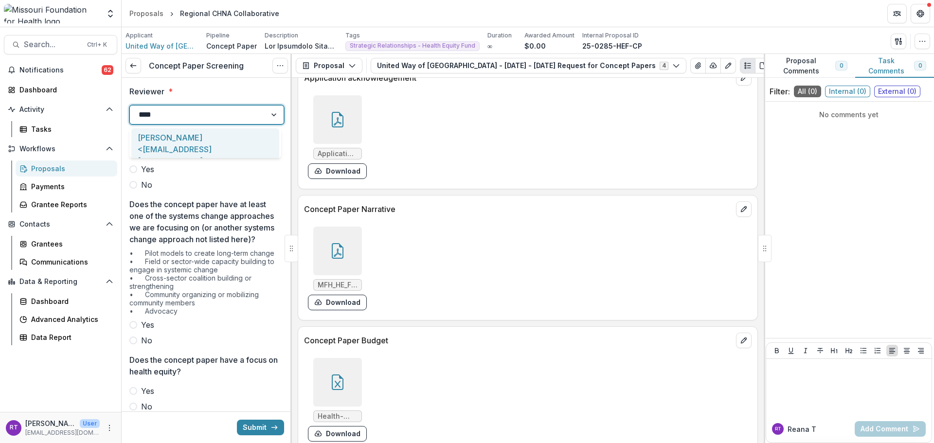
type input "*****"
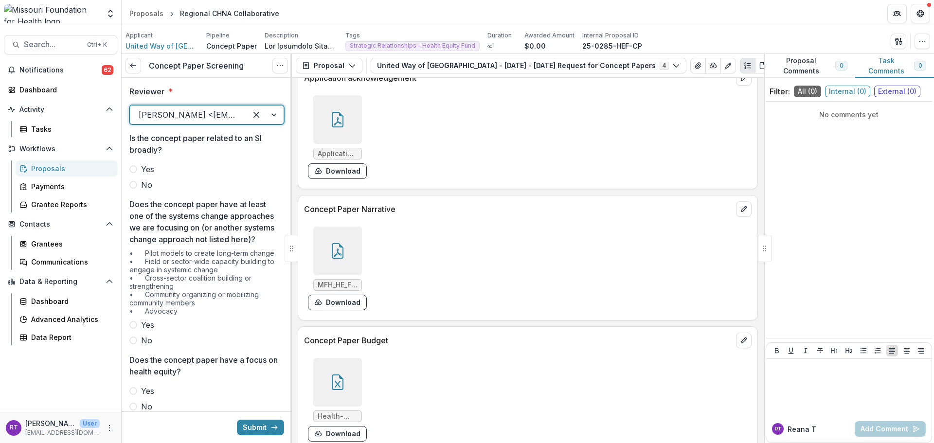
click at [145, 184] on span "No" at bounding box center [146, 185] width 11 height 12
click at [147, 331] on span "Yes" at bounding box center [147, 325] width 13 height 12
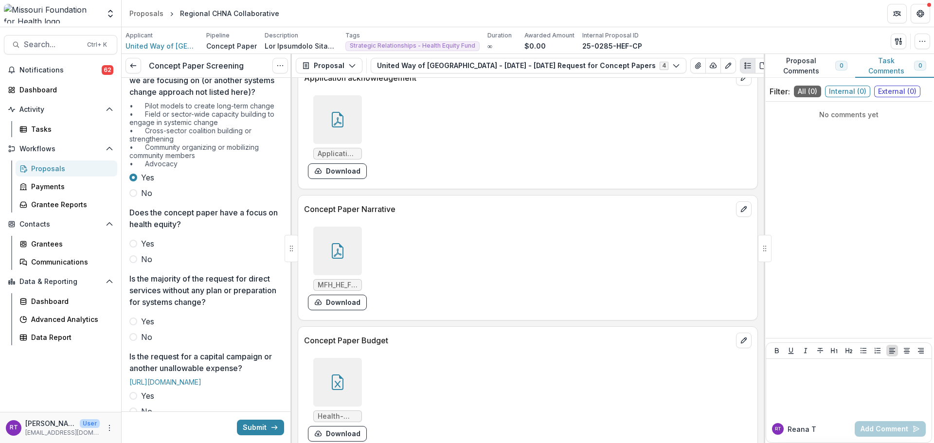
scroll to position [195, 0]
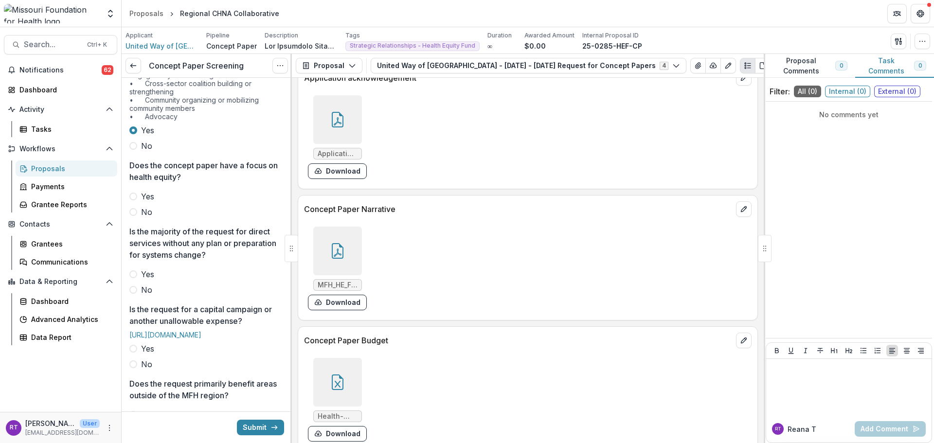
click at [150, 202] on span "Yes" at bounding box center [147, 197] width 13 height 12
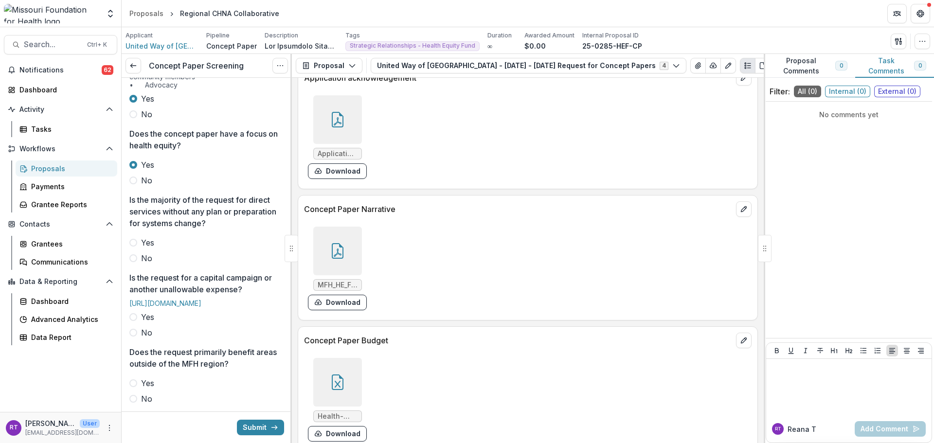
scroll to position [243, 0]
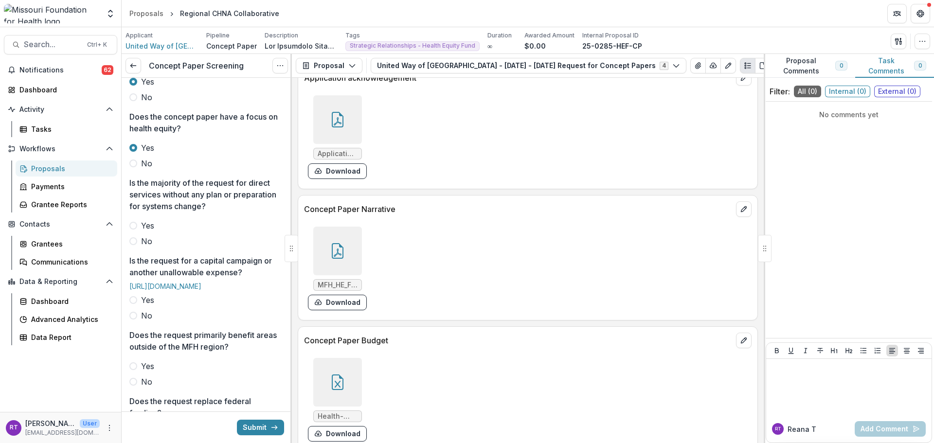
click at [142, 247] on span "No" at bounding box center [146, 241] width 11 height 12
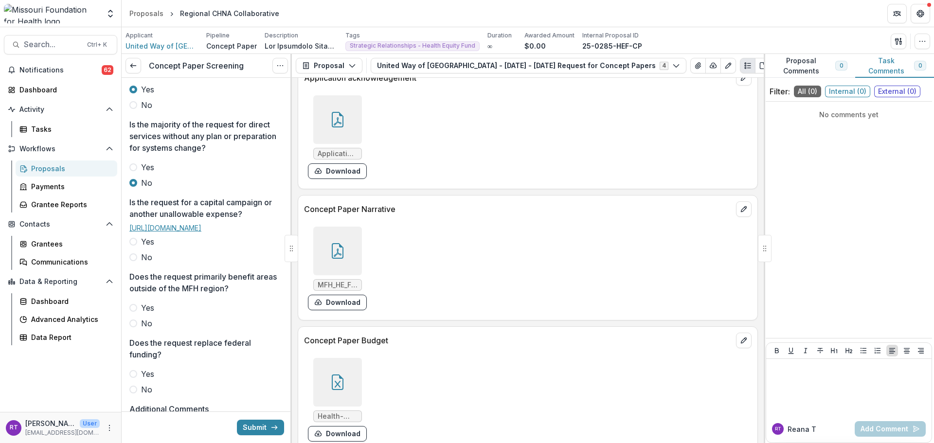
click at [146, 263] on div "Is the request for a capital campaign or another unallowable expense? [URL][DOM…" at bounding box center [206, 230] width 155 height 67
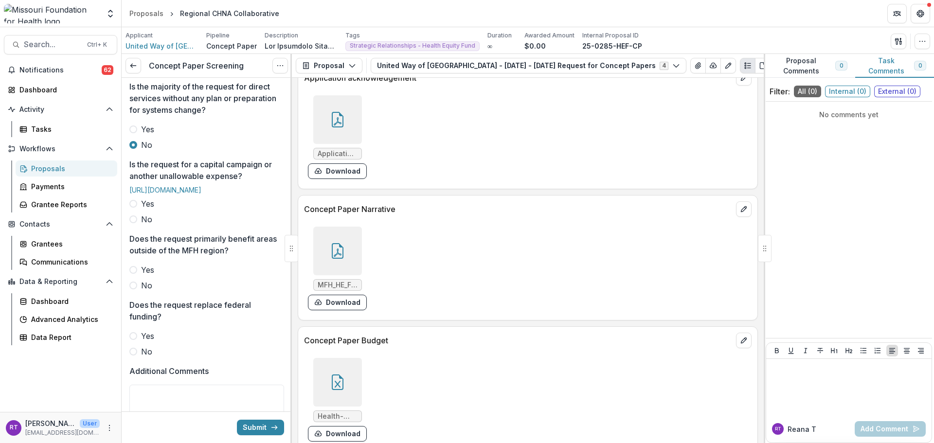
scroll to position [341, 0]
click at [140, 224] on label "No" at bounding box center [206, 219] width 155 height 12
click at [145, 290] on span "No" at bounding box center [146, 285] width 11 height 12
click at [152, 357] on label "No" at bounding box center [206, 351] width 155 height 12
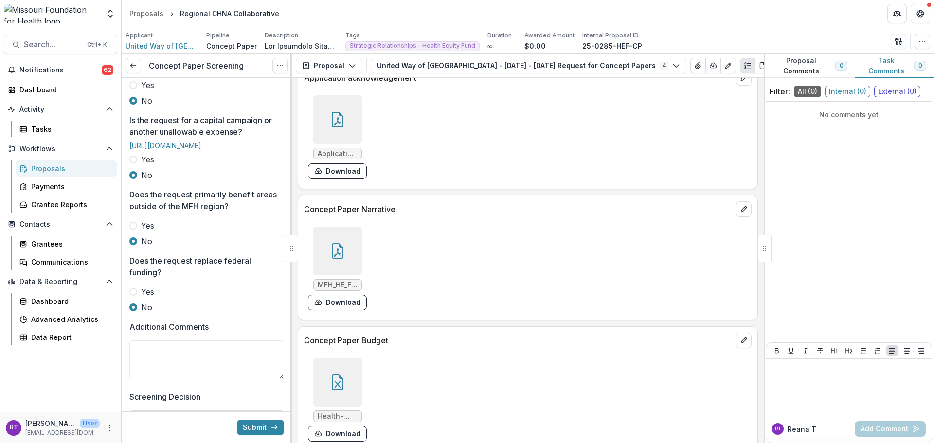
scroll to position [533, 0]
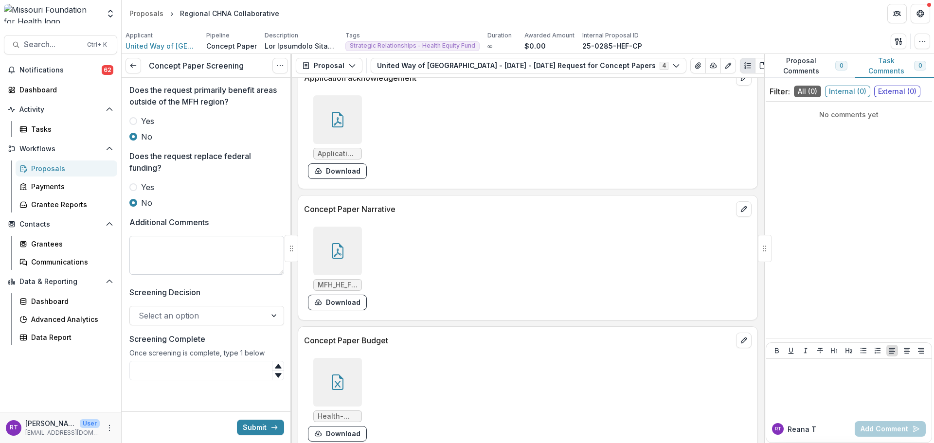
click at [194, 261] on textarea "Additional Comments" at bounding box center [206, 255] width 155 height 39
type textarea "**********"
click at [223, 318] on div at bounding box center [198, 316] width 119 height 14
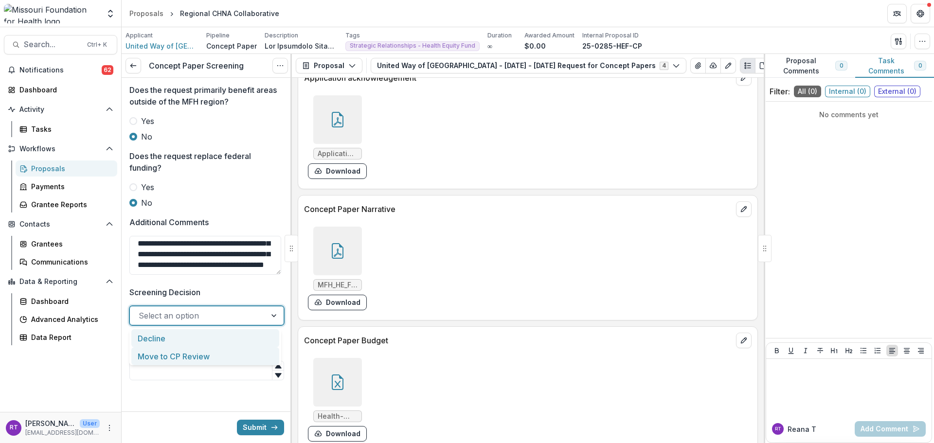
click at [212, 351] on div "Move to CP Review" at bounding box center [205, 356] width 148 height 18
click at [205, 370] on input "Screening Complete" at bounding box center [206, 370] width 155 height 19
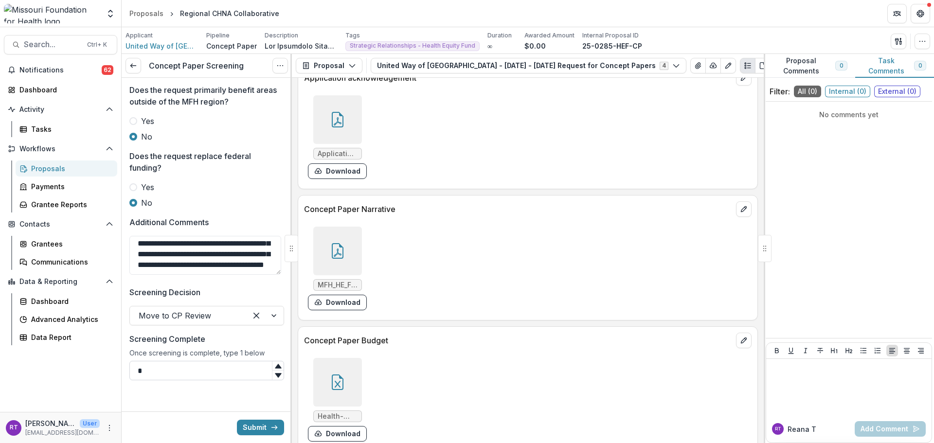
scroll to position [533, 0]
type input "*"
click at [251, 427] on button "Submit" at bounding box center [260, 428] width 47 height 16
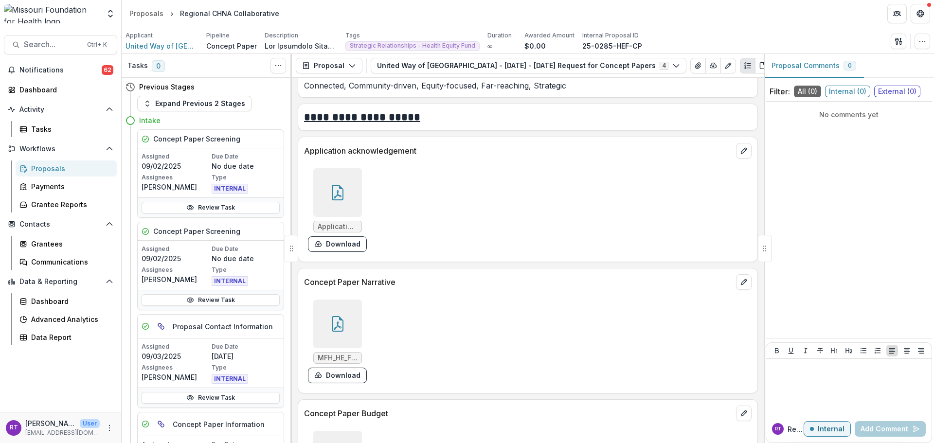
scroll to position [2530, 0]
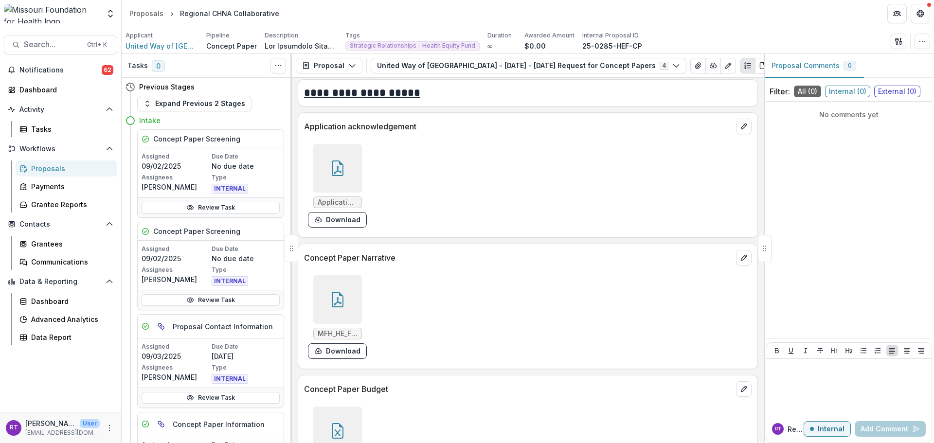
click at [352, 302] on div at bounding box center [337, 299] width 49 height 49
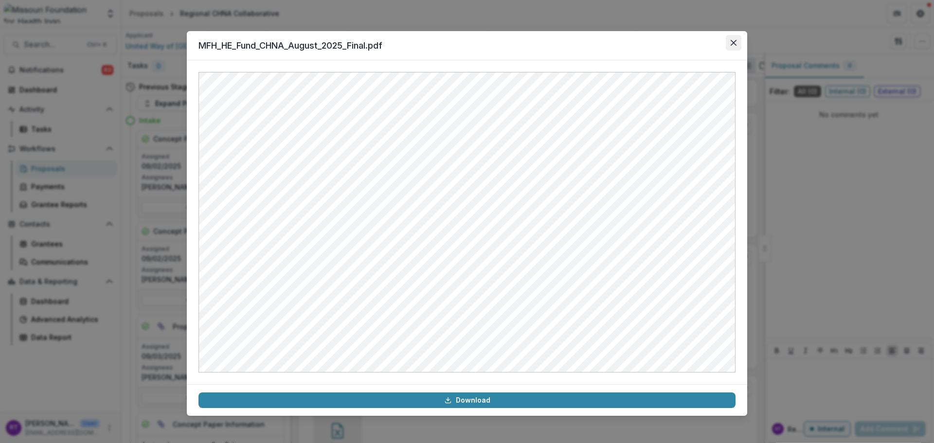
click at [735, 45] on icon "Close" at bounding box center [734, 43] width 6 height 6
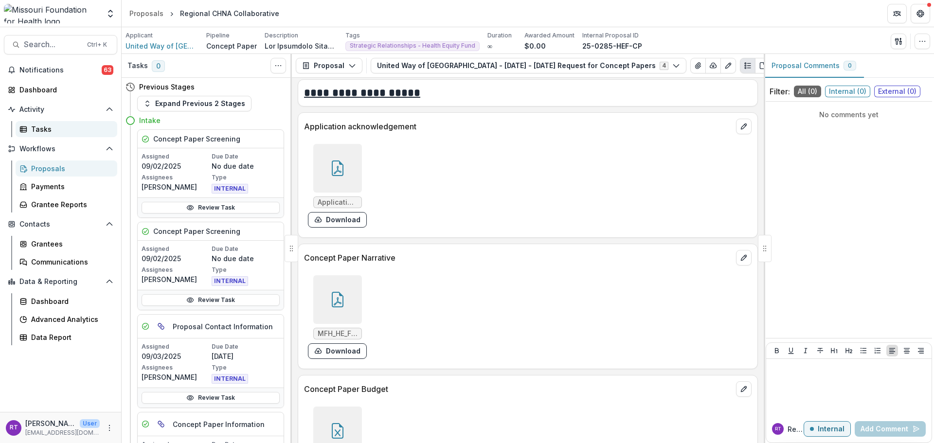
click at [44, 130] on div "Tasks" at bounding box center [70, 129] width 78 height 10
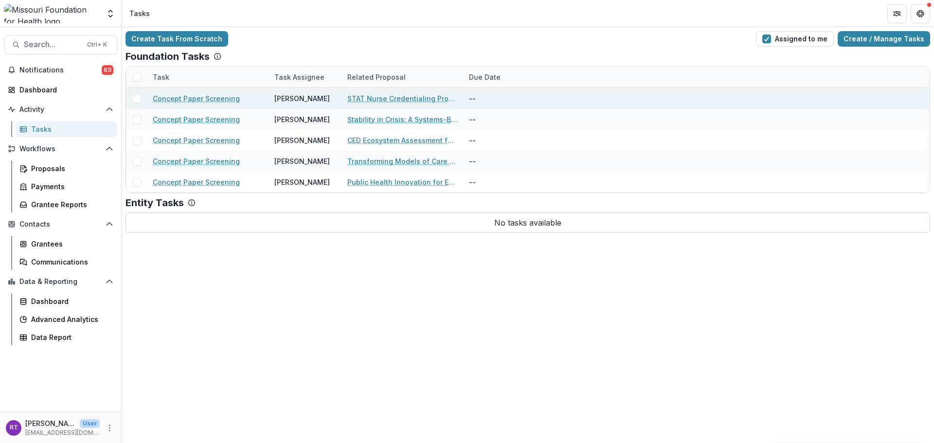
click at [420, 100] on link "STAT Nurse Credentialing Program" at bounding box center [402, 98] width 110 height 10
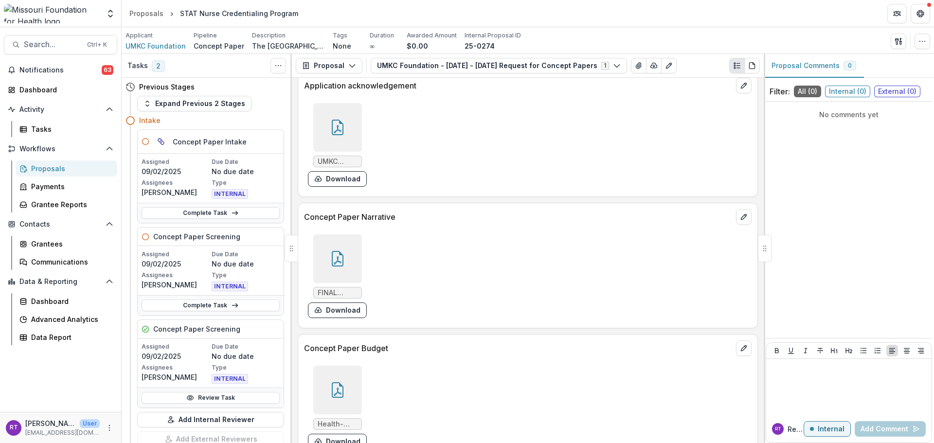
scroll to position [2627, 0]
click at [345, 382] on div at bounding box center [337, 388] width 49 height 49
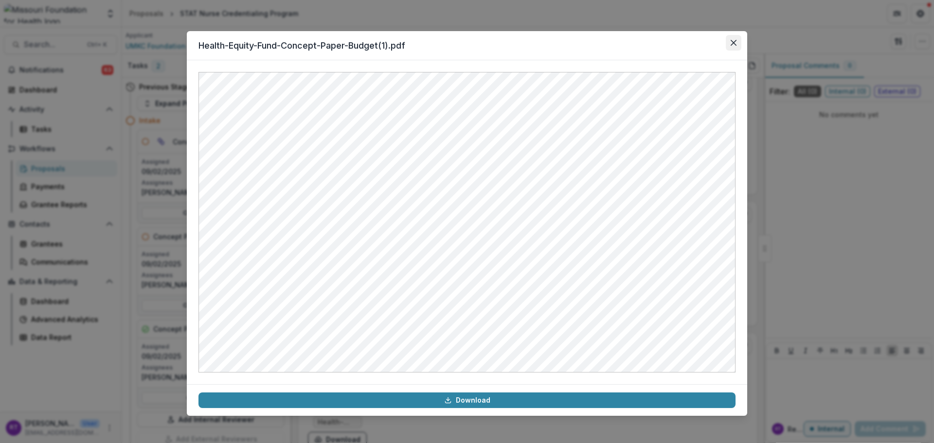
click at [733, 42] on icon "Close" at bounding box center [734, 43] width 6 height 6
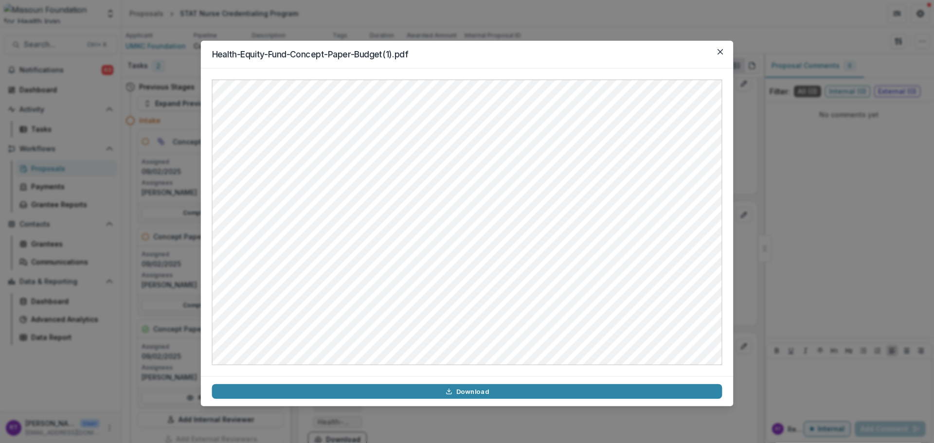
scroll to position [2632, 0]
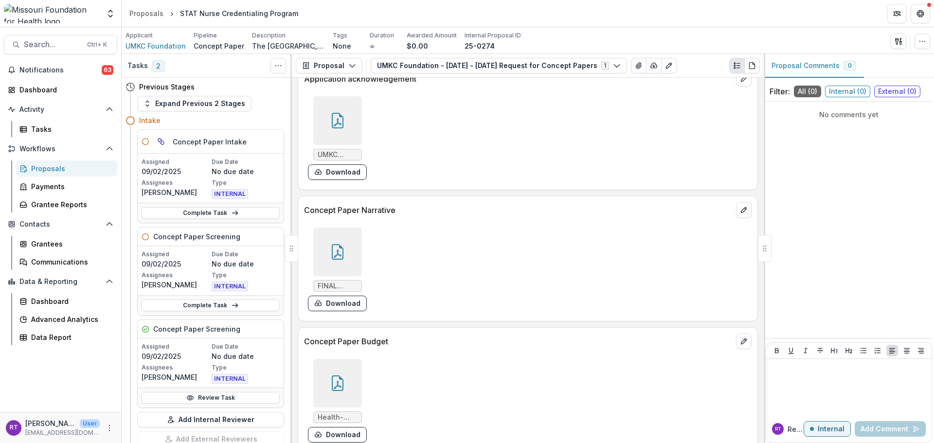
click at [359, 258] on div at bounding box center [337, 252] width 49 height 49
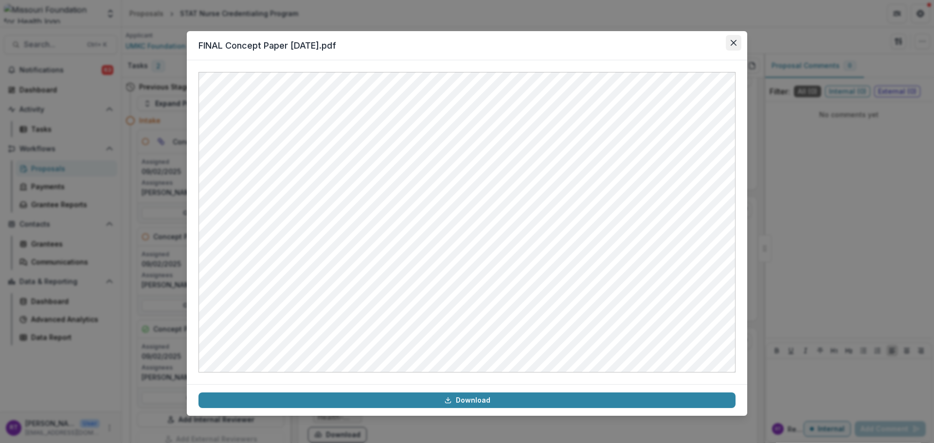
click at [727, 47] on button "Close" at bounding box center [734, 43] width 16 height 16
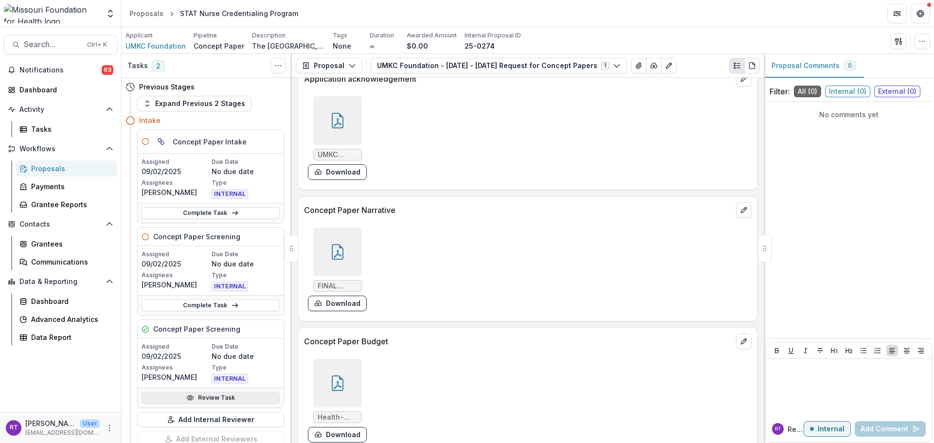
click at [212, 400] on link "Review Task" at bounding box center [211, 398] width 138 height 12
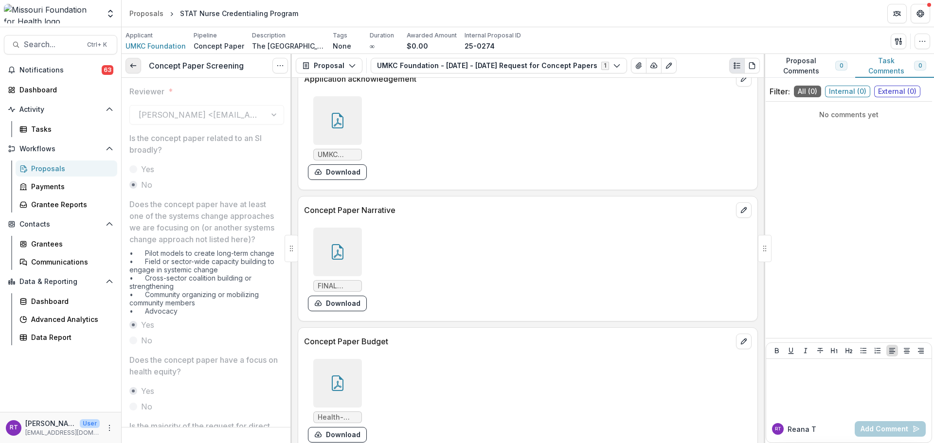
click at [137, 72] on link at bounding box center [134, 66] width 16 height 16
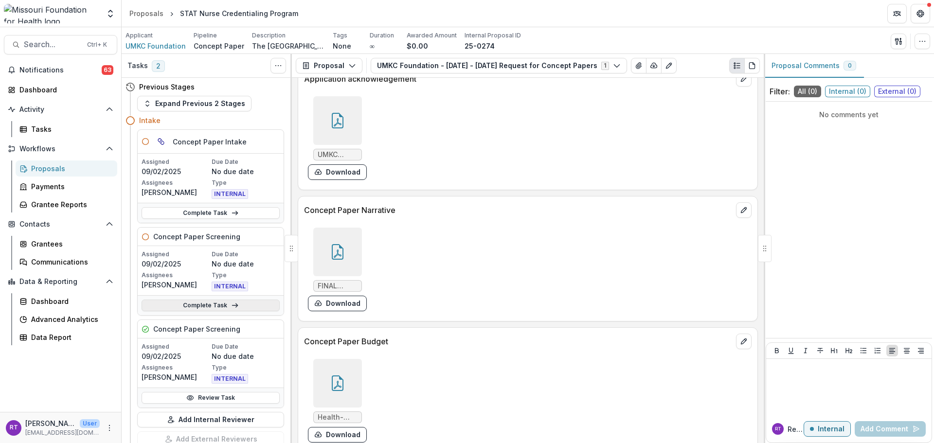
click at [206, 303] on link "Complete Task" at bounding box center [211, 306] width 138 height 12
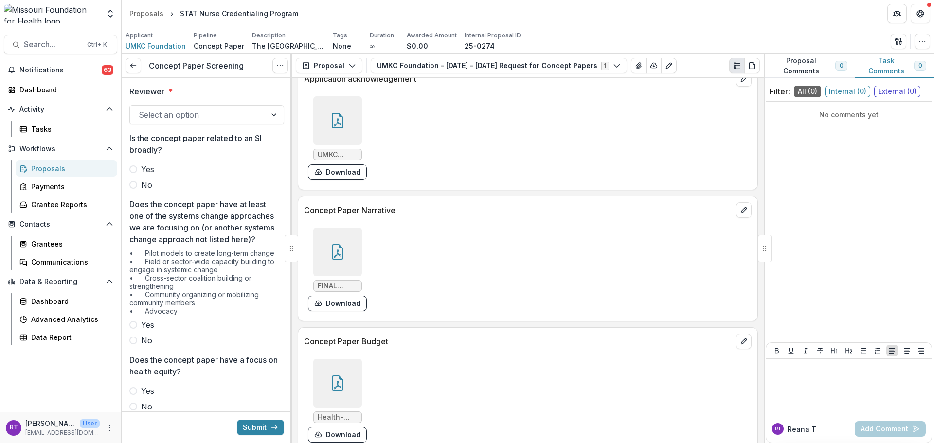
click at [201, 110] on div at bounding box center [198, 115] width 119 height 14
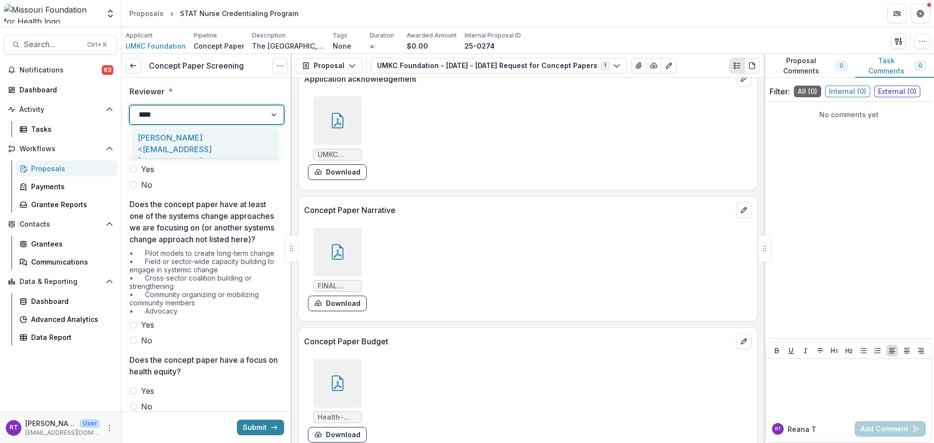
type input "*****"
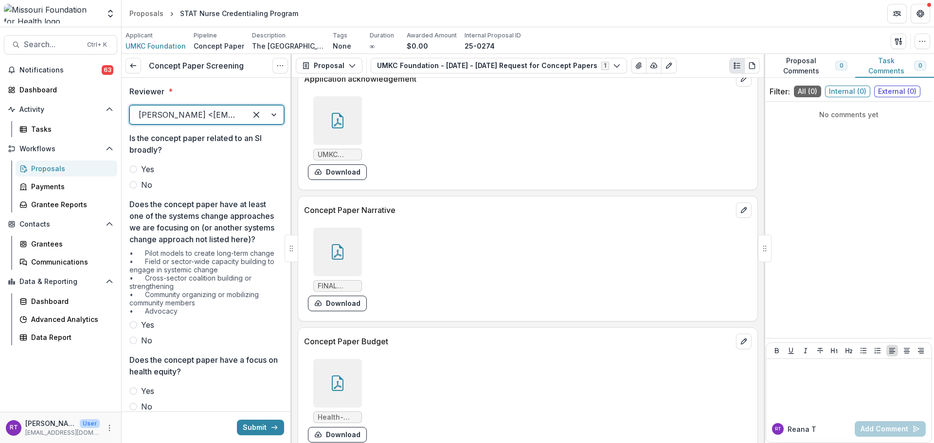
scroll to position [49, 0]
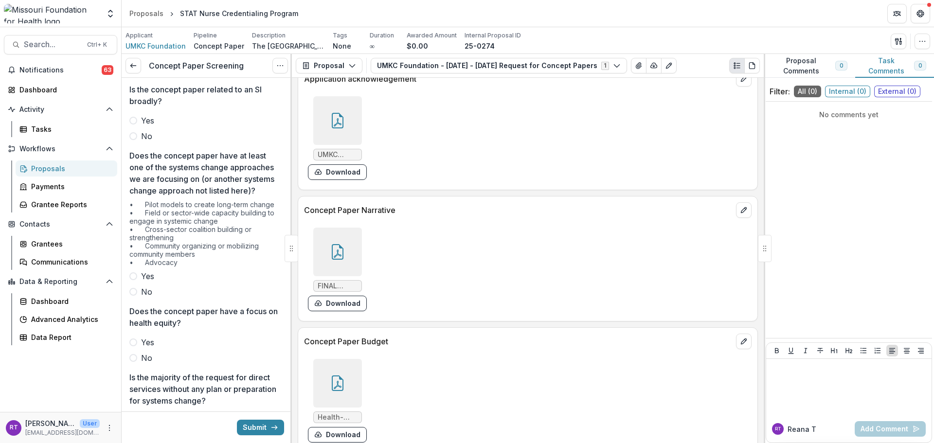
click at [142, 137] on span "No" at bounding box center [146, 136] width 11 height 12
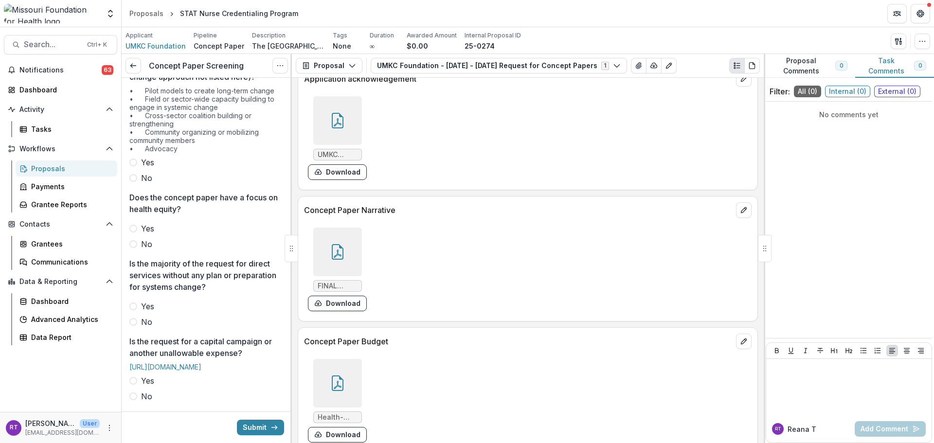
scroll to position [146, 0]
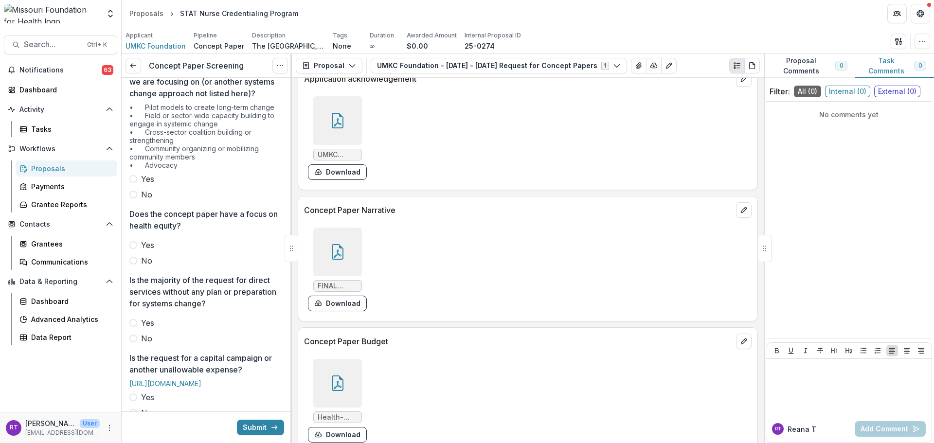
click at [135, 199] on span at bounding box center [133, 195] width 8 height 8
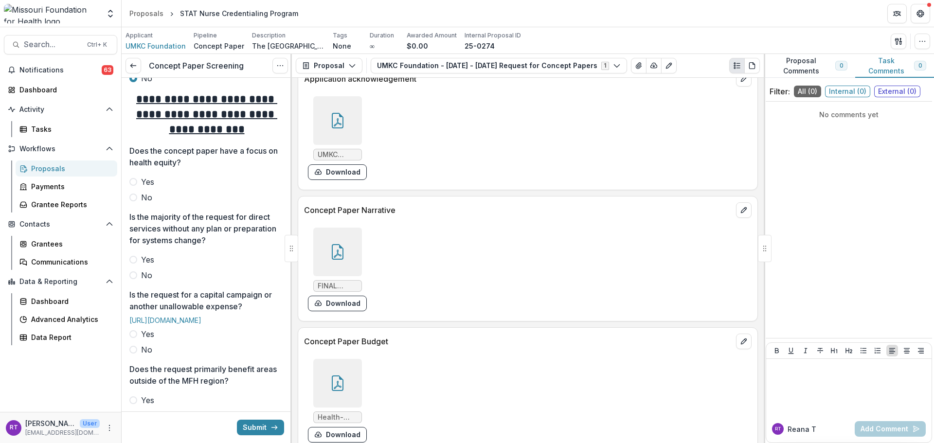
scroll to position [292, 0]
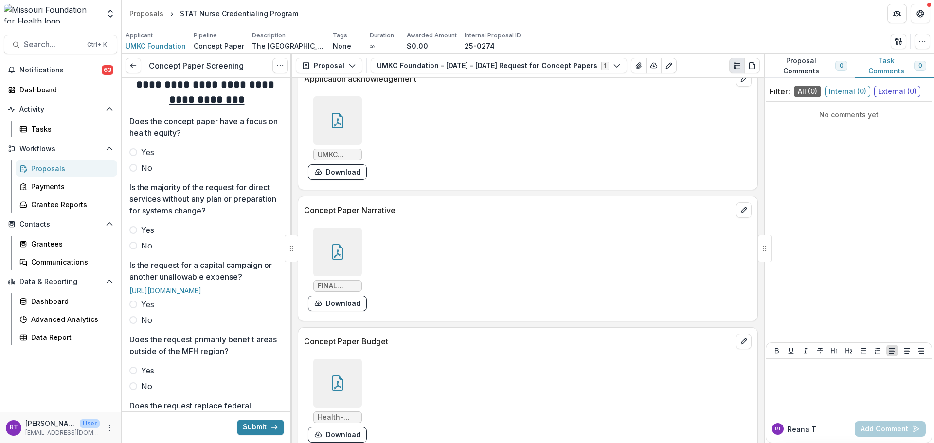
click at [143, 174] on span "No" at bounding box center [146, 168] width 11 height 12
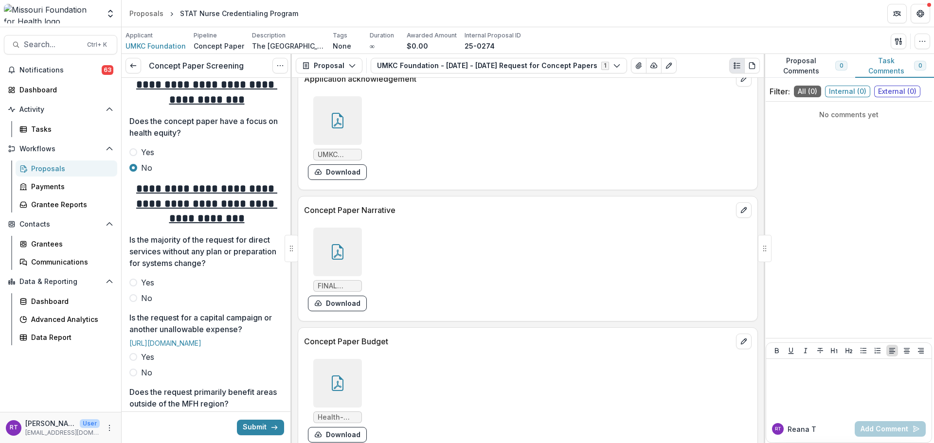
click at [143, 158] on span "Yes" at bounding box center [147, 152] width 13 height 12
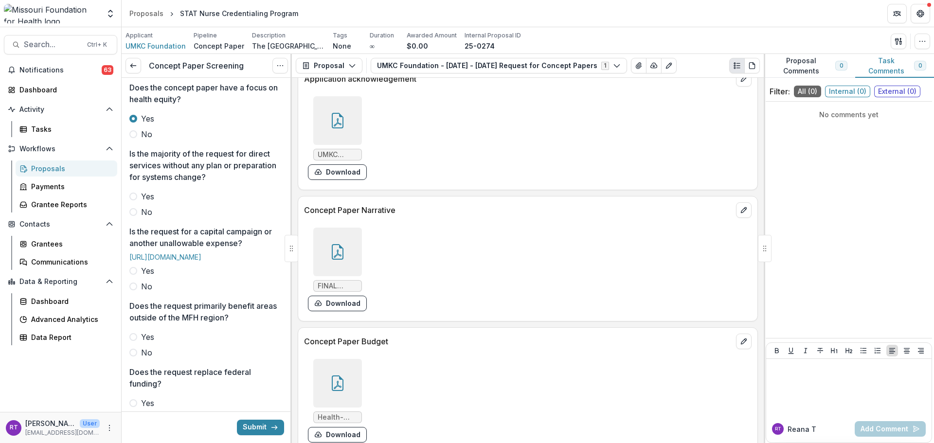
scroll to position [341, 0]
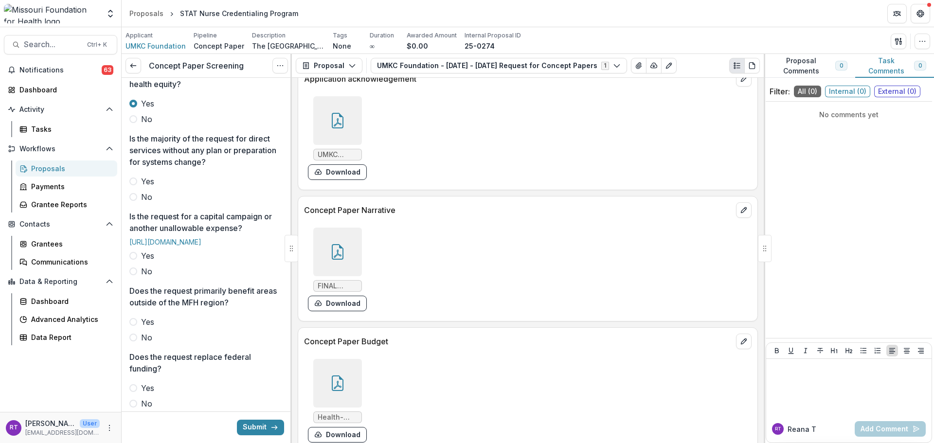
click at [137, 123] on span at bounding box center [133, 119] width 8 height 8
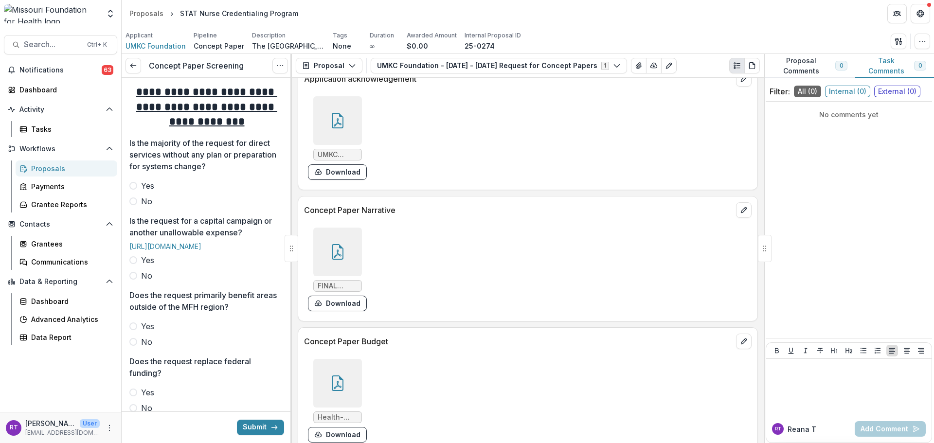
scroll to position [389, 0]
click at [148, 207] on span "No" at bounding box center [146, 201] width 11 height 12
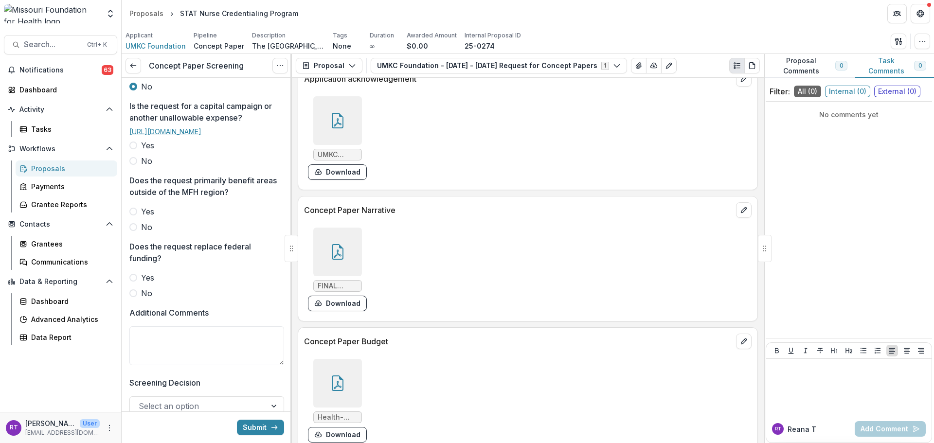
scroll to position [487, 0]
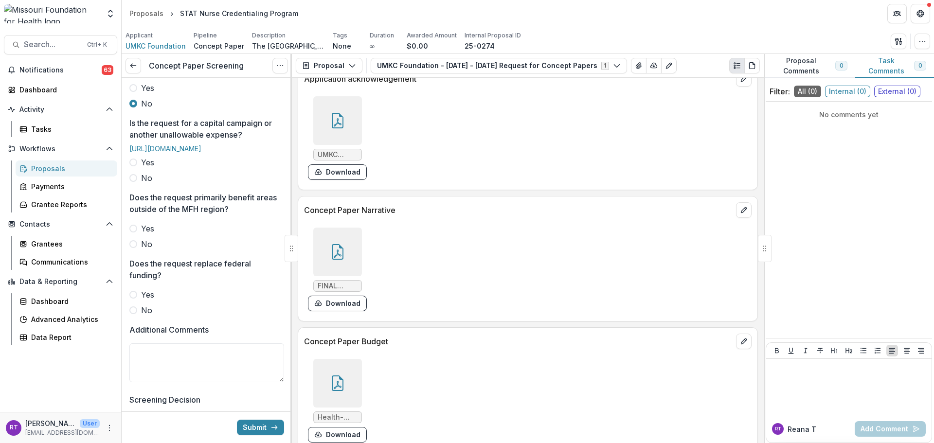
click at [143, 184] on span "No" at bounding box center [146, 178] width 11 height 12
click at [134, 248] on span at bounding box center [133, 244] width 8 height 8
click at [139, 316] on label "No" at bounding box center [206, 311] width 155 height 12
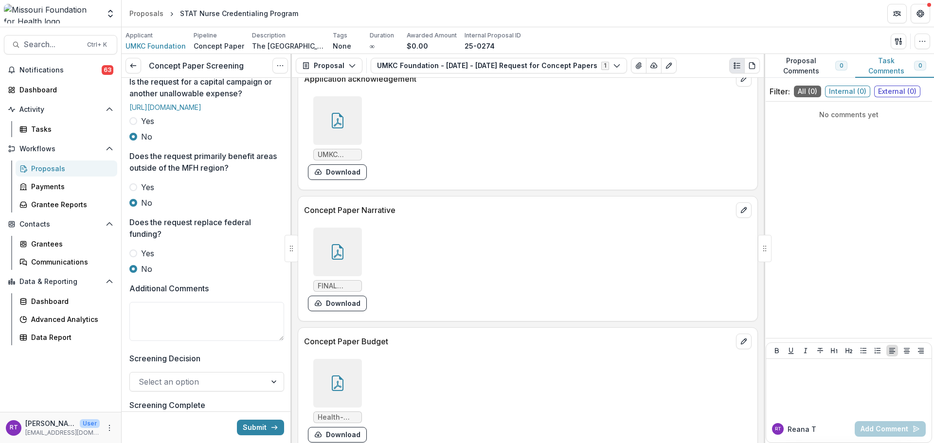
scroll to position [584, 0]
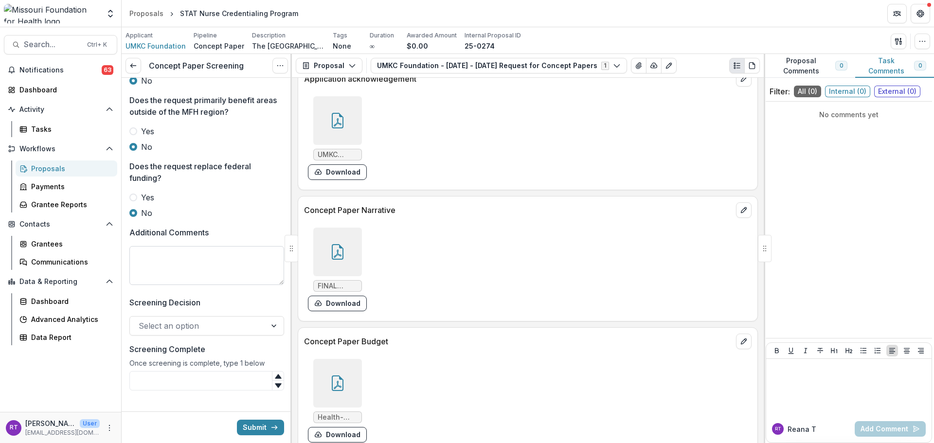
click at [201, 285] on textarea "Additional Comments" at bounding box center [206, 265] width 155 height 39
type textarea "*"
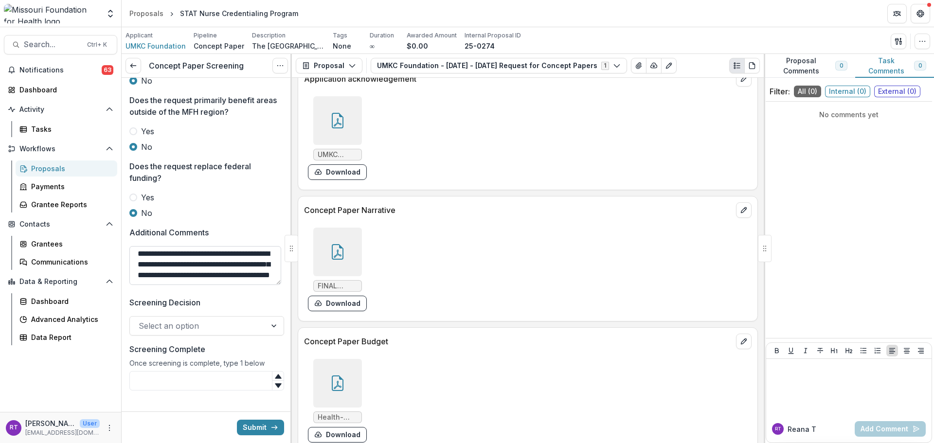
scroll to position [13, 0]
click at [328, 249] on div at bounding box center [337, 252] width 49 height 49
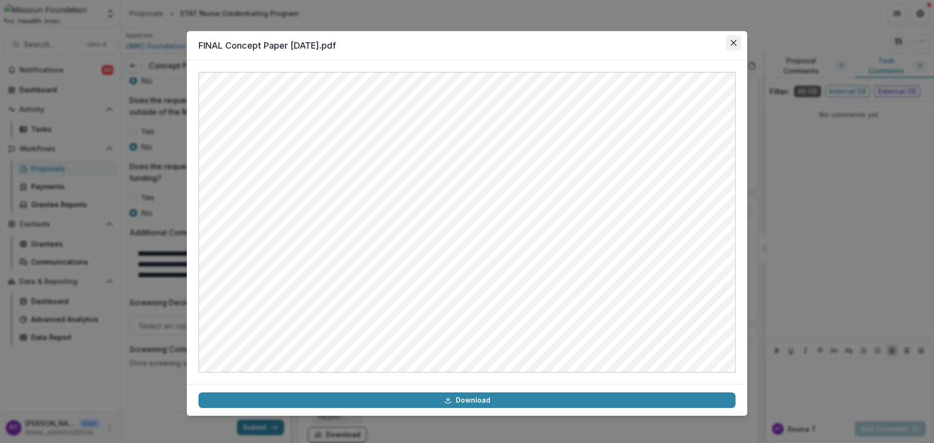
click at [739, 41] on button "Close" at bounding box center [734, 43] width 16 height 16
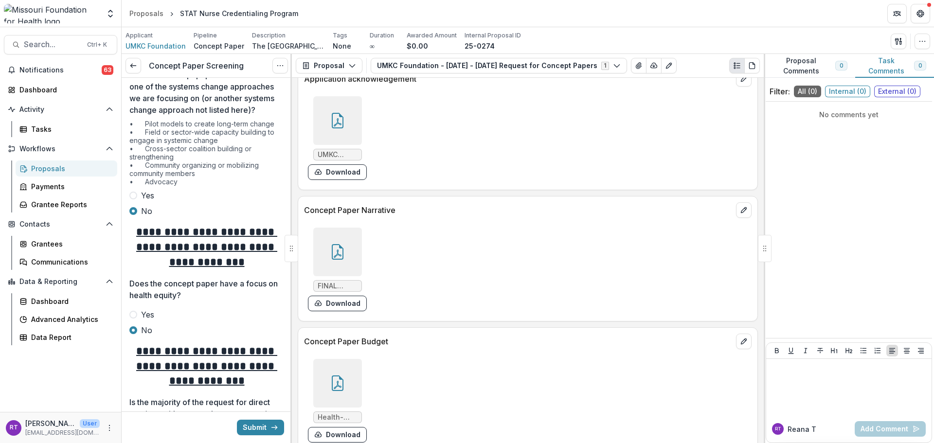
scroll to position [0, 0]
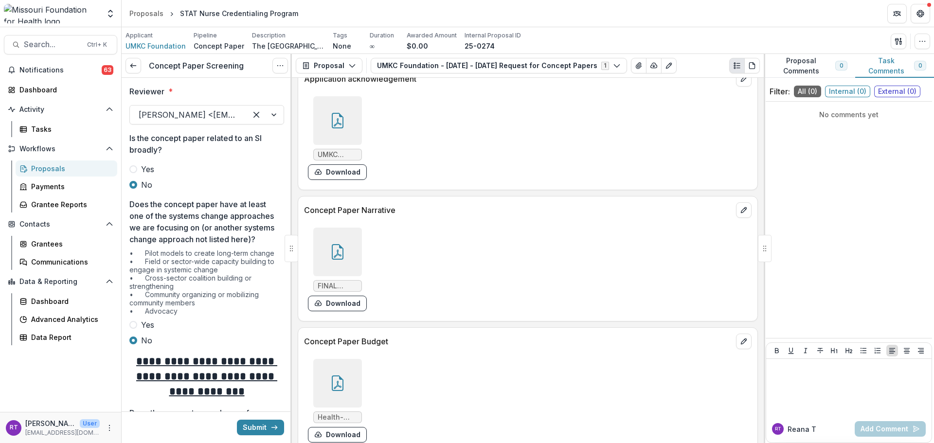
click at [151, 331] on span "Yes" at bounding box center [147, 325] width 13 height 12
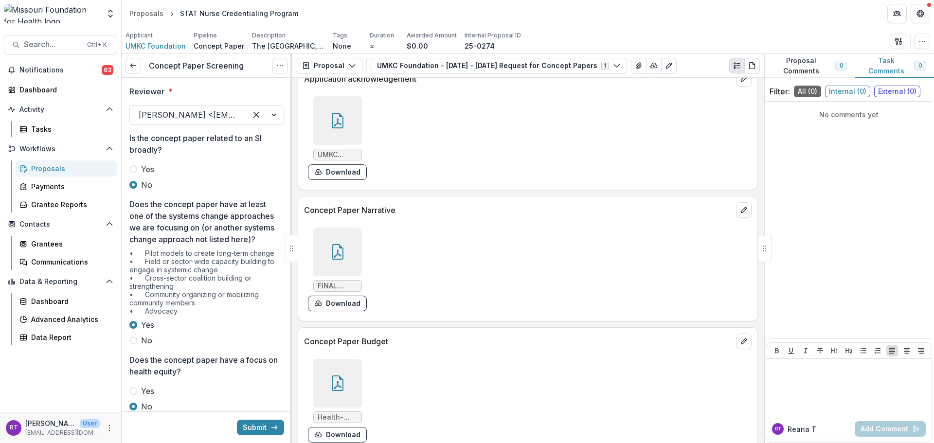
click at [145, 346] on span "No" at bounding box center [146, 341] width 11 height 12
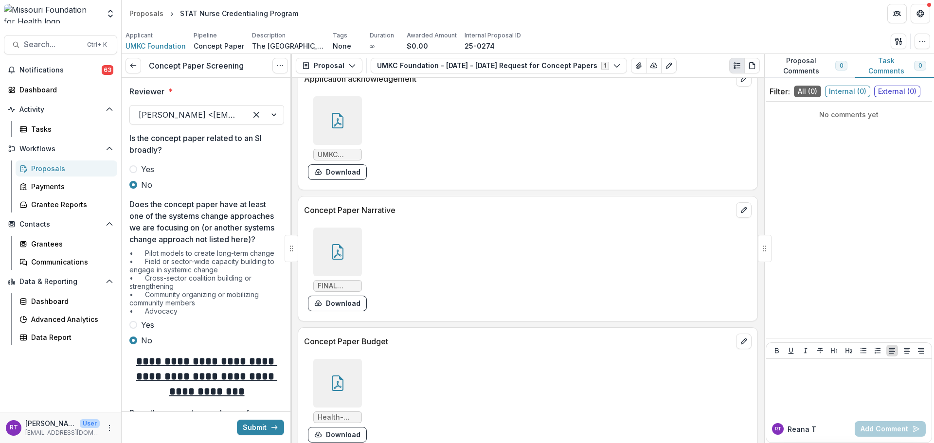
click at [141, 167] on label "Yes" at bounding box center [206, 169] width 155 height 12
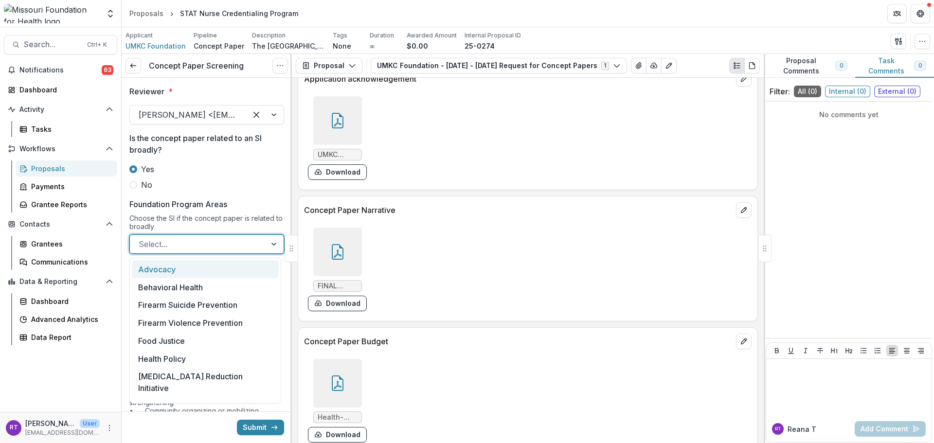
click at [181, 248] on div at bounding box center [198, 244] width 119 height 14
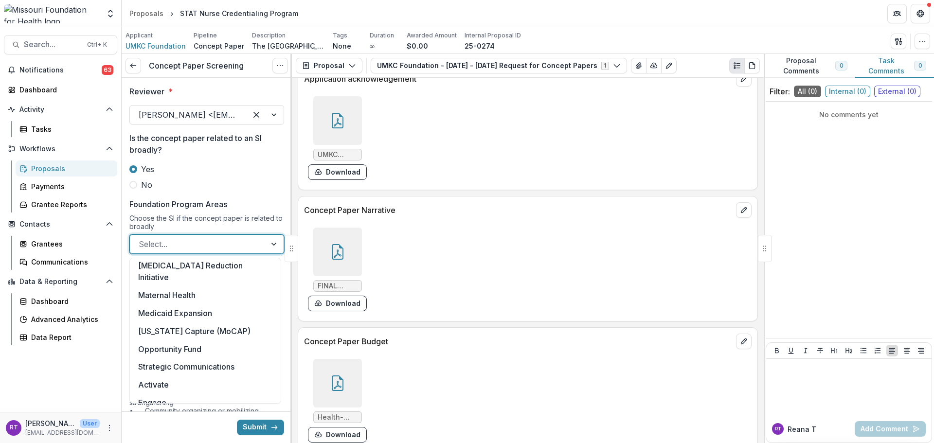
scroll to position [163, 0]
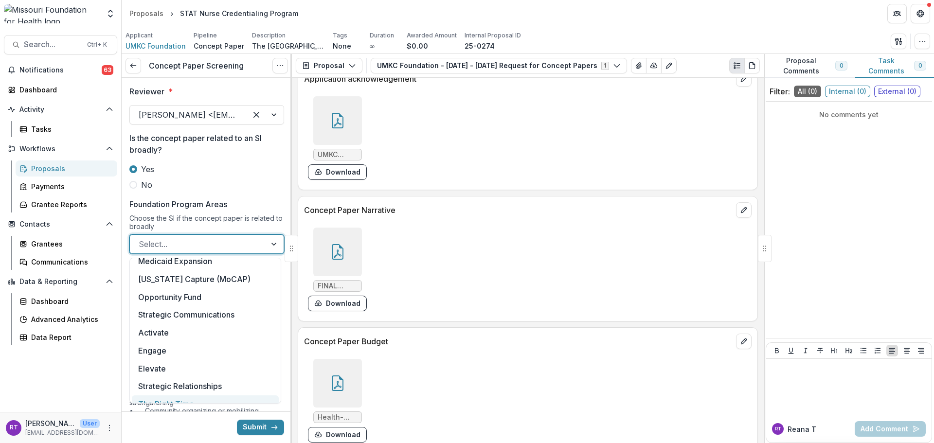
click at [198, 398] on div "The Right Time" at bounding box center [205, 405] width 147 height 18
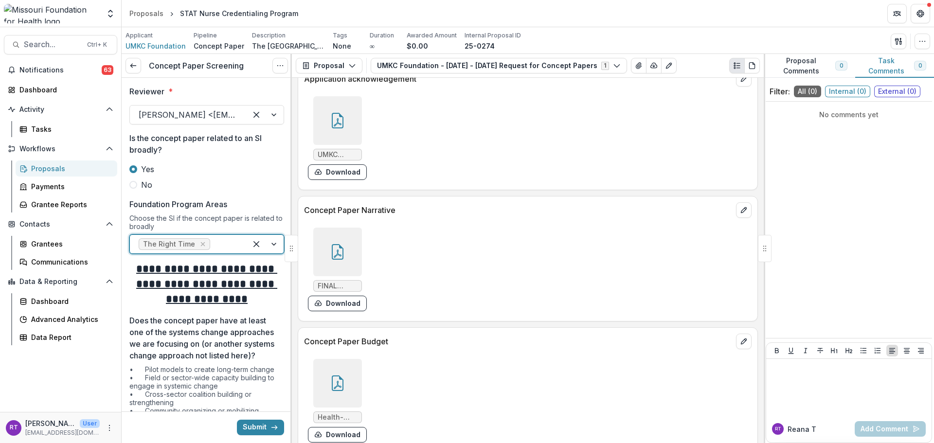
click at [225, 243] on div at bounding box center [225, 244] width 26 height 14
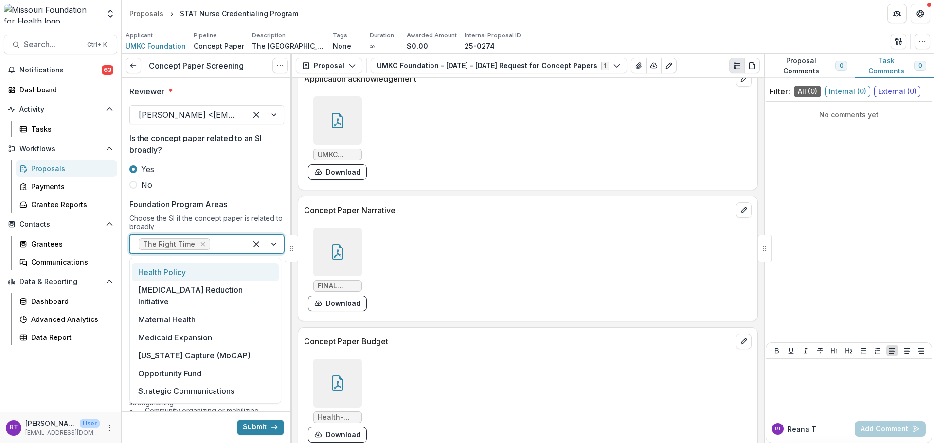
scroll to position [97, 0]
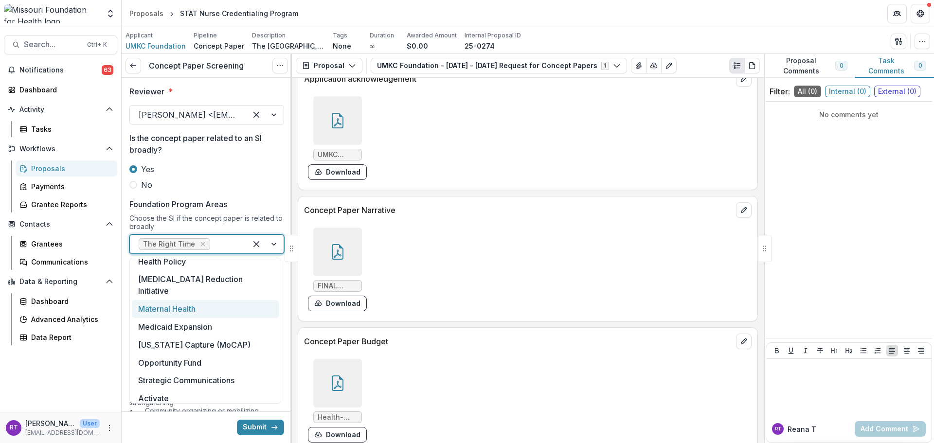
click at [229, 300] on div "Maternal Health" at bounding box center [205, 309] width 147 height 18
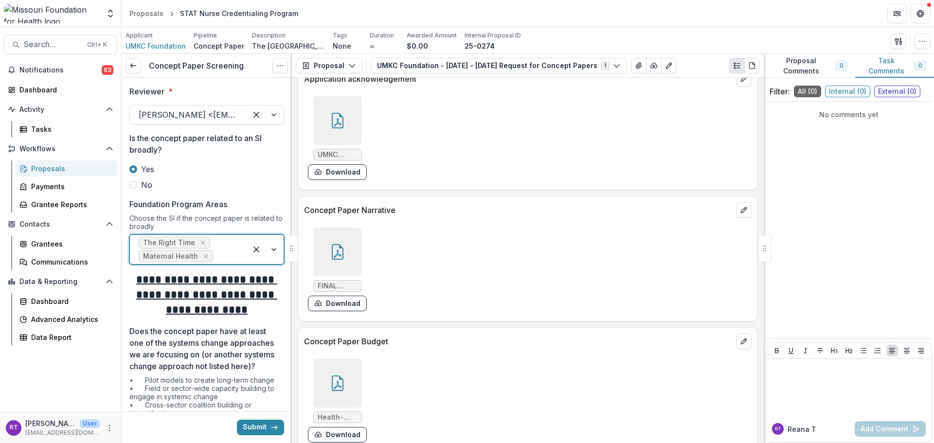
click at [229, 247] on div "The Right Time Maternal Health" at bounding box center [188, 249] width 117 height 29
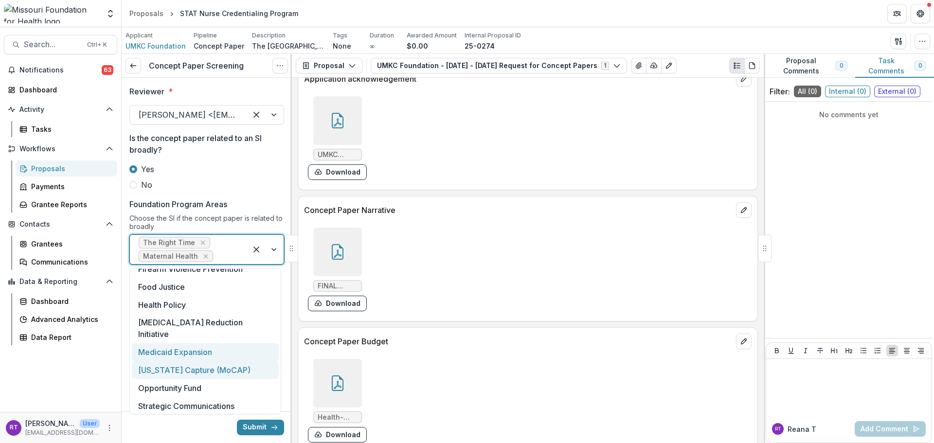
scroll to position [127, 0]
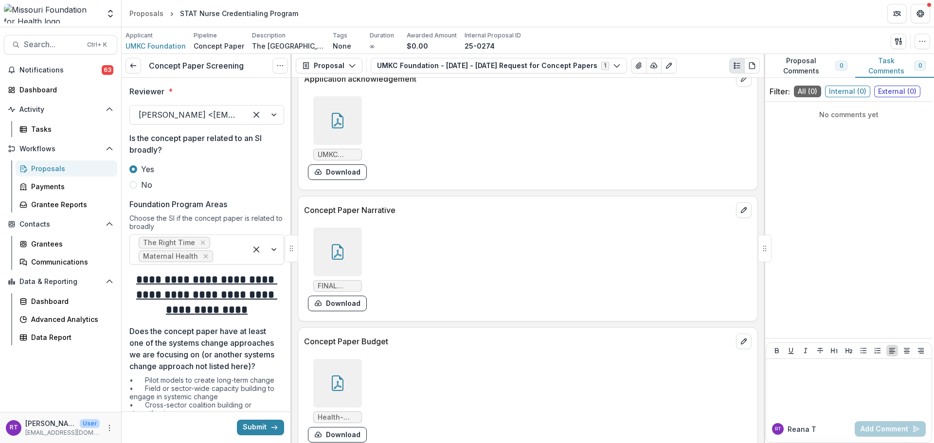
click at [250, 205] on label "Foundation Program Areas" at bounding box center [203, 205] width 149 height 12
click at [217, 251] on input "Foundation Program Areas" at bounding box center [216, 257] width 2 height 12
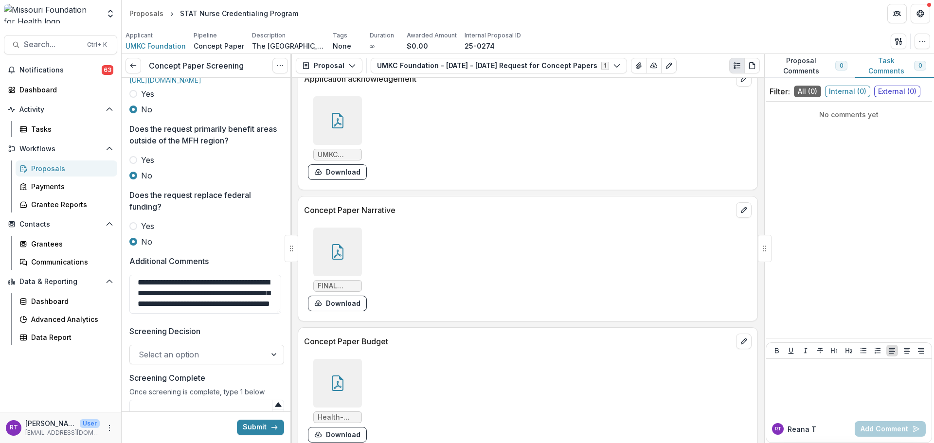
scroll to position [765, 0]
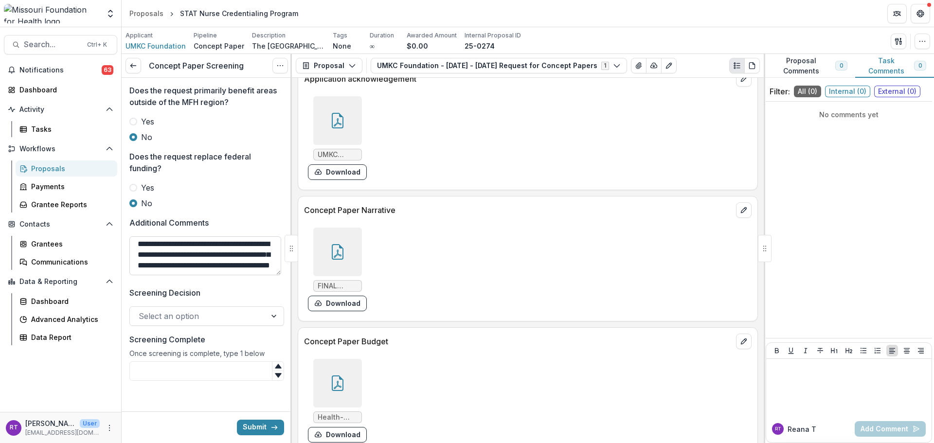
click at [220, 263] on textarea "**********" at bounding box center [205, 255] width 152 height 39
click at [133, 246] on textarea "**********" at bounding box center [205, 255] width 152 height 39
drag, startPoint x: 195, startPoint y: 247, endPoint x: 181, endPoint y: 270, distance: 27.3
click at [181, 270] on textarea "**********" at bounding box center [205, 255] width 152 height 39
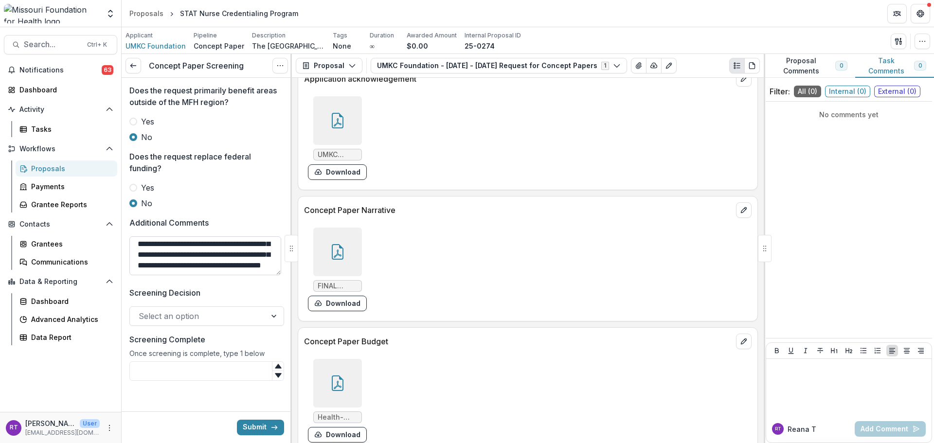
scroll to position [34, 0]
click at [187, 253] on textarea "**********" at bounding box center [205, 255] width 152 height 39
click at [207, 262] on textarea "**********" at bounding box center [205, 255] width 152 height 39
click at [134, 248] on textarea "**********" at bounding box center [205, 255] width 152 height 39
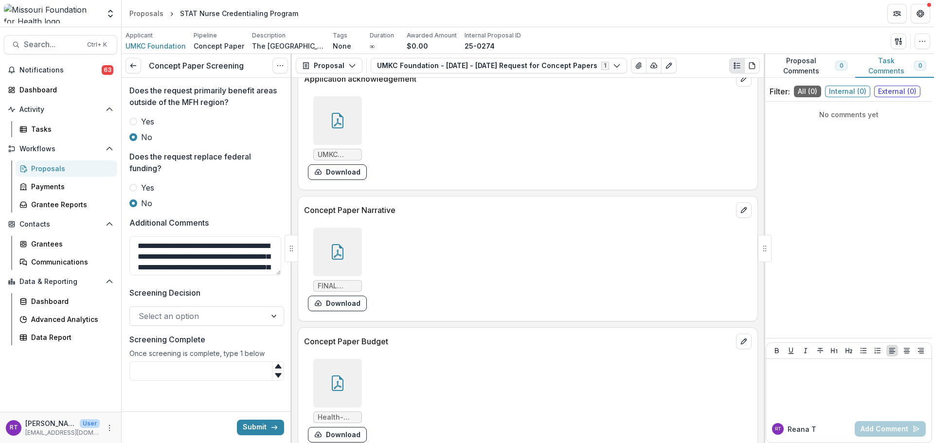
type textarea "**********"
click at [194, 318] on div at bounding box center [198, 316] width 119 height 14
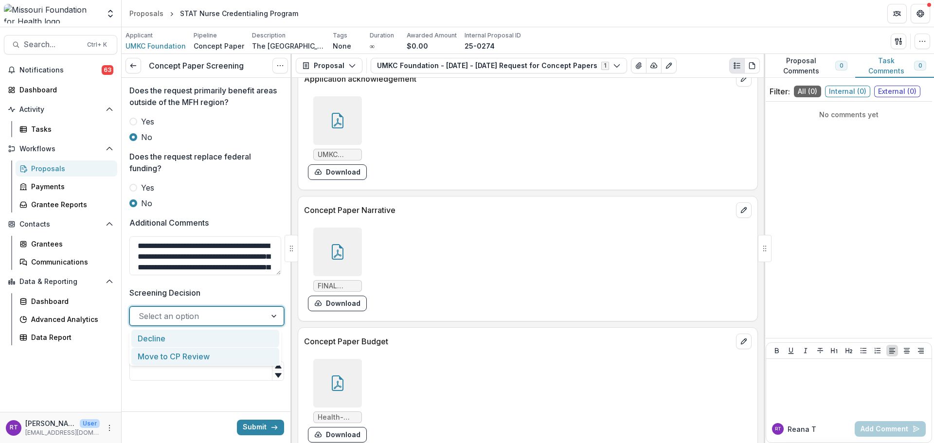
click at [186, 355] on div "Move to CP Review" at bounding box center [205, 357] width 148 height 18
click at [178, 318] on div at bounding box center [188, 316] width 99 height 14
drag, startPoint x: 250, startPoint y: 318, endPoint x: 236, endPoint y: 324, distance: 14.6
click at [207, 337] on div "Decline" at bounding box center [205, 339] width 148 height 18
click at [197, 369] on input "Screening Complete" at bounding box center [206, 371] width 155 height 19
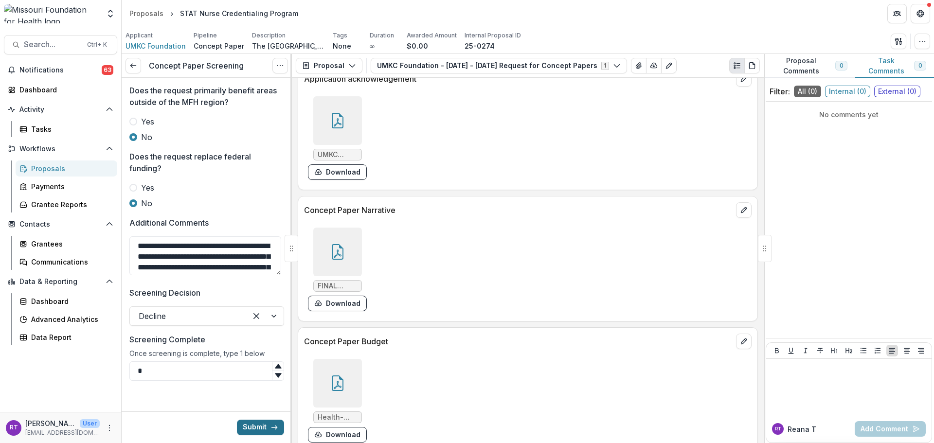
type input "*"
click at [248, 425] on button "Submit" at bounding box center [260, 428] width 47 height 16
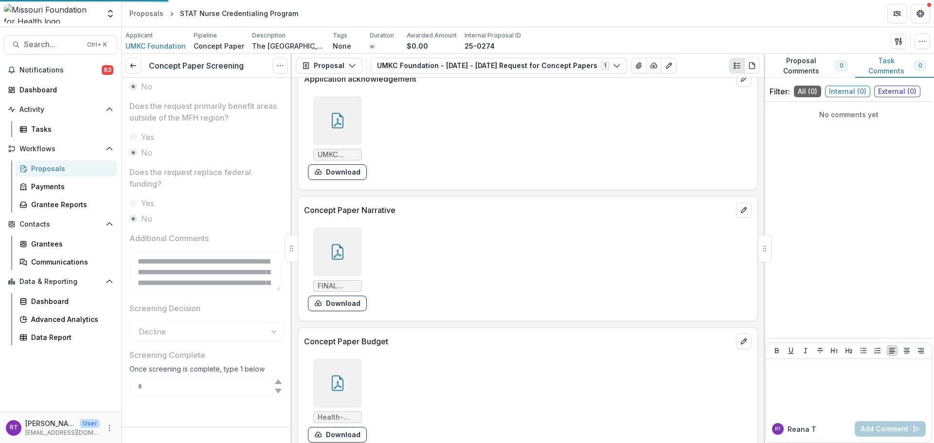
scroll to position [750, 0]
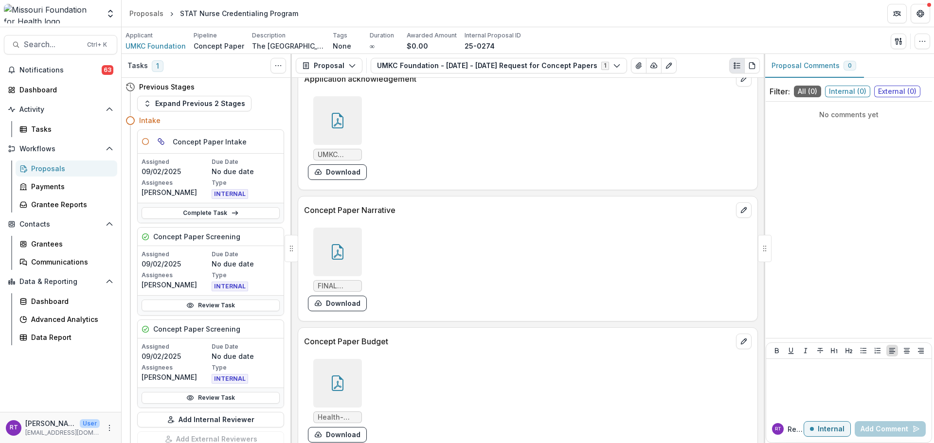
click at [46, 116] on button "Activity" at bounding box center [60, 110] width 113 height 16
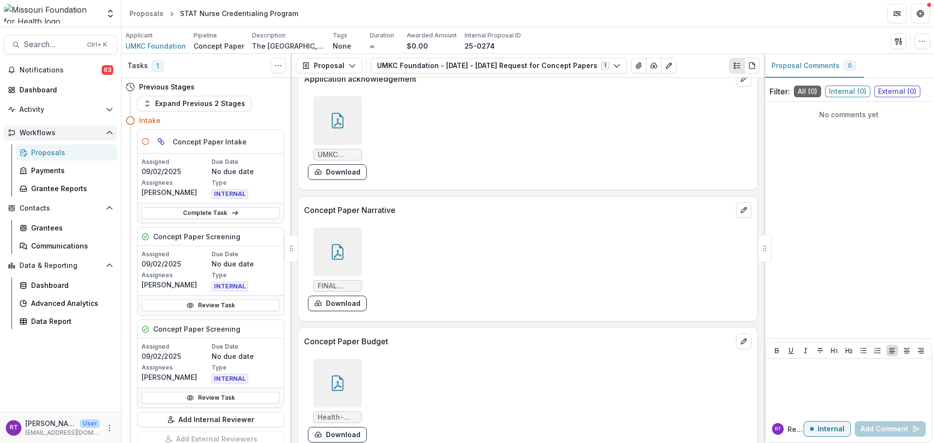
click at [41, 126] on button "Workflows" at bounding box center [60, 133] width 113 height 16
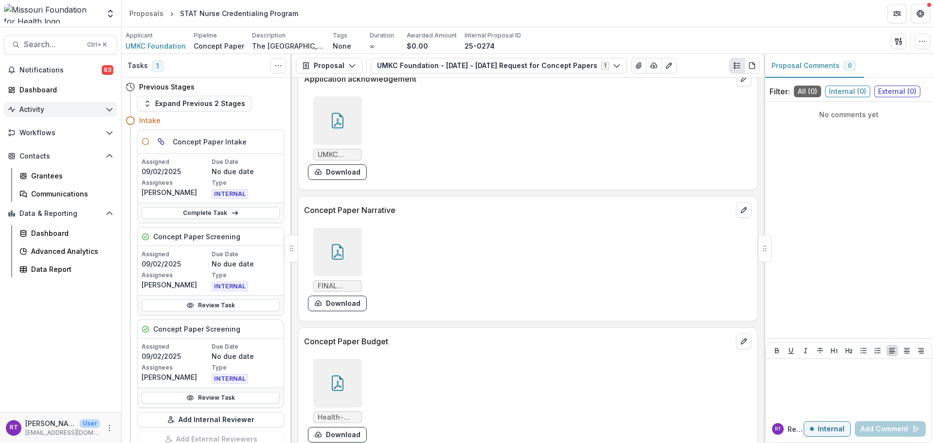
click at [35, 110] on span "Activity" at bounding box center [60, 110] width 82 height 8
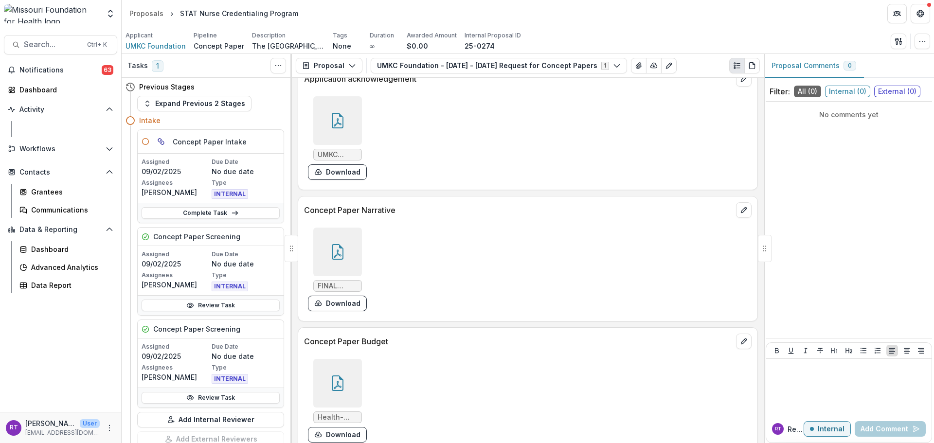
click at [38, 127] on div "Tasks" at bounding box center [70, 129] width 78 height 10
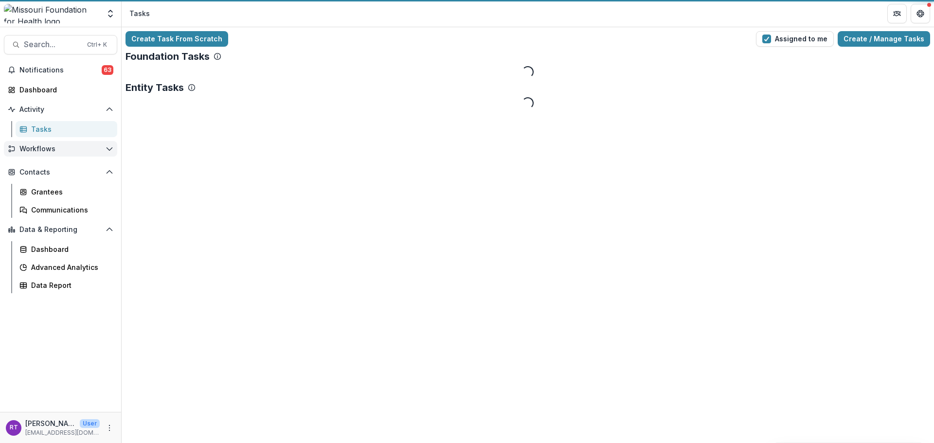
click at [45, 151] on span "Workflows" at bounding box center [60, 149] width 82 height 8
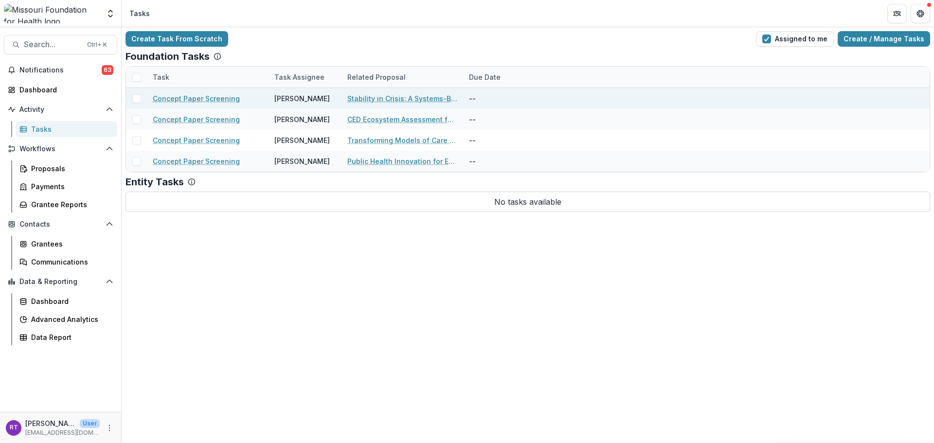
click at [406, 95] on link "Stability in Crisis: A Systems-Based Care-Bridge Pilot Program" at bounding box center [402, 98] width 110 height 10
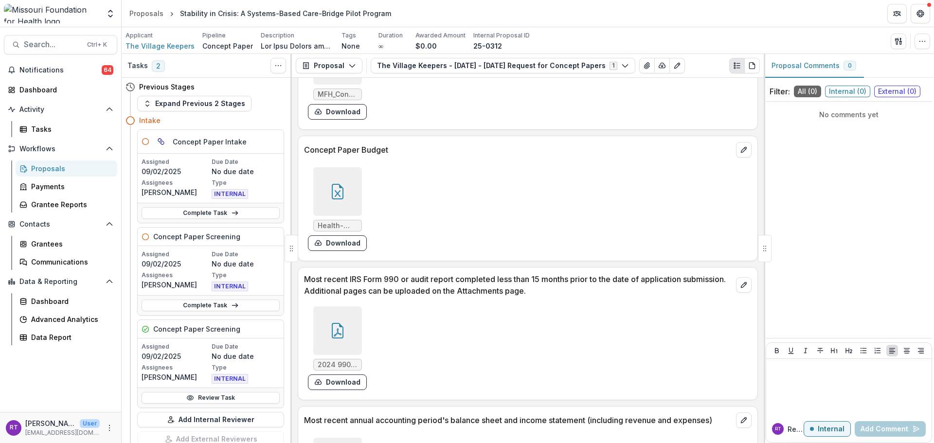
scroll to position [2871, 0]
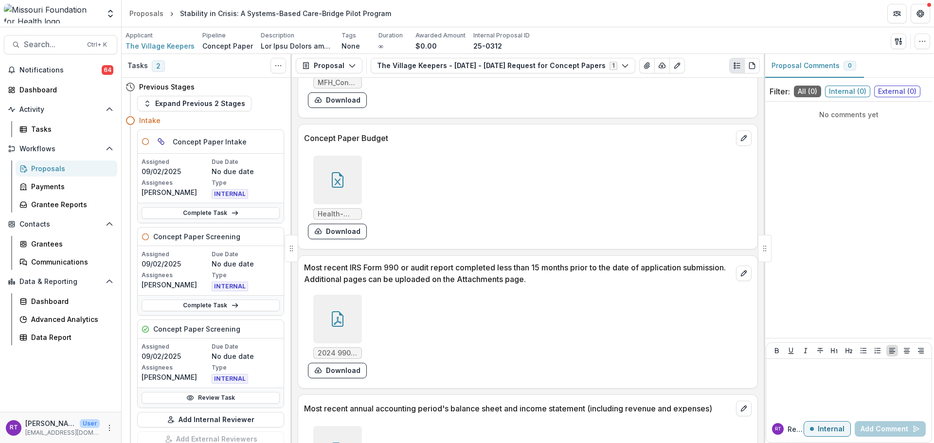
click at [337, 192] on div at bounding box center [337, 180] width 49 height 49
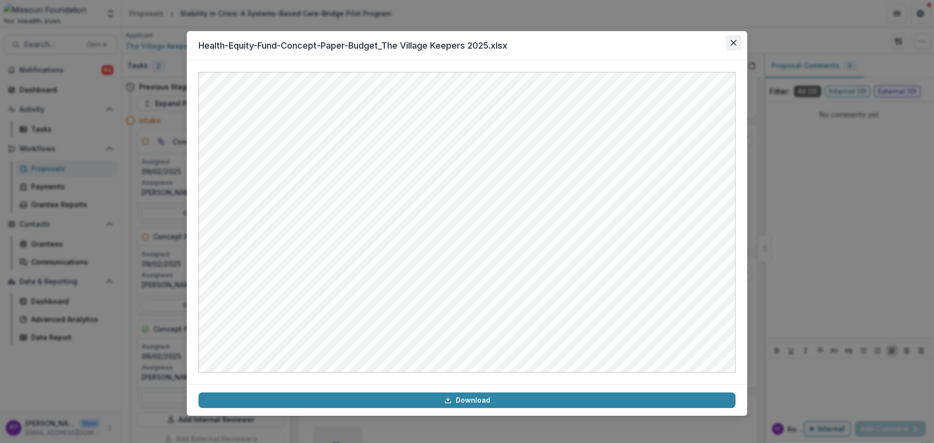
click at [728, 48] on button "Close" at bounding box center [734, 43] width 16 height 16
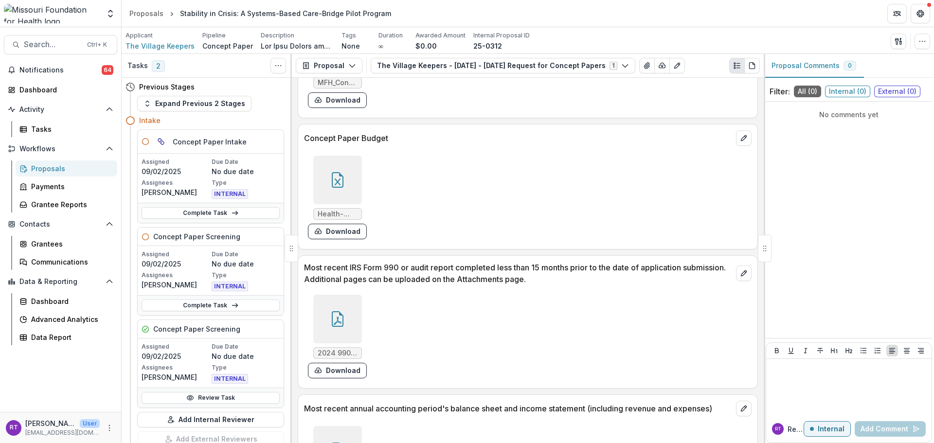
click at [332, 185] on icon at bounding box center [338, 180] width 16 height 16
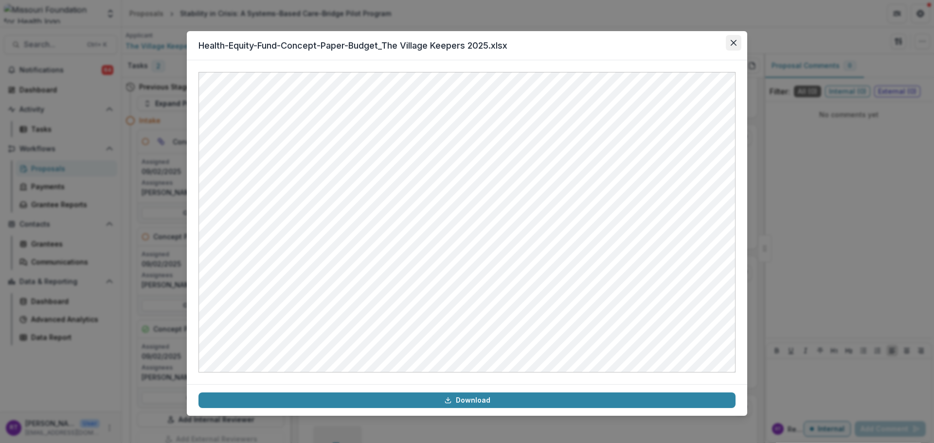
click at [729, 49] on button "Close" at bounding box center [734, 43] width 16 height 16
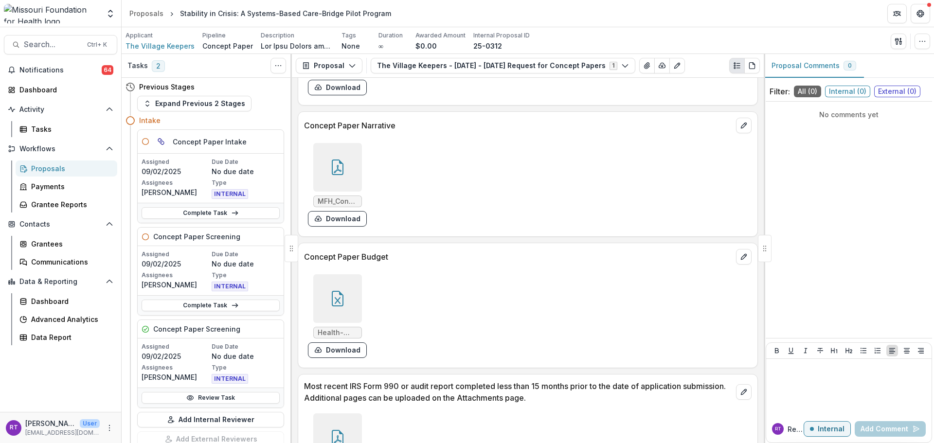
scroll to position [2725, 0]
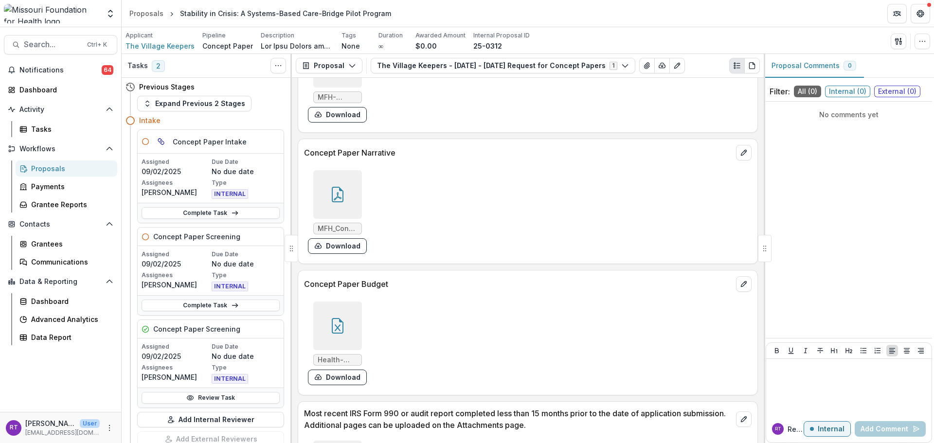
click at [349, 195] on div at bounding box center [337, 194] width 49 height 49
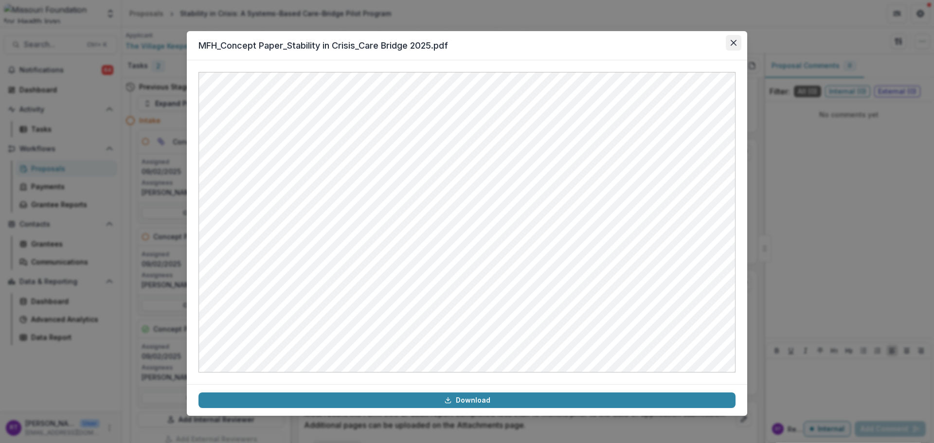
click at [732, 40] on icon "Close" at bounding box center [734, 43] width 6 height 6
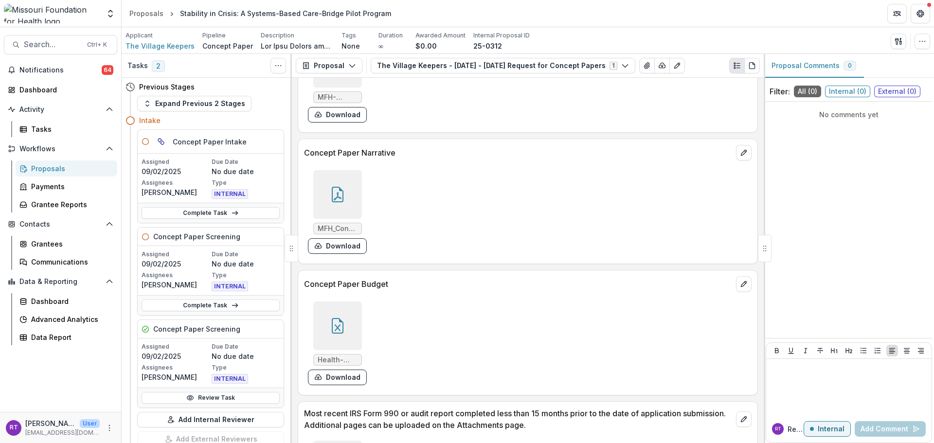
click at [201, 390] on div "Review Task" at bounding box center [211, 398] width 146 height 20
click at [200, 393] on link "Review Task" at bounding box center [211, 398] width 138 height 12
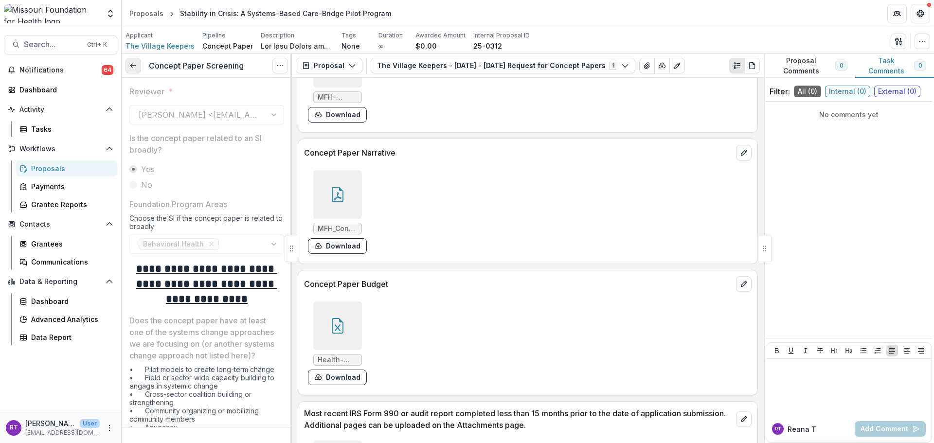
click at [137, 68] on icon at bounding box center [133, 66] width 8 height 8
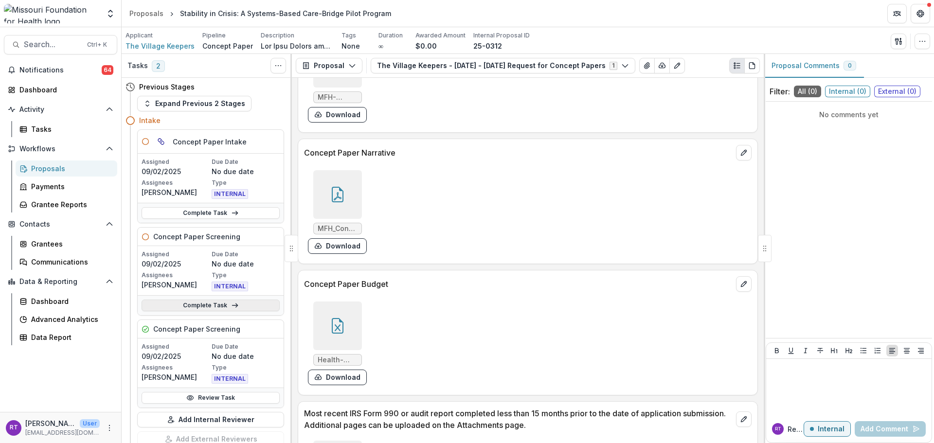
click at [211, 305] on link "Complete Task" at bounding box center [211, 306] width 138 height 12
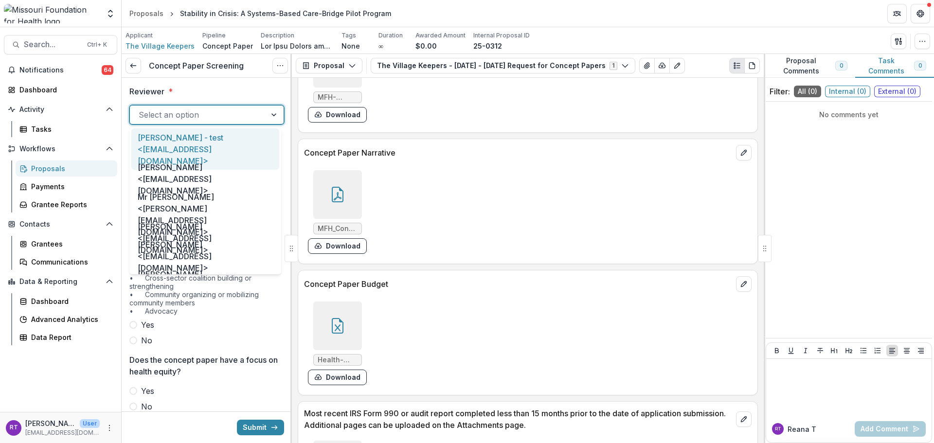
click at [230, 109] on div at bounding box center [198, 115] width 119 height 14
type input "*****"
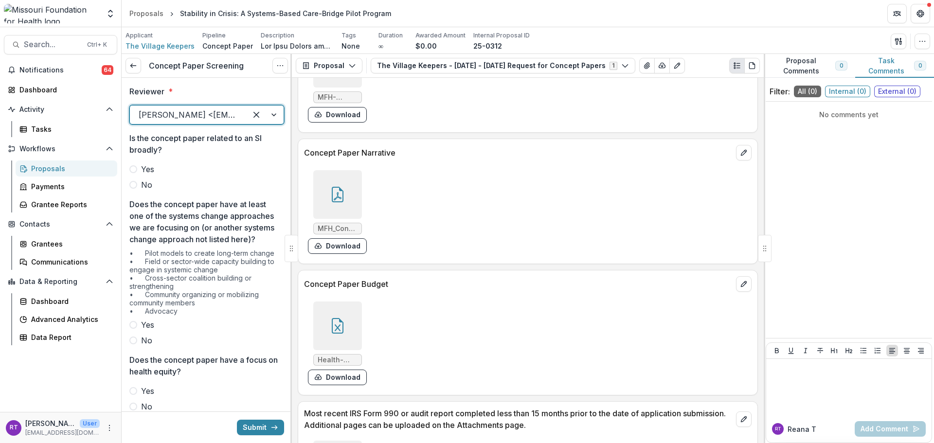
click at [153, 171] on span "Yes" at bounding box center [147, 169] width 13 height 12
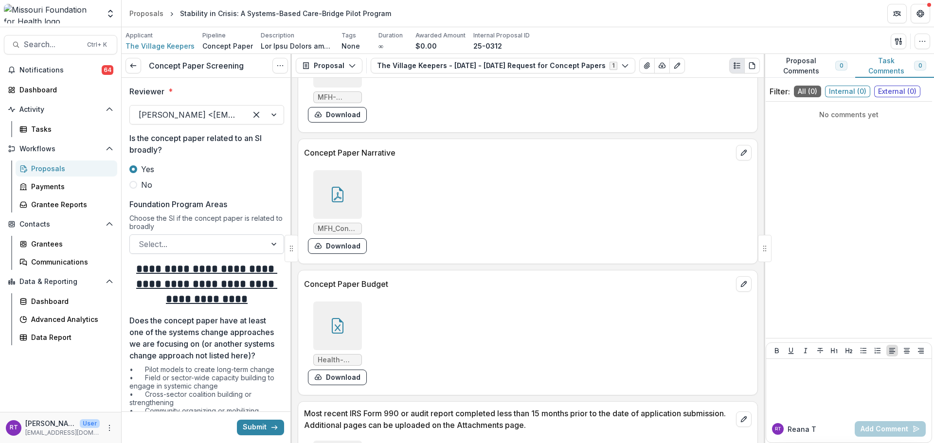
click at [214, 247] on div at bounding box center [198, 244] width 119 height 14
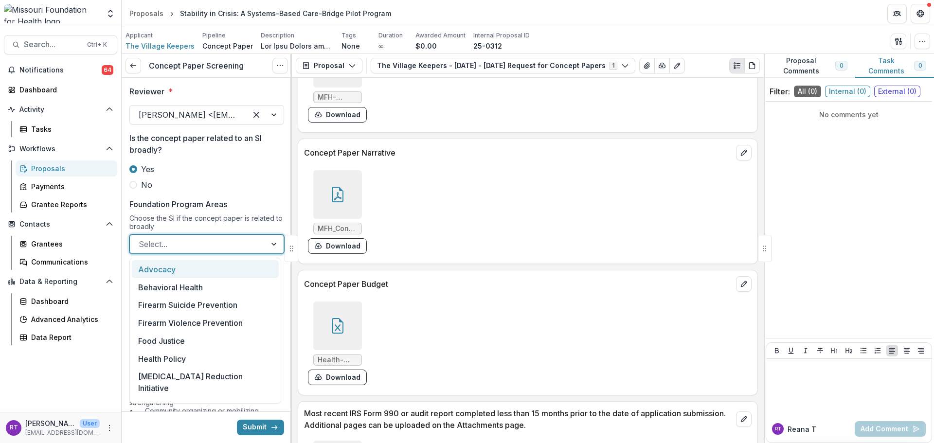
click at [212, 210] on p "Foundation Program Areas" at bounding box center [178, 205] width 98 height 12
click at [141, 238] on input "Foundation Program Areas" at bounding box center [140, 244] width 2 height 12
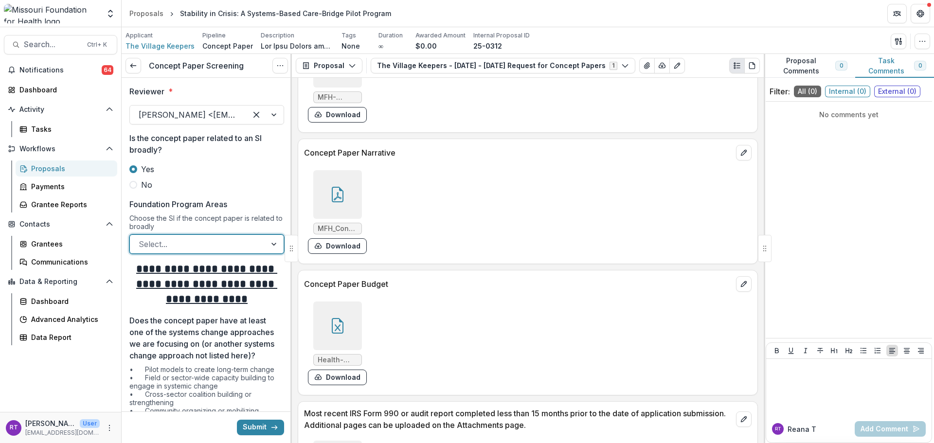
click at [143, 183] on span "No" at bounding box center [146, 185] width 11 height 12
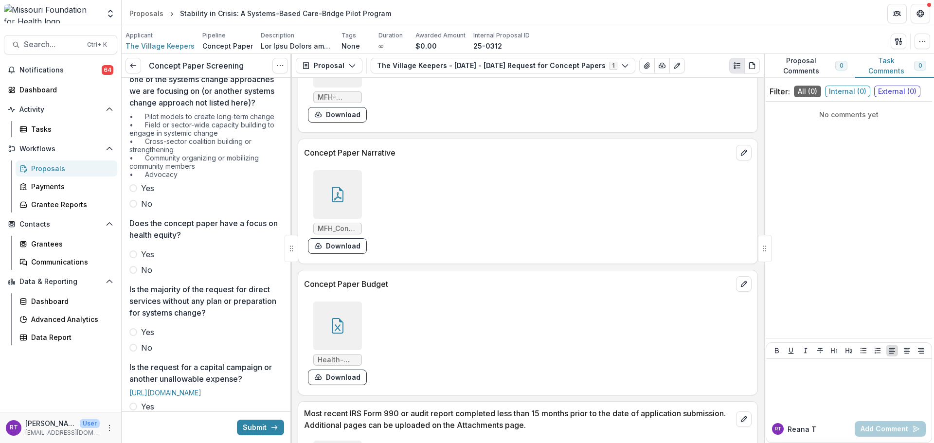
scroll to position [146, 0]
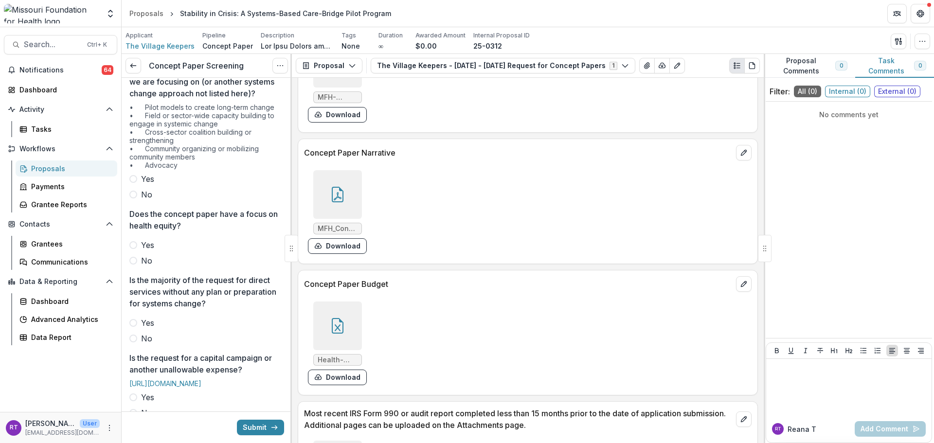
click at [149, 185] on span "Yes" at bounding box center [147, 179] width 13 height 12
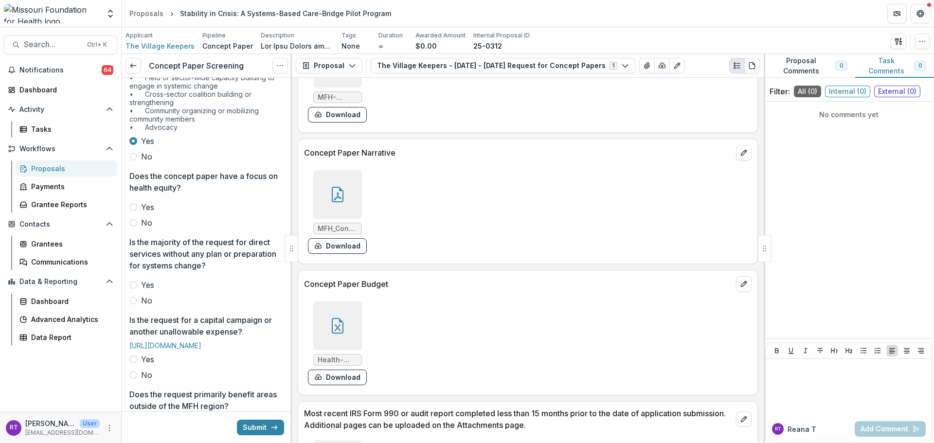
scroll to position [195, 0]
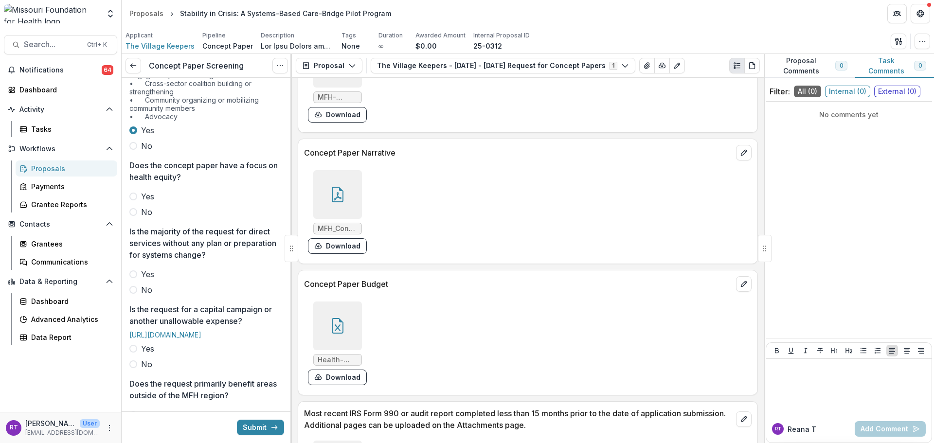
click at [152, 202] on span "Yes" at bounding box center [147, 197] width 13 height 12
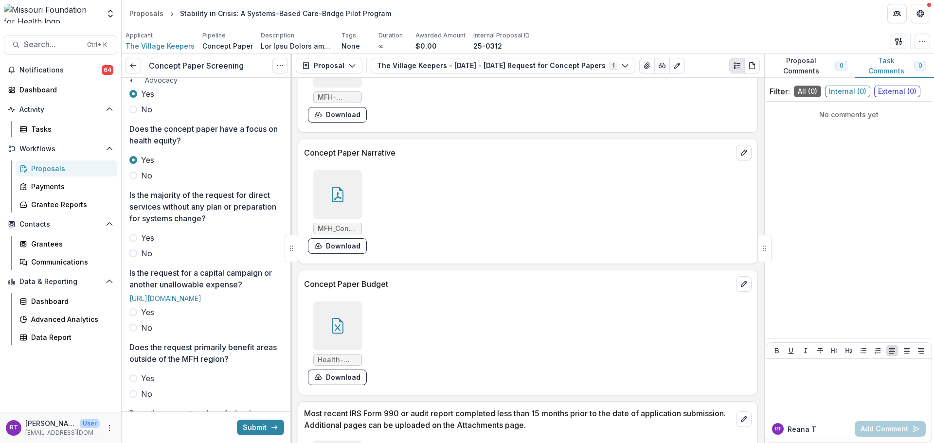
scroll to position [292, 0]
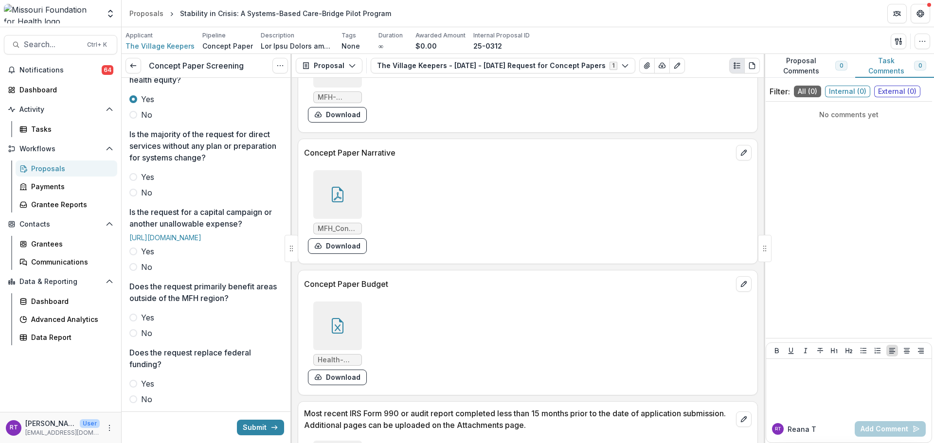
click at [143, 199] on span "No" at bounding box center [146, 193] width 11 height 12
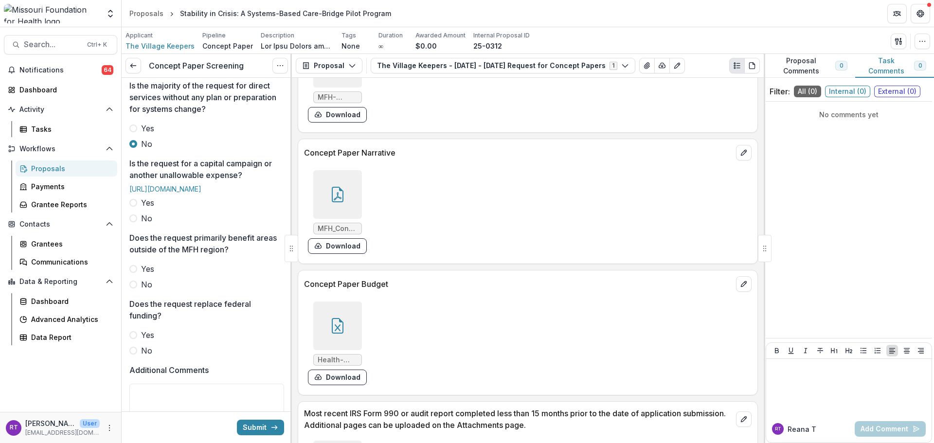
drag, startPoint x: 143, startPoint y: 261, endPoint x: 146, endPoint y: 268, distance: 7.6
click at [143, 224] on span "No" at bounding box center [146, 219] width 11 height 12
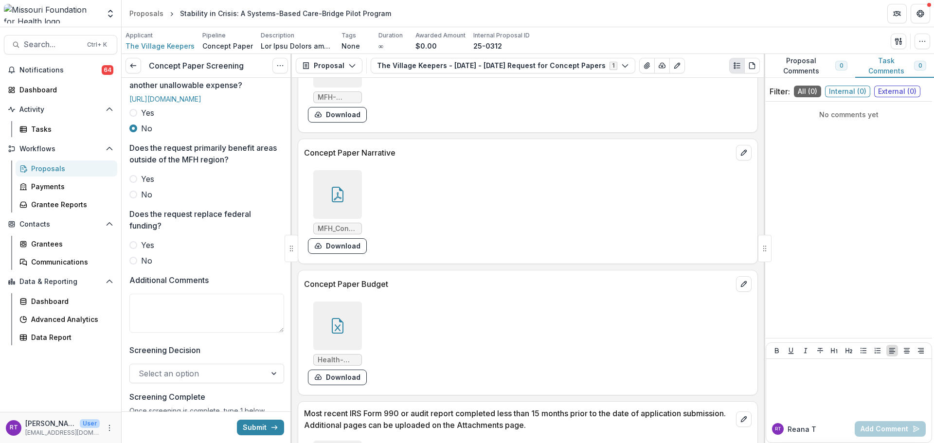
scroll to position [438, 0]
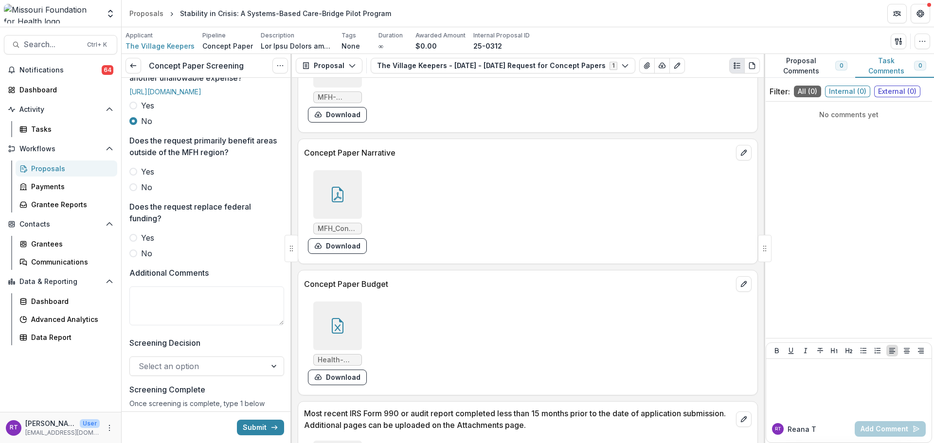
click at [132, 193] on label "No" at bounding box center [206, 187] width 155 height 12
click at [142, 259] on span "No" at bounding box center [146, 254] width 11 height 12
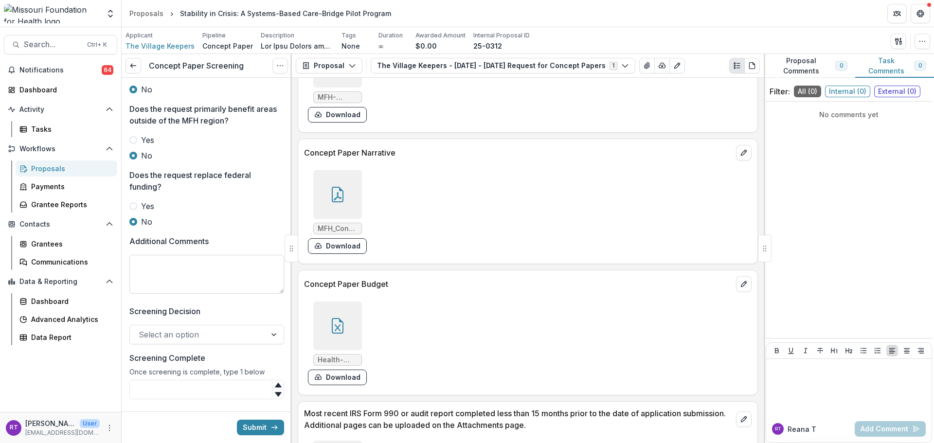
scroll to position [487, 0]
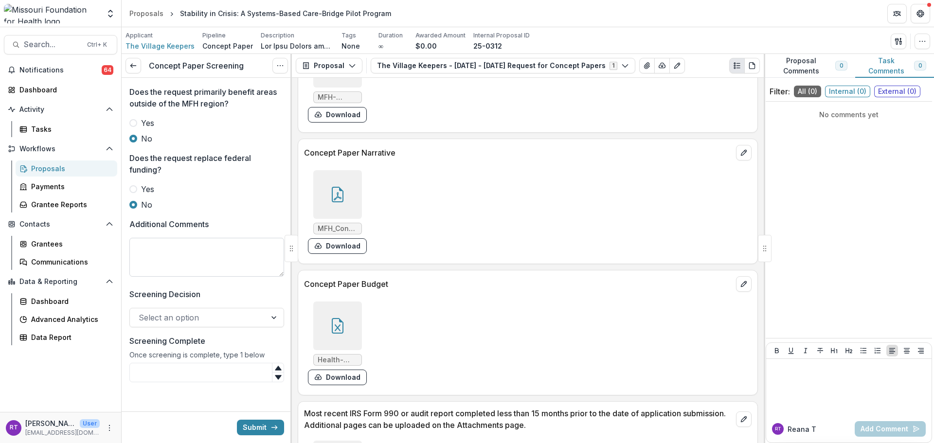
click at [183, 277] on textarea "Additional Comments" at bounding box center [206, 257] width 155 height 39
type textarea "**********"
click at [216, 314] on div at bounding box center [198, 316] width 119 height 14
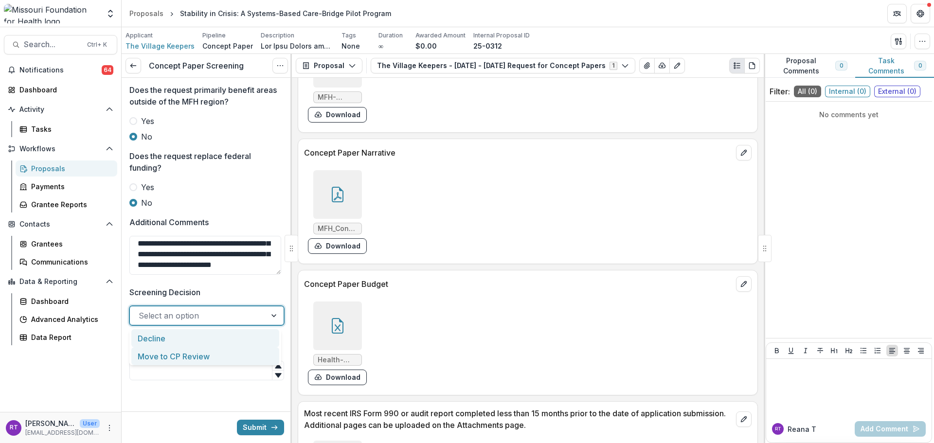
click at [213, 353] on div "Move to CP Review" at bounding box center [205, 356] width 148 height 18
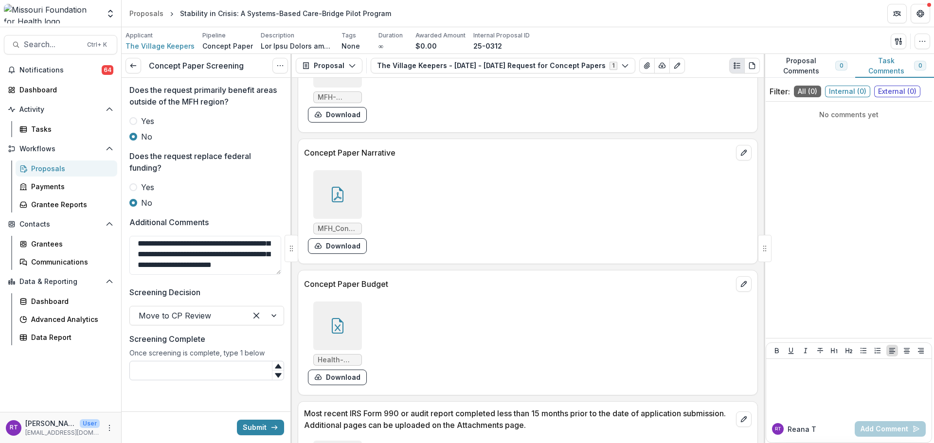
click at [208, 369] on input "Screening Complete" at bounding box center [206, 370] width 155 height 19
type input "*"
click at [253, 429] on button "Submit" at bounding box center [260, 428] width 47 height 16
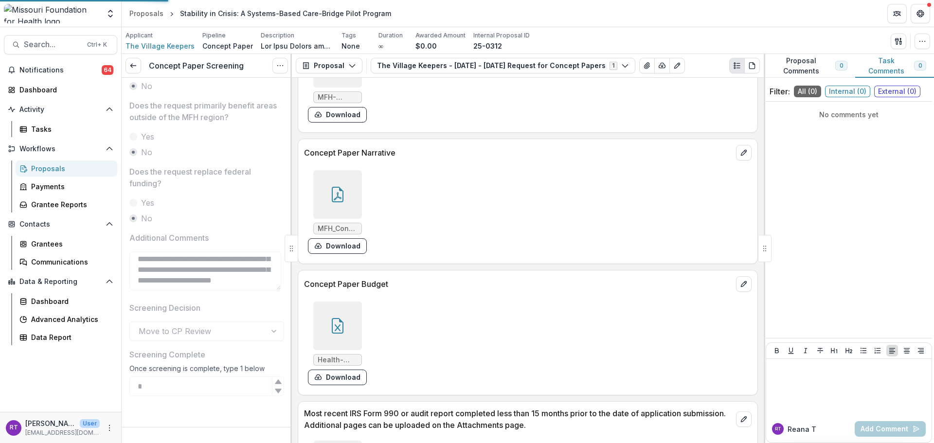
scroll to position [518, 0]
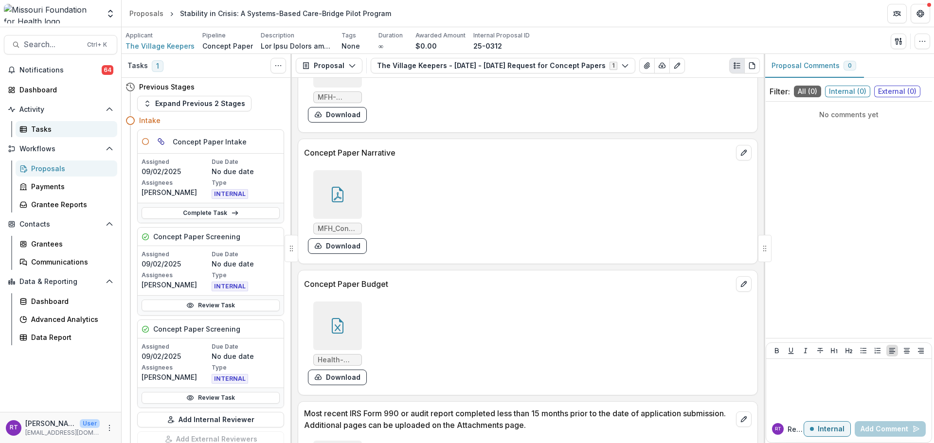
click at [61, 128] on div "Tasks" at bounding box center [70, 129] width 78 height 10
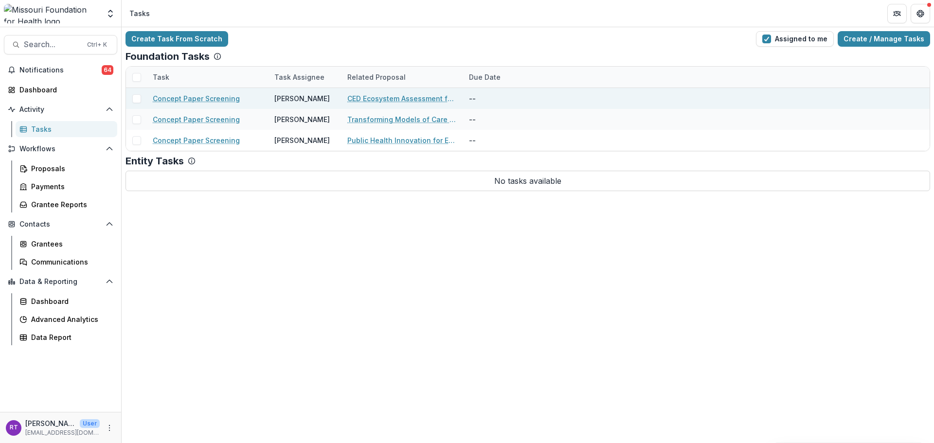
click at [423, 103] on link "CED Ecosystem Assessment for Capacity Building + Action" at bounding box center [402, 98] width 110 height 10
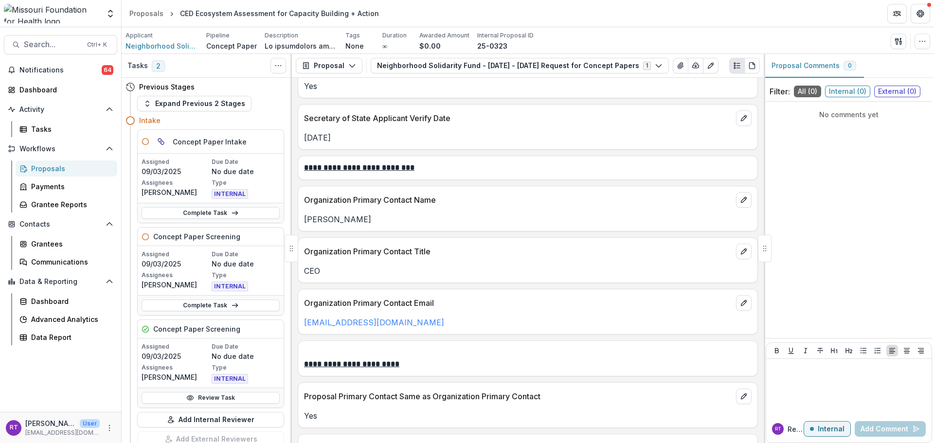
scroll to position [1168, 0]
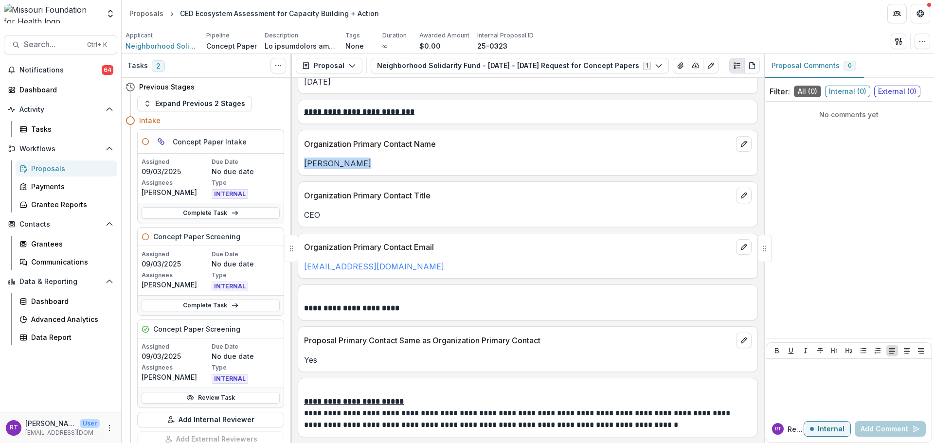
drag, startPoint x: 347, startPoint y: 163, endPoint x: 307, endPoint y: 162, distance: 40.4
click at [307, 162] on p "[PERSON_NAME]" at bounding box center [528, 164] width 448 height 12
copy p "[PERSON_NAME]"
click at [411, 184] on div "Organization Primary Contact Title" at bounding box center [527, 192] width 459 height 21
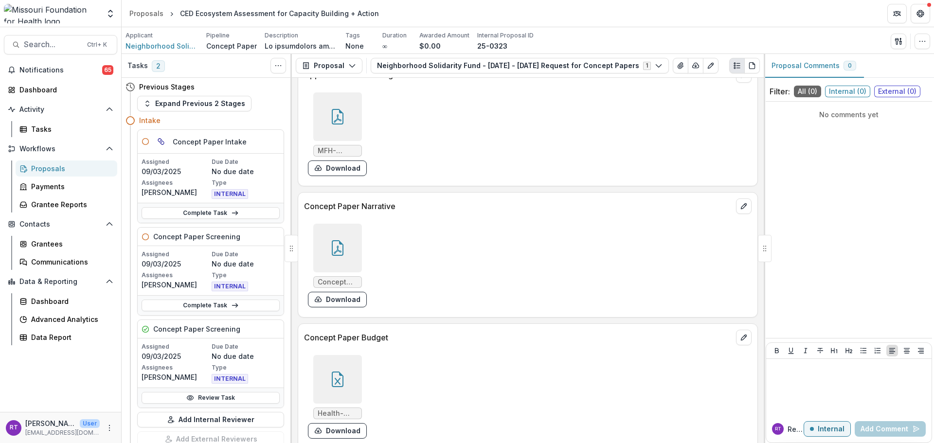
scroll to position [2627, 0]
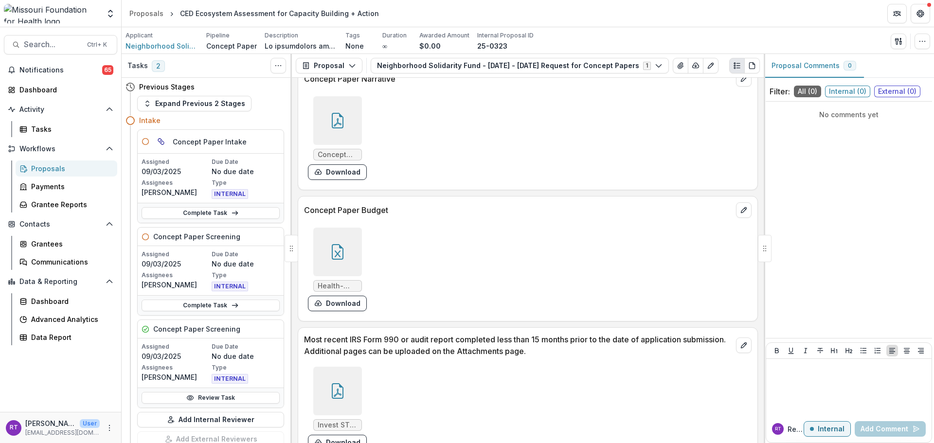
click at [340, 265] on div at bounding box center [337, 252] width 49 height 49
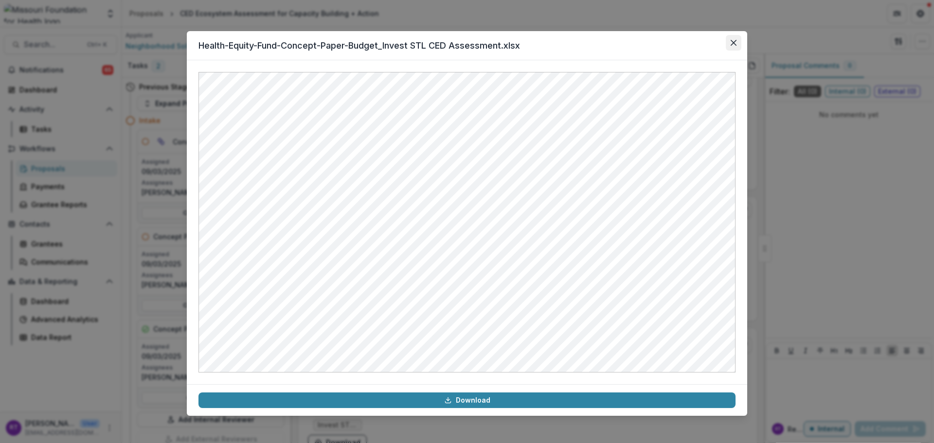
click at [737, 46] on button "Close" at bounding box center [734, 43] width 16 height 16
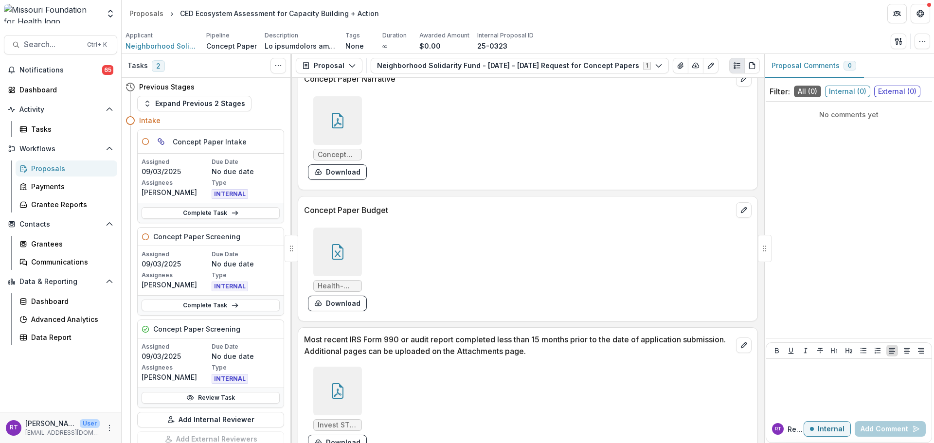
scroll to position [2579, 0]
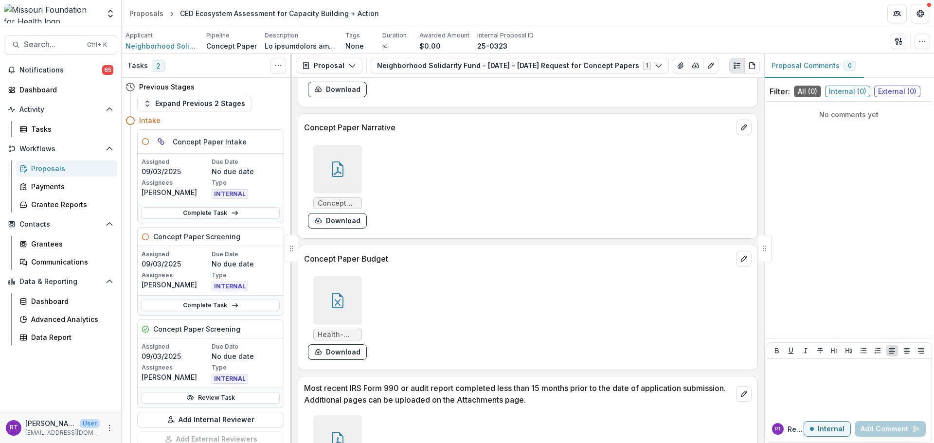
drag, startPoint x: 345, startPoint y: 160, endPoint x: 348, endPoint y: 176, distance: 16.3
click at [348, 176] on div at bounding box center [337, 169] width 49 height 49
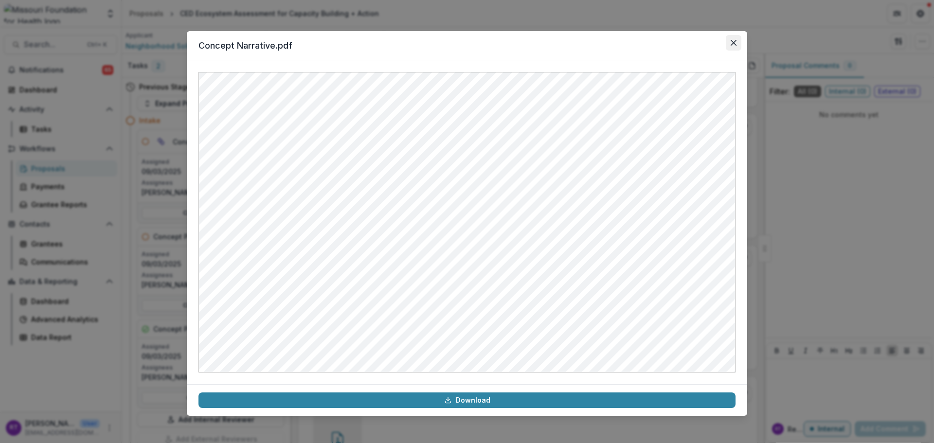
click at [735, 48] on button "Close" at bounding box center [734, 43] width 16 height 16
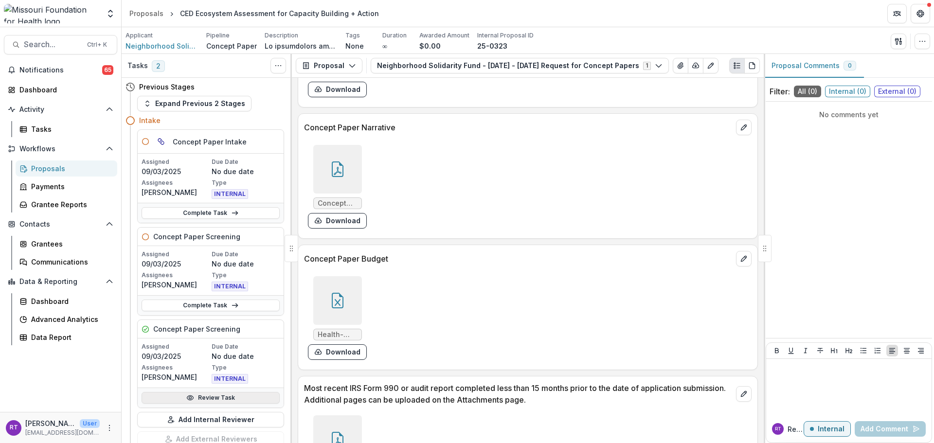
click at [208, 396] on link "Review Task" at bounding box center [211, 398] width 138 height 12
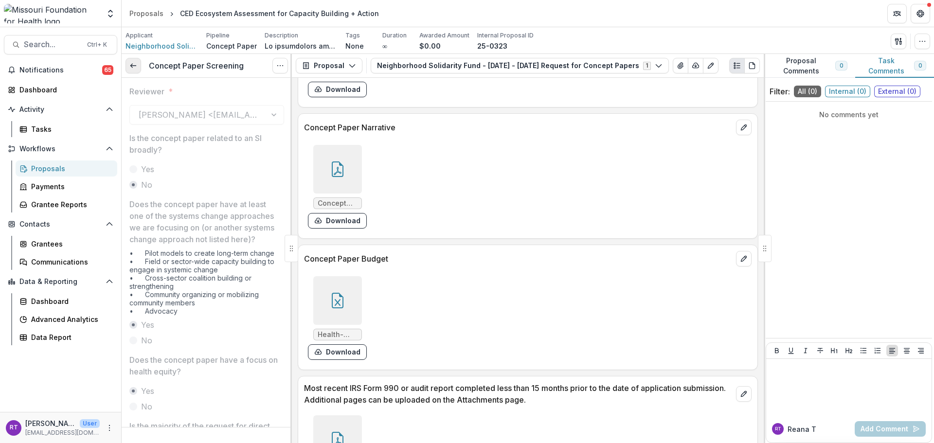
click at [137, 65] on link at bounding box center [134, 66] width 16 height 16
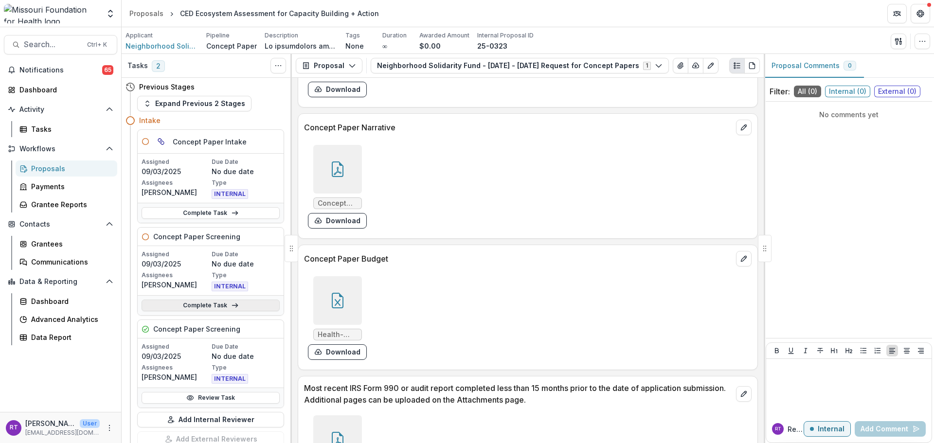
click at [212, 305] on link "Complete Task" at bounding box center [211, 306] width 138 height 12
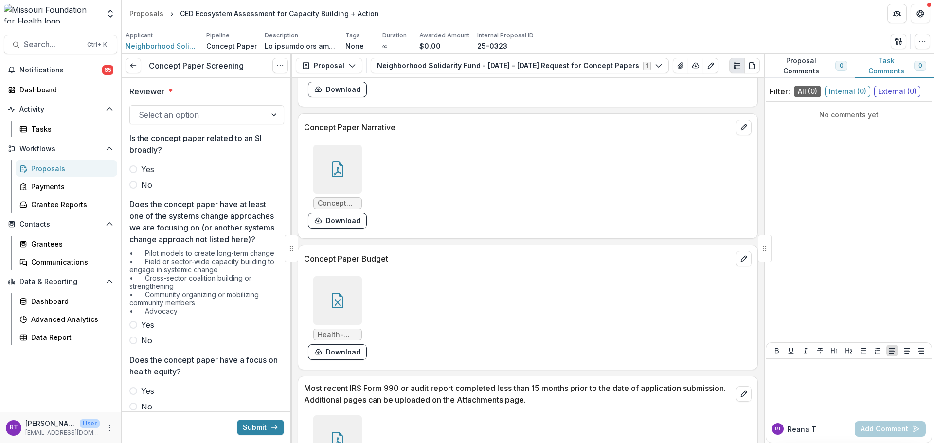
click at [199, 114] on div at bounding box center [198, 115] width 119 height 14
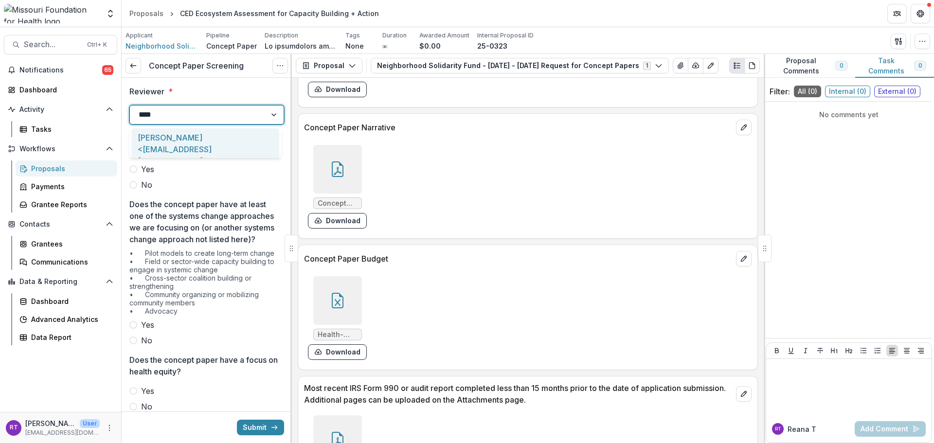
type input "*****"
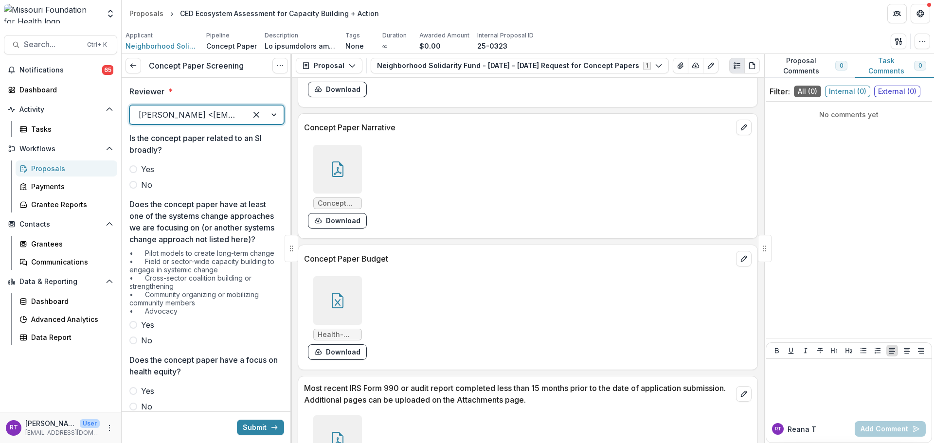
click at [145, 180] on span "No" at bounding box center [146, 185] width 11 height 12
click at [150, 331] on span "Yes" at bounding box center [147, 325] width 13 height 12
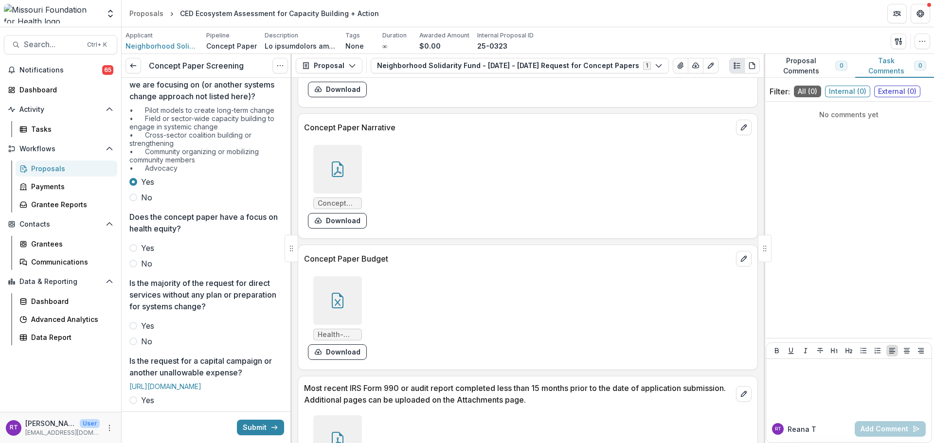
scroll to position [195, 0]
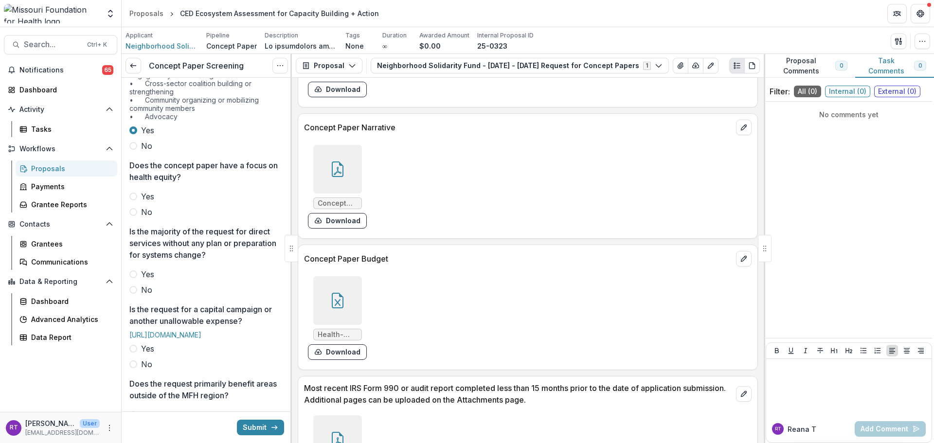
click at [146, 202] on span "Yes" at bounding box center [147, 197] width 13 height 12
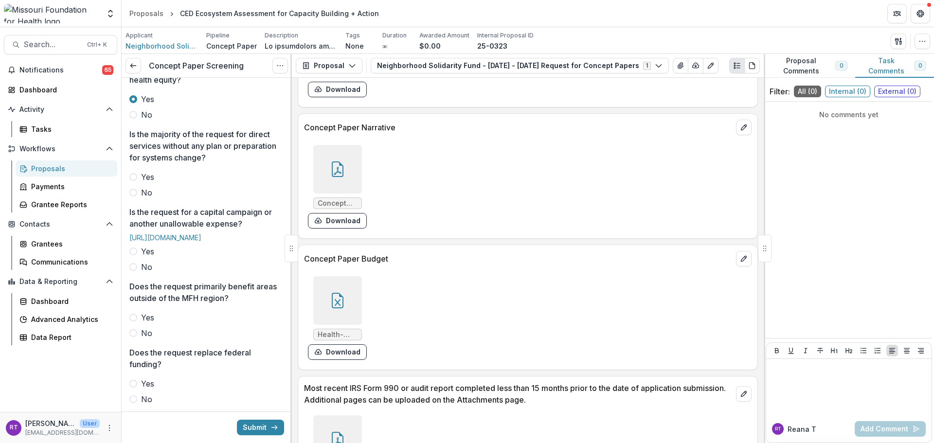
click at [150, 199] on span "No" at bounding box center [146, 193] width 11 height 12
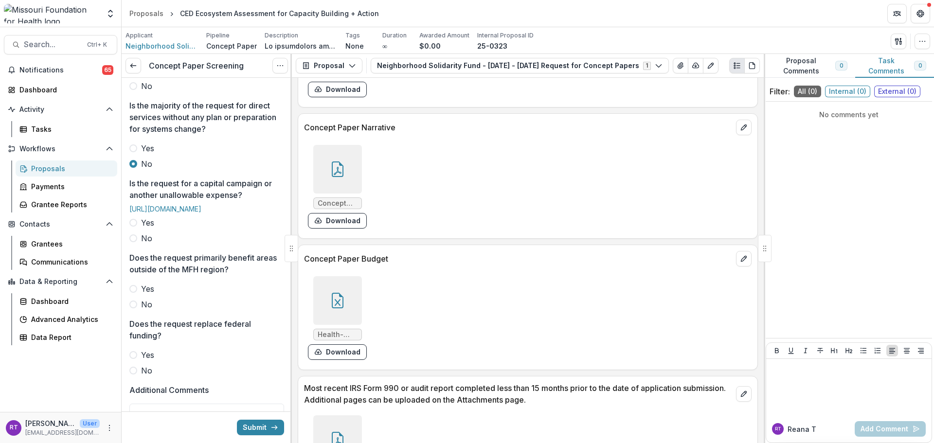
scroll to position [389, 0]
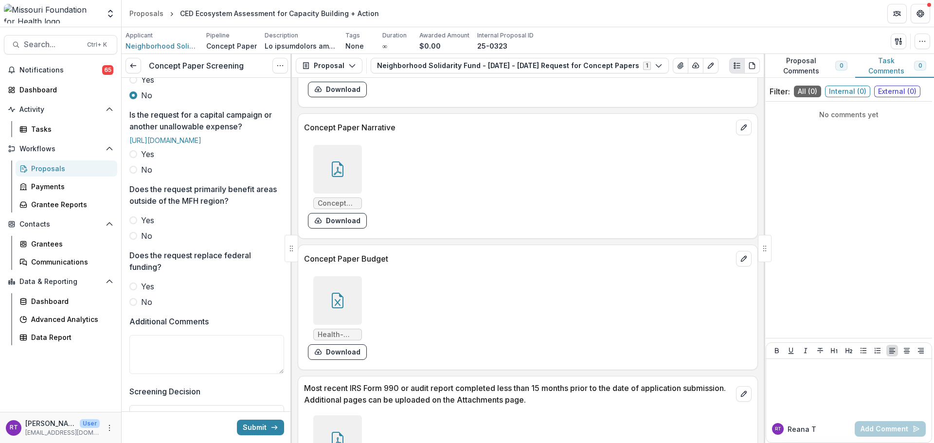
click at [145, 176] on span "No" at bounding box center [146, 170] width 11 height 12
click at [142, 242] on span "No" at bounding box center [146, 236] width 11 height 12
click at [140, 308] on label "No" at bounding box center [206, 302] width 155 height 12
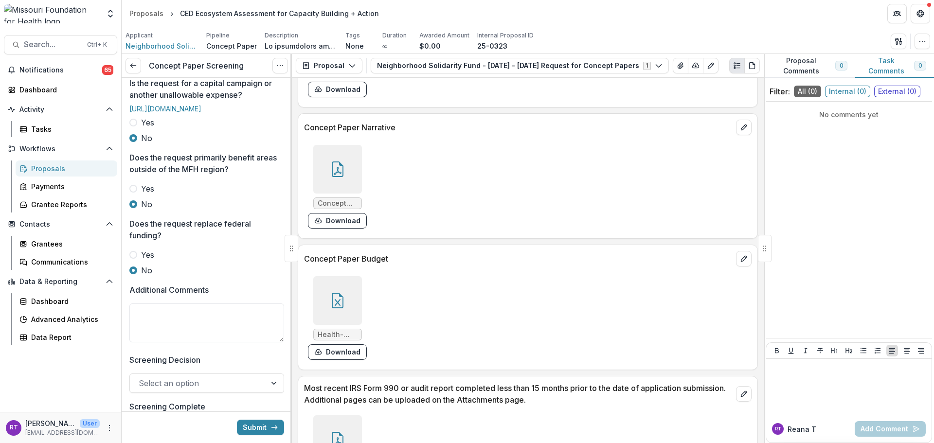
scroll to position [438, 0]
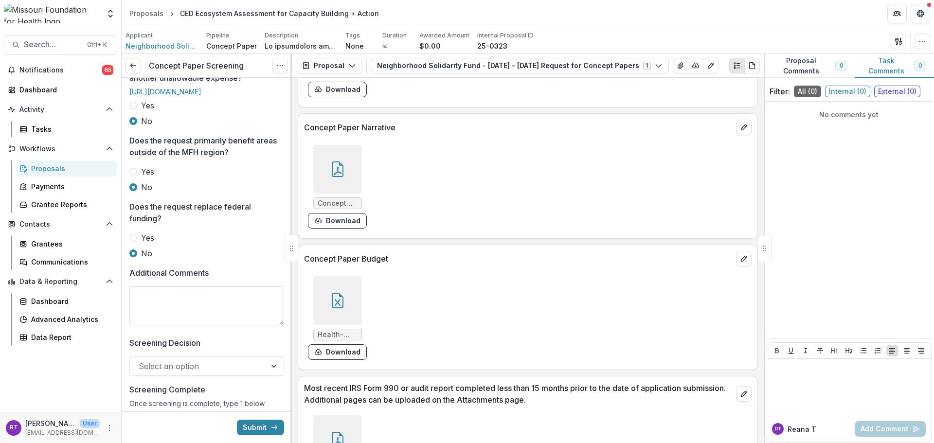
click at [202, 326] on textarea "Additional Comments" at bounding box center [206, 306] width 155 height 39
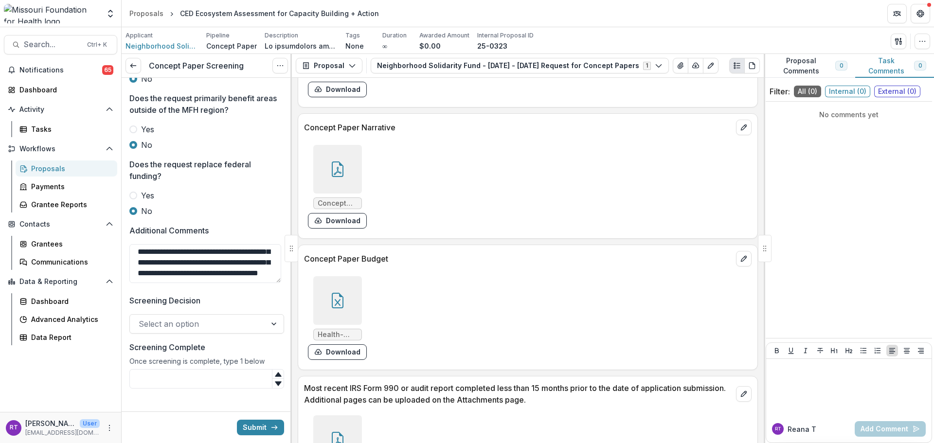
scroll to position [533, 0]
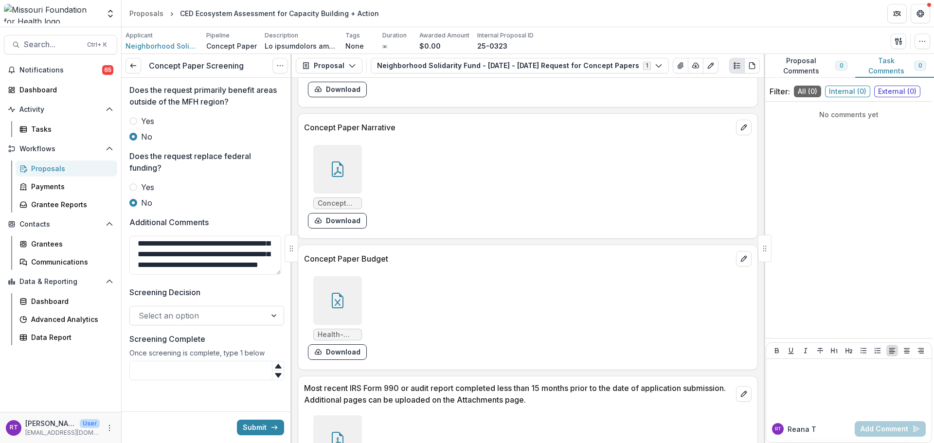
type textarea "**********"
click at [202, 313] on div at bounding box center [198, 316] width 119 height 14
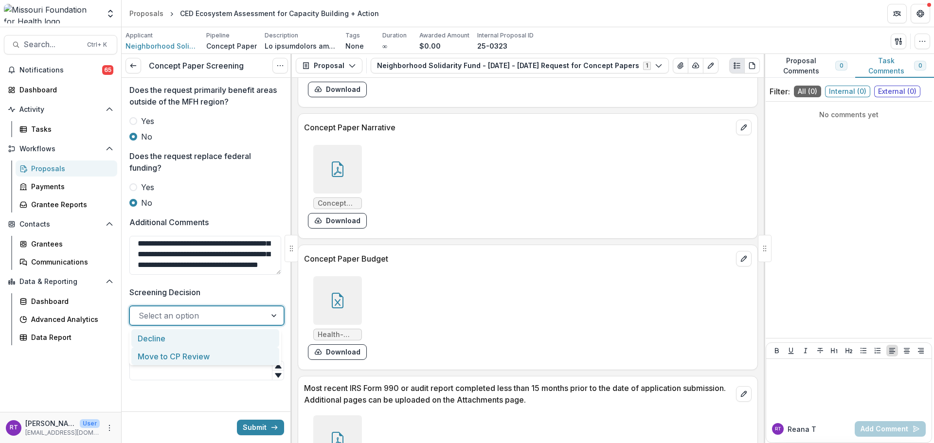
click at [202, 357] on div "Move to CP Review" at bounding box center [205, 356] width 148 height 18
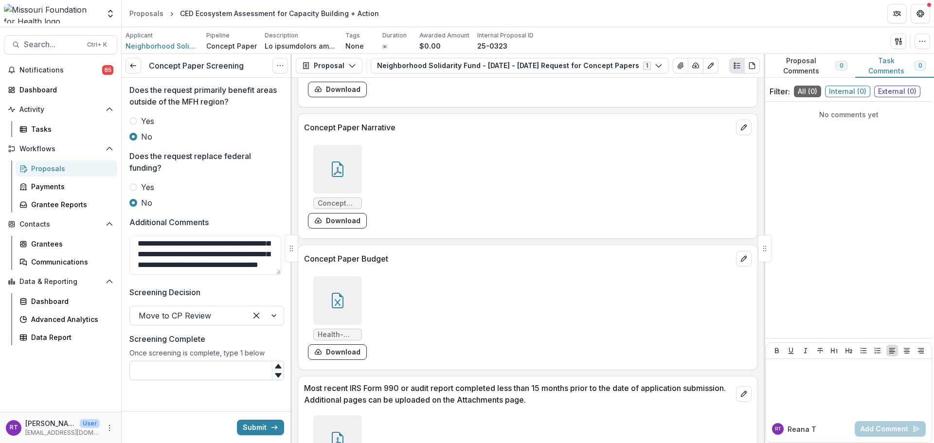
click at [200, 368] on input "Screening Complete" at bounding box center [206, 370] width 155 height 19
type input "*"
click at [261, 427] on button "Submit" at bounding box center [260, 428] width 47 height 16
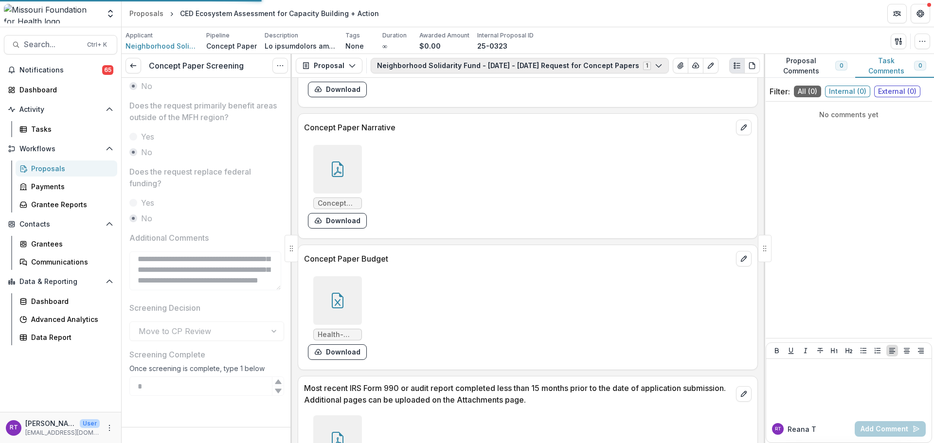
scroll to position [518, 0]
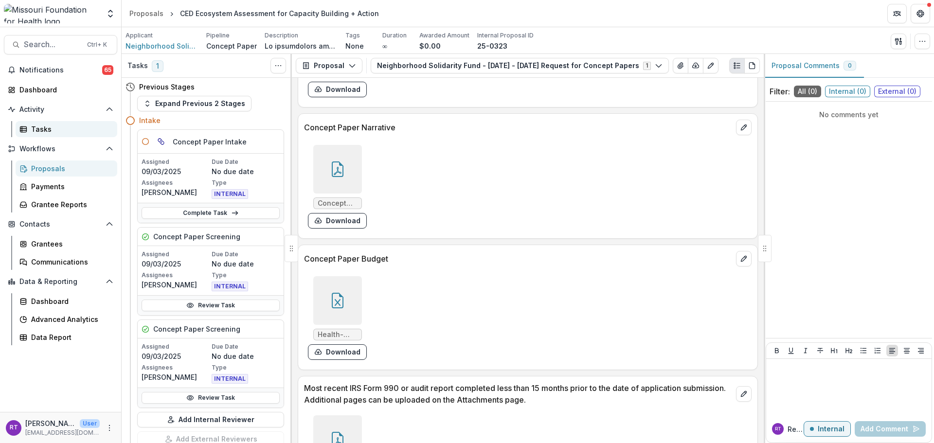
click at [54, 133] on div "Tasks" at bounding box center [70, 129] width 78 height 10
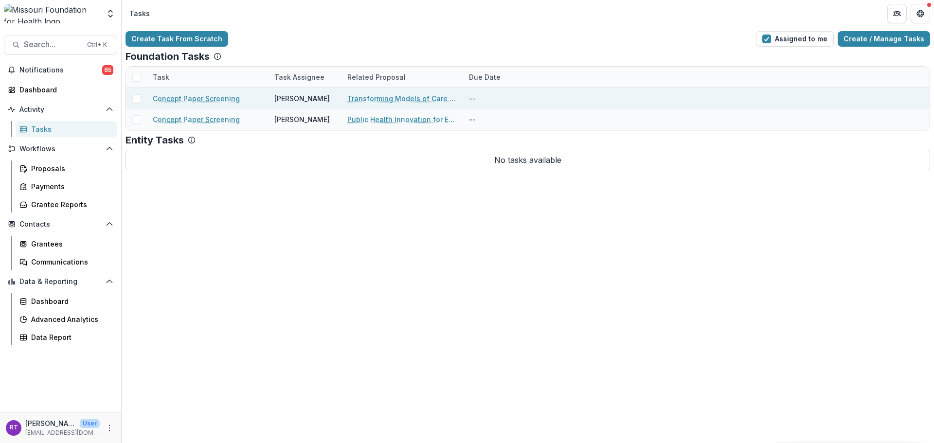
click at [379, 96] on link "Transforming Models of Care to Enhance Health Equity in [GEOGRAPHIC_DATA][US_ST…" at bounding box center [402, 98] width 110 height 10
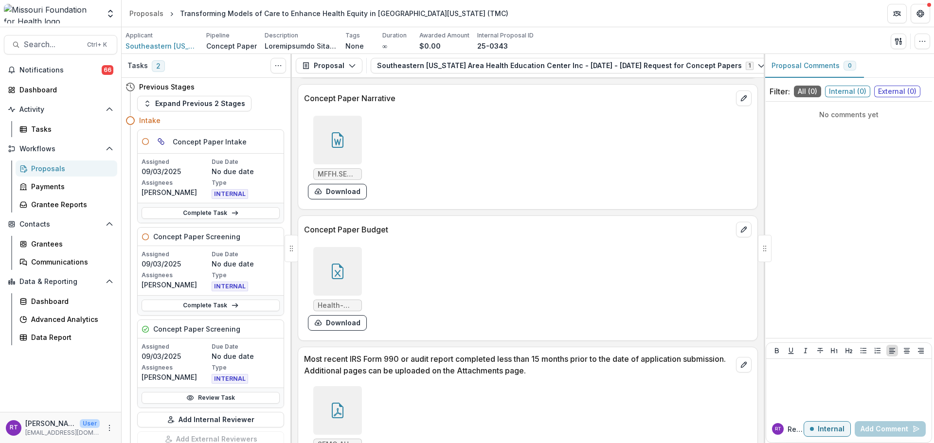
scroll to position [2579, 0]
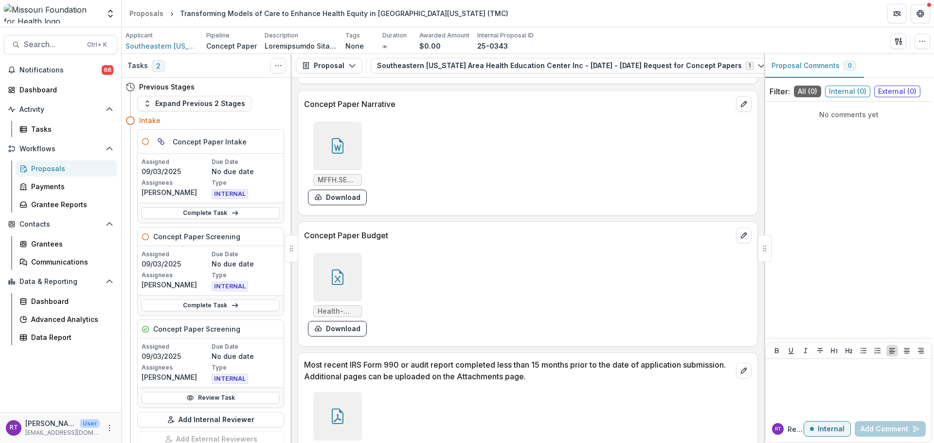
click at [335, 293] on div at bounding box center [337, 277] width 49 height 49
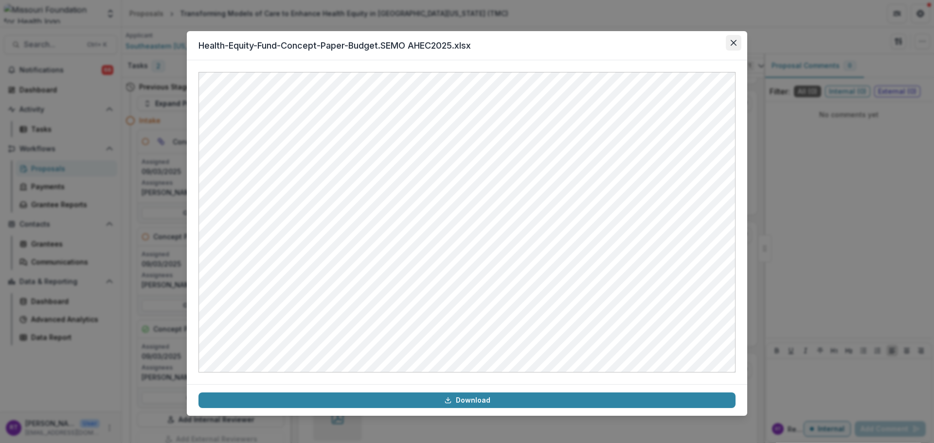
click at [735, 45] on icon "Close" at bounding box center [734, 43] width 6 height 6
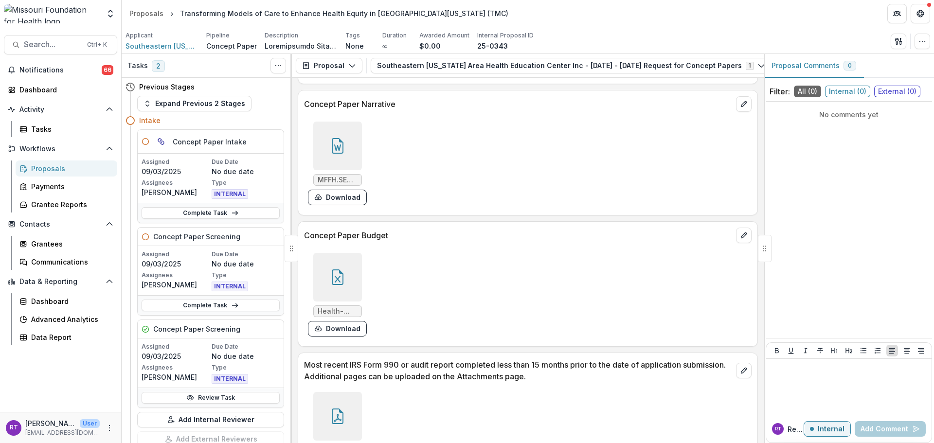
click at [357, 169] on div at bounding box center [337, 146] width 49 height 49
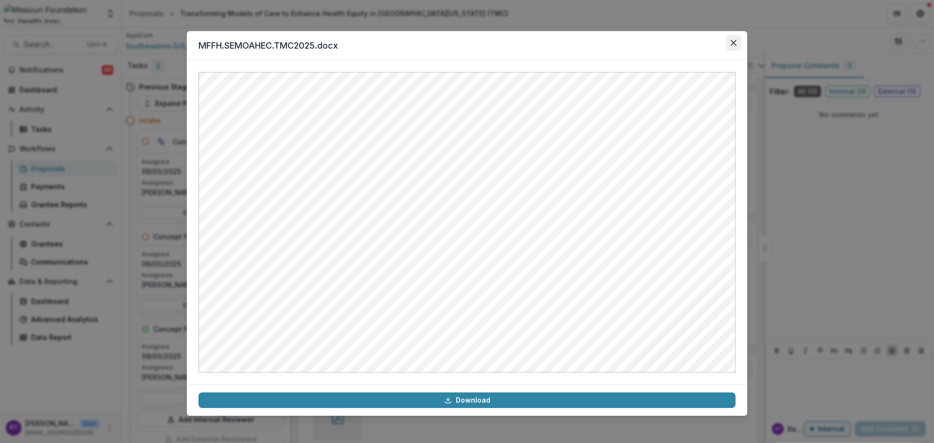
click at [730, 46] on button "Close" at bounding box center [734, 43] width 16 height 16
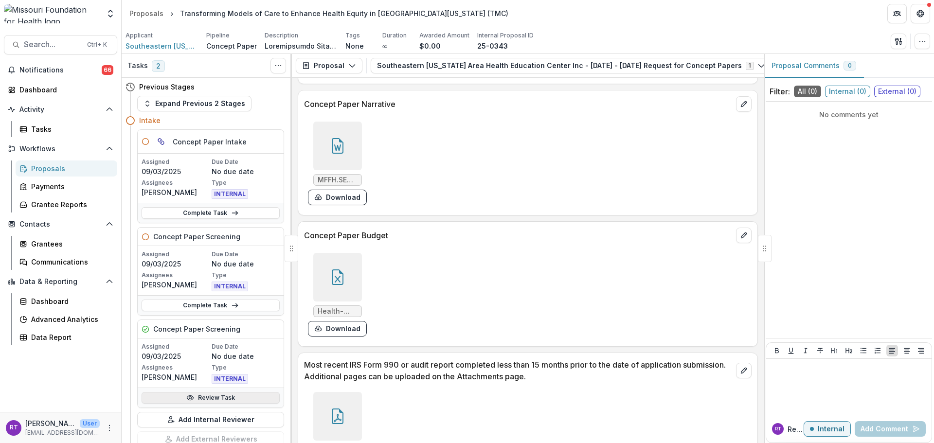
click at [209, 398] on link "Review Task" at bounding box center [211, 398] width 138 height 12
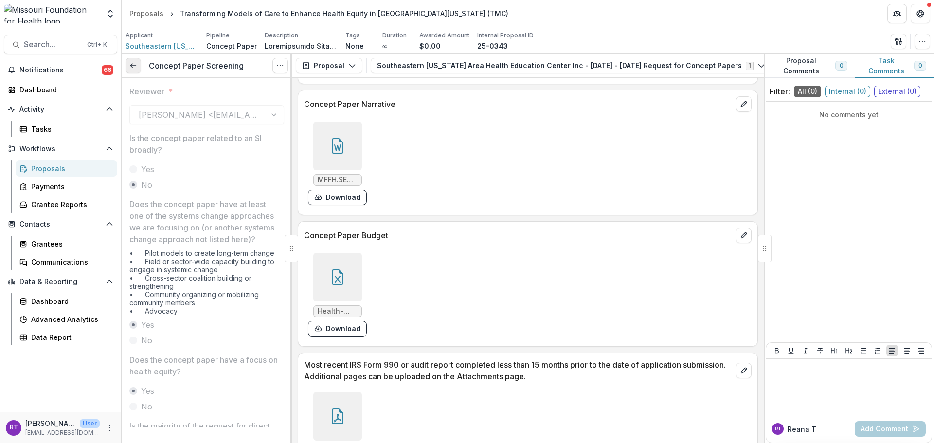
click at [134, 68] on icon at bounding box center [133, 66] width 8 height 8
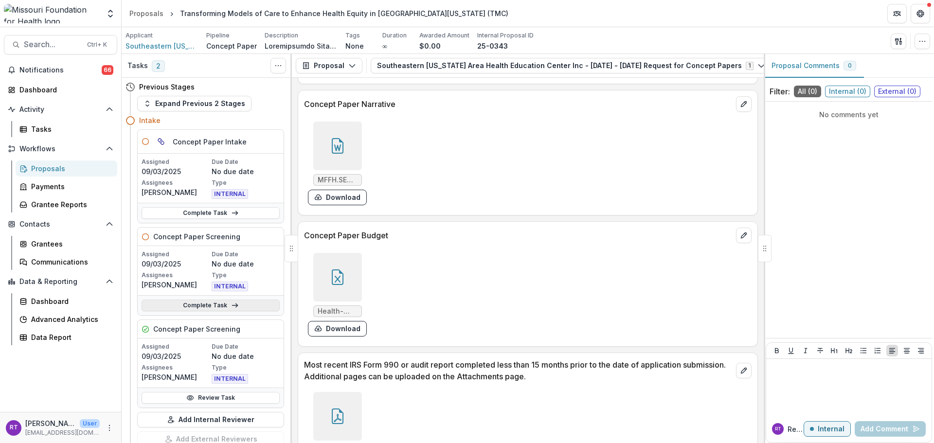
click at [231, 304] on icon at bounding box center [235, 306] width 8 height 8
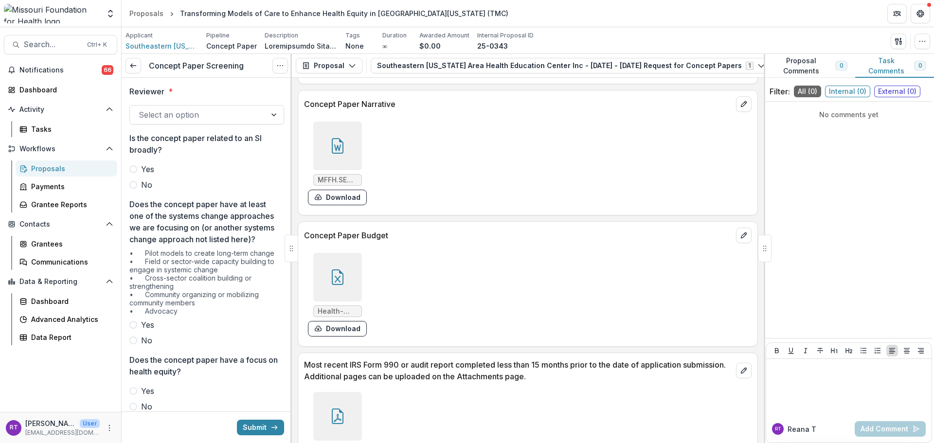
click at [255, 110] on div "Select an option" at bounding box center [198, 115] width 136 height 16
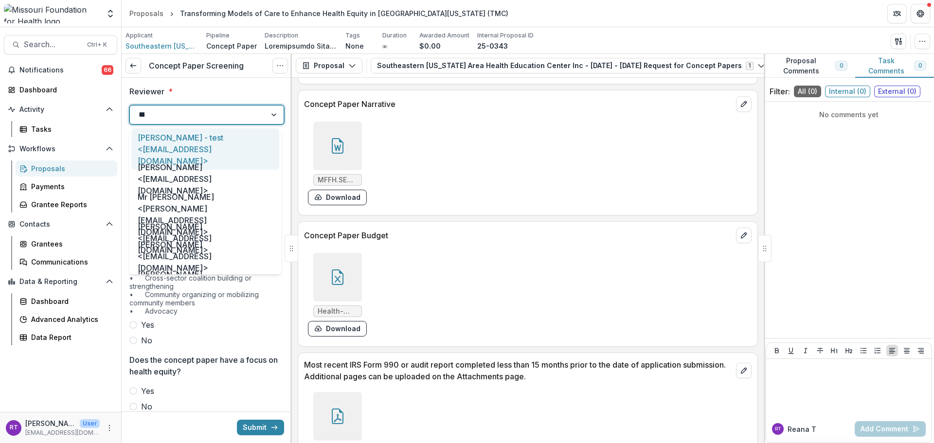
type input "*****"
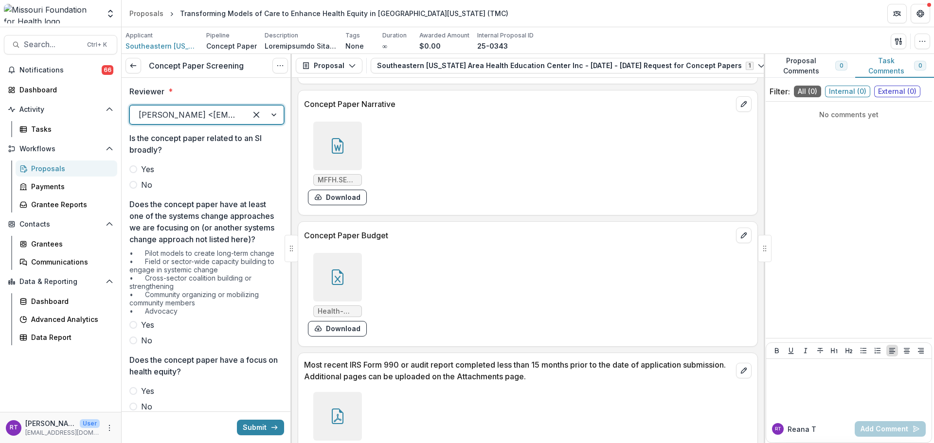
click at [140, 183] on label "No" at bounding box center [206, 185] width 155 height 12
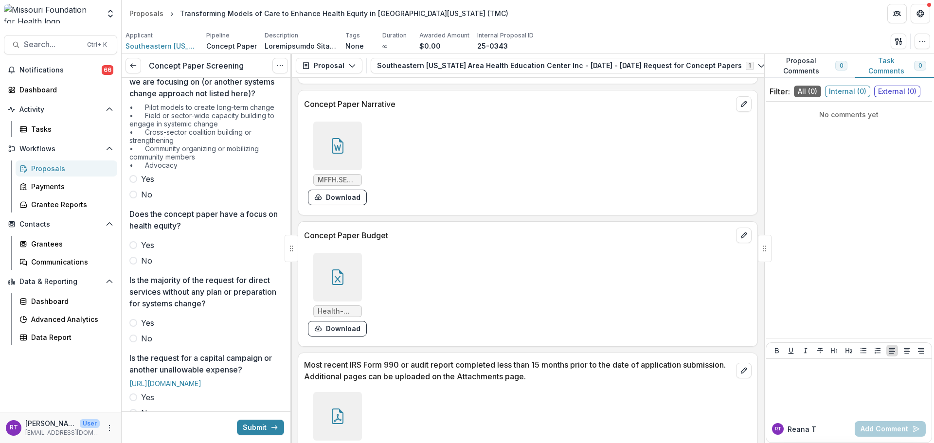
click at [153, 185] on span "Yes" at bounding box center [147, 179] width 13 height 12
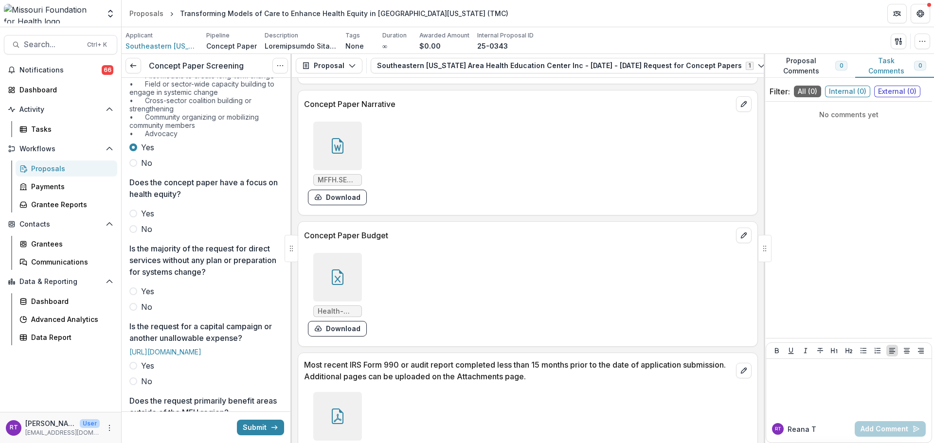
scroll to position [243, 0]
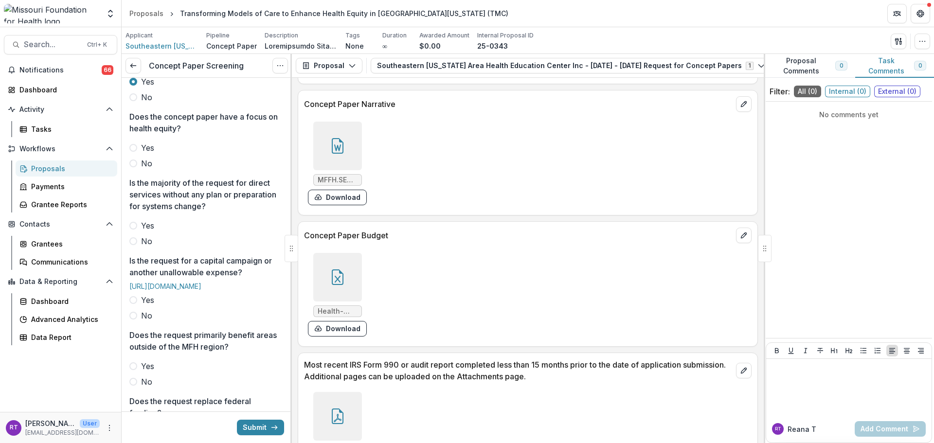
click at [145, 165] on div "Yes No" at bounding box center [206, 155] width 155 height 27
click at [145, 154] on span "Yes" at bounding box center [147, 148] width 13 height 12
click at [143, 247] on span "No" at bounding box center [146, 241] width 11 height 12
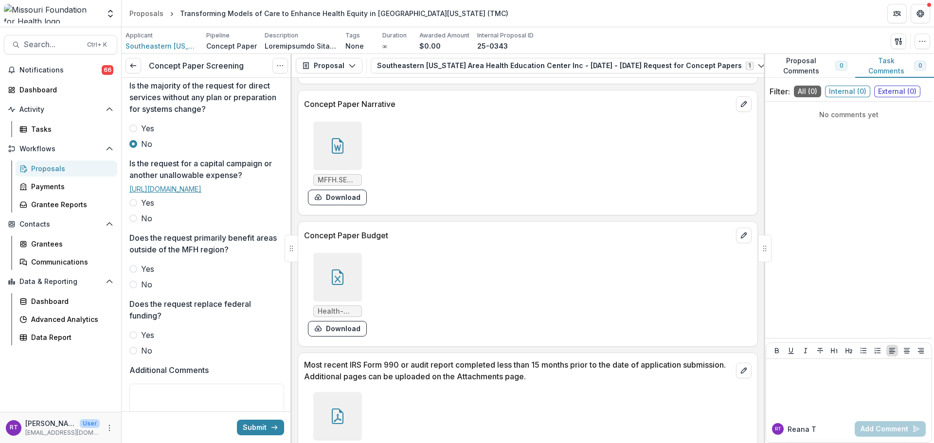
scroll to position [389, 0]
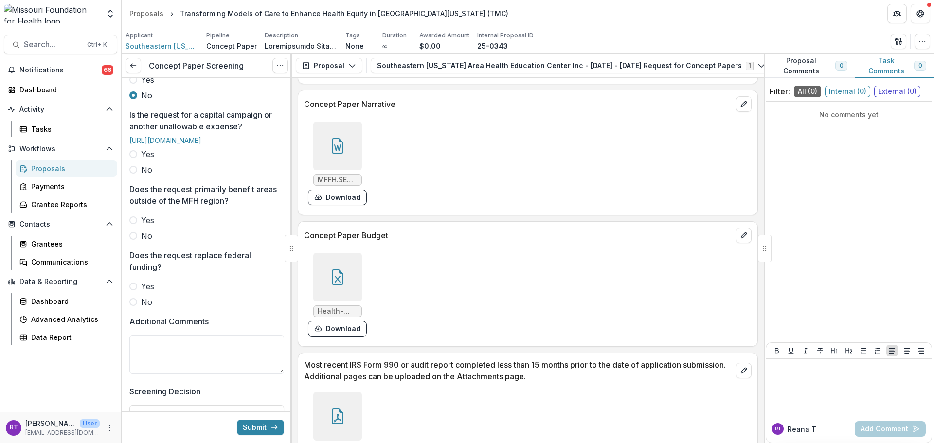
click at [145, 176] on span "No" at bounding box center [146, 170] width 11 height 12
click at [146, 242] on span "No" at bounding box center [146, 236] width 11 height 12
click at [149, 308] on span "No" at bounding box center [146, 302] width 11 height 12
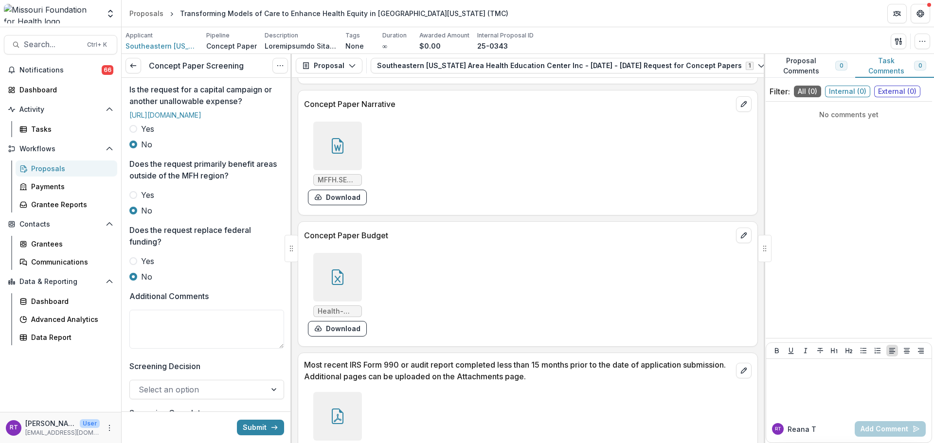
scroll to position [487, 0]
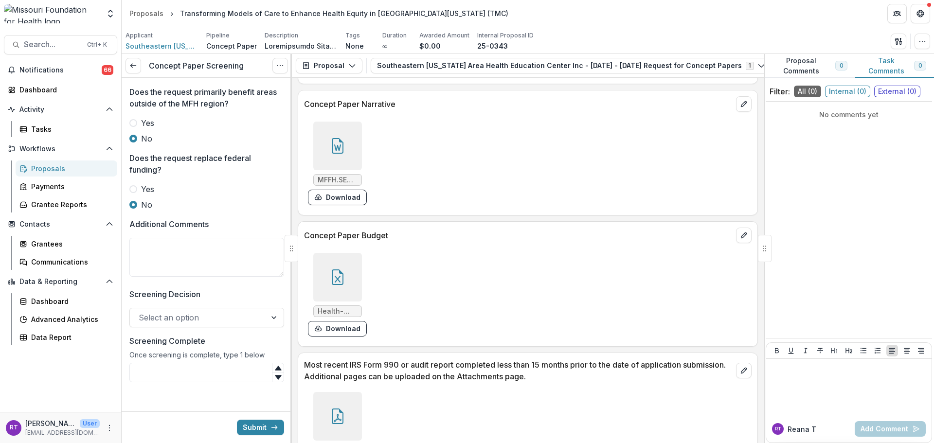
drag, startPoint x: 225, startPoint y: 341, endPoint x: 226, endPoint y: 329, distance: 12.2
click at [225, 300] on label "Screening Decision" at bounding box center [203, 295] width 149 height 12
click at [141, 324] on input "Screening Decision" at bounding box center [140, 318] width 2 height 12
click at [225, 277] on textarea "Additional Comments" at bounding box center [206, 257] width 155 height 39
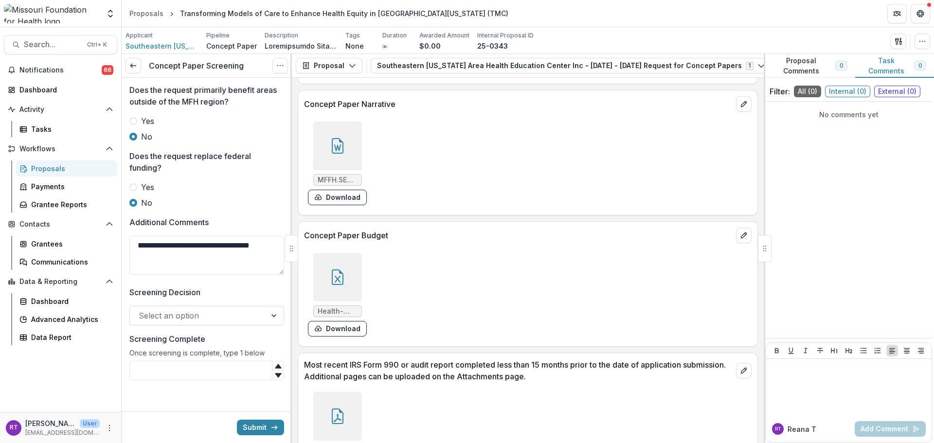
type textarea "**********"
click at [226, 318] on div at bounding box center [198, 316] width 119 height 14
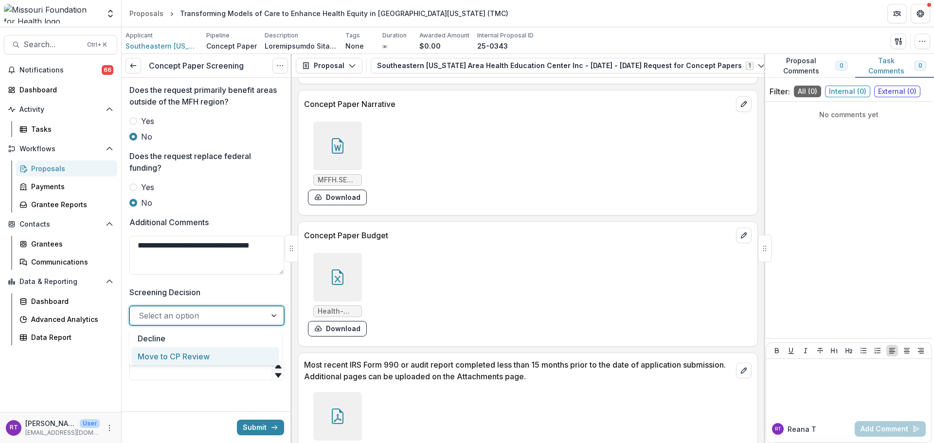
drag, startPoint x: 225, startPoint y: 342, endPoint x: 224, endPoint y: 351, distance: 8.8
click at [224, 351] on div "Decline Move to CP Review" at bounding box center [205, 347] width 152 height 36
click at [224, 351] on div "Move to CP Review" at bounding box center [205, 356] width 148 height 18
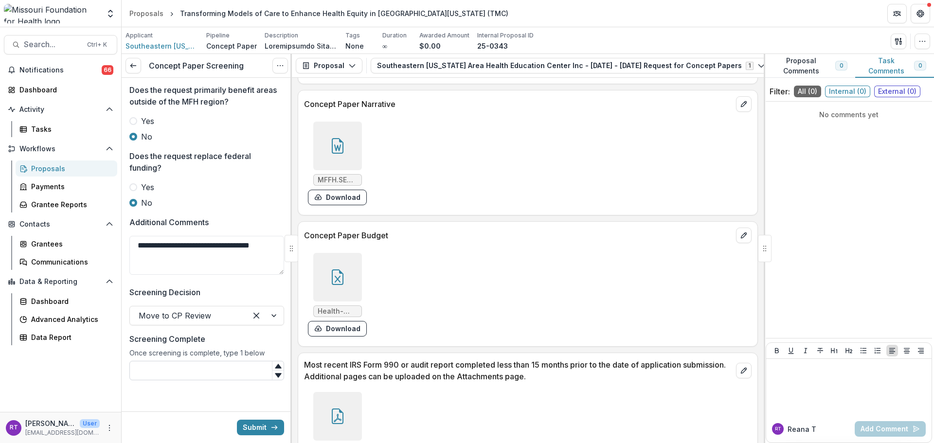
click at [208, 380] on input "Screening Complete" at bounding box center [206, 370] width 155 height 19
type input "*"
click at [275, 424] on button "Submit" at bounding box center [260, 428] width 47 height 16
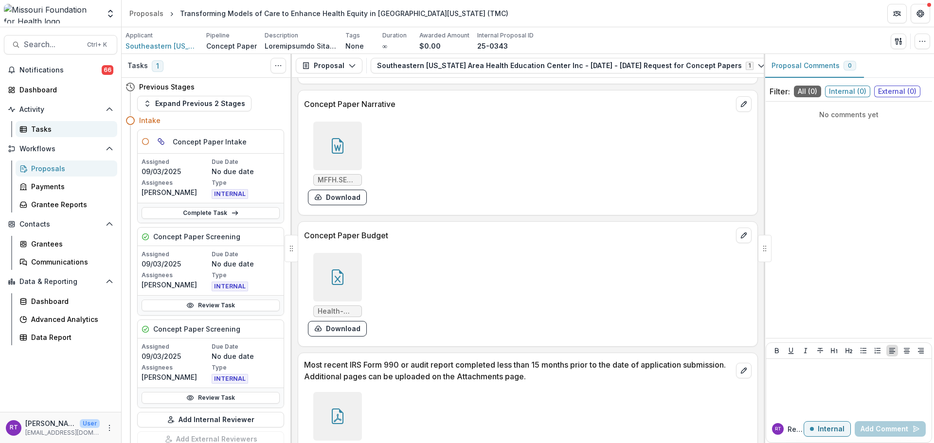
click at [47, 126] on div "Tasks" at bounding box center [70, 129] width 78 height 10
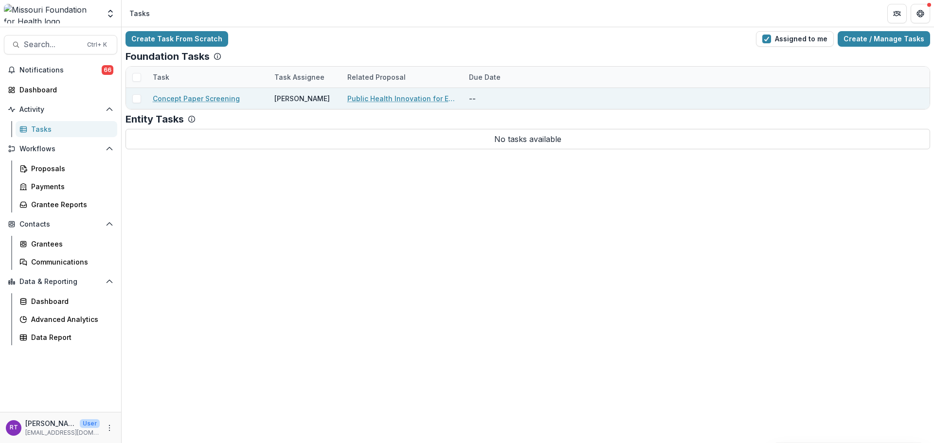
click at [391, 94] on link "Public Health Innovation for Equity in Rural [US_STATE]" at bounding box center [402, 98] width 110 height 10
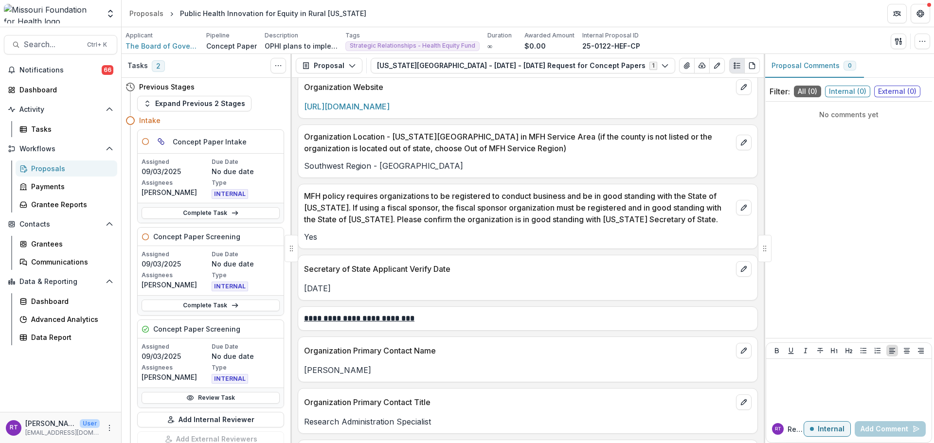
scroll to position [1022, 0]
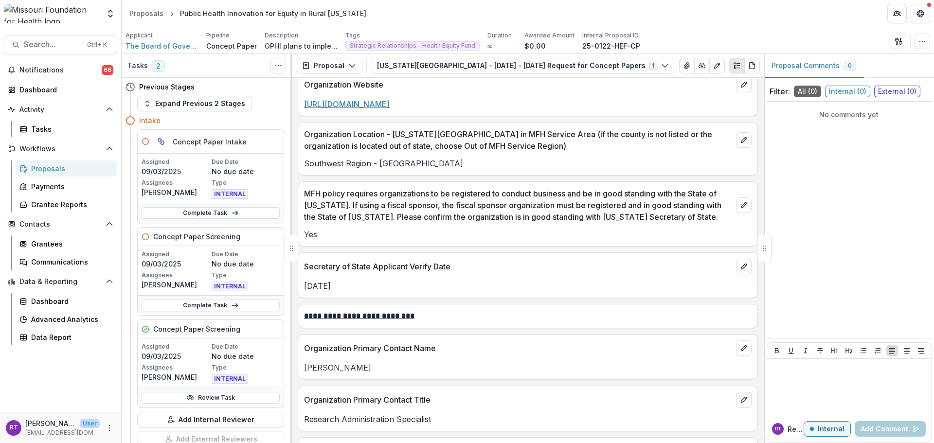
click at [390, 104] on link "[URL][DOMAIN_NAME]" at bounding box center [347, 104] width 86 height 10
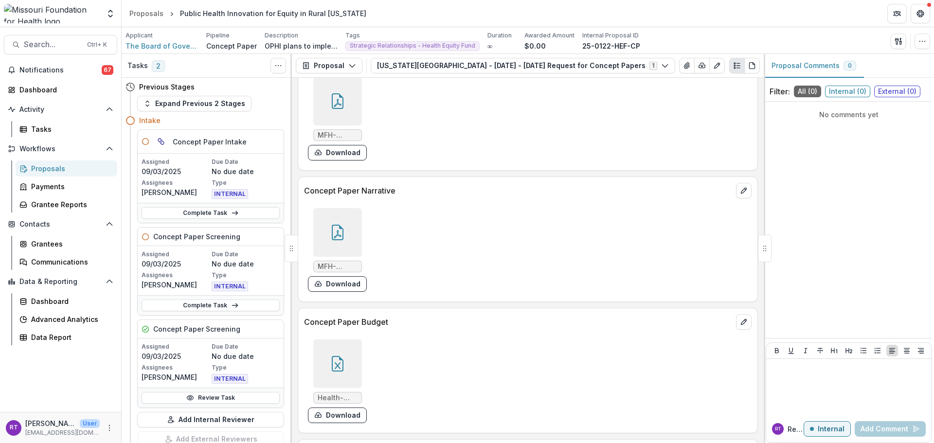
scroll to position [2822, 0]
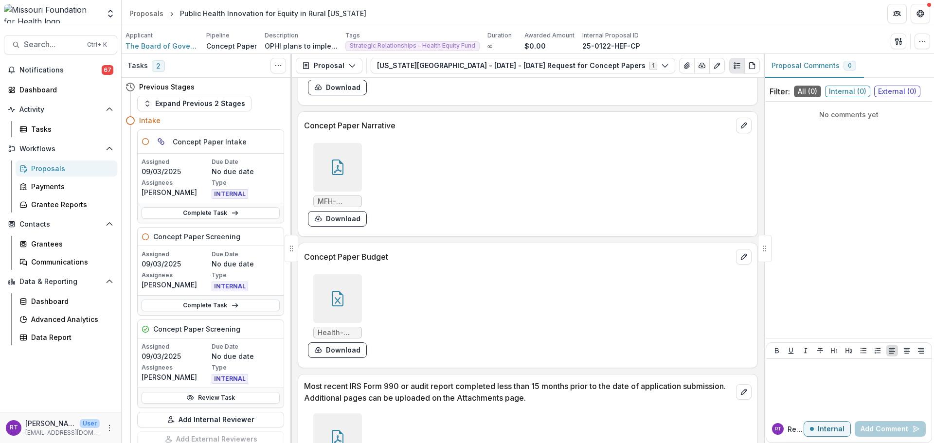
click at [344, 276] on div at bounding box center [337, 298] width 49 height 49
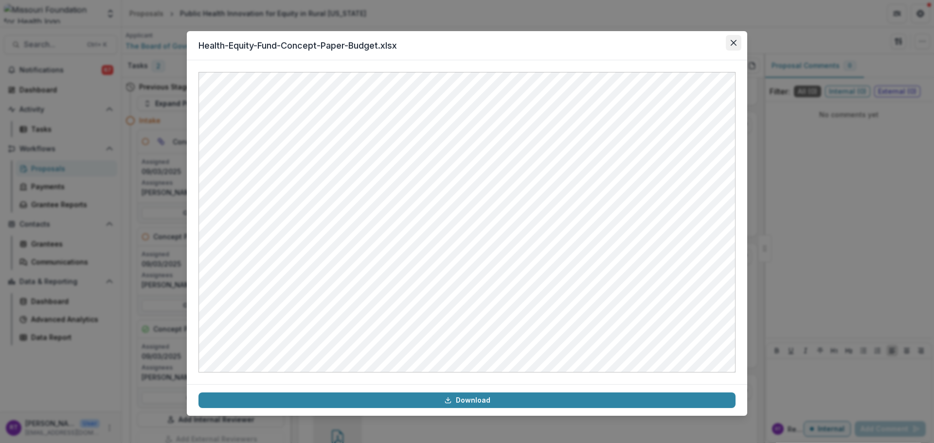
click at [731, 44] on icon "Close" at bounding box center [734, 43] width 6 height 6
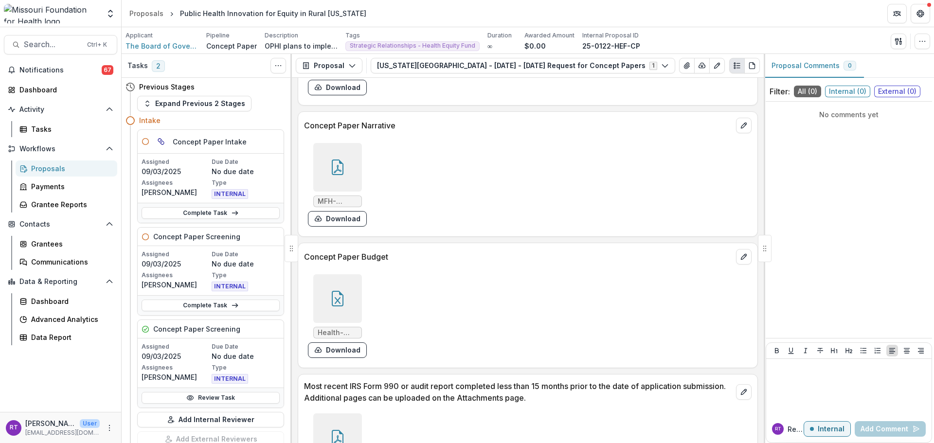
click at [351, 156] on div at bounding box center [337, 167] width 49 height 49
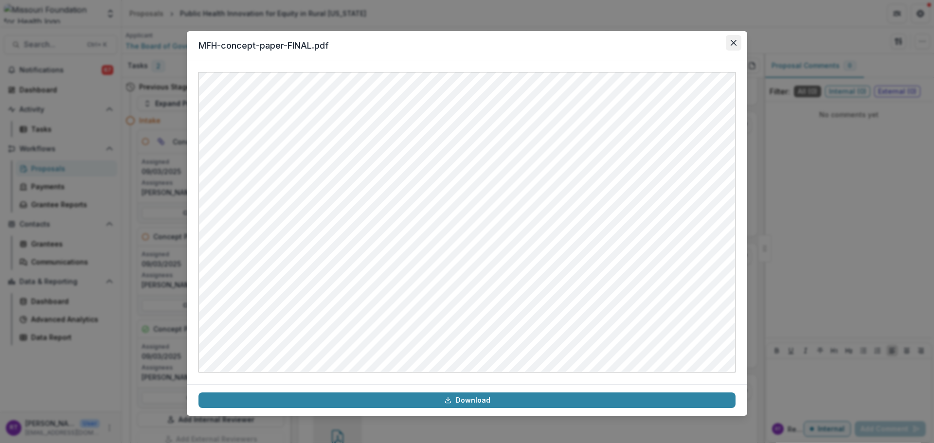
click at [732, 47] on button "Close" at bounding box center [734, 43] width 16 height 16
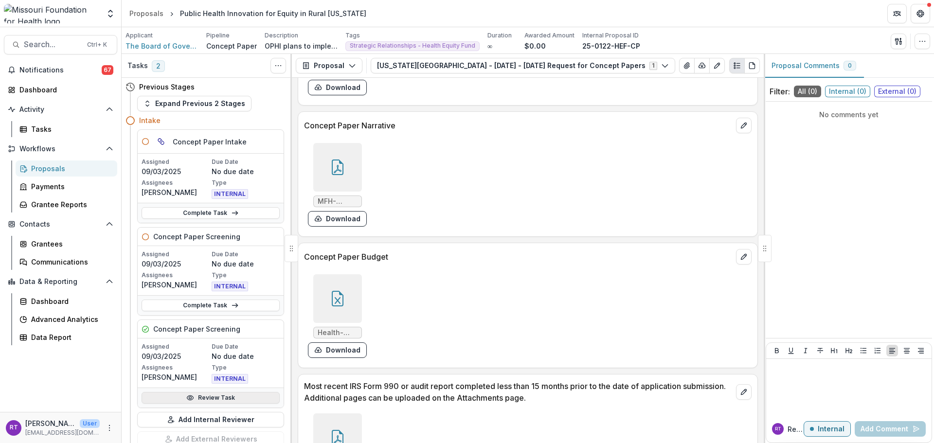
click at [228, 396] on link "Review Task" at bounding box center [211, 398] width 138 height 12
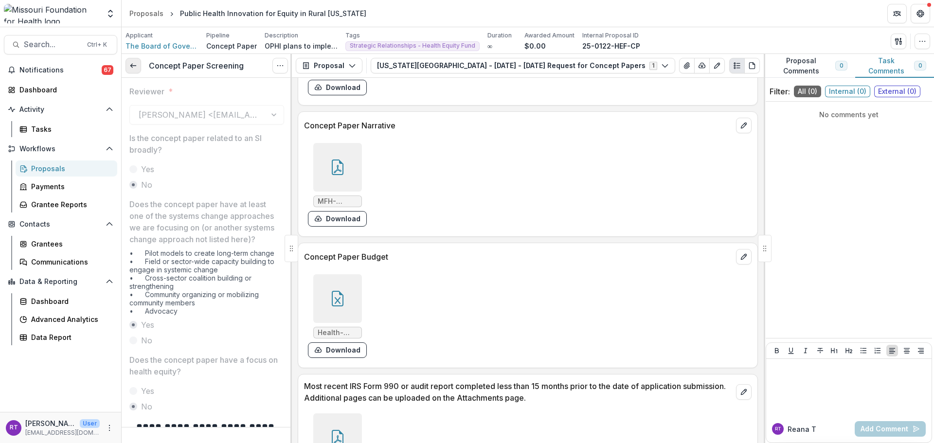
click at [130, 63] on icon at bounding box center [133, 66] width 8 height 8
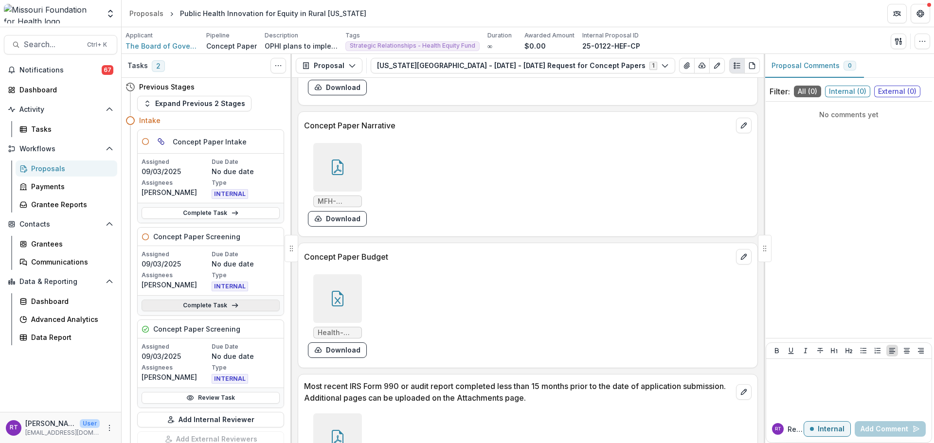
click at [236, 303] on icon at bounding box center [235, 306] width 8 height 8
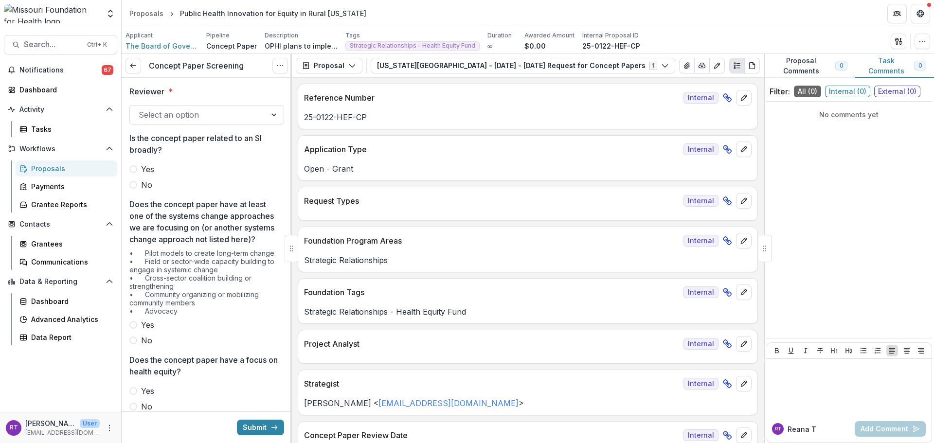
click at [223, 118] on div at bounding box center [198, 115] width 119 height 14
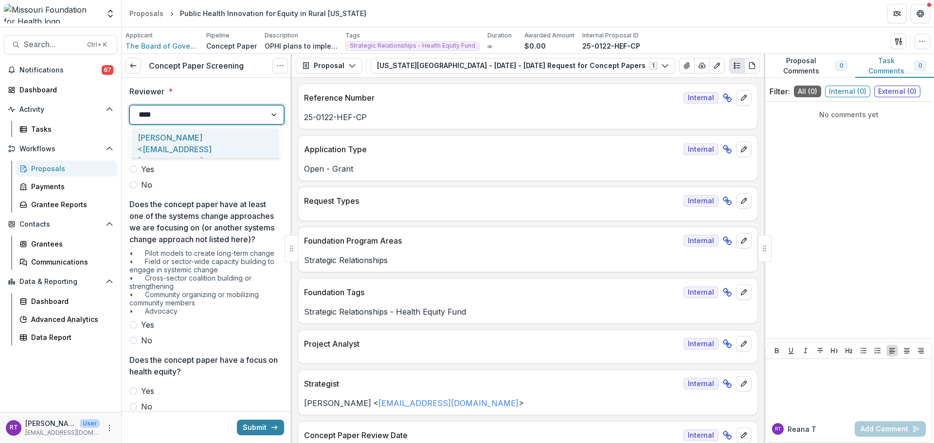
type input "*****"
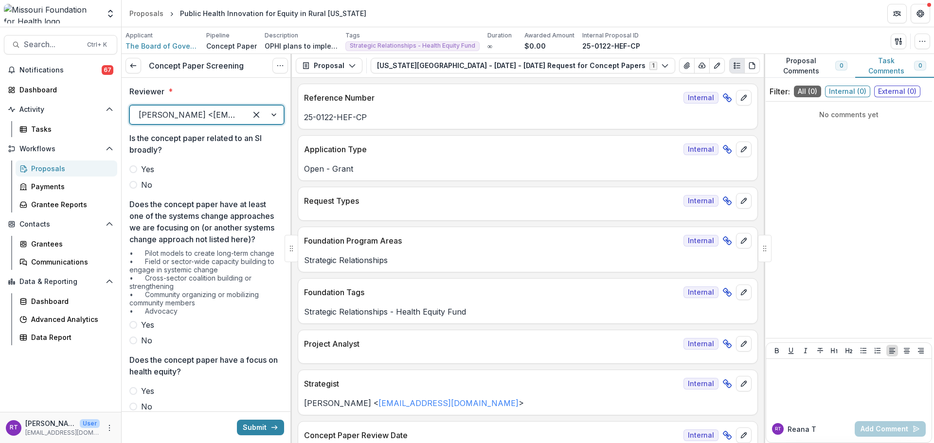
click at [148, 189] on span "No" at bounding box center [146, 185] width 11 height 12
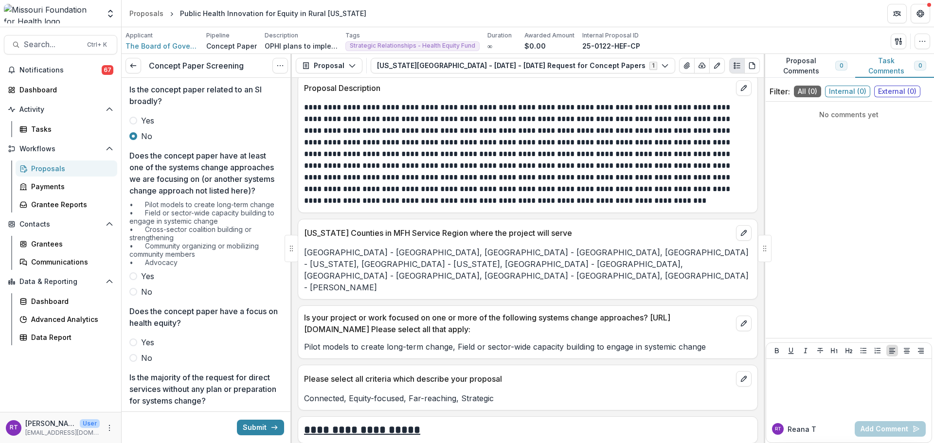
scroll to position [2336, 0]
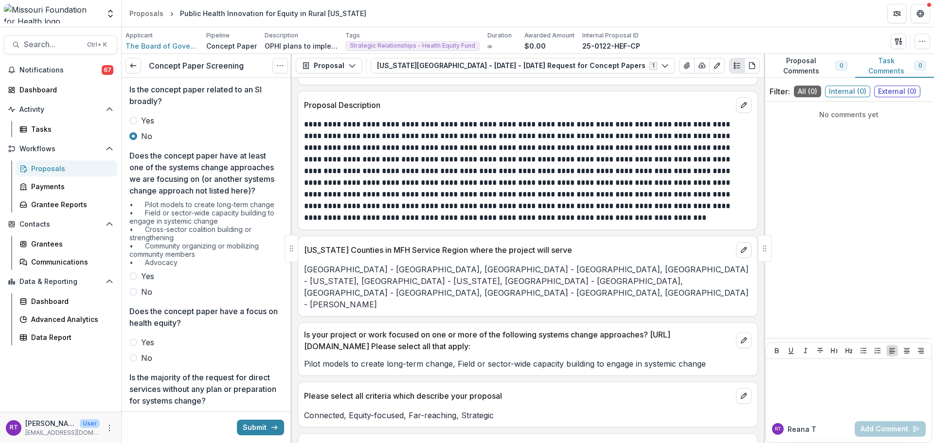
click at [147, 282] on span "Yes" at bounding box center [147, 277] width 13 height 12
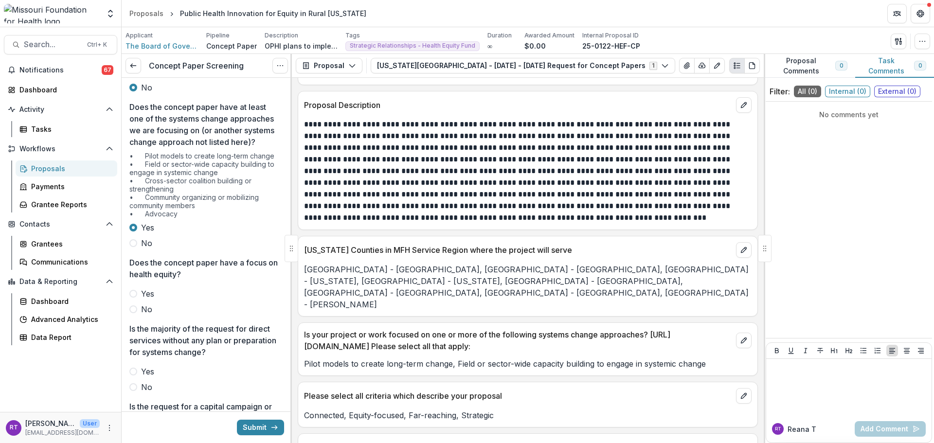
scroll to position [146, 0]
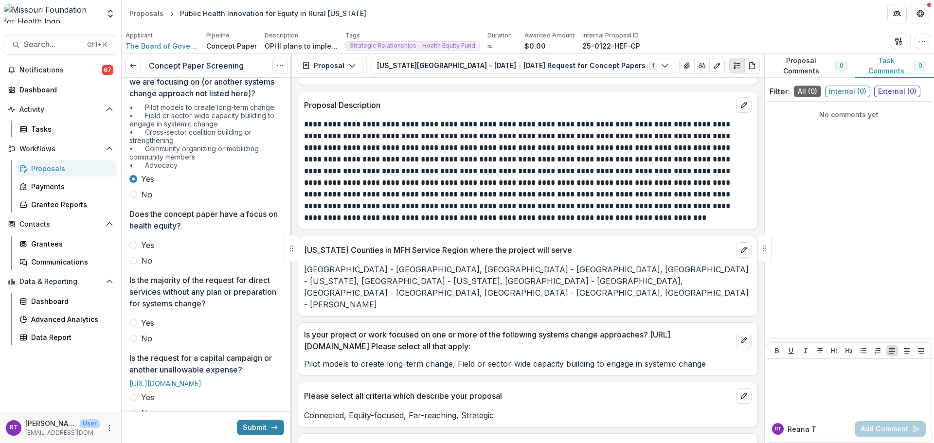
click at [148, 267] on span "No" at bounding box center [146, 261] width 11 height 12
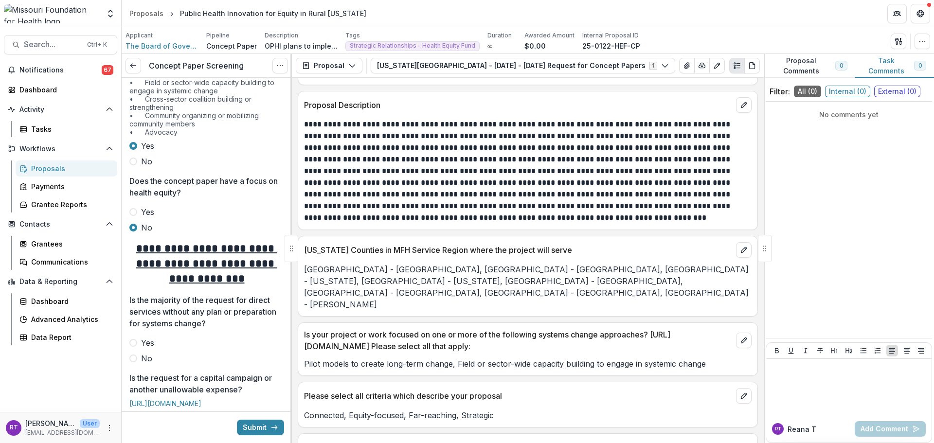
scroll to position [195, 0]
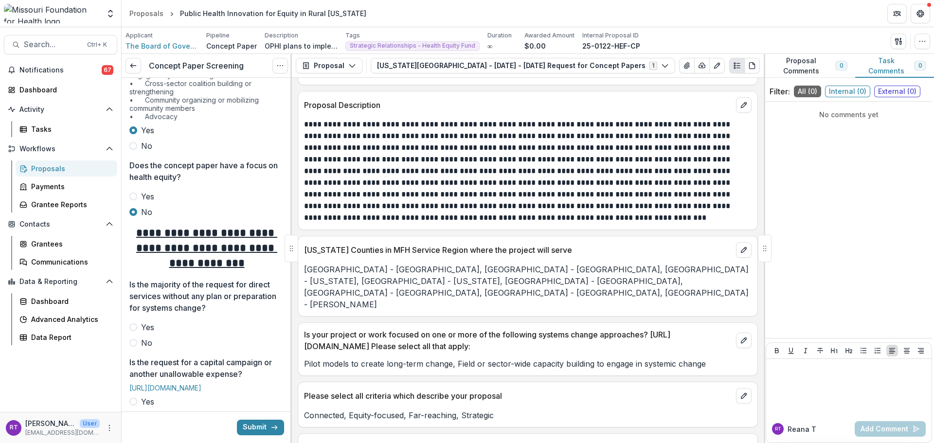
click at [149, 202] on span "Yes" at bounding box center [147, 197] width 13 height 12
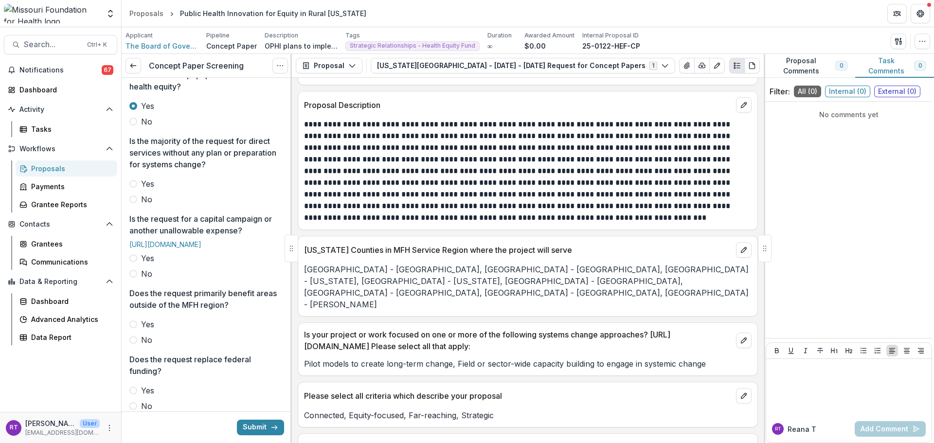
scroll to position [292, 0]
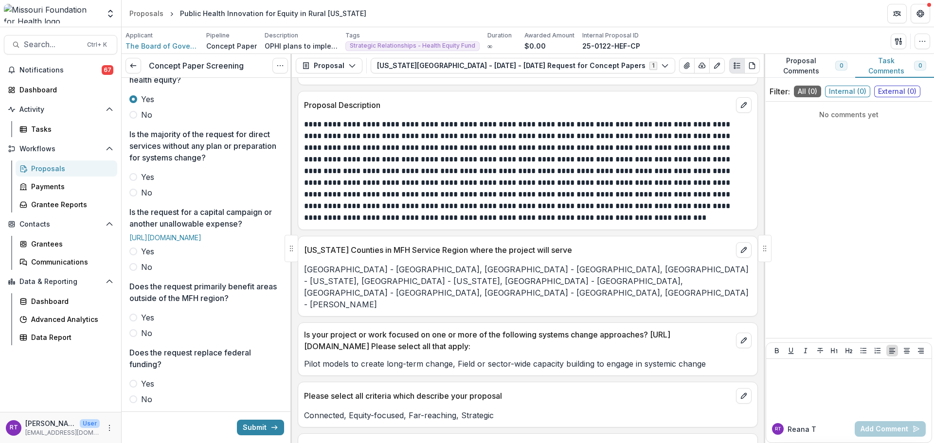
click at [145, 199] on span "No" at bounding box center [146, 193] width 11 height 12
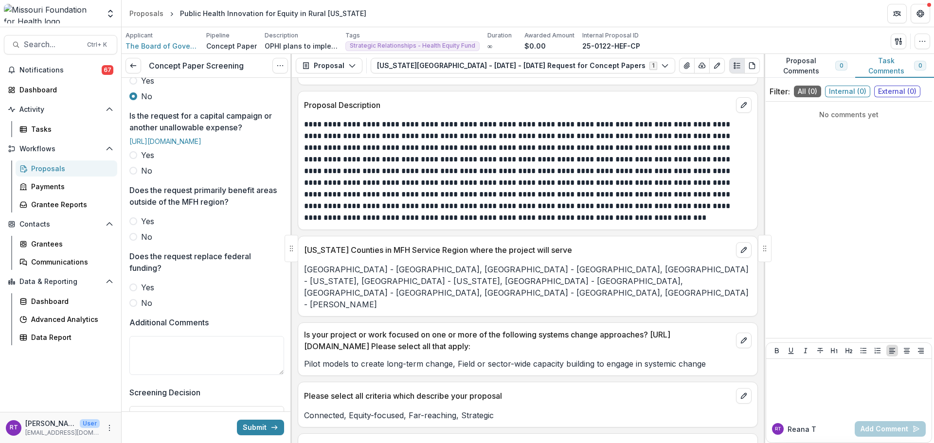
scroll to position [389, 0]
click at [139, 176] on label "No" at bounding box center [206, 170] width 155 height 12
click at [124, 282] on div "Reviewer * [PERSON_NAME] <[EMAIL_ADDRESS][DOMAIN_NAME]> Is the concept paper re…" at bounding box center [207, 92] width 170 height 807
click at [132, 240] on span at bounding box center [133, 236] width 8 height 8
click at [139, 308] on label "No" at bounding box center [206, 302] width 155 height 12
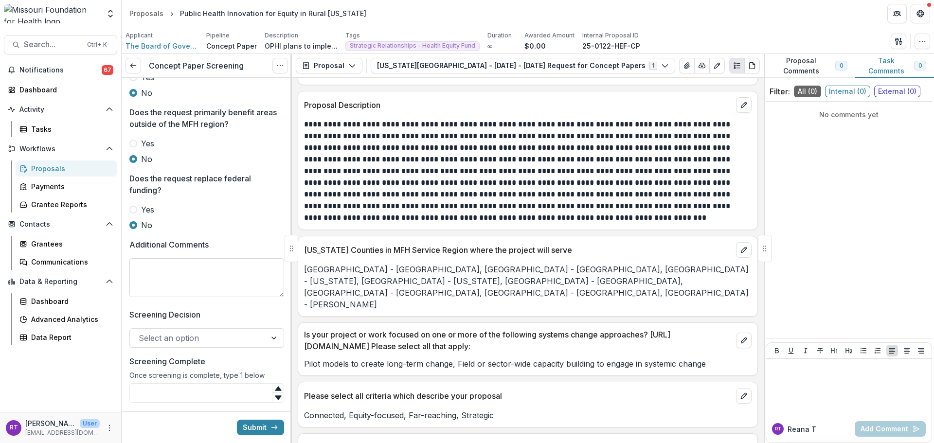
scroll to position [487, 0]
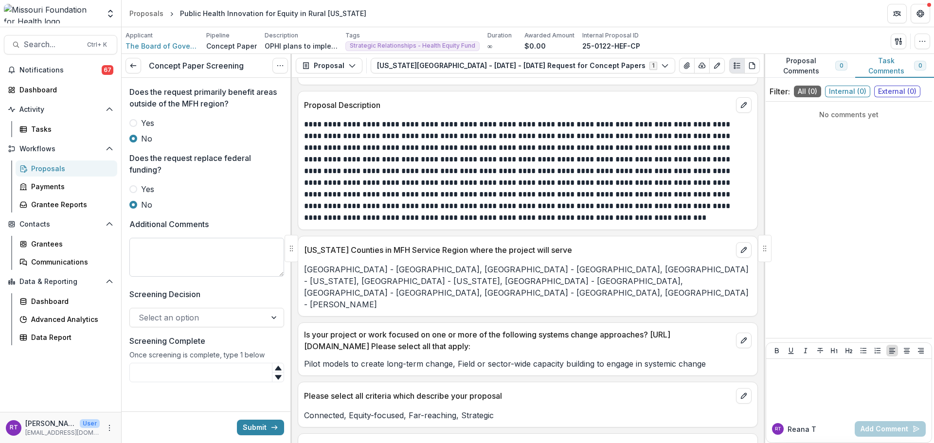
click at [186, 277] on textarea "Additional Comments" at bounding box center [206, 257] width 155 height 39
drag, startPoint x: 186, startPoint y: 292, endPoint x: 155, endPoint y: 290, distance: 31.2
click at [154, 277] on textarea "**********" at bounding box center [206, 257] width 155 height 39
click at [248, 277] on textarea "**********" at bounding box center [205, 257] width 152 height 39
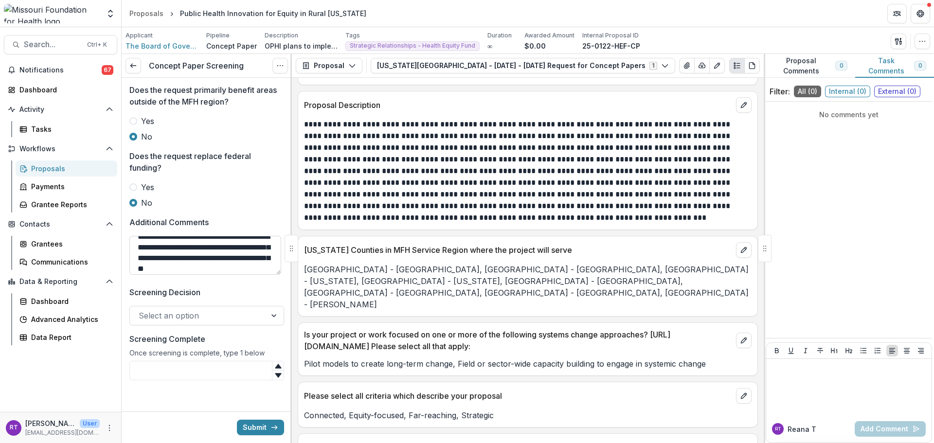
scroll to position [19, 0]
type textarea "**********"
click at [255, 311] on div "Select an option" at bounding box center [198, 316] width 136 height 16
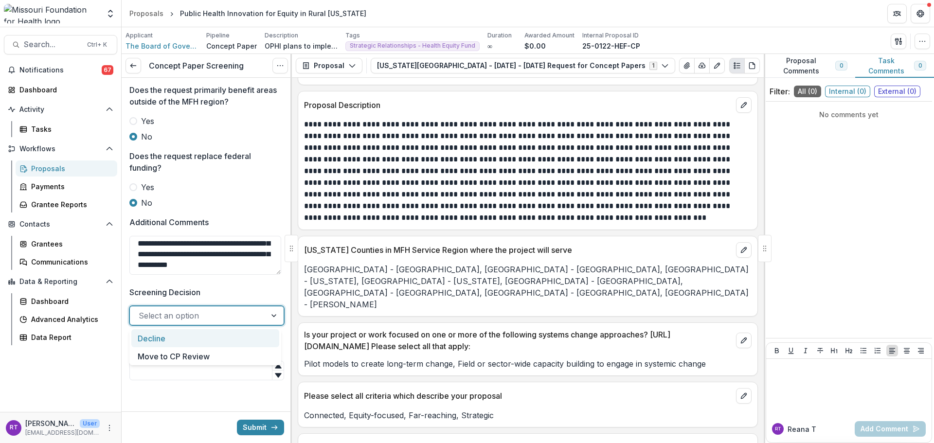
click at [232, 347] on div "Decline" at bounding box center [205, 338] width 148 height 18
click at [225, 316] on div at bounding box center [188, 316] width 99 height 14
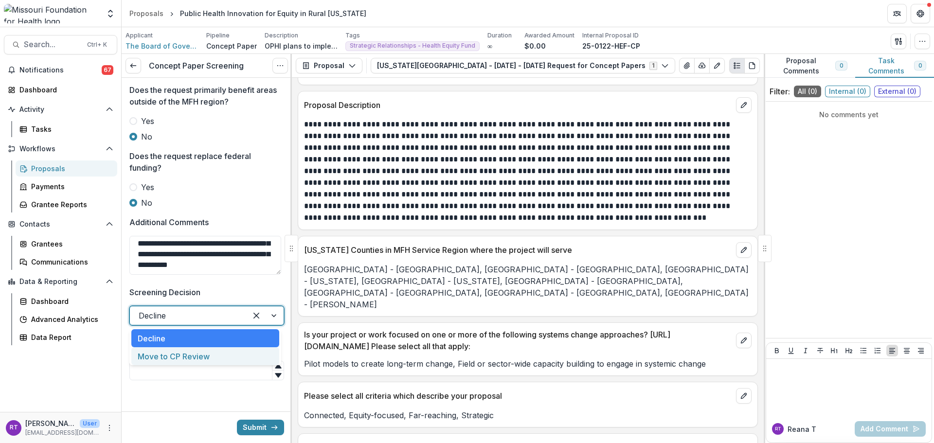
drag, startPoint x: 216, startPoint y: 351, endPoint x: 216, endPoint y: 356, distance: 4.9
click at [216, 351] on div "Move to CP Review" at bounding box center [205, 356] width 148 height 18
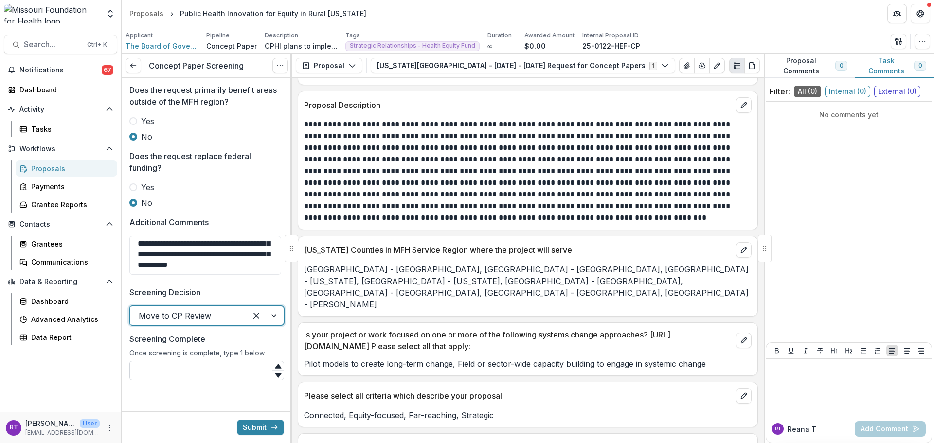
click at [213, 367] on input "Screening Complete" at bounding box center [206, 370] width 155 height 19
type input "*"
click at [260, 432] on button "Submit" at bounding box center [260, 428] width 47 height 16
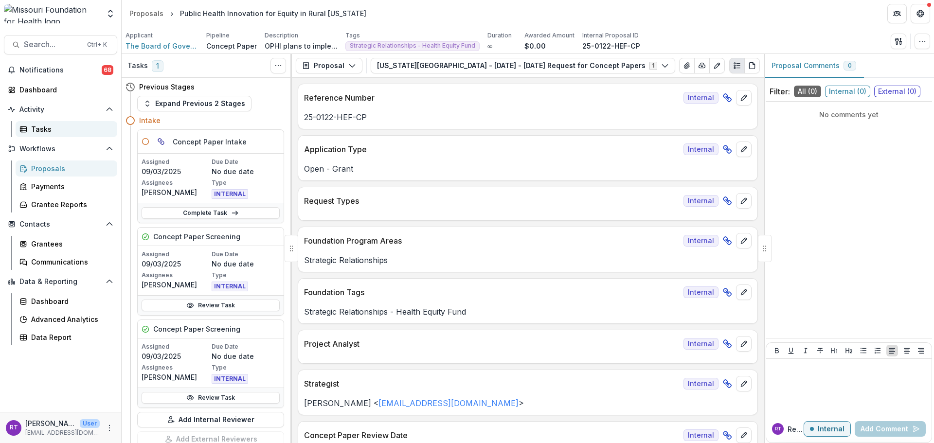
click at [79, 124] on link "Tasks" at bounding box center [67, 129] width 102 height 16
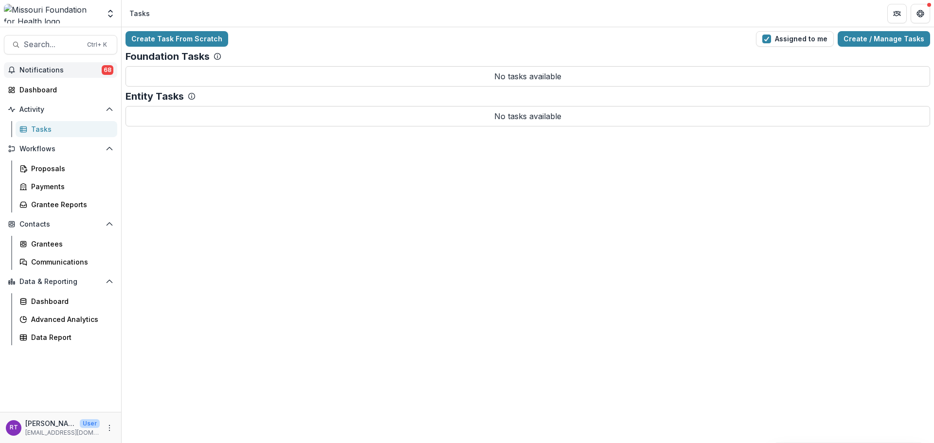
click at [66, 74] on span "Notifications" at bounding box center [60, 70] width 82 height 8
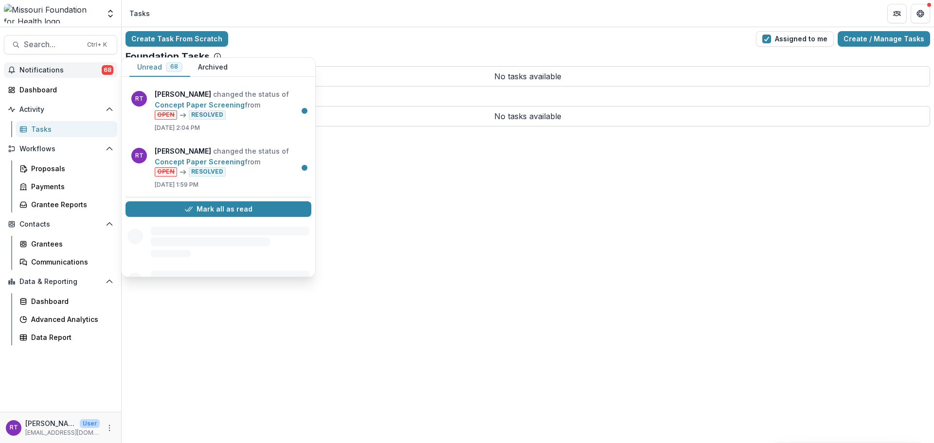
scroll to position [811, 0]
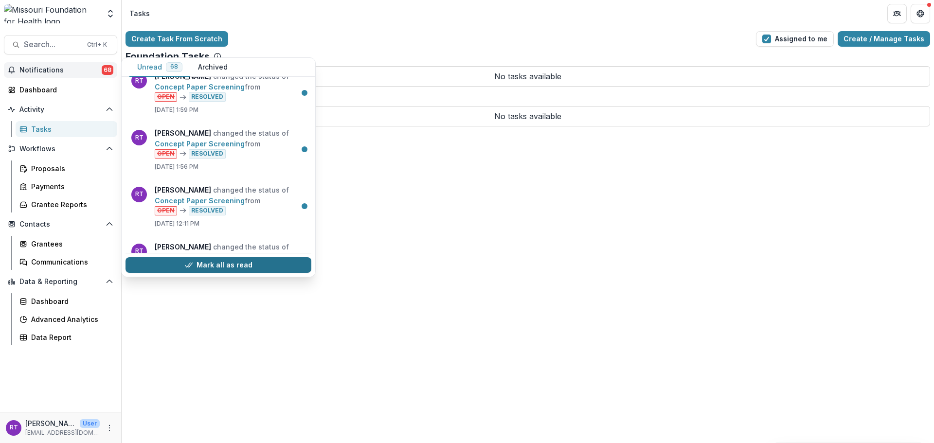
click at [231, 262] on button "Mark all as read" at bounding box center [219, 265] width 186 height 16
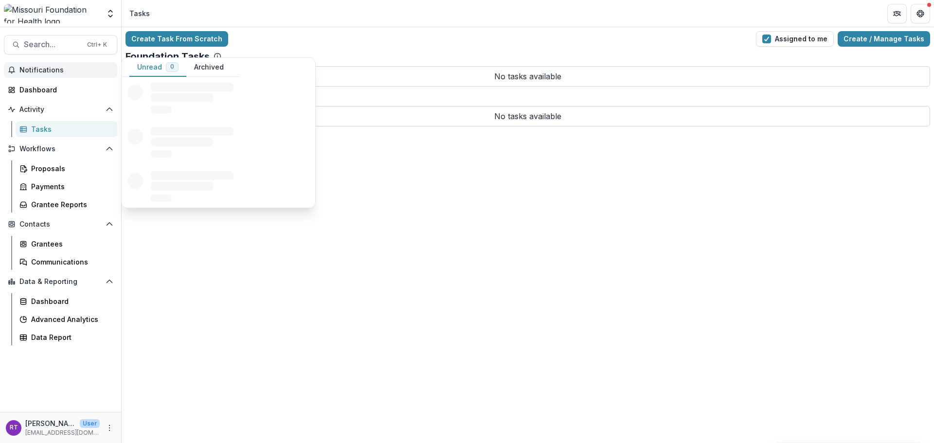
scroll to position [0, 0]
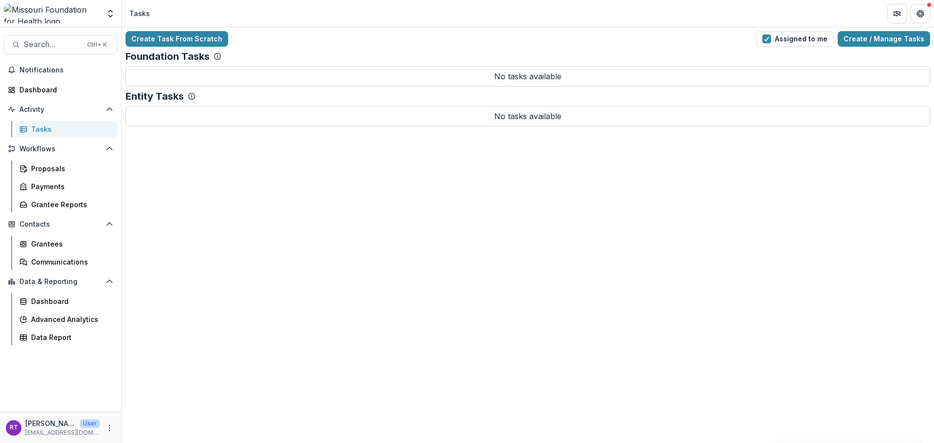
click at [400, 234] on div "Create Task From Scratch Assigned to me Create / Manage Tasks Foundation Tasks …" at bounding box center [528, 235] width 813 height 416
click at [82, 72] on span "Notifications" at bounding box center [66, 70] width 94 height 8
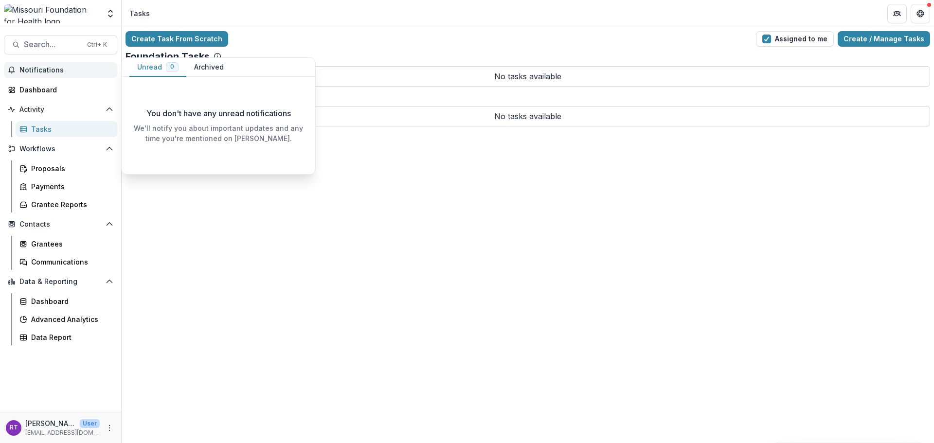
click at [216, 67] on button "Archived" at bounding box center [208, 67] width 45 height 19
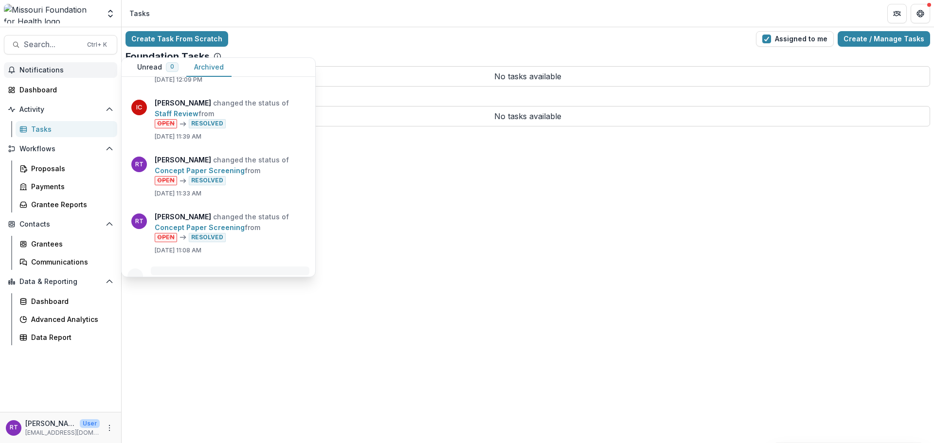
scroll to position [2490, 0]
click at [415, 221] on div "Create Task From Scratch Assigned to me Create / Manage Tasks Foundation Tasks …" at bounding box center [528, 235] width 813 height 416
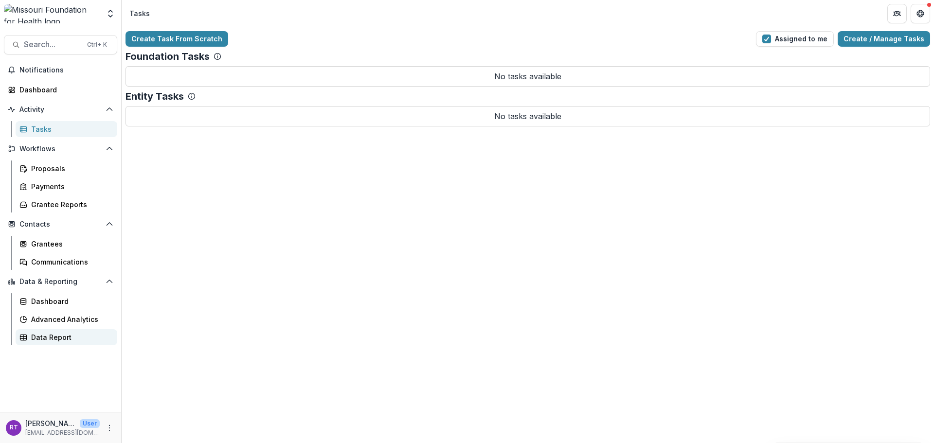
click at [54, 340] on div "Data Report" at bounding box center [70, 337] width 78 height 10
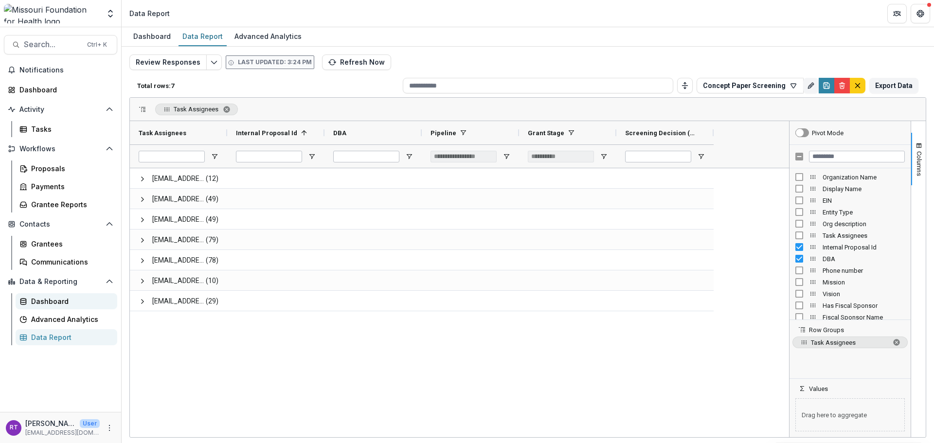
click at [44, 297] on div "Dashboard" at bounding box center [70, 301] width 78 height 10
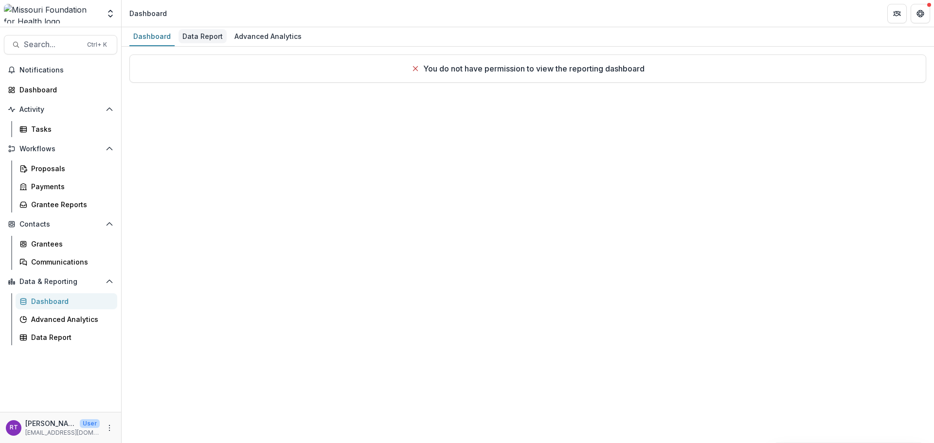
click at [189, 37] on div "Data Report" at bounding box center [203, 36] width 48 height 14
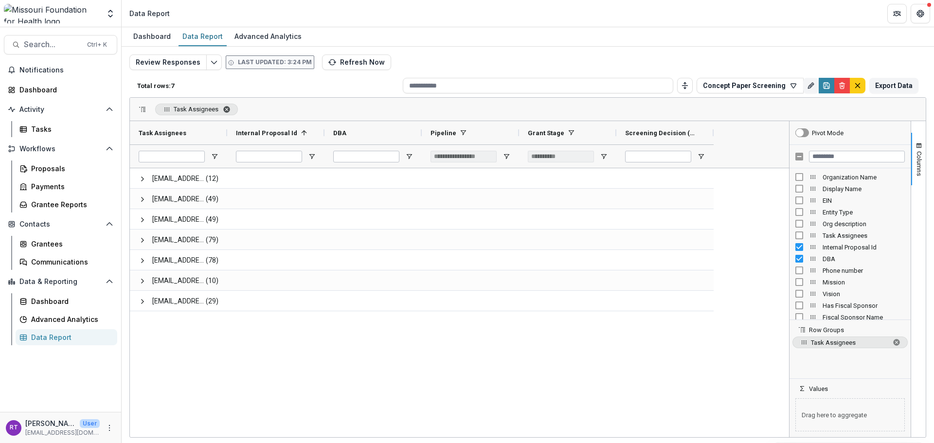
click at [223, 110] on span "Task Assignees. Press ENTER to sort. Press DELETE to remove" at bounding box center [227, 110] width 8 height 8
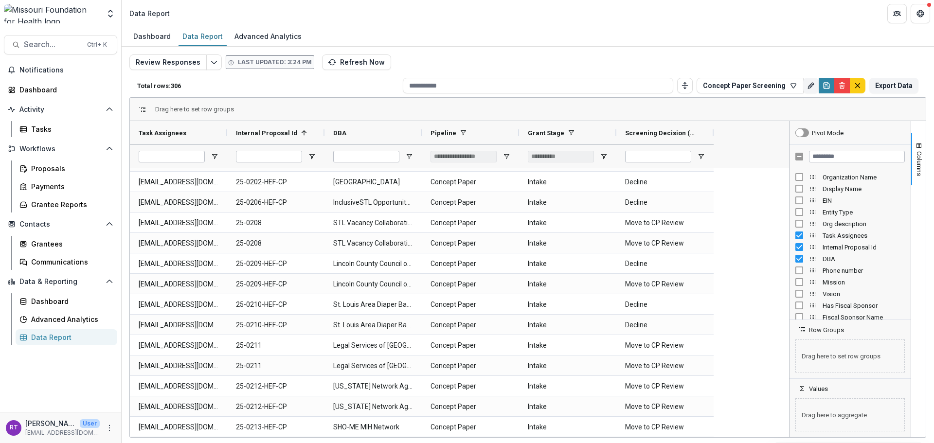
scroll to position [1206, 0]
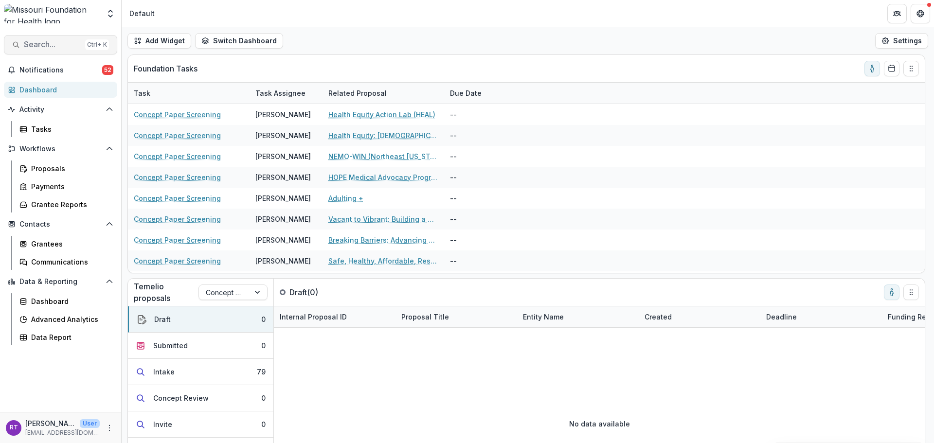
click at [59, 48] on span "Search..." at bounding box center [52, 44] width 57 height 9
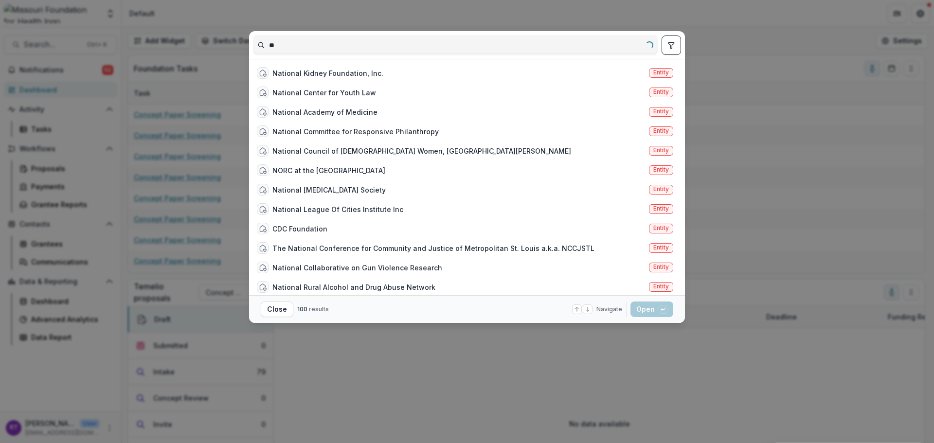
type input "*"
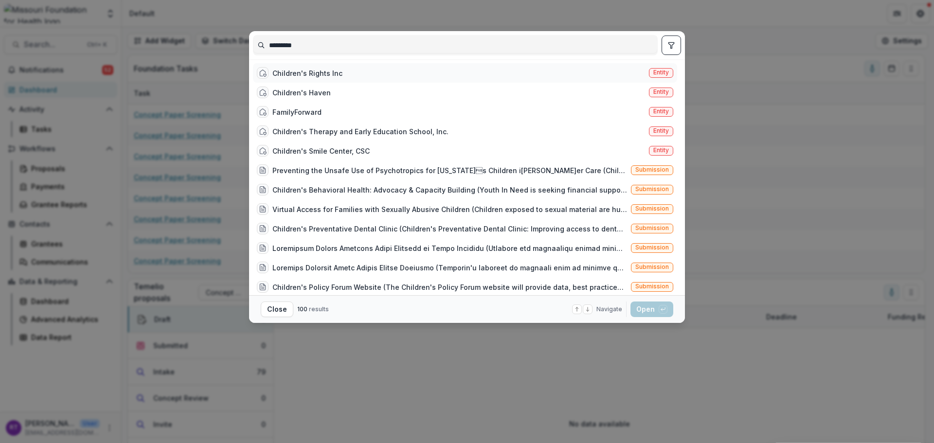
type input "*********"
click at [326, 71] on div "Children's Rights Inc" at bounding box center [307, 73] width 70 height 10
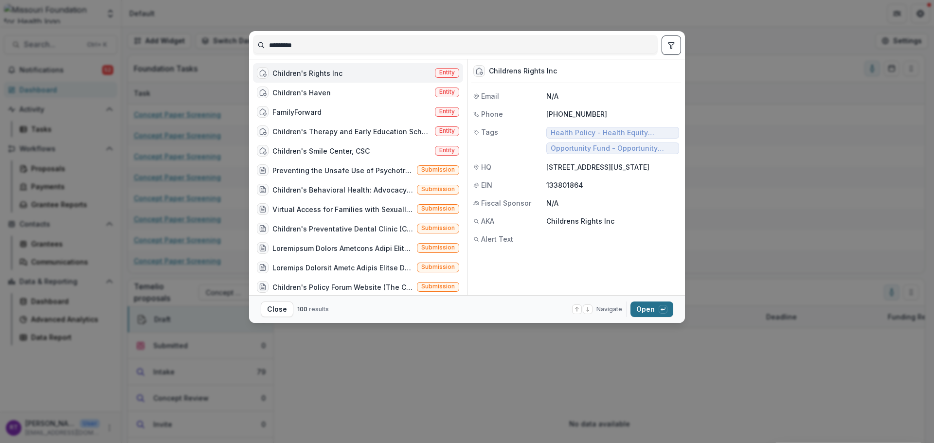
click at [650, 308] on button "Open with enter key" at bounding box center [652, 310] width 43 height 16
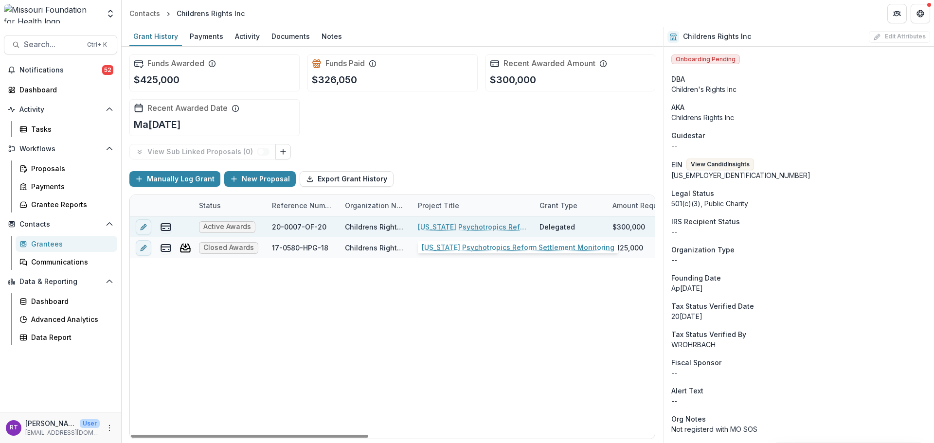
click at [473, 226] on link "Missouri Psychotropics Reform Settlement Monitoring" at bounding box center [473, 227] width 110 height 10
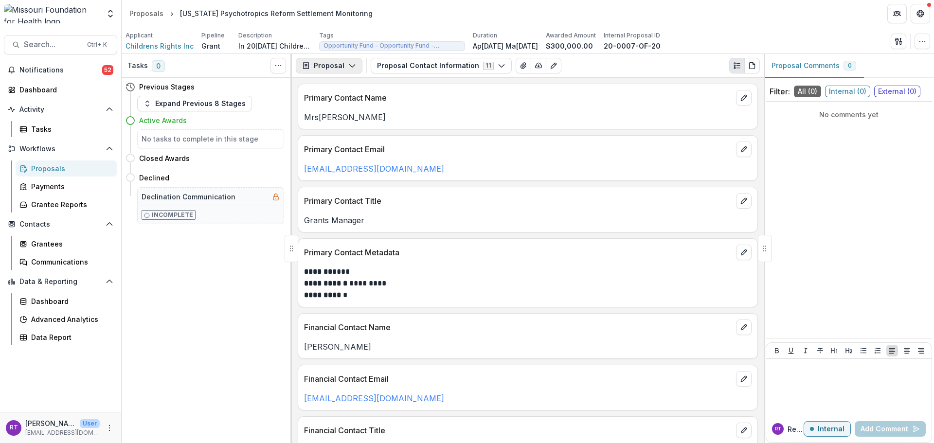
click at [337, 60] on button "Proposal" at bounding box center [329, 66] width 67 height 16
click at [573, 65] on div "Proposal Contact Information 11 Forms (11) Application Amendments Internal Appr…" at bounding box center [565, 66] width 389 height 16
click at [485, 66] on button "Proposal Contact Information 11" at bounding box center [441, 66] width 141 height 16
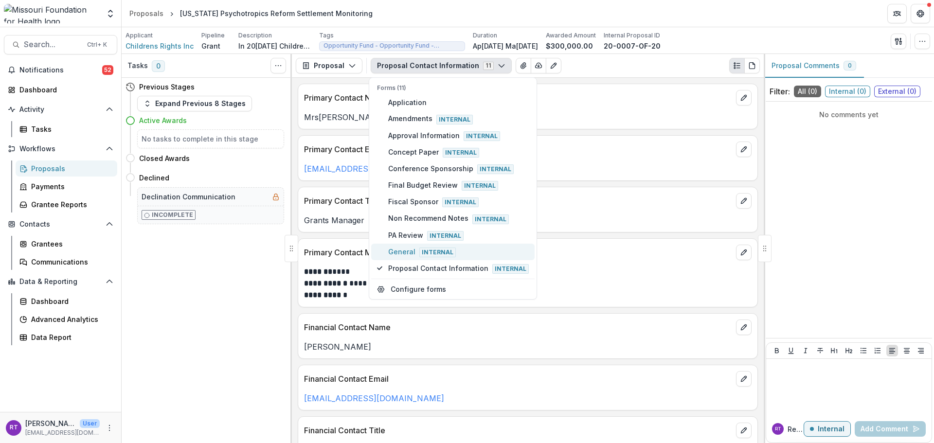
click at [450, 254] on span "Internal" at bounding box center [437, 253] width 36 height 10
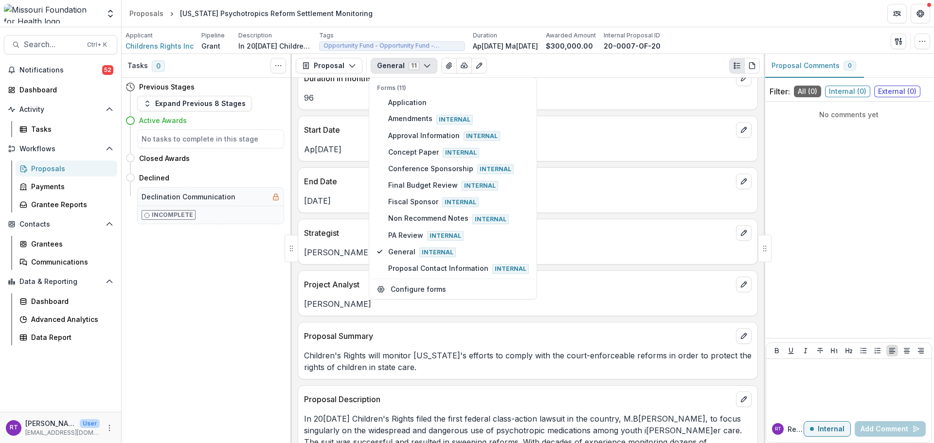
scroll to position [730, 0]
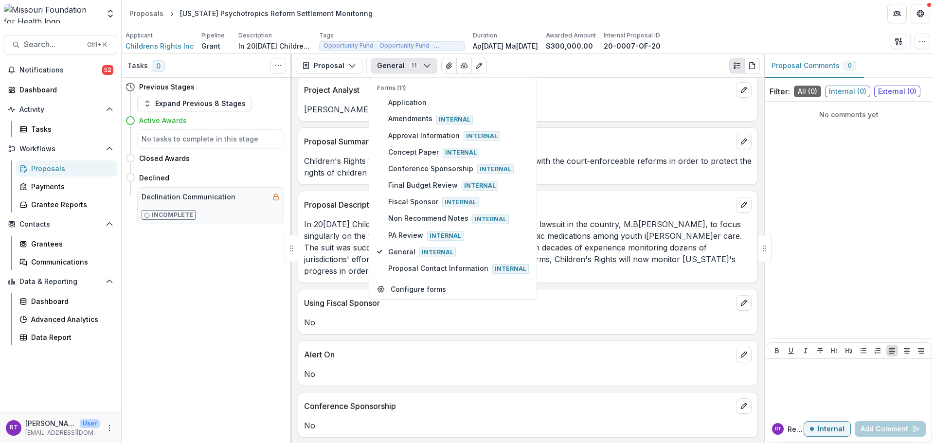
click at [605, 72] on div "General 11 Forms (11) Application Amendments Internal Approval Information Inte…" at bounding box center [565, 66] width 389 height 16
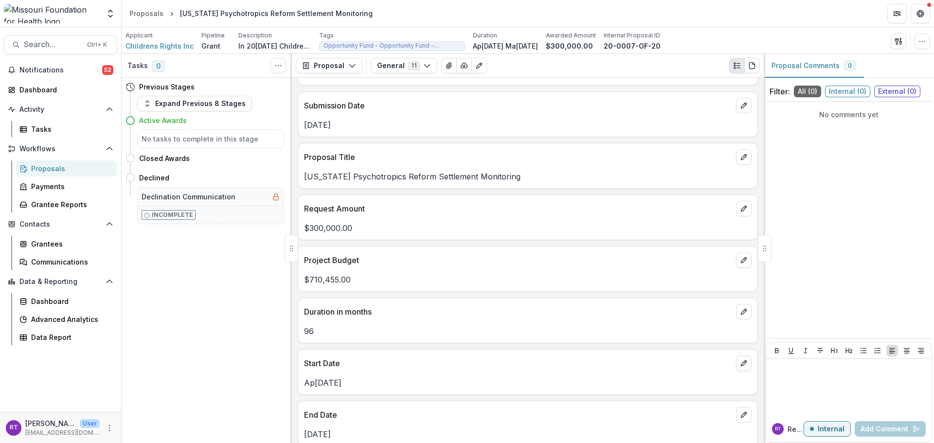
scroll to position [0, 0]
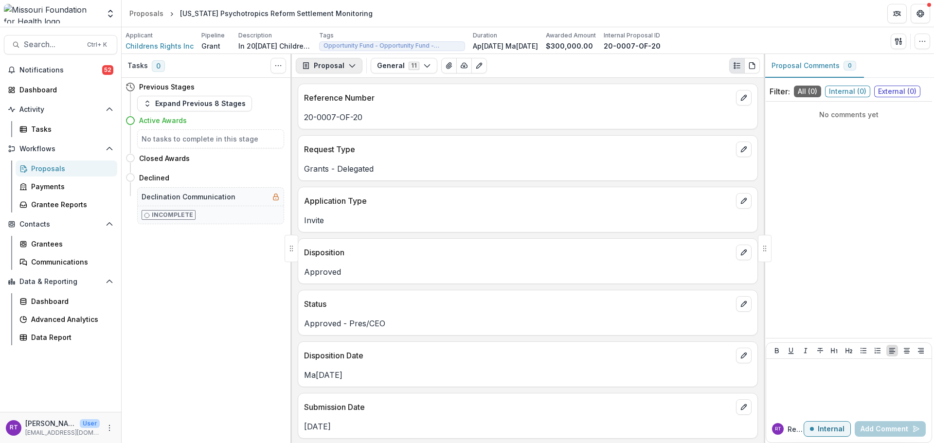
click at [331, 60] on button "Proposal" at bounding box center [329, 66] width 67 height 16
click at [331, 119] on div "Reports" at bounding box center [359, 120] width 89 height 10
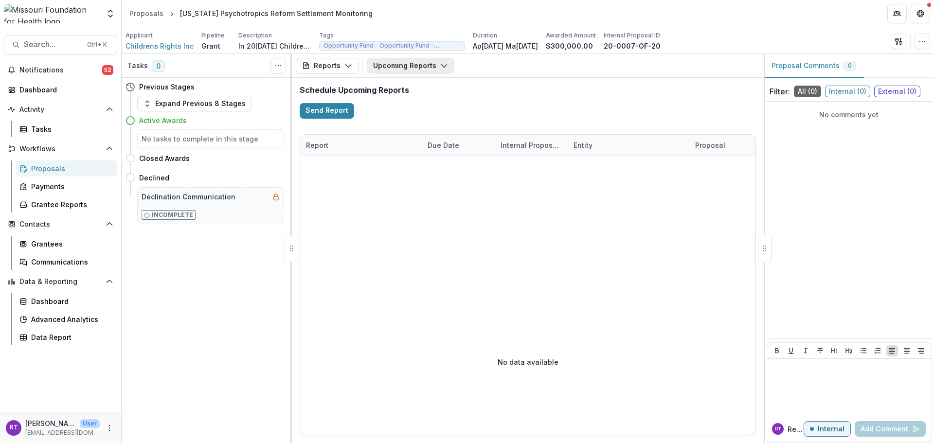
click at [421, 70] on button "Upcoming Reports" at bounding box center [411, 66] width 88 height 16
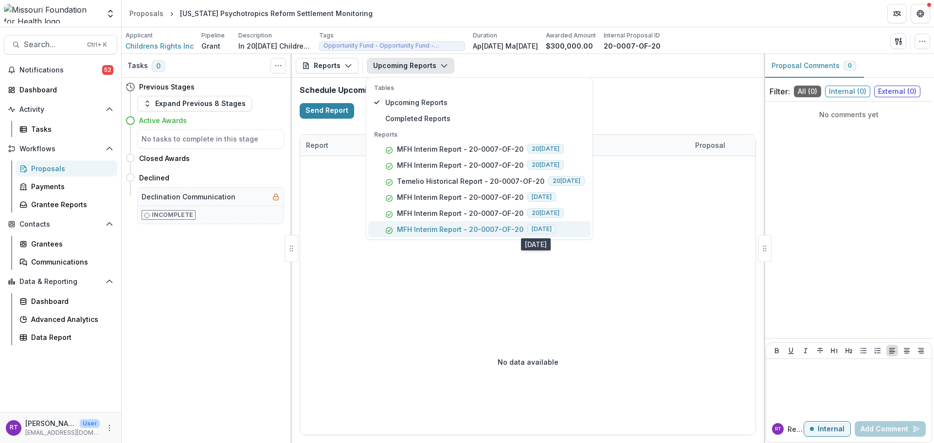
click at [556, 230] on span "2025-04-30" at bounding box center [541, 229] width 29 height 10
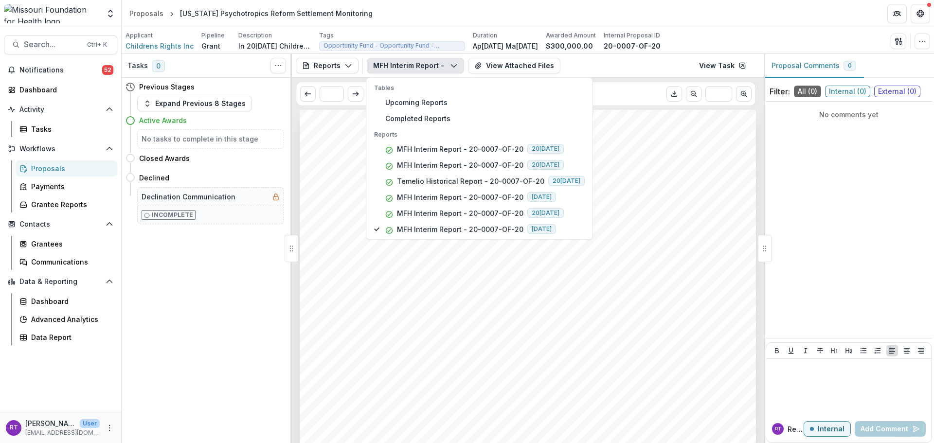
click at [639, 67] on div "MFH Interim Report - 20-0007-OF-20 Tables Upcoming Reports Completed Reports Re…" at bounding box center [563, 66] width 393 height 16
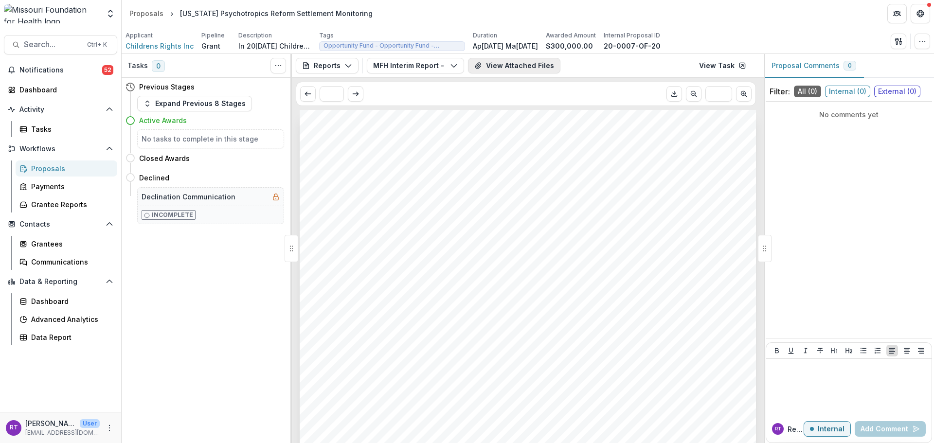
click at [501, 66] on button "View Attached Files" at bounding box center [514, 66] width 92 height 16
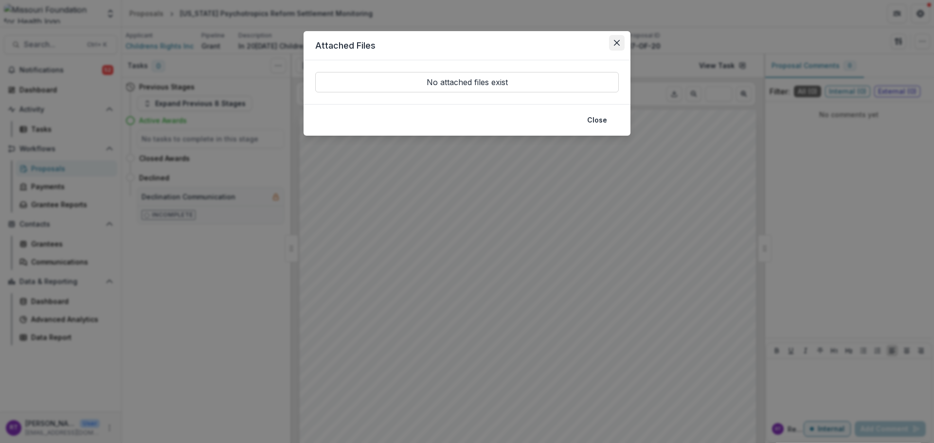
click at [612, 47] on button "Close" at bounding box center [617, 43] width 16 height 16
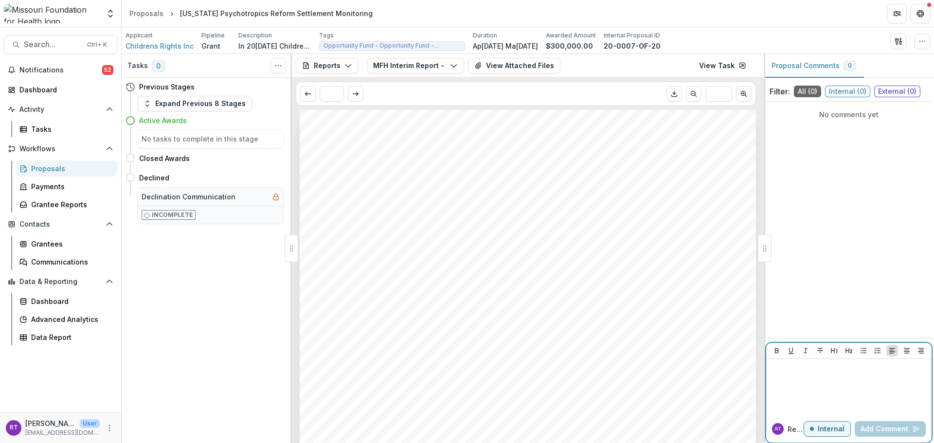
click at [804, 410] on div at bounding box center [849, 387] width 158 height 49
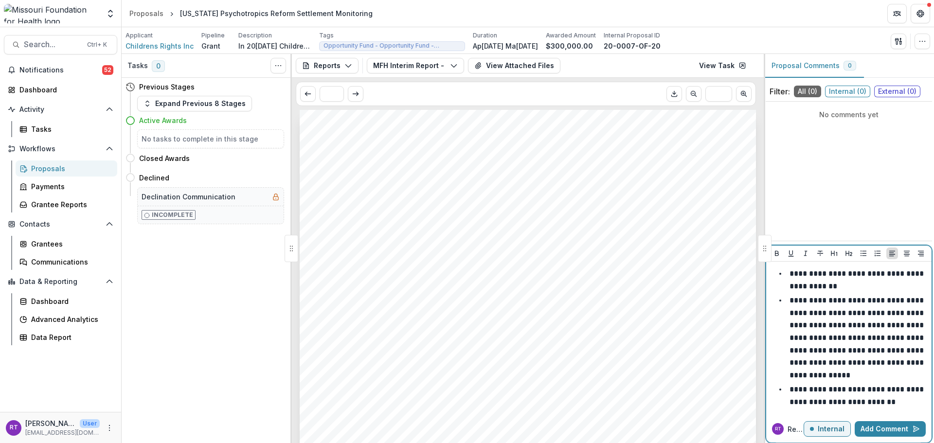
click at [786, 278] on li "**********" at bounding box center [855, 280] width 146 height 25
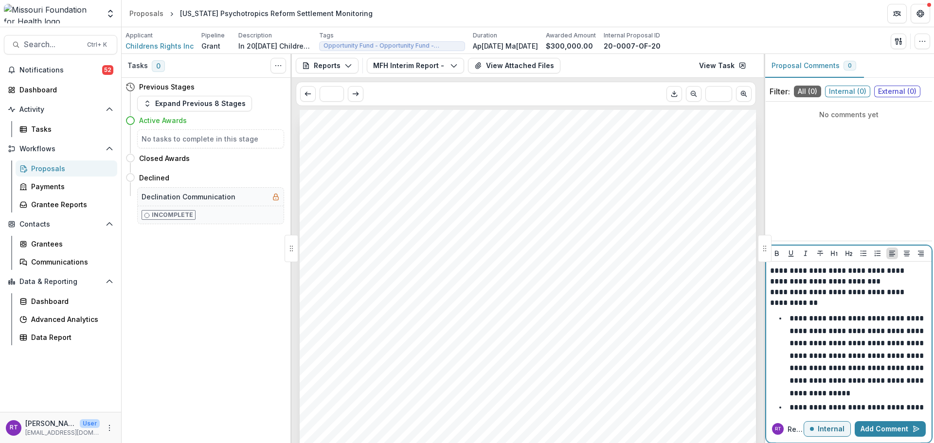
click at [810, 295] on p "**********" at bounding box center [847, 287] width 155 height 43
click at [895, 427] on button "Add Comment" at bounding box center [890, 429] width 71 height 16
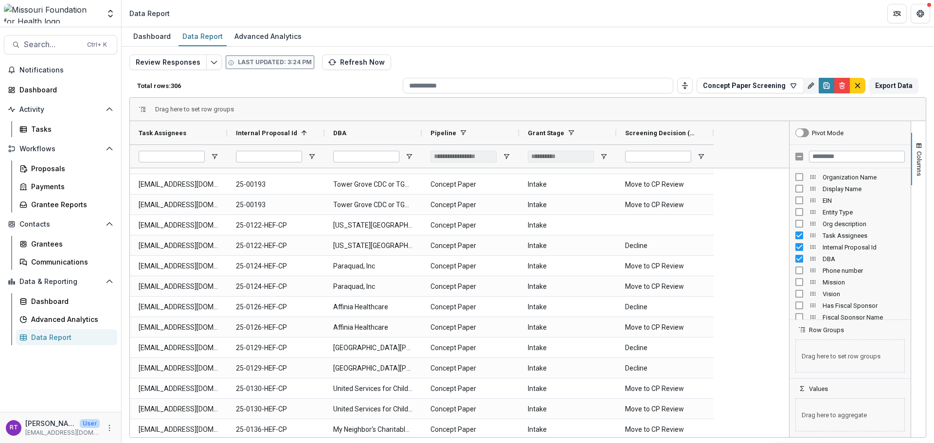
scroll to position [49, 0]
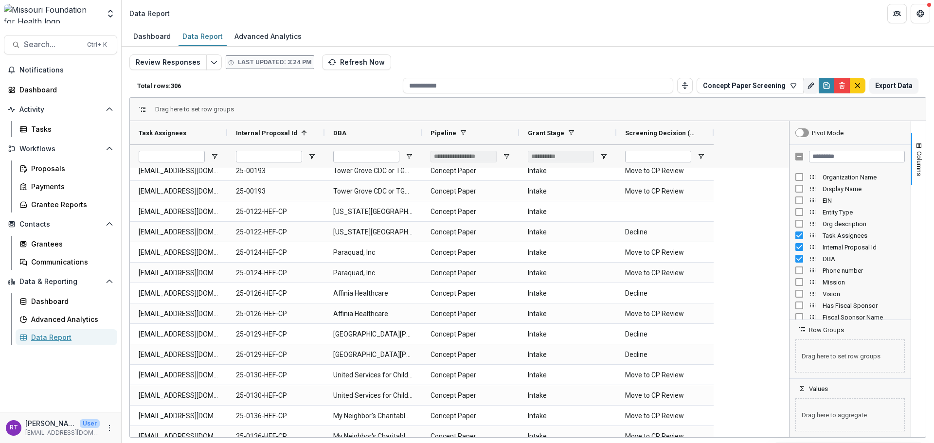
drag, startPoint x: 62, startPoint y: 338, endPoint x: 129, endPoint y: 288, distance: 83.9
click at [62, 337] on div "Data Report" at bounding box center [70, 337] width 78 height 10
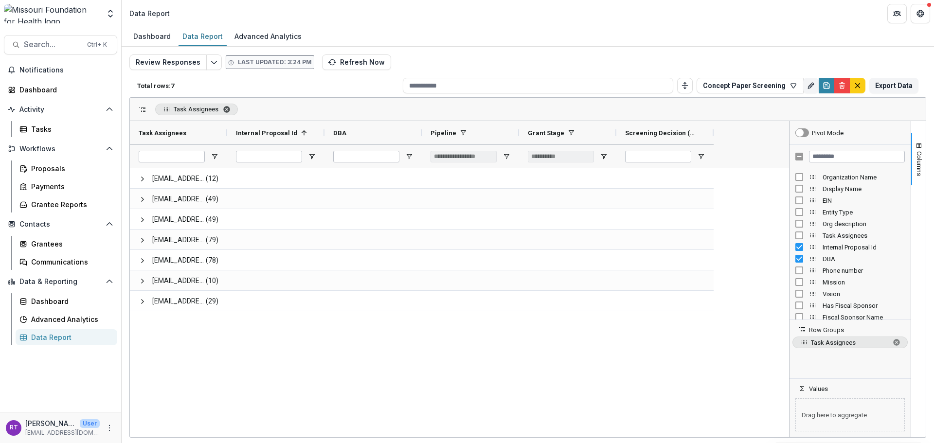
click at [223, 110] on span "Task Assignees. Press ENTER to sort. Press DELETE to remove" at bounding box center [227, 110] width 8 height 8
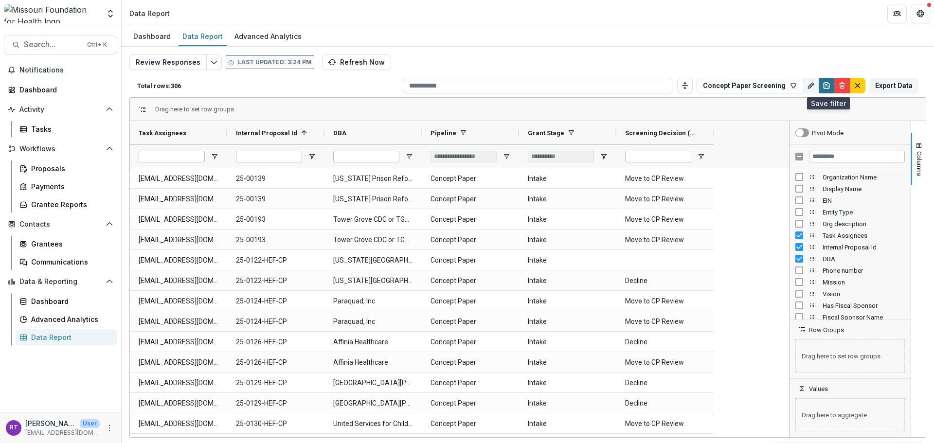
click at [825, 88] on icon "Save" at bounding box center [827, 86] width 8 height 8
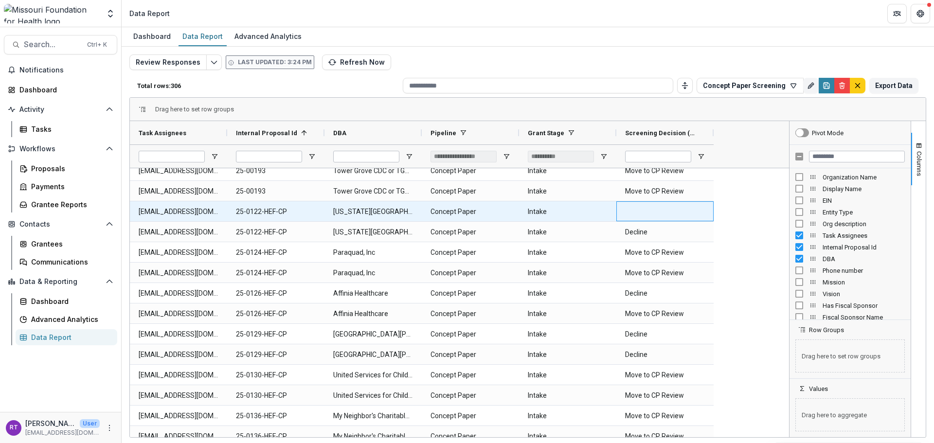
click at [646, 211] on div at bounding box center [664, 211] width 97 height 20
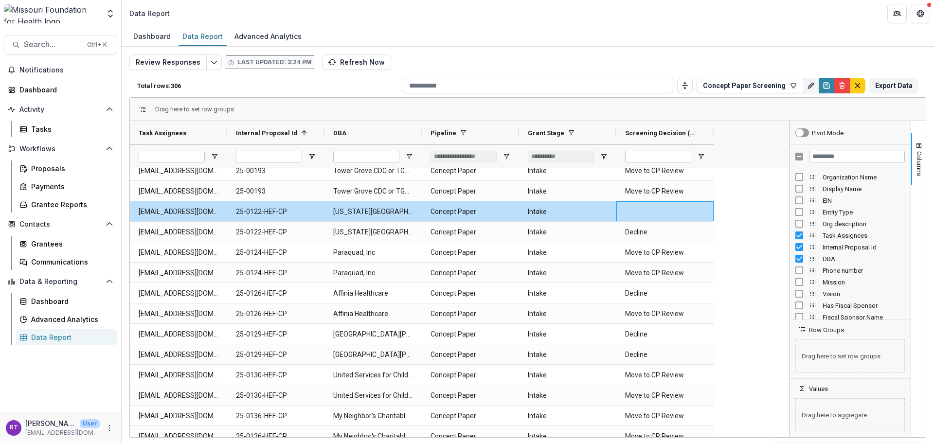
click at [56, 124] on div "Tasks" at bounding box center [70, 129] width 78 height 10
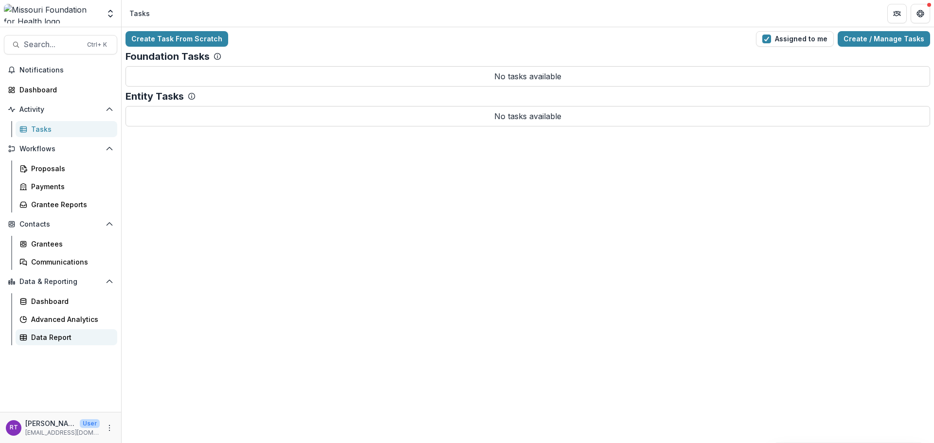
click at [58, 333] on div "Data Report" at bounding box center [70, 337] width 78 height 10
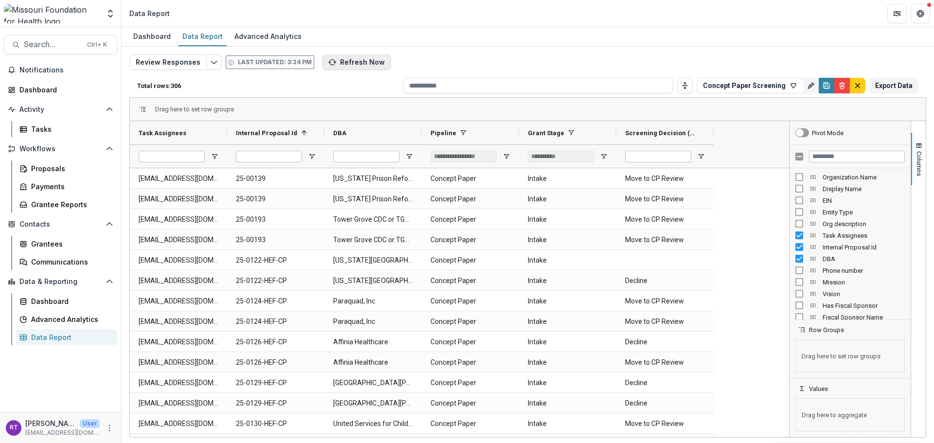
click at [330, 58] on icon "button" at bounding box center [332, 62] width 8 height 8
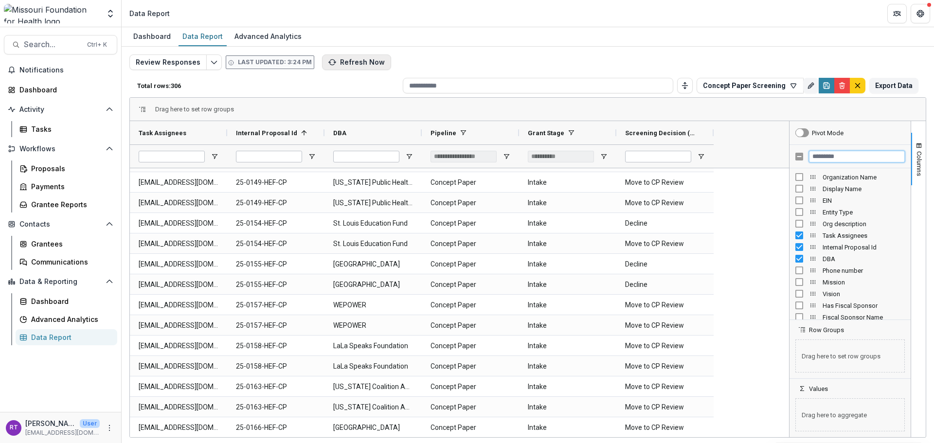
click at [824, 159] on input "Filter Columns Input" at bounding box center [857, 157] width 96 height 12
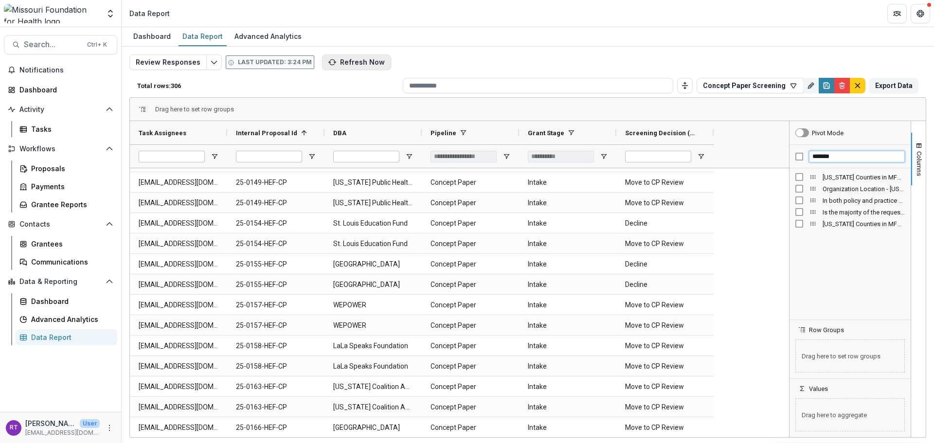
type input "*******"
drag, startPoint x: 711, startPoint y: 437, endPoint x: 748, endPoint y: 438, distance: 37.5
click at [745, 438] on div "Dashboard Data Report Advanced Analytics Review Responses Last updated: 3:24 PM…" at bounding box center [528, 235] width 813 height 416
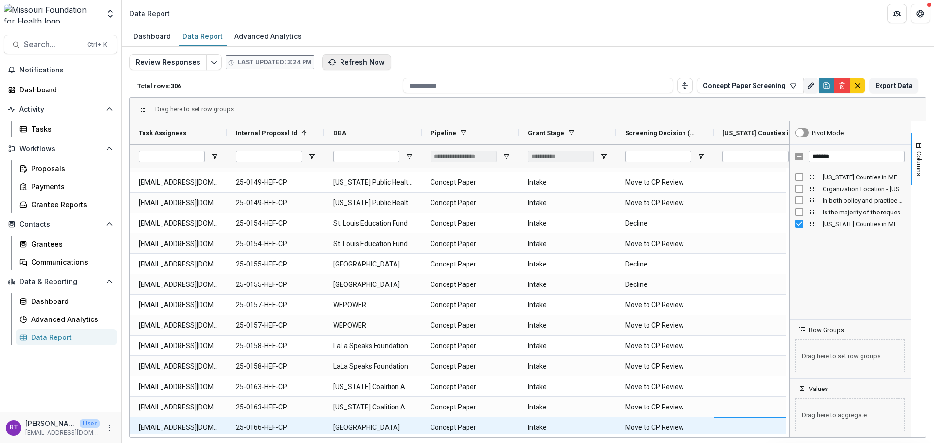
drag, startPoint x: 744, startPoint y: 434, endPoint x: 802, endPoint y: 439, distance: 57.7
click at [802, 439] on div "Dashboard Data Report Advanced Analytics Review Responses Last updated: 3:24 PM…" at bounding box center [528, 235] width 813 height 416
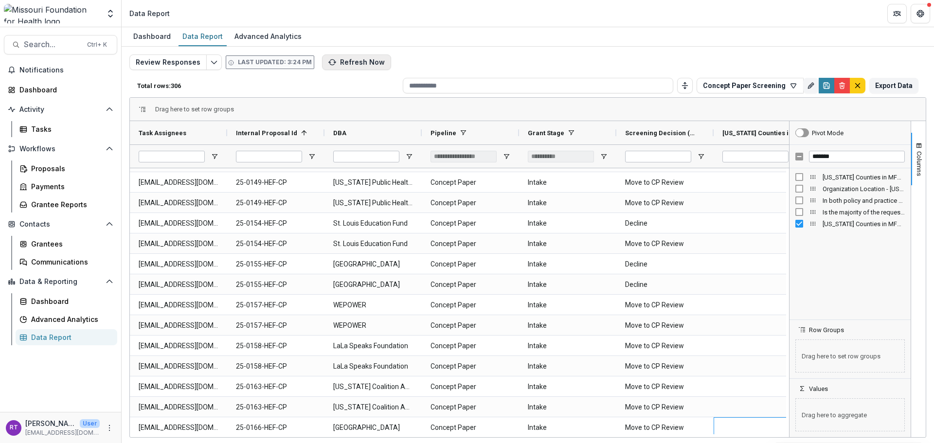
click at [754, 134] on span "Missouri Counties in MFH Service Region where the project or work will serve (M…" at bounding box center [759, 132] width 72 height 7
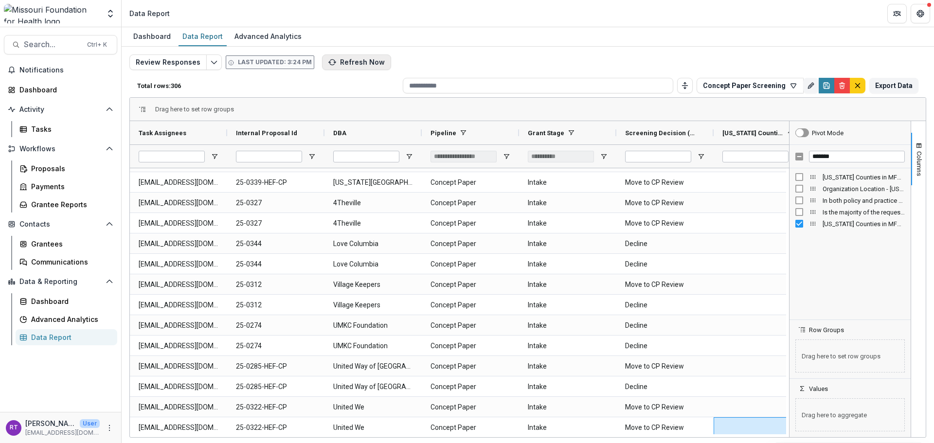
click at [754, 134] on span "Missouri Counties in MFH Service Region where the project or work will serve (M…" at bounding box center [753, 132] width 61 height 7
click at [864, 294] on div "Missouri Counties in MFH Service Region where the project will serve (MULTI_DRO…" at bounding box center [850, 243] width 121 height 151
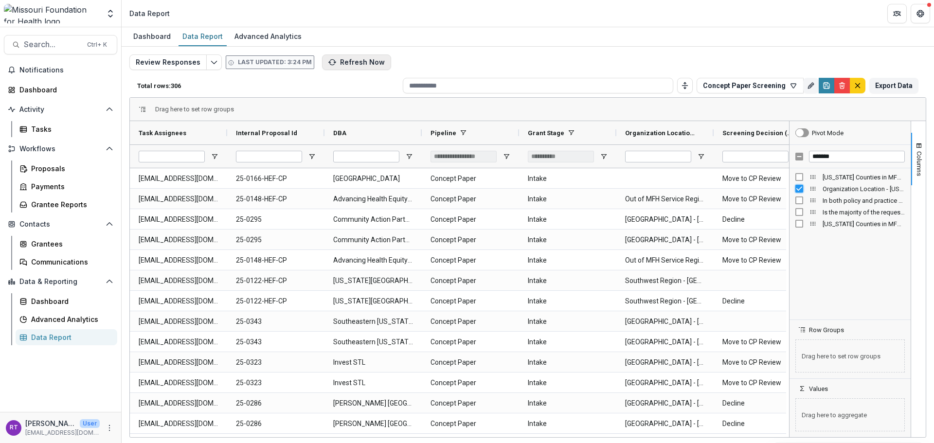
scroll to position [0, 25]
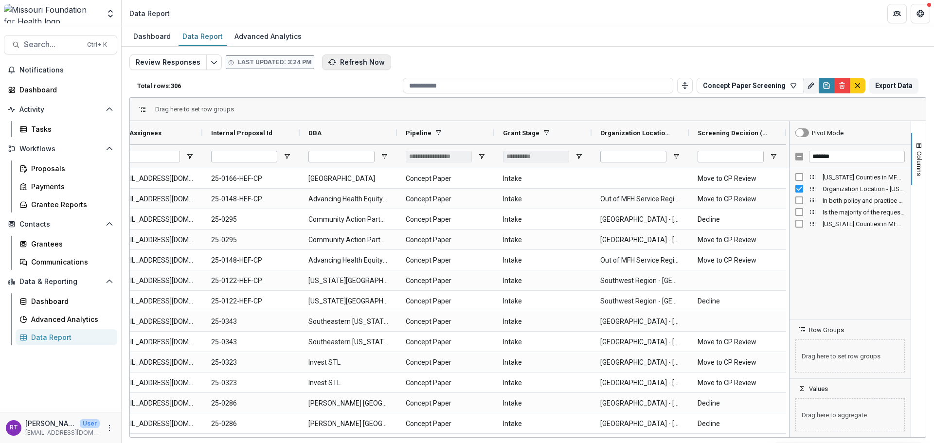
click at [779, 159] on div at bounding box center [737, 156] width 97 height 23
click at [773, 156] on span "Open Filter Menu" at bounding box center [774, 157] width 8 height 8
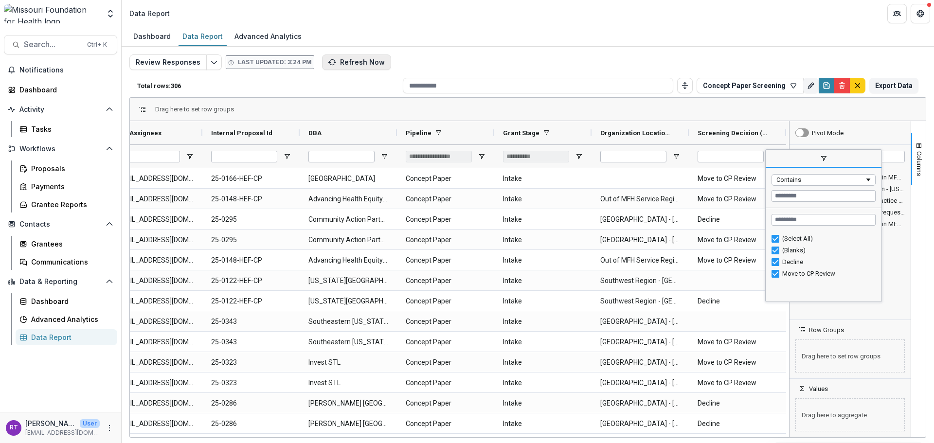
click at [785, 239] on div "(Select All)" at bounding box center [827, 238] width 91 height 7
type input "***"
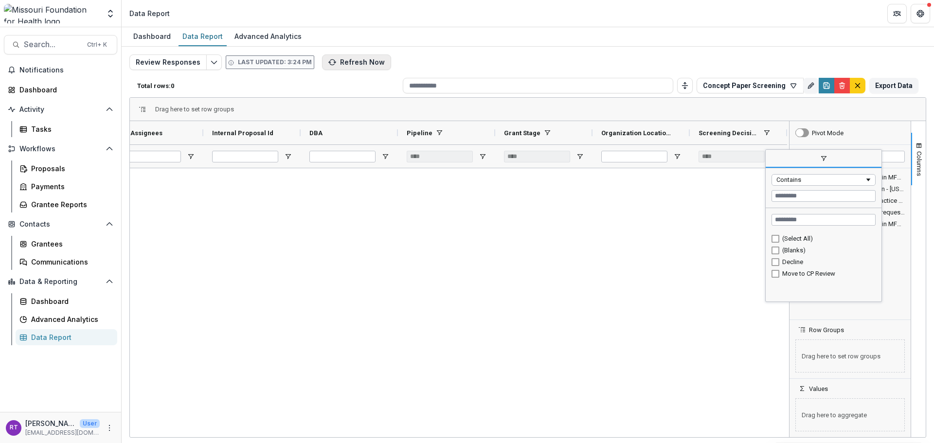
scroll to position [0, 22]
click at [786, 274] on div "Move to CP Review" at bounding box center [827, 273] width 91 height 7
type input "**********"
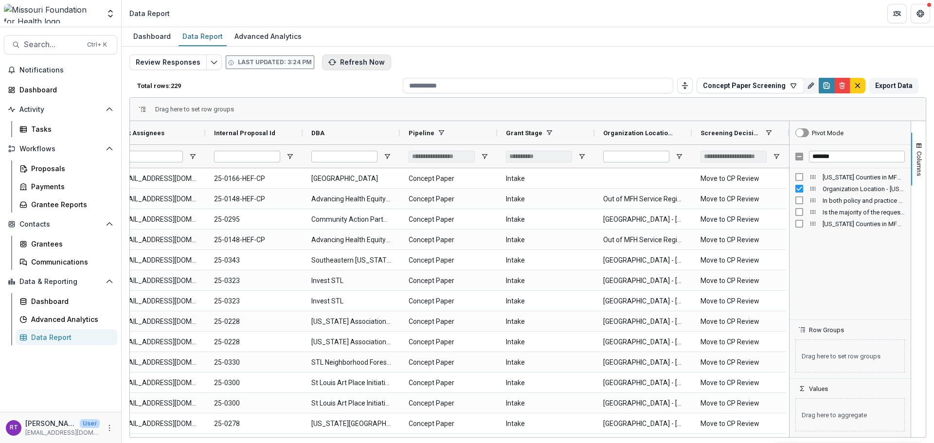
click at [674, 52] on div "Review Responses Last updated: 3:24 PM Refresh Now Total rows: 229 Concept Pape…" at bounding box center [528, 231] width 813 height 368
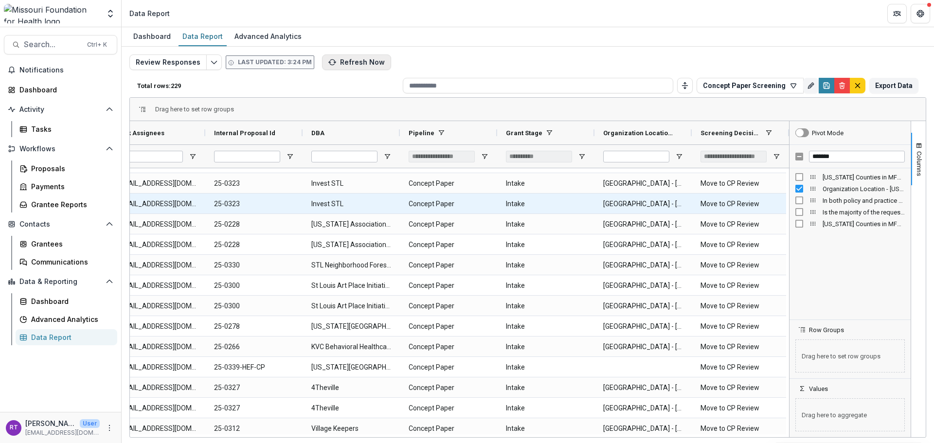
scroll to position [194, 0]
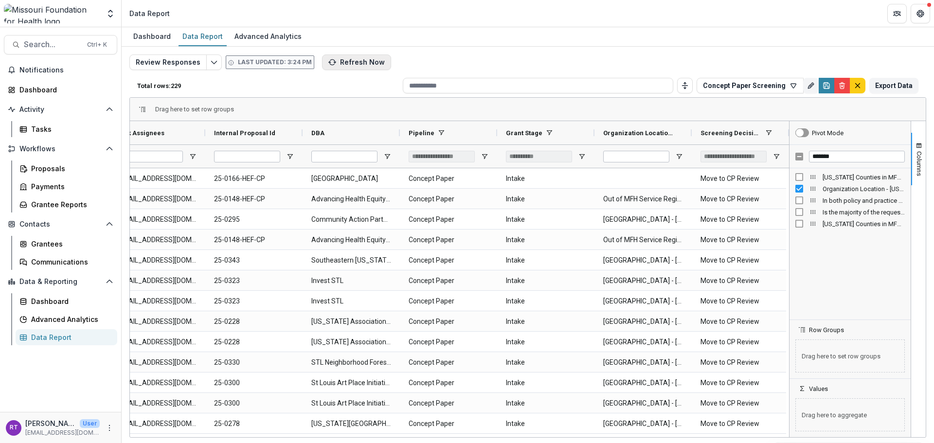
click at [834, 187] on span "Organization Location - Missouri County in MFH Service Area (if the county is n…" at bounding box center [864, 188] width 82 height 7
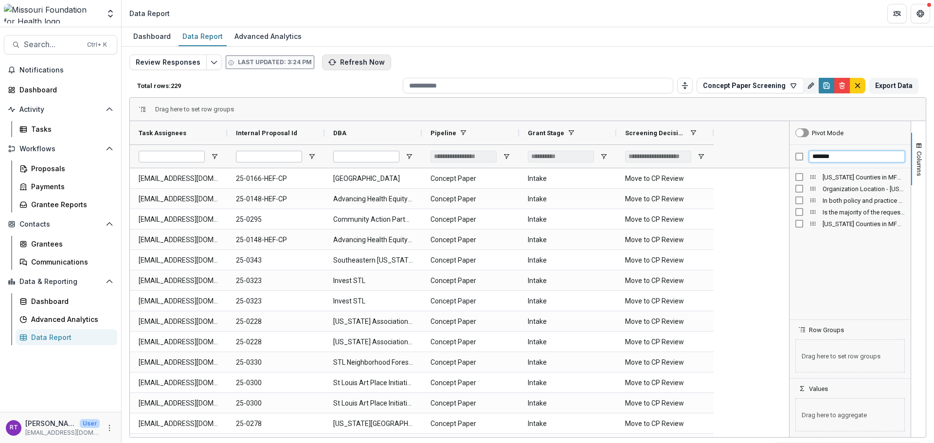
drag, startPoint x: 833, startPoint y: 158, endPoint x: 806, endPoint y: 152, distance: 28.0
click at [806, 152] on div "*******" at bounding box center [850, 156] width 121 height 23
click at [844, 182] on div "Organization Location field" at bounding box center [850, 177] width 109 height 12
click at [843, 178] on span "Organization Location field" at bounding box center [864, 177] width 82 height 7
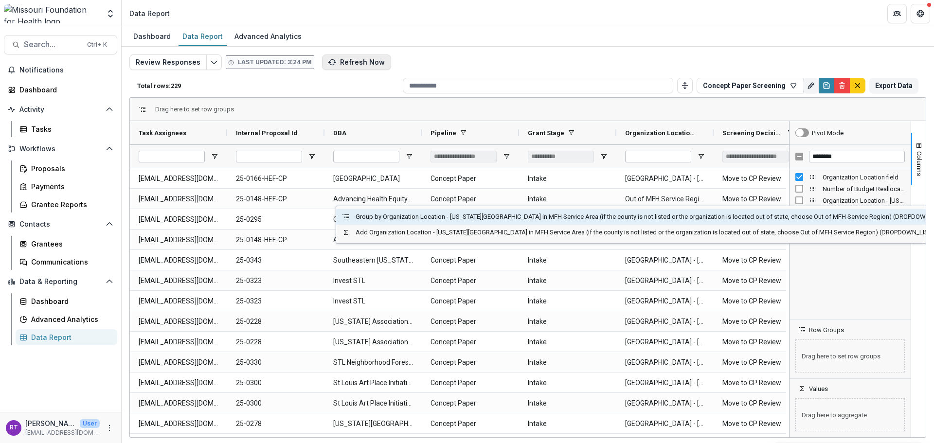
click at [825, 199] on span "Organization Location - Missouri County in MFH Service Area (if the county is n…" at bounding box center [864, 200] width 82 height 7
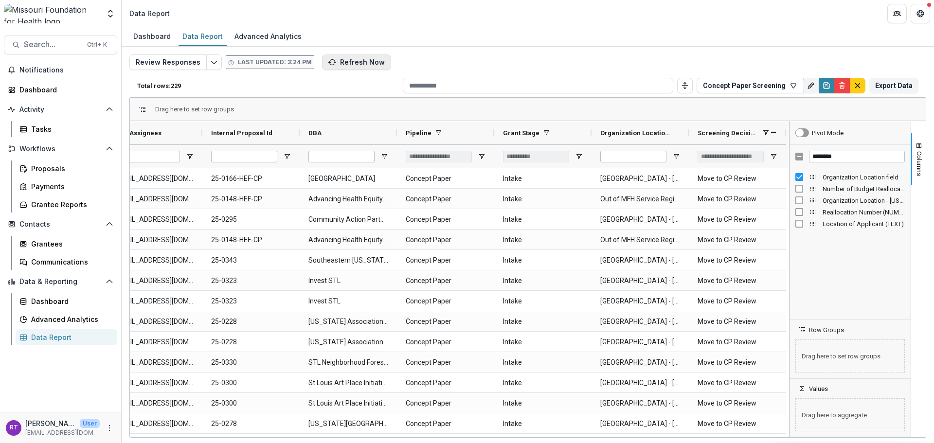
click at [767, 130] on span at bounding box center [766, 133] width 8 height 8
click at [754, 134] on span at bounding box center [755, 133] width 8 height 8
click at [739, 134] on span "Screening Decision (DROPDOWN_LIST)" at bounding box center [723, 132] width 51 height 7
click at [773, 150] on div "**********" at bounding box center [737, 156] width 97 height 23
click at [773, 154] on span "Open Filter Menu" at bounding box center [774, 157] width 8 height 8
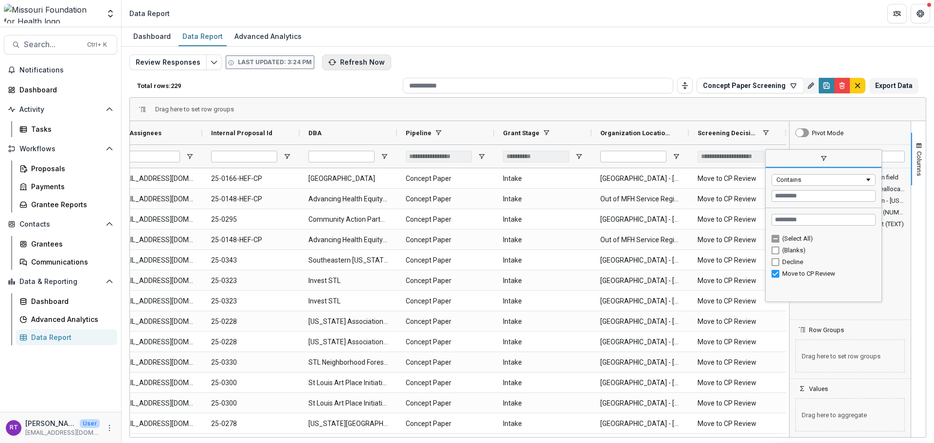
click at [793, 241] on div "(Select All)" at bounding box center [827, 238] width 91 height 7
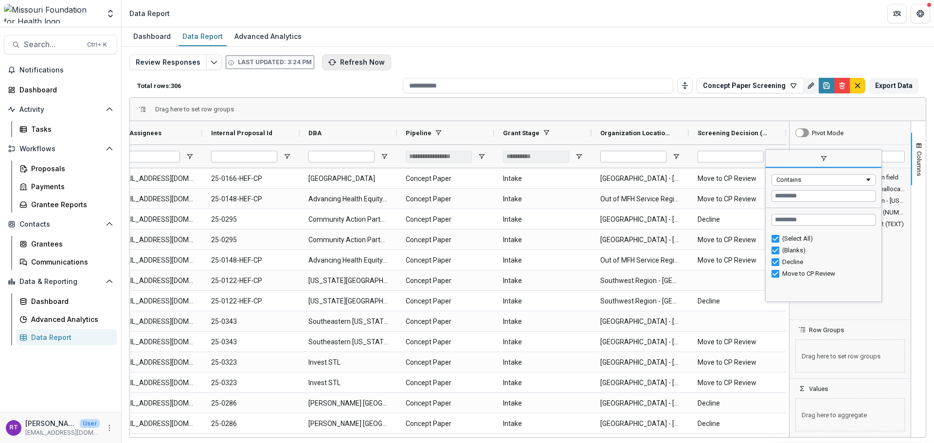
click at [826, 104] on div "Drag here to set row groups" at bounding box center [528, 109] width 796 height 23
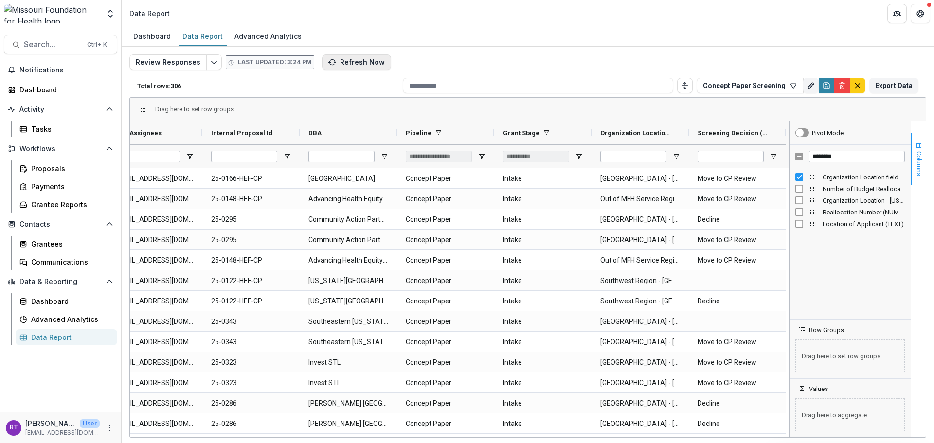
click at [921, 160] on span "Columns" at bounding box center [919, 163] width 7 height 25
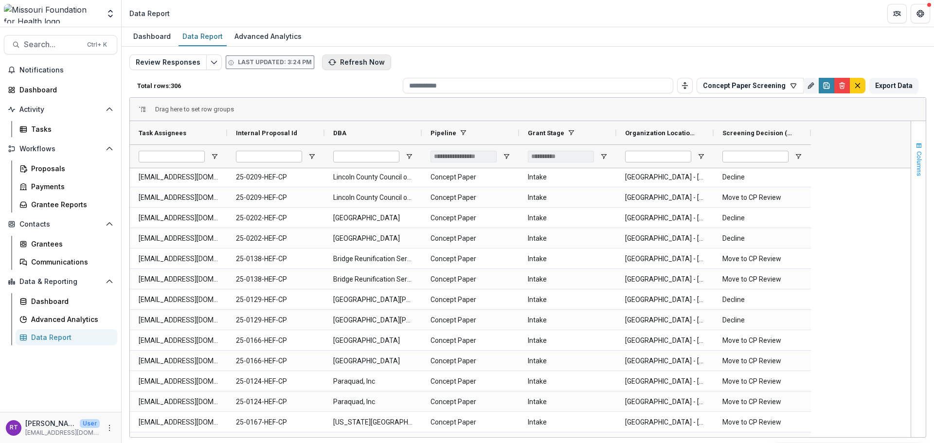
click at [917, 164] on span "Columns" at bounding box center [919, 163] width 7 height 25
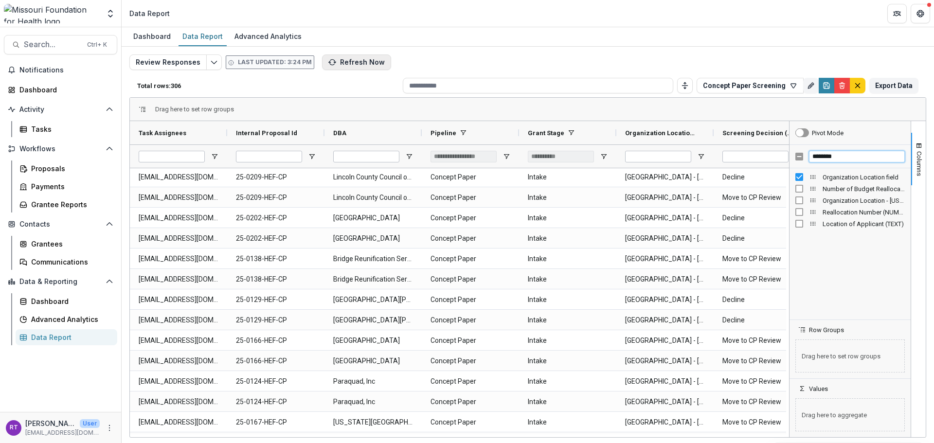
drag, startPoint x: 834, startPoint y: 159, endPoint x: 801, endPoint y: 151, distance: 34.0
click at [801, 151] on div "********" at bounding box center [850, 156] width 121 height 23
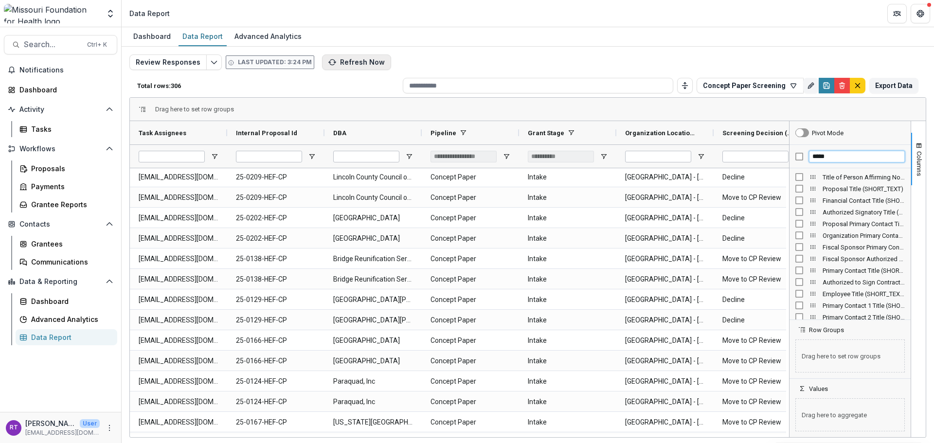
type input "*****"
click at [862, 186] on span "Proposal Title (SHORT_TEXT)" at bounding box center [864, 188] width 82 height 7
click at [921, 143] on span "button" at bounding box center [919, 146] width 8 height 8
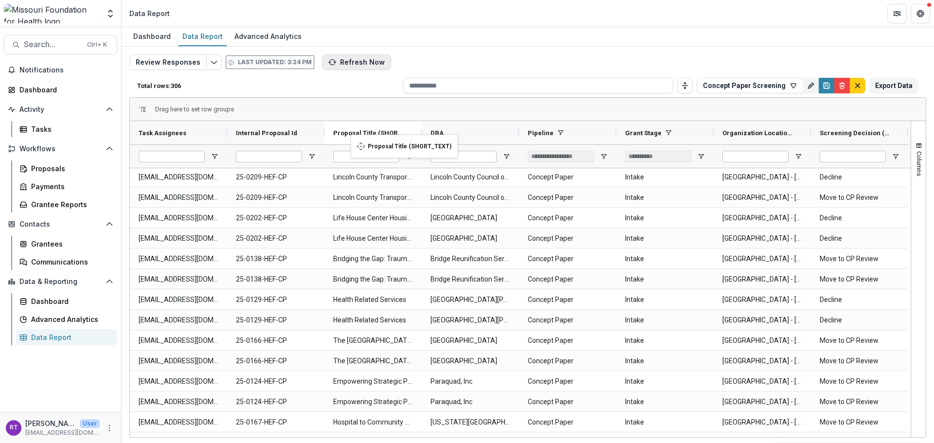
drag, startPoint x: 757, startPoint y: 128, endPoint x: 356, endPoint y: 141, distance: 401.6
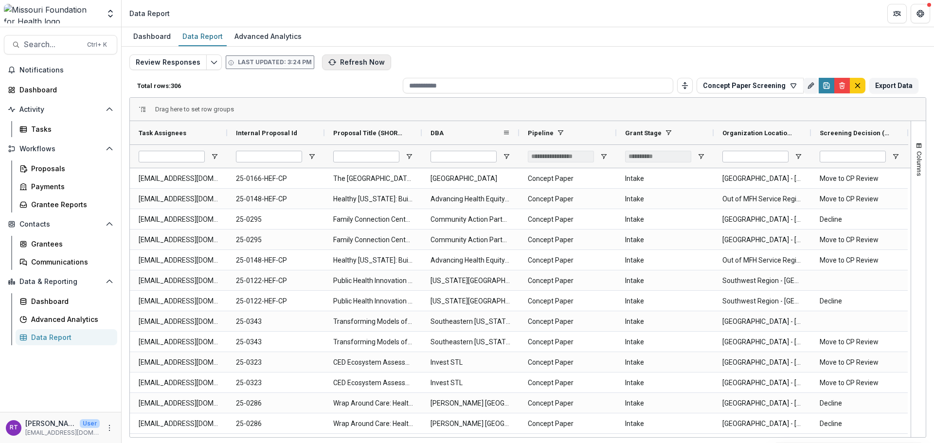
click at [512, 133] on div "DBA" at bounding box center [470, 132] width 97 height 23
click at [507, 132] on span at bounding box center [507, 133] width 8 height 8
click at [534, 105] on div "Drag here to set row groups" at bounding box center [528, 109] width 796 height 23
click at [444, 131] on div "DBA" at bounding box center [467, 133] width 72 height 18
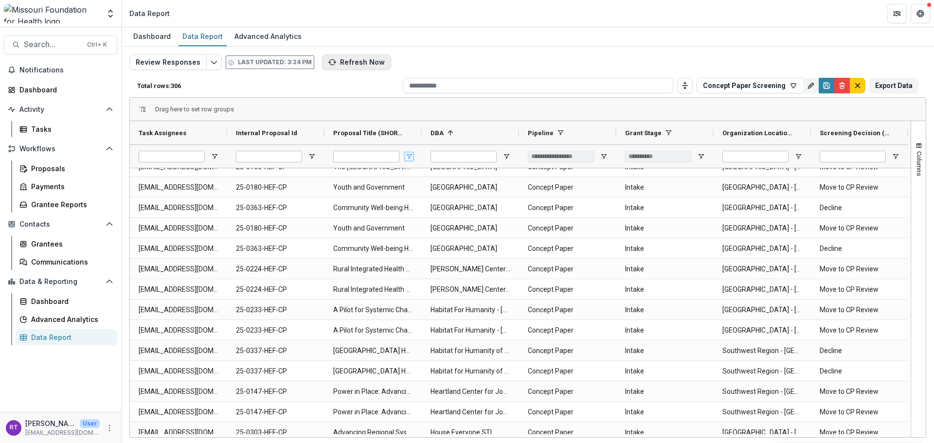
click at [410, 156] on span "Open Filter Menu" at bounding box center [409, 157] width 8 height 8
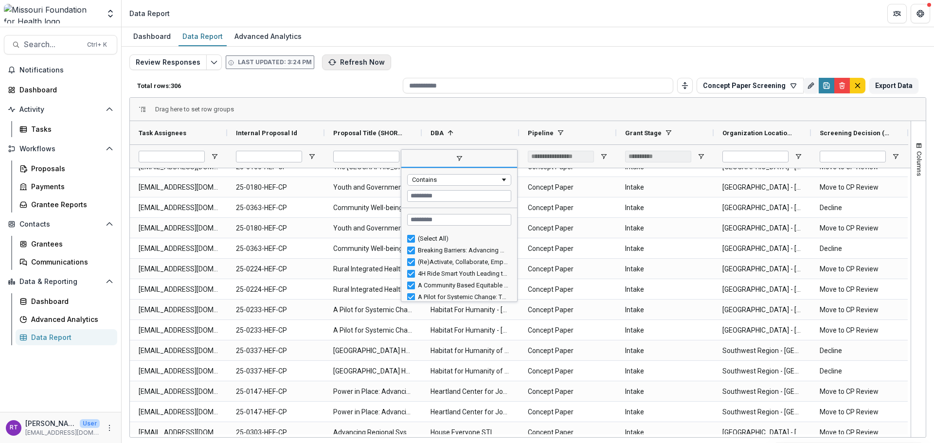
click at [410, 156] on span "filter" at bounding box center [459, 159] width 116 height 18
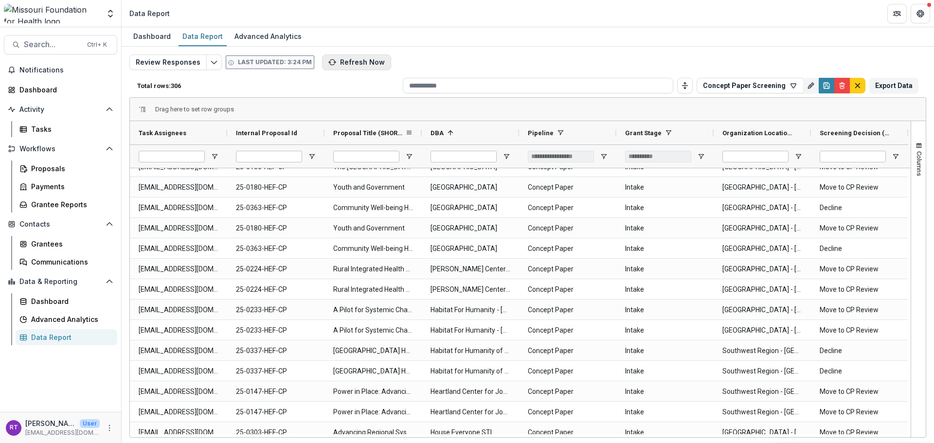
click at [395, 137] on span "Proposal Title (SHORT_TEXT)" at bounding box center [369, 132] width 72 height 7
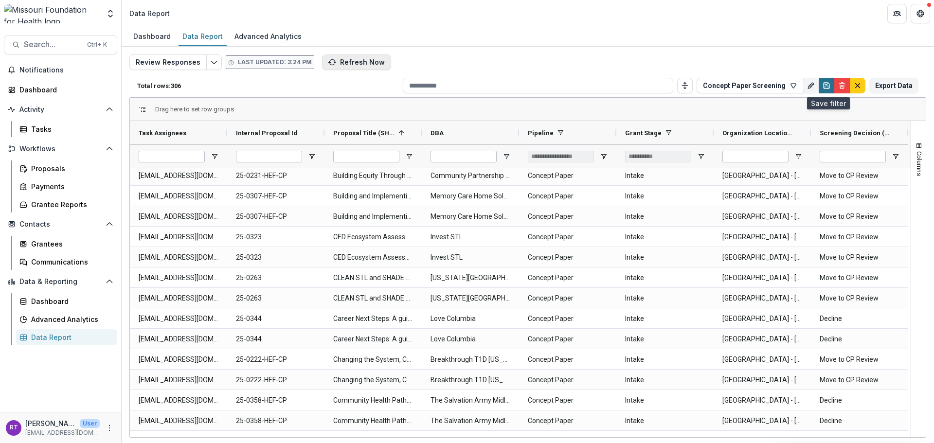
click at [828, 85] on icon "Save" at bounding box center [826, 84] width 2 height 2
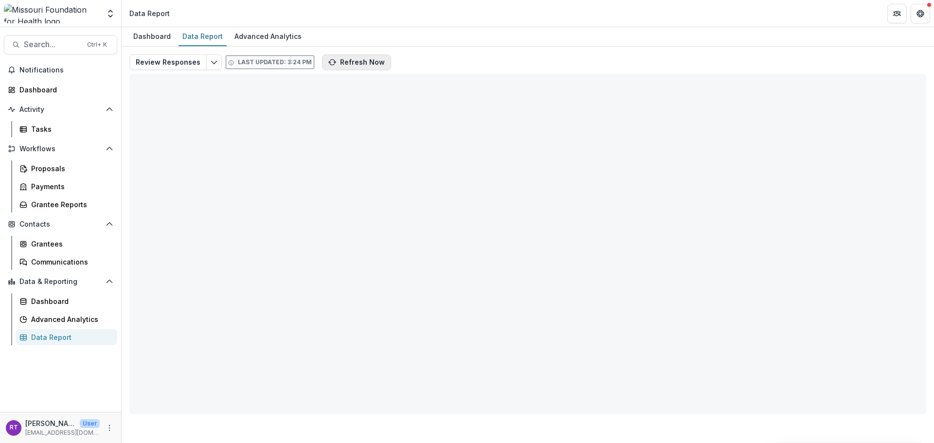
click at [624, 21] on header "Data Report" at bounding box center [528, 13] width 813 height 27
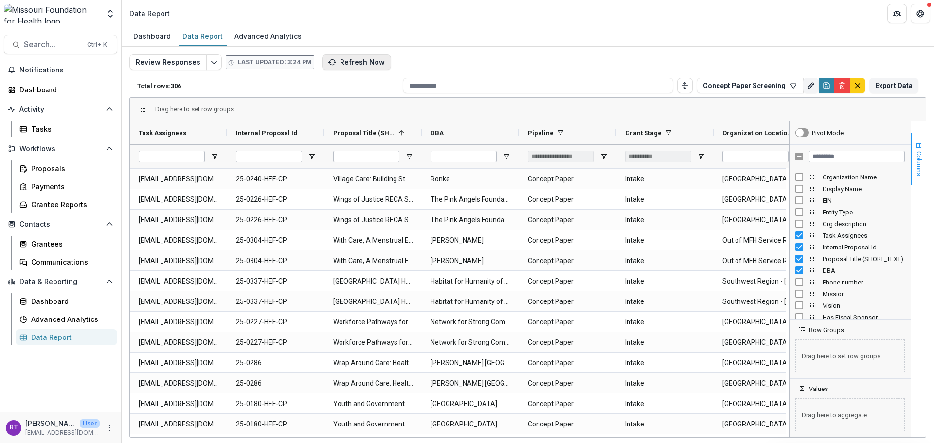
click at [921, 152] on span "Columns" at bounding box center [919, 163] width 7 height 25
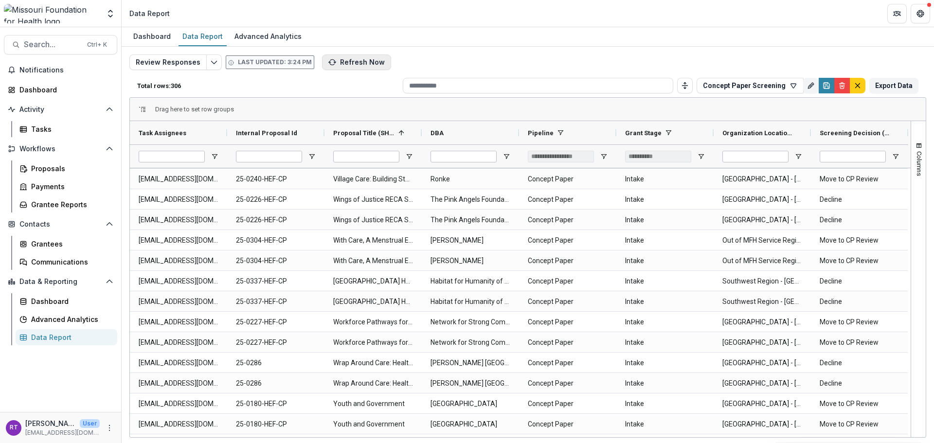
click at [797, 54] on div "Review Responses Last updated: 3:24 PM Refresh Now Total rows: 306 Concept Pape…" at bounding box center [528, 231] width 813 height 368
click at [918, 154] on span "Columns" at bounding box center [919, 163] width 7 height 25
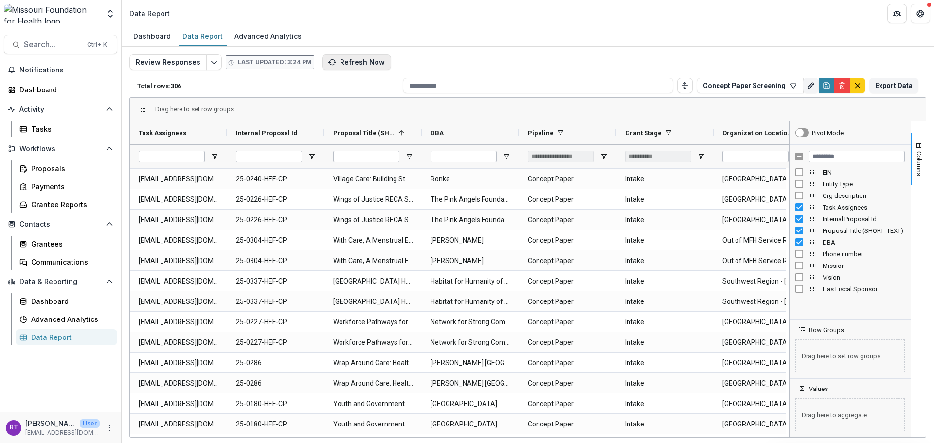
scroll to position [0, 0]
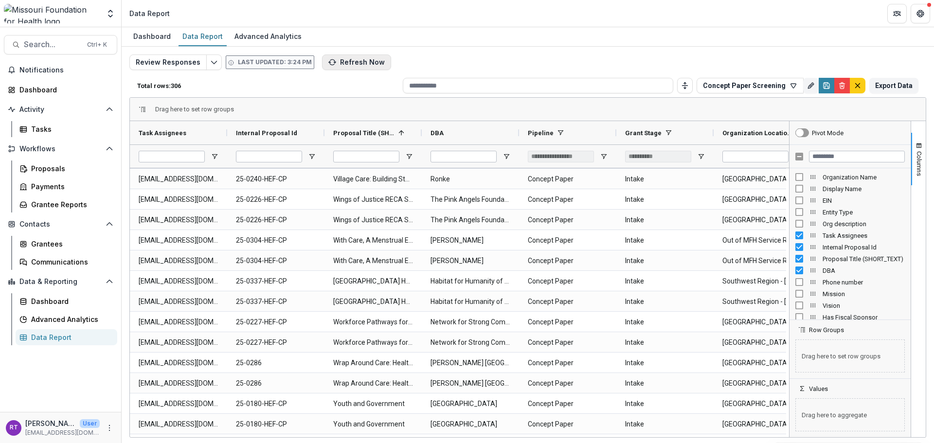
click at [658, 64] on div "Review Responses Last updated: 3:24 PM Refresh Now Total rows: 306 Concept Pape…" at bounding box center [527, 234] width 797 height 360
click at [918, 173] on span "Columns" at bounding box center [919, 163] width 7 height 25
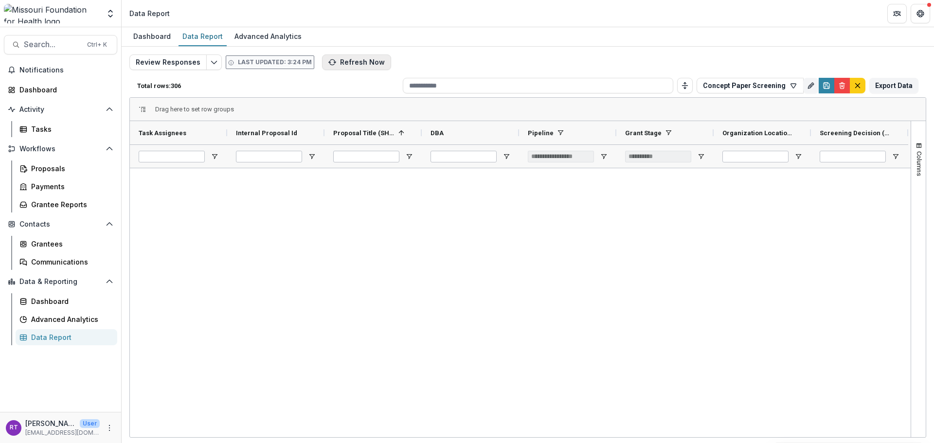
scroll to position [3051, 0]
